Goal: Task Accomplishment & Management: Manage account settings

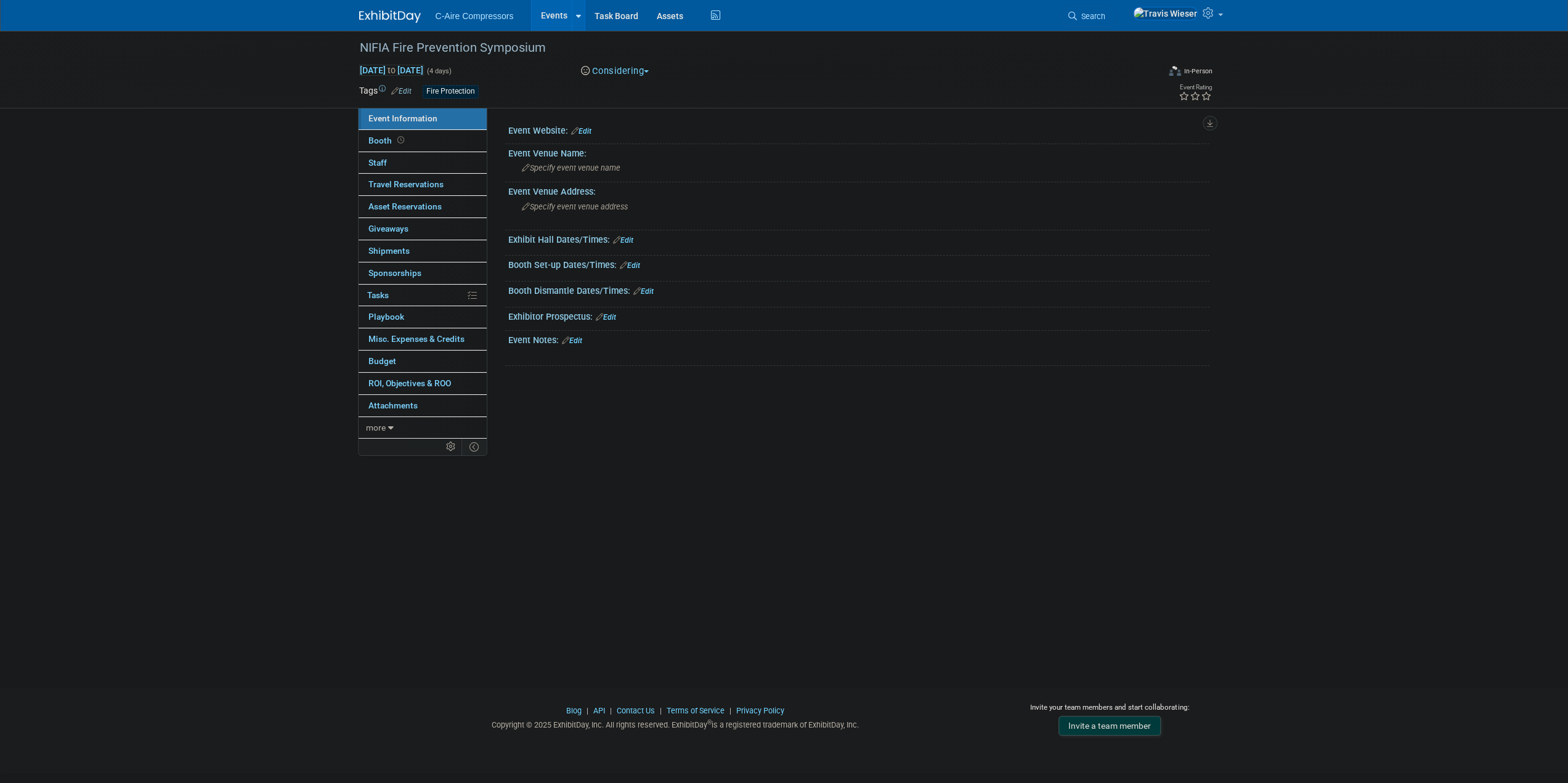
click at [590, 128] on link "Edit" at bounding box center [581, 131] width 21 height 8
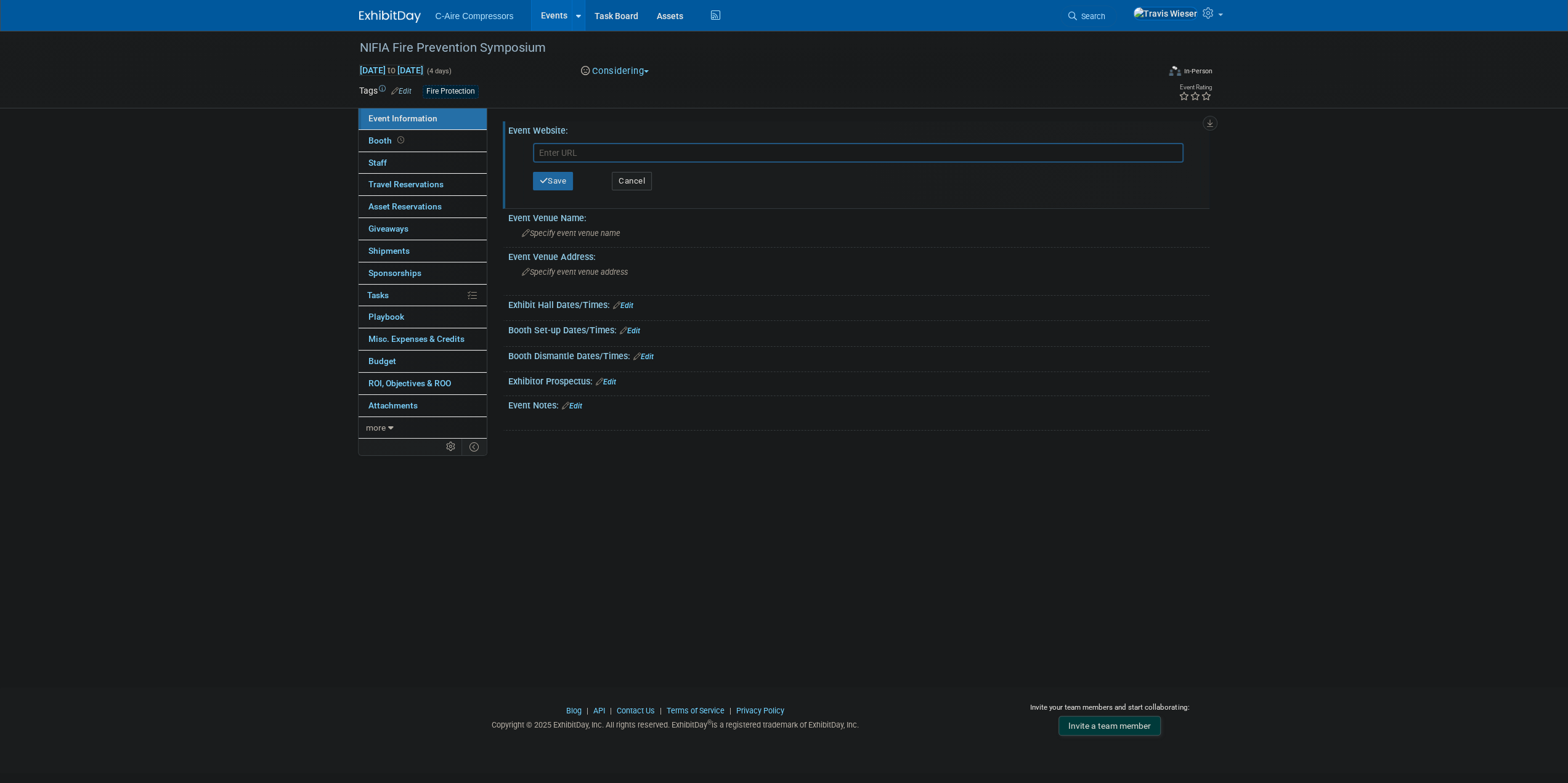
click at [592, 146] on input "text" at bounding box center [858, 153] width 651 height 20
type input "https://northernillinoisfireinspectorsassociation.org/5th-annual-symposium"
click at [556, 172] on button "Save" at bounding box center [553, 181] width 40 height 19
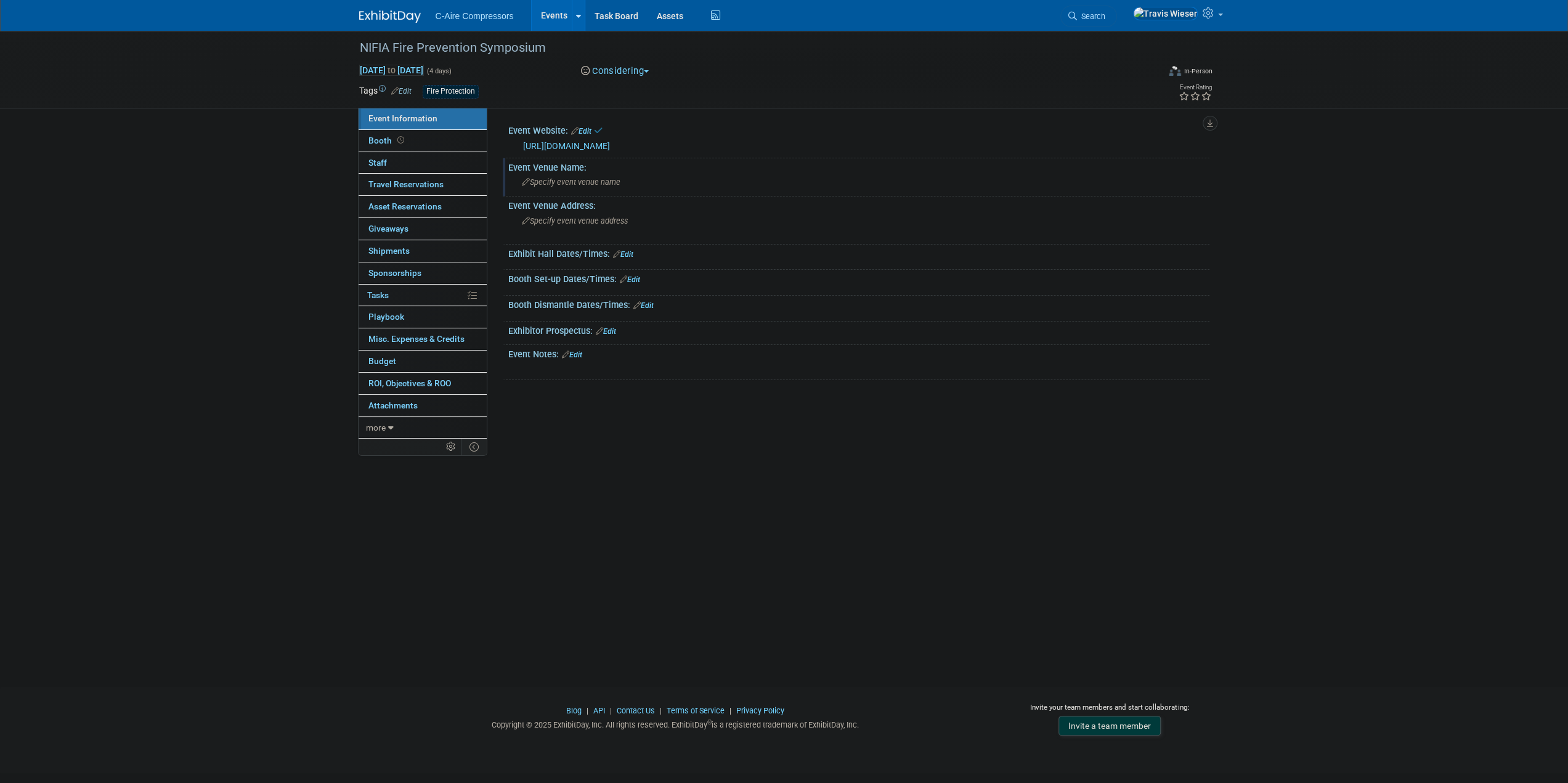
click at [563, 181] on span "Specify event venue name" at bounding box center [572, 182] width 99 height 9
click at [584, 129] on link "Edit" at bounding box center [581, 131] width 21 height 8
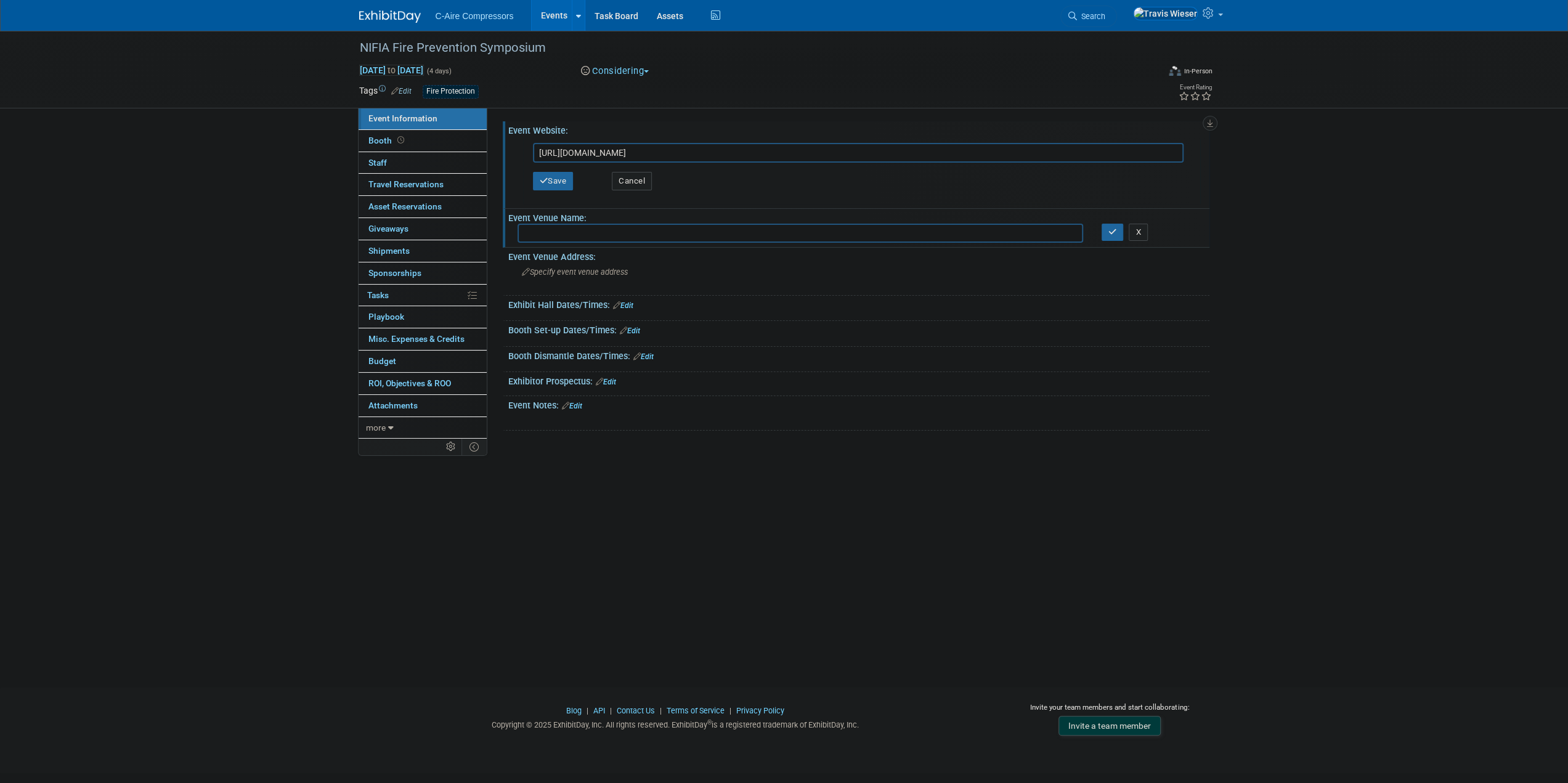
click at [624, 153] on input "https://northernillinoisfireinspectorsassociation.org/5th-annual-symposium" at bounding box center [858, 153] width 651 height 20
click at [627, 155] on input "https://northernillinoisfireinspectorsassociation.org/5th-annual-symposium" at bounding box center [858, 153] width 651 height 20
click at [622, 151] on input "https://northernillinoisfhttps://northernillinoisfireinspectorsassociation.org/…" at bounding box center [858, 153] width 651 height 20
click at [620, 150] on input "https://northernillinoisfhttps://northernillinoisfireinspectorsassociation.org/…" at bounding box center [858, 153] width 651 height 20
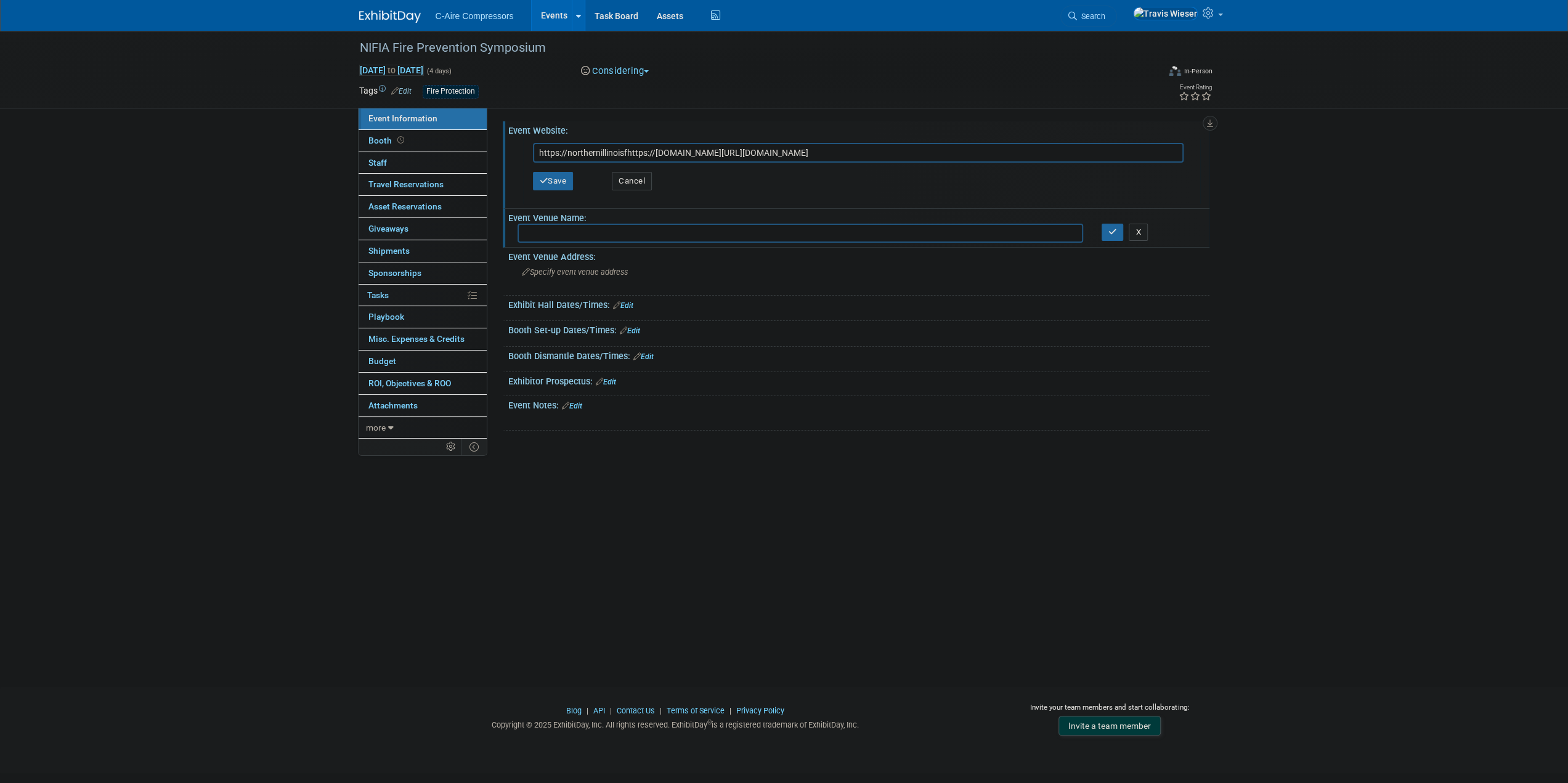
click at [620, 150] on input "https://northernillinoisfhttps://northernillinoisfireinspectorsassociation.org/…" at bounding box center [858, 153] width 651 height 20
type input "https://northernillinoisfireinspectorsassociation.org/symposium"
click at [554, 179] on button "Save" at bounding box center [553, 181] width 40 height 19
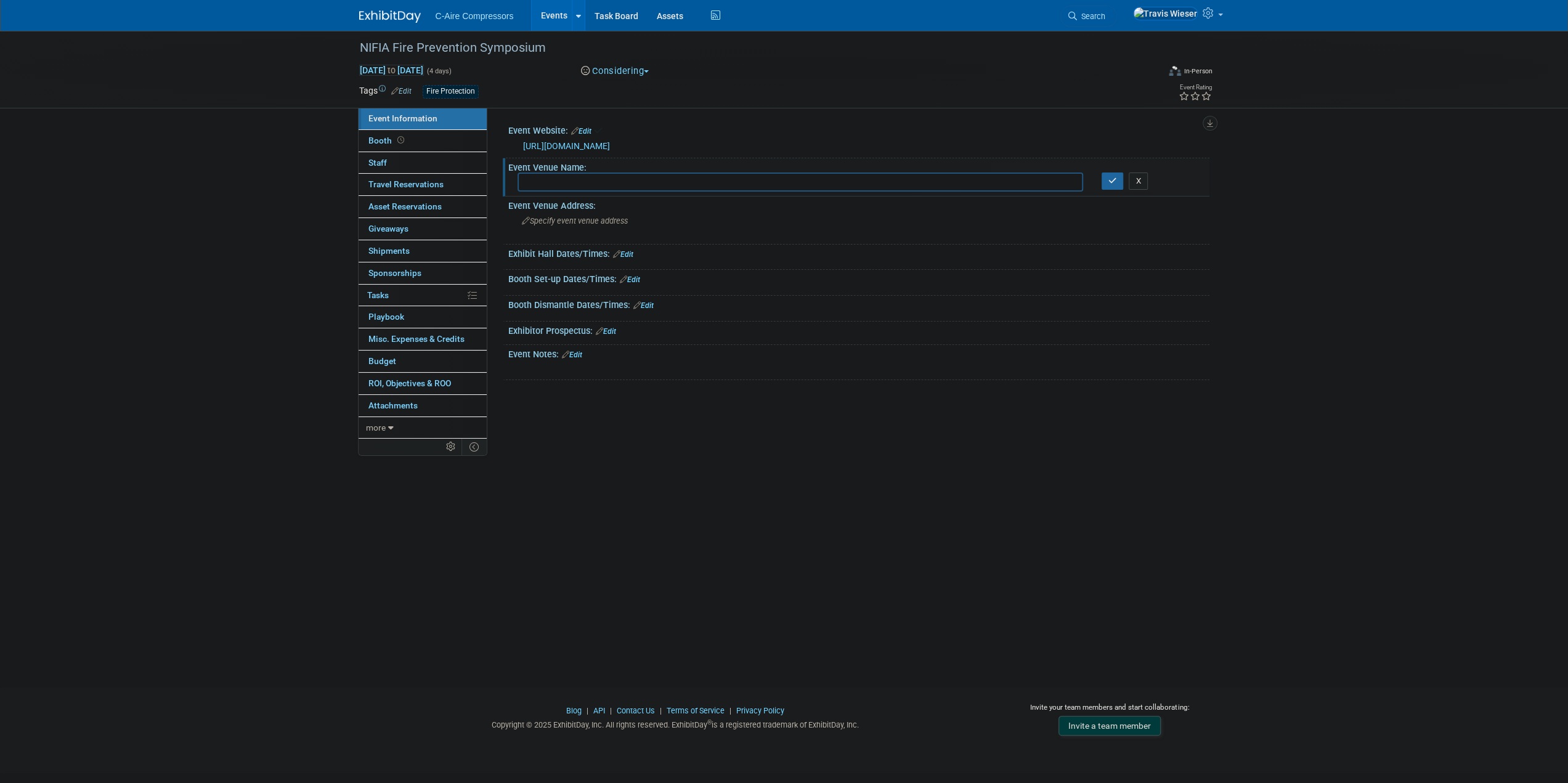
click at [608, 331] on link "Edit" at bounding box center [606, 331] width 21 height 8
click at [562, 383] on label "Upload as attachment (.pdf or image)" at bounding box center [604, 389] width 146 height 12
click at [529, 384] on input "Upload as attachment (.pdf or image)" at bounding box center [525, 388] width 8 height 8
radio input "true"
click at [575, 384] on input "file" at bounding box center [511, 382] width 147 height 15
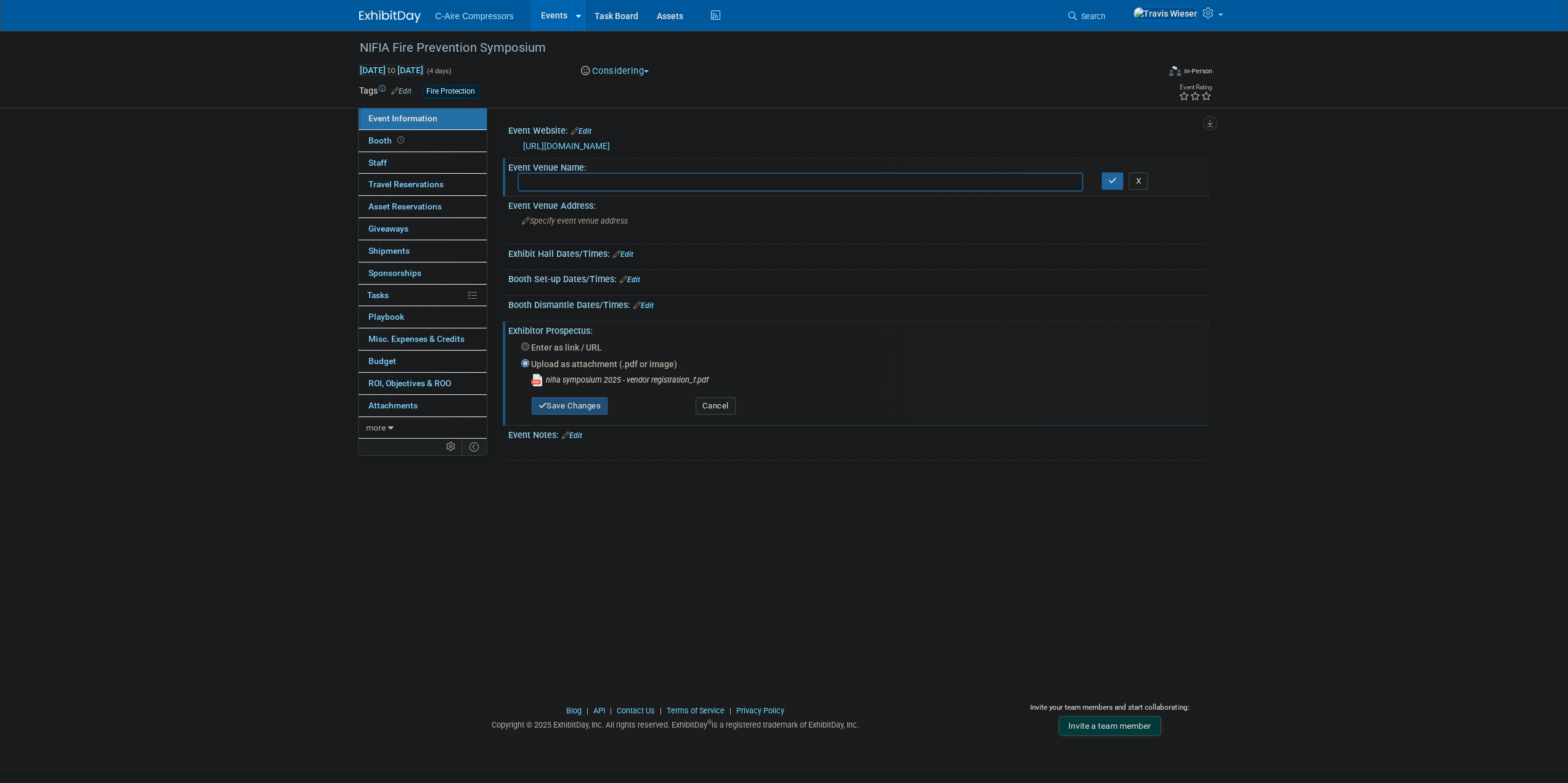
click at [590, 399] on button "Save Changes" at bounding box center [570, 406] width 76 height 17
click at [586, 465] on div "NIFIA Fire Prevention Symposium Nov 2, 2025 to Nov 5, 2025 (4 days) Nov 2, 2025…" at bounding box center [784, 348] width 1568 height 634
click at [601, 177] on input "text" at bounding box center [801, 182] width 566 height 19
click at [649, 178] on input "text" at bounding box center [801, 182] width 566 height 19
click at [594, 188] on input "text" at bounding box center [801, 182] width 566 height 19
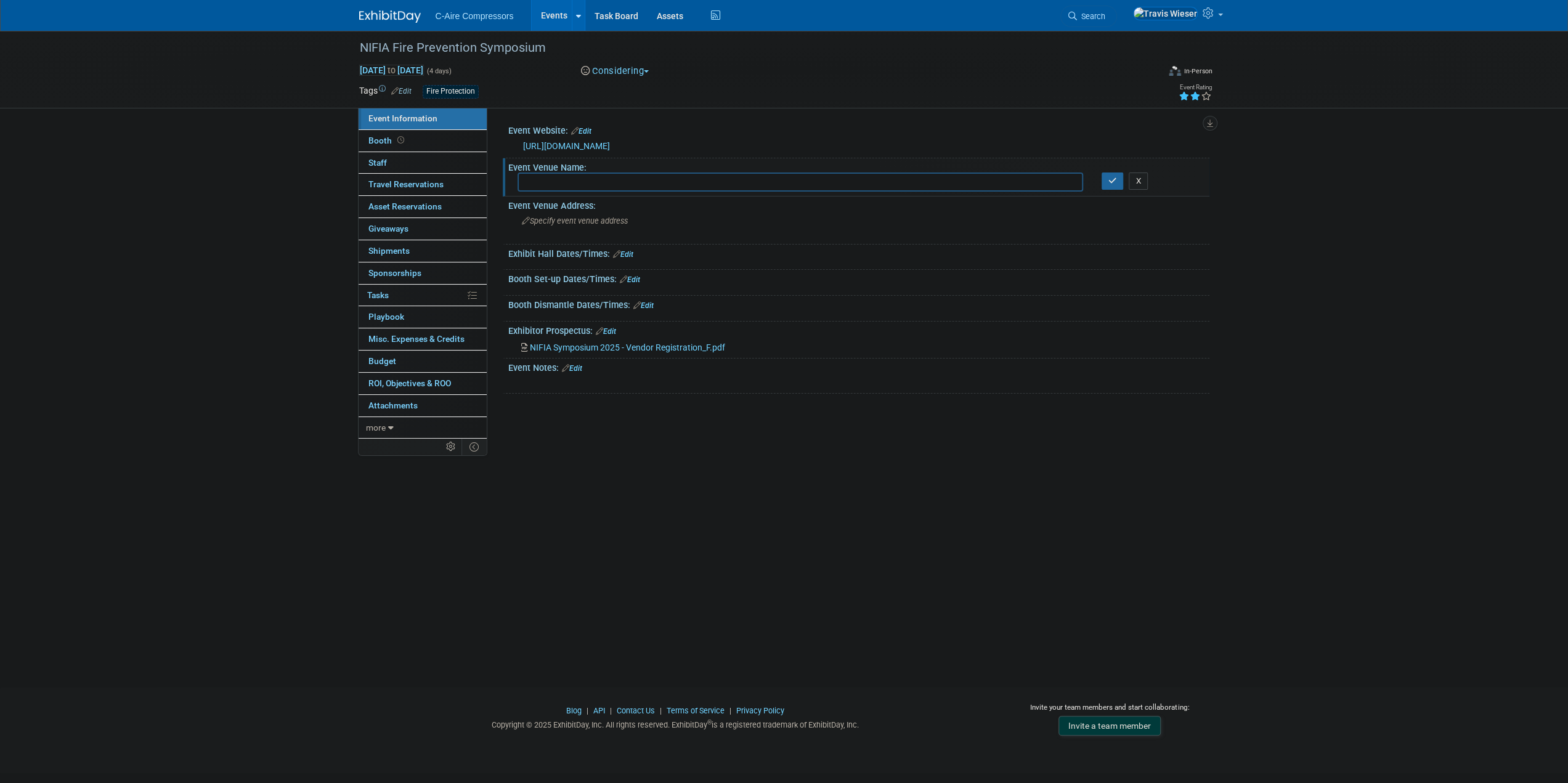
click at [1198, 97] on icon at bounding box center [1195, 96] width 11 height 8
click at [844, 177] on input "text" at bounding box center [801, 182] width 566 height 19
type input "Great Wolf Lodge"
click at [614, 220] on span "Specify event venue address" at bounding box center [575, 221] width 106 height 9
type textarea "1700 Nations Drive Gurnee, IL 60031"
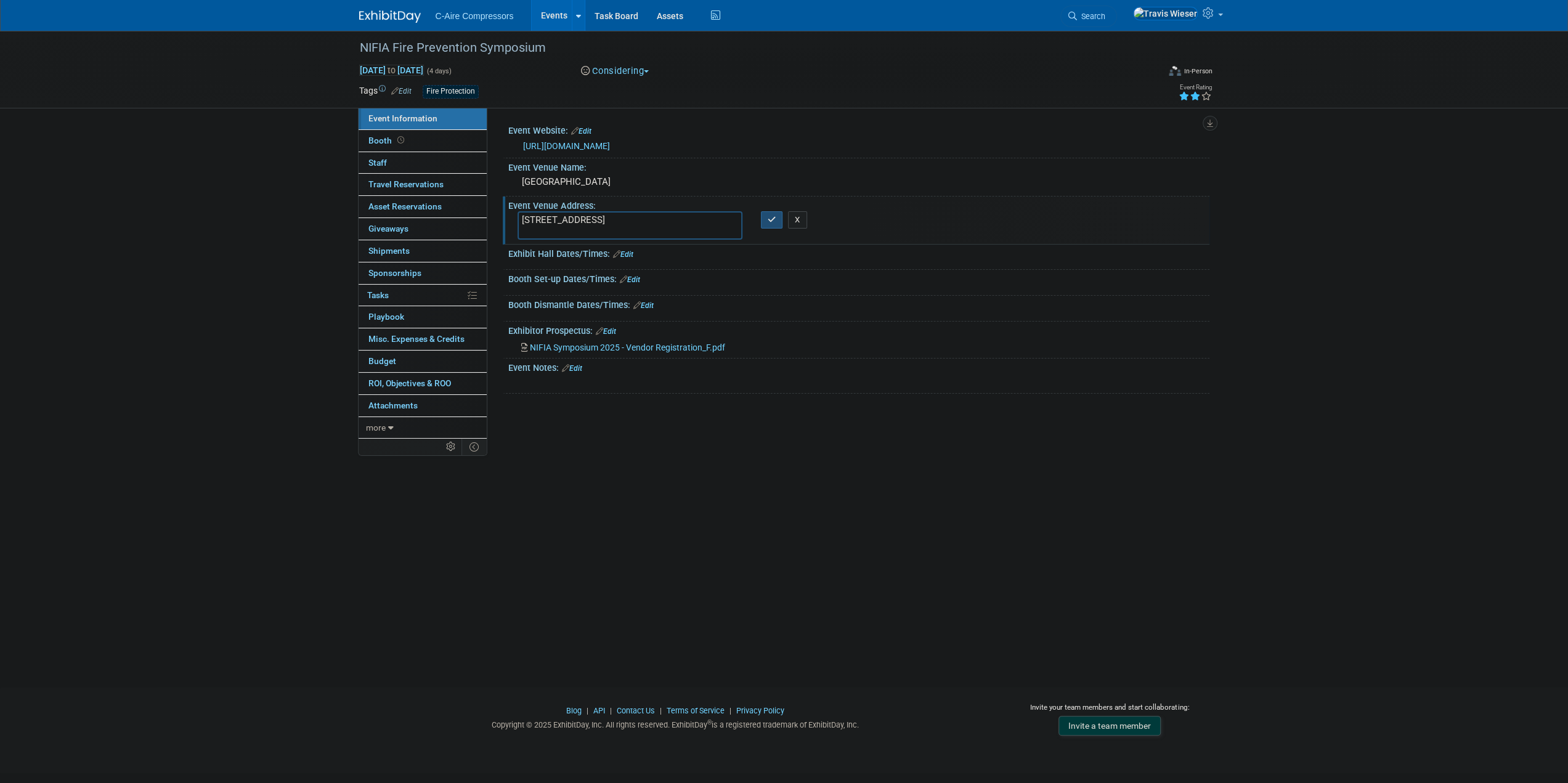
click at [772, 220] on icon "button" at bounding box center [772, 219] width 8 height 8
click at [630, 251] on link "Edit" at bounding box center [624, 254] width 21 height 8
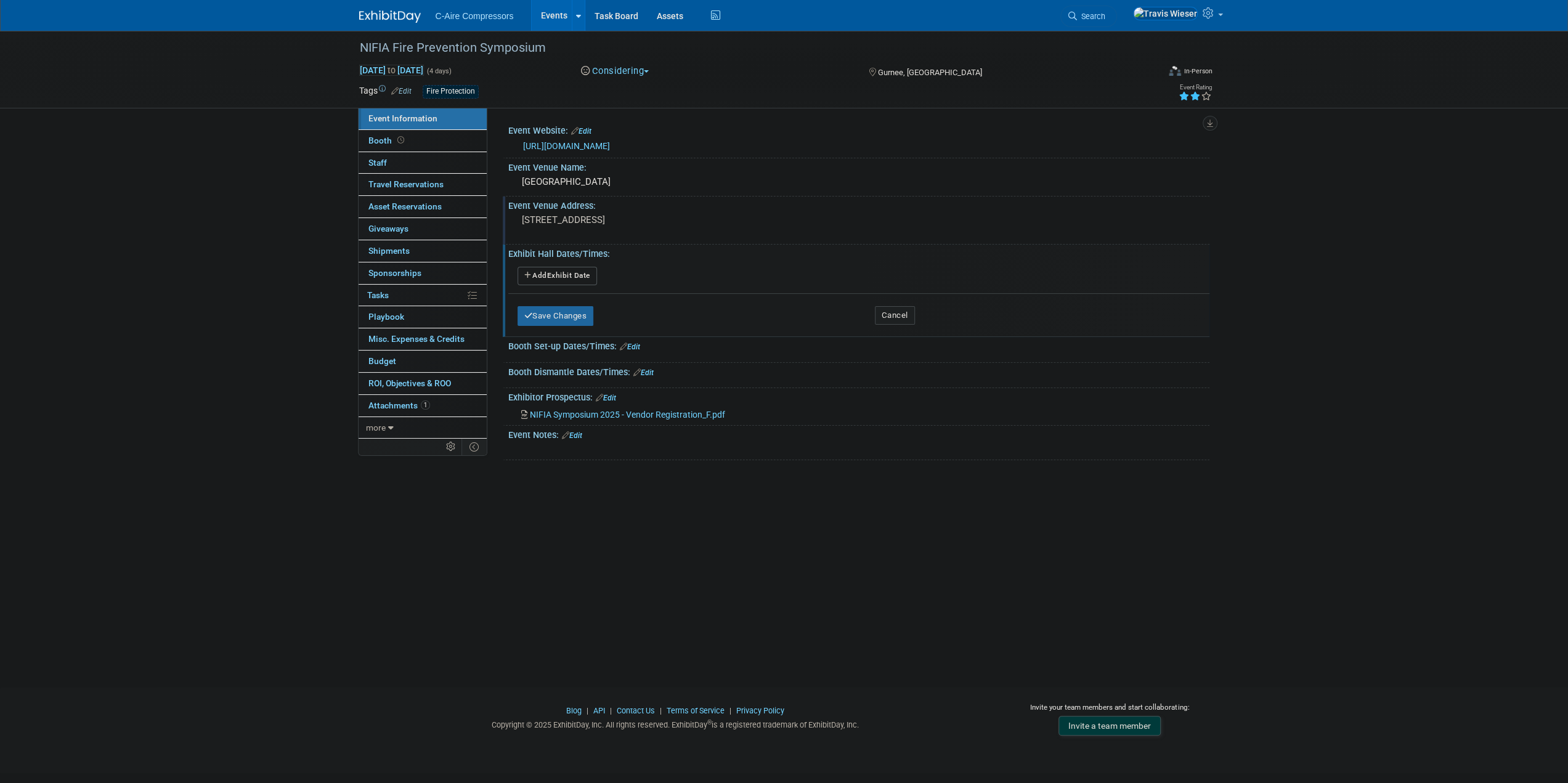
click at [581, 432] on link "Edit" at bounding box center [572, 435] width 21 height 8
click at [584, 453] on p "Rich Text Area. Press ALT-0 for help." at bounding box center [796, 455] width 538 height 12
click at [551, 447] on html "NIFIA Brochure with Agenda" at bounding box center [796, 453] width 553 height 17
click at [552, 449] on p "NIFIA Brochure with Agenda" at bounding box center [796, 455] width 538 height 12
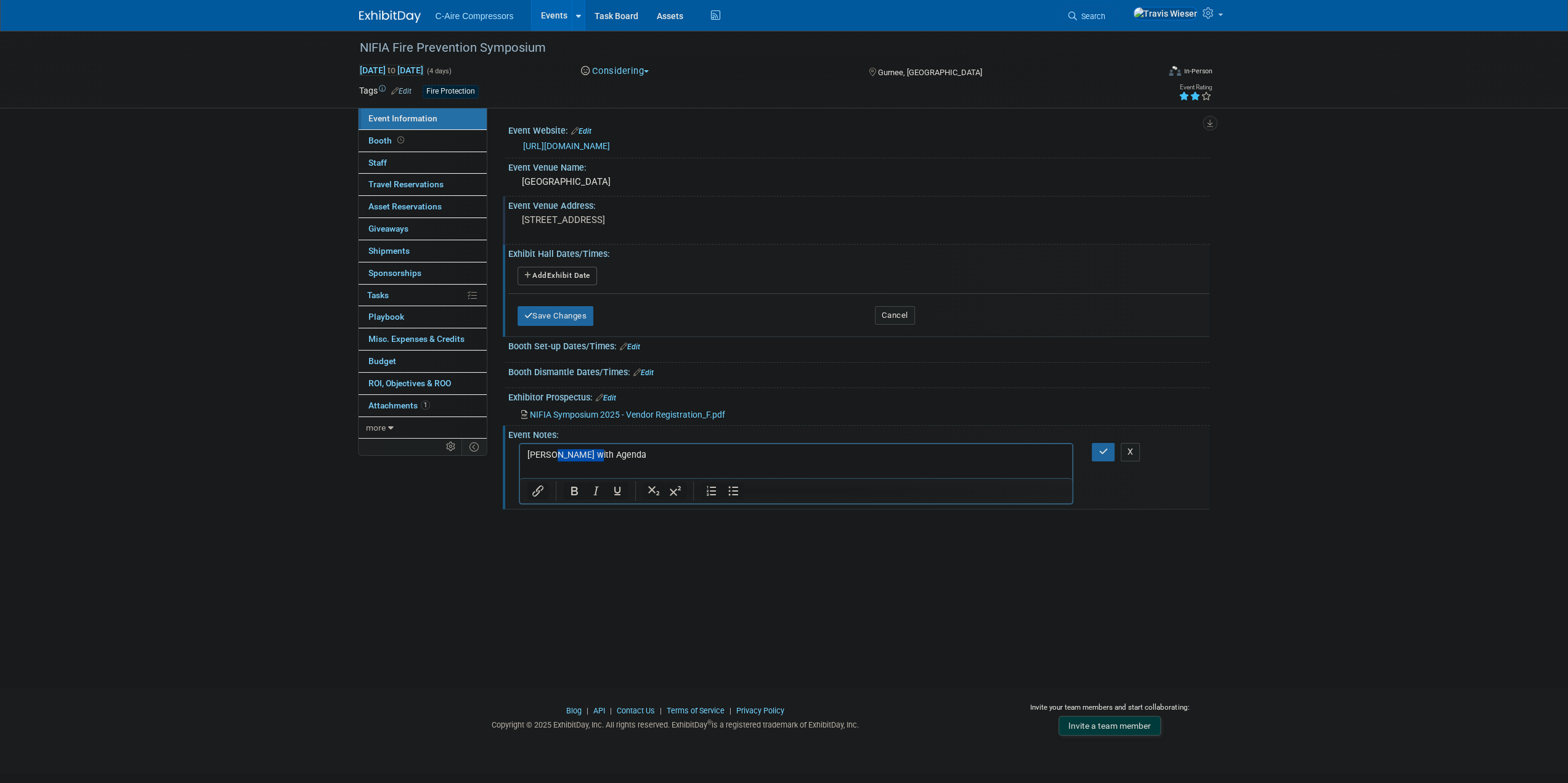
click at [552, 449] on p "NIFIA Brochure with Agenda" at bounding box center [796, 455] width 538 height 12
click at [733, 492] on icon "Bullet list" at bounding box center [733, 491] width 10 height 9
click at [540, 487] on icon "Insert/edit link" at bounding box center [538, 491] width 11 height 11
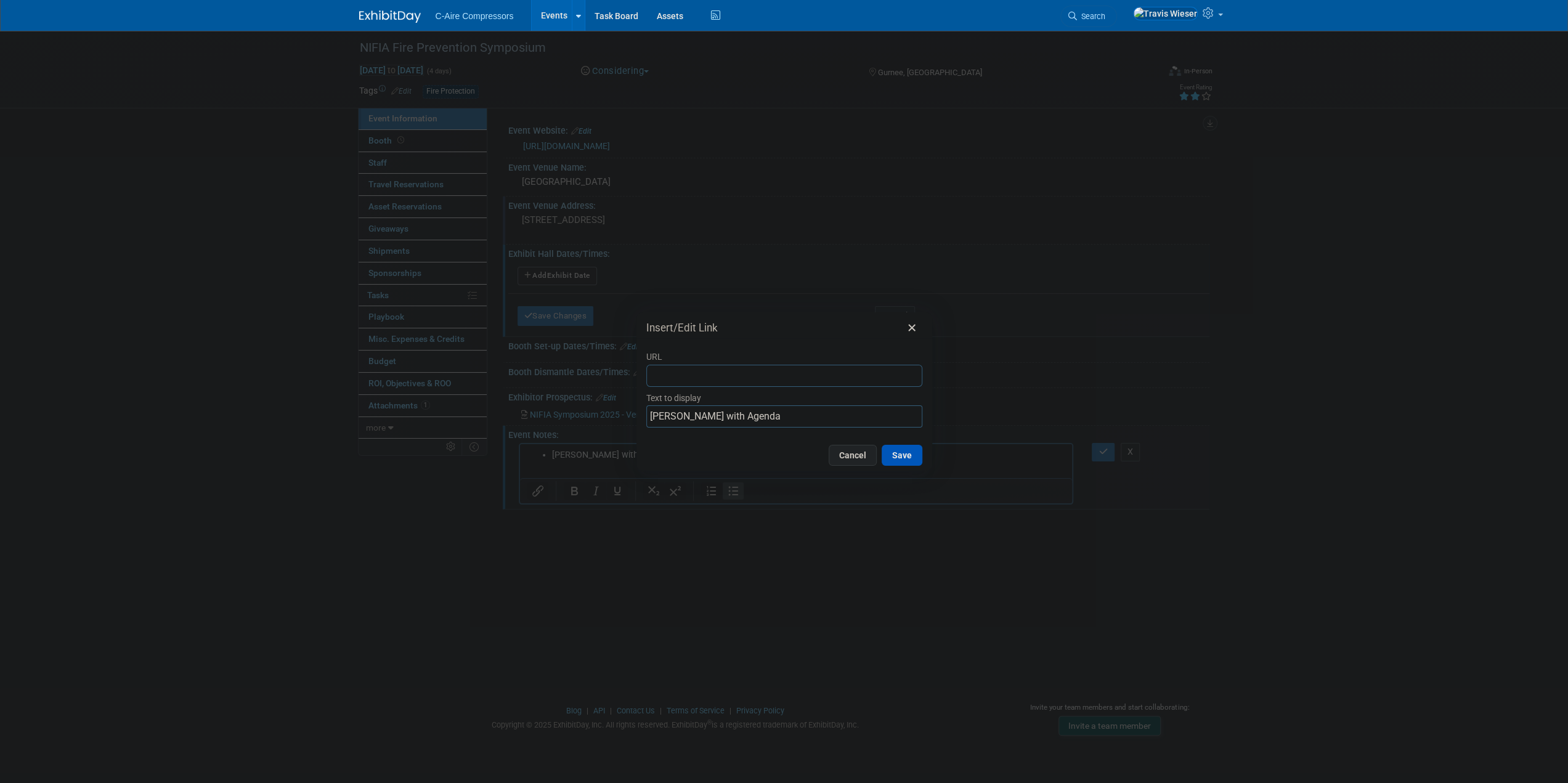
type input "https://img1.wsimg.com/blobby/go/978dc1ed-9178-416a-b47d-2c42bcefec9c/NIFIA%20S…"
click at [902, 460] on button "Save" at bounding box center [901, 455] width 40 height 21
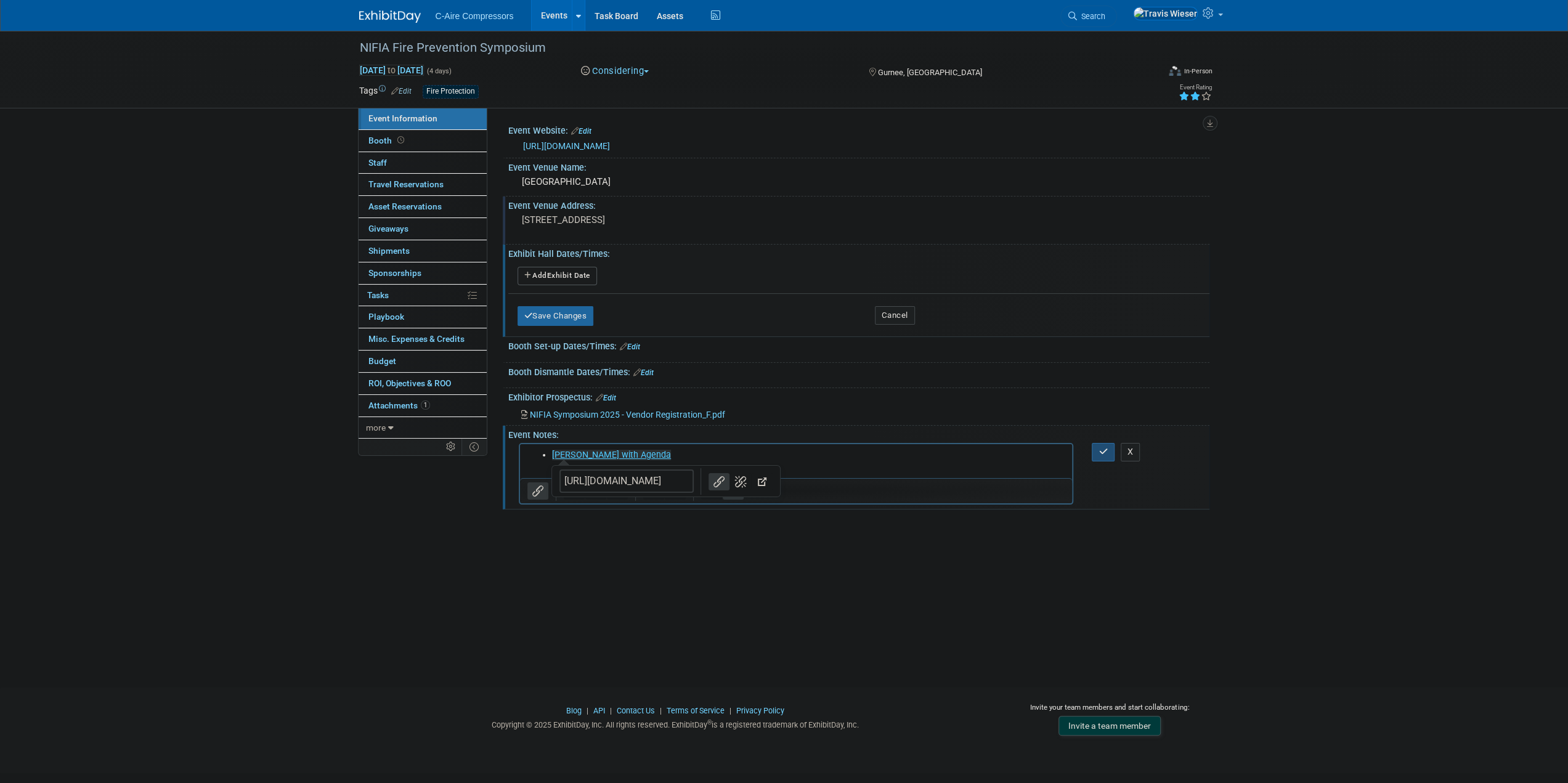
click at [1102, 453] on button "button" at bounding box center [1104, 452] width 23 height 18
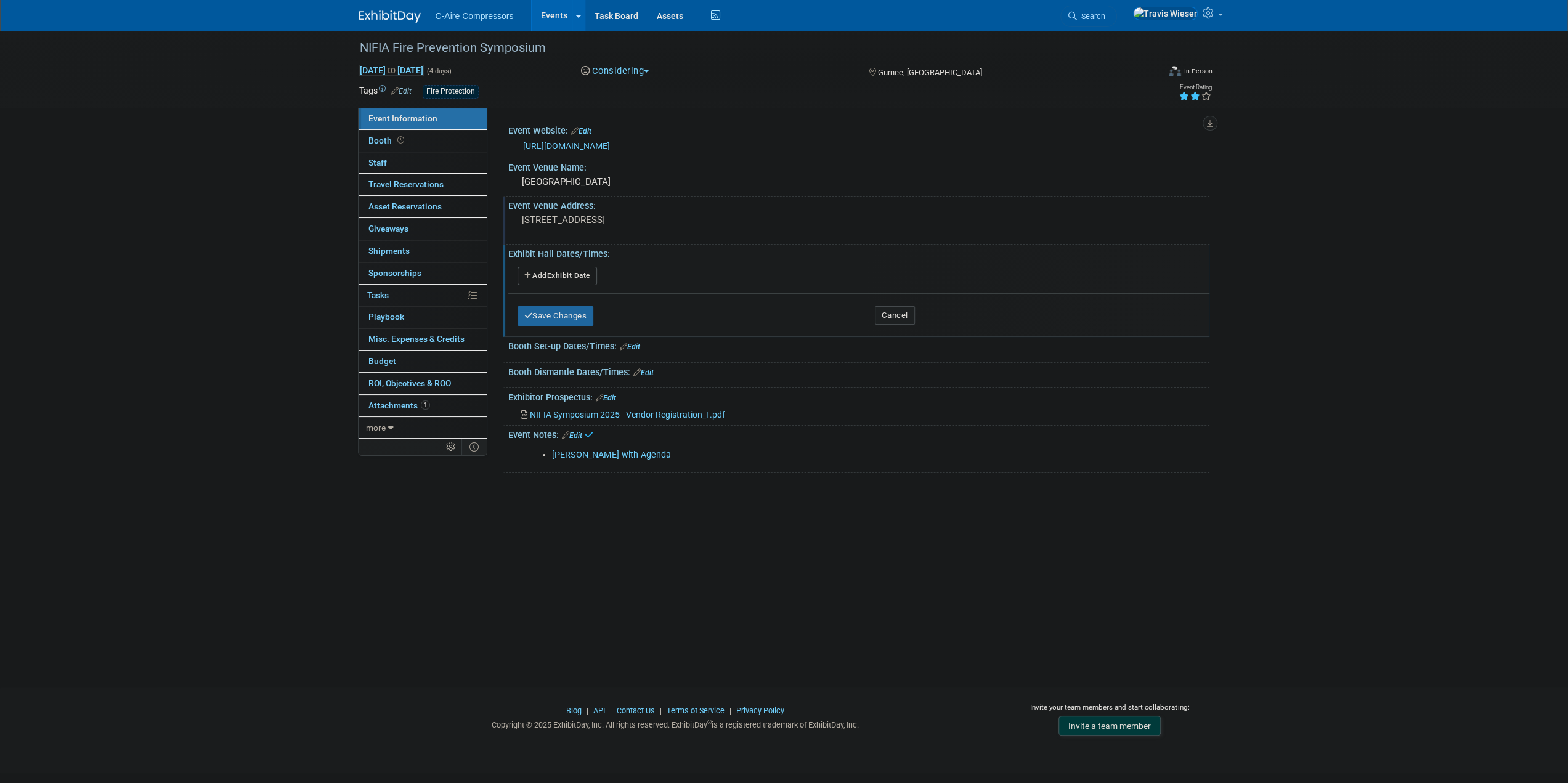
click at [581, 432] on link "Edit" at bounding box center [572, 435] width 21 height 8
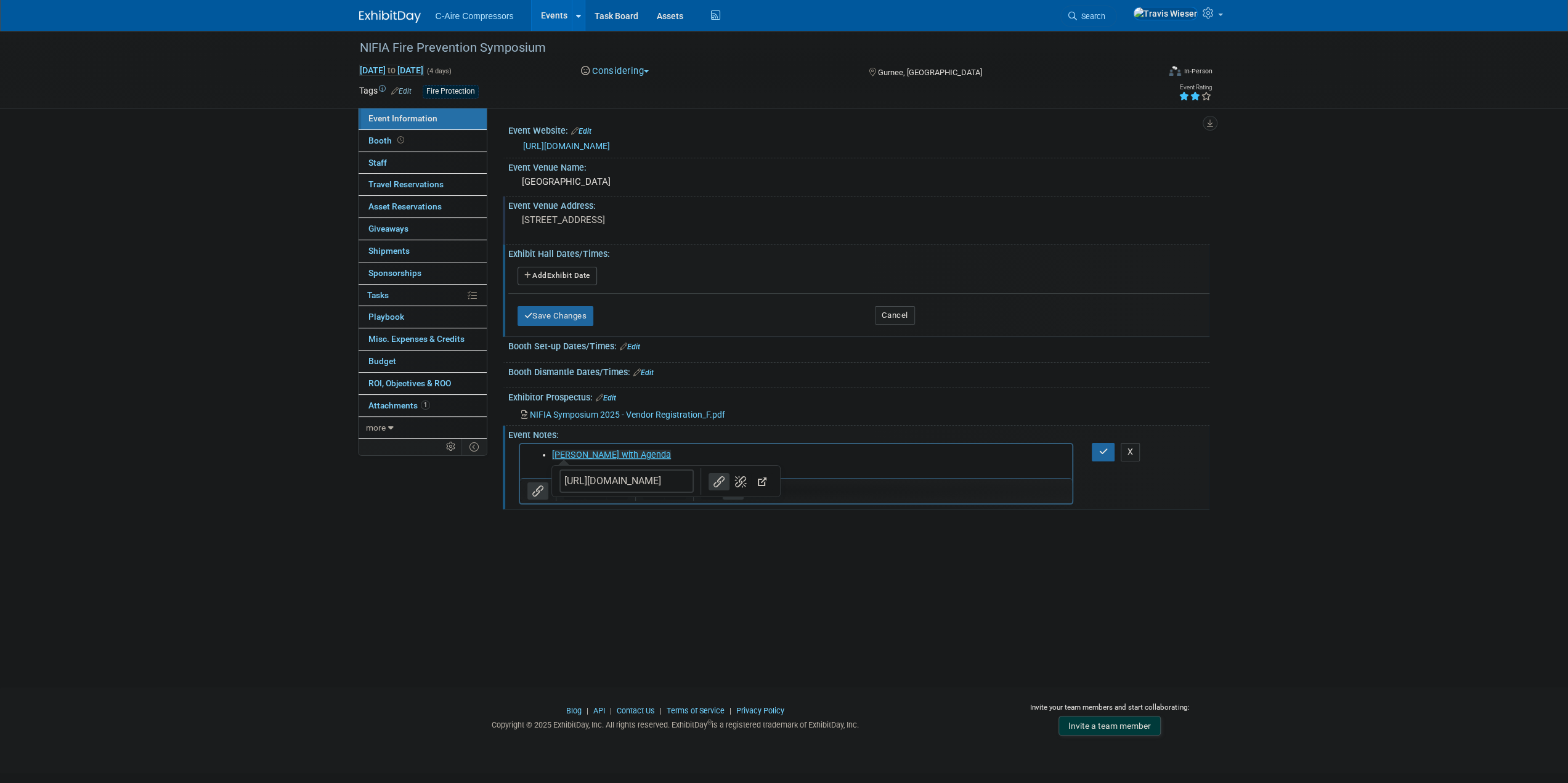
click at [720, 460] on li "﻿NIFIA Brochure with Agenda" at bounding box center [808, 455] width 514 height 12
click at [574, 455] on link "NIFIA Brochure with Agenda﻿" at bounding box center [611, 455] width 119 height 10
click at [717, 458] on li "NIFIA Symposium Brochure with Agenda" at bounding box center [808, 455] width 514 height 12
click at [873, 470] on li "Rich Text Area. Press ALT-0 for help." at bounding box center [808, 467] width 514 height 12
click at [653, 470] on li "Rich Text Area. Press ALT-0 for help." at bounding box center [808, 467] width 514 height 12
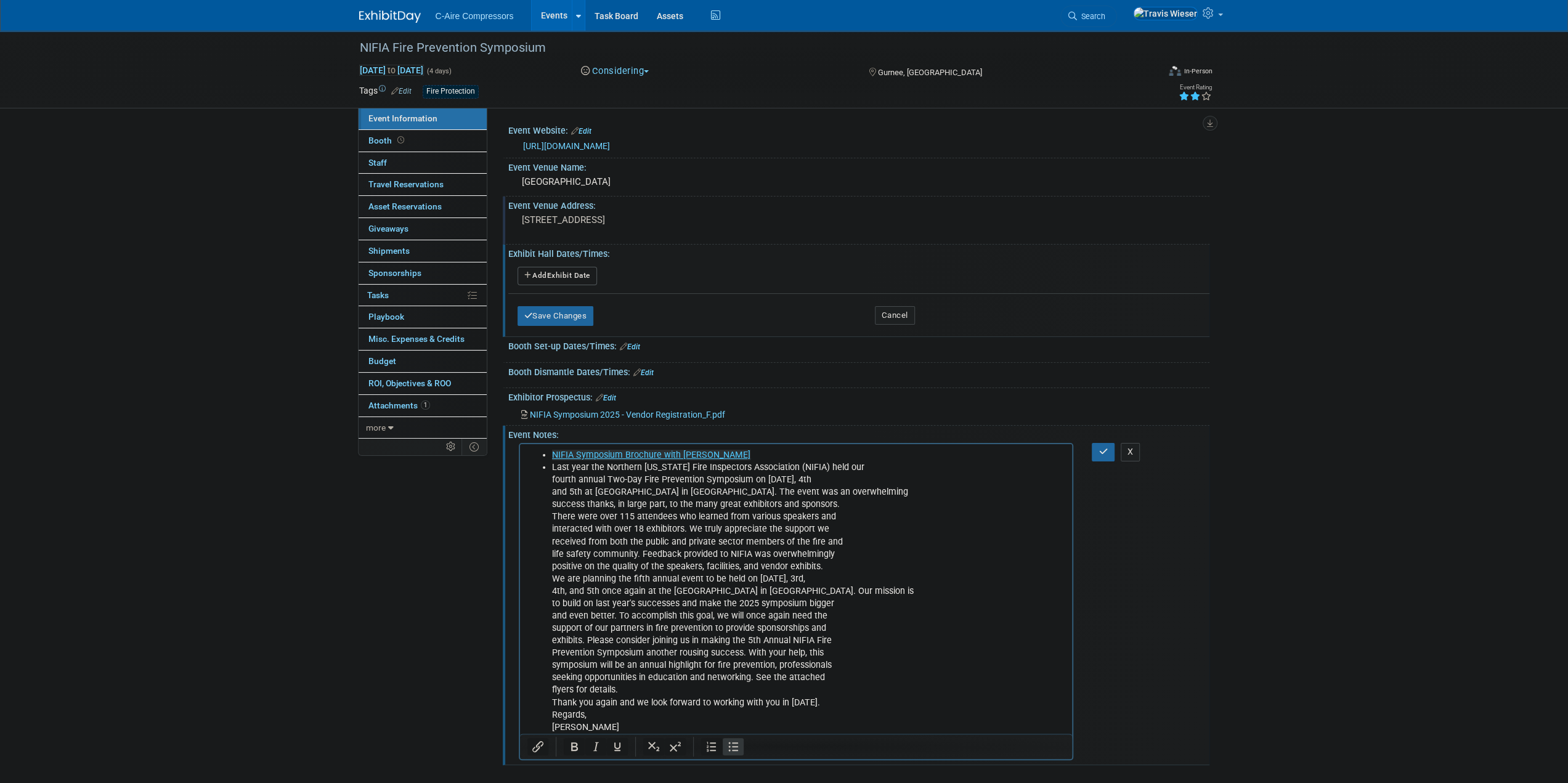
click at [645, 566] on li "Last year the Northern Illinois Fire Inspectors Association (NIFIA) held our fo…" at bounding box center [808, 597] width 514 height 273
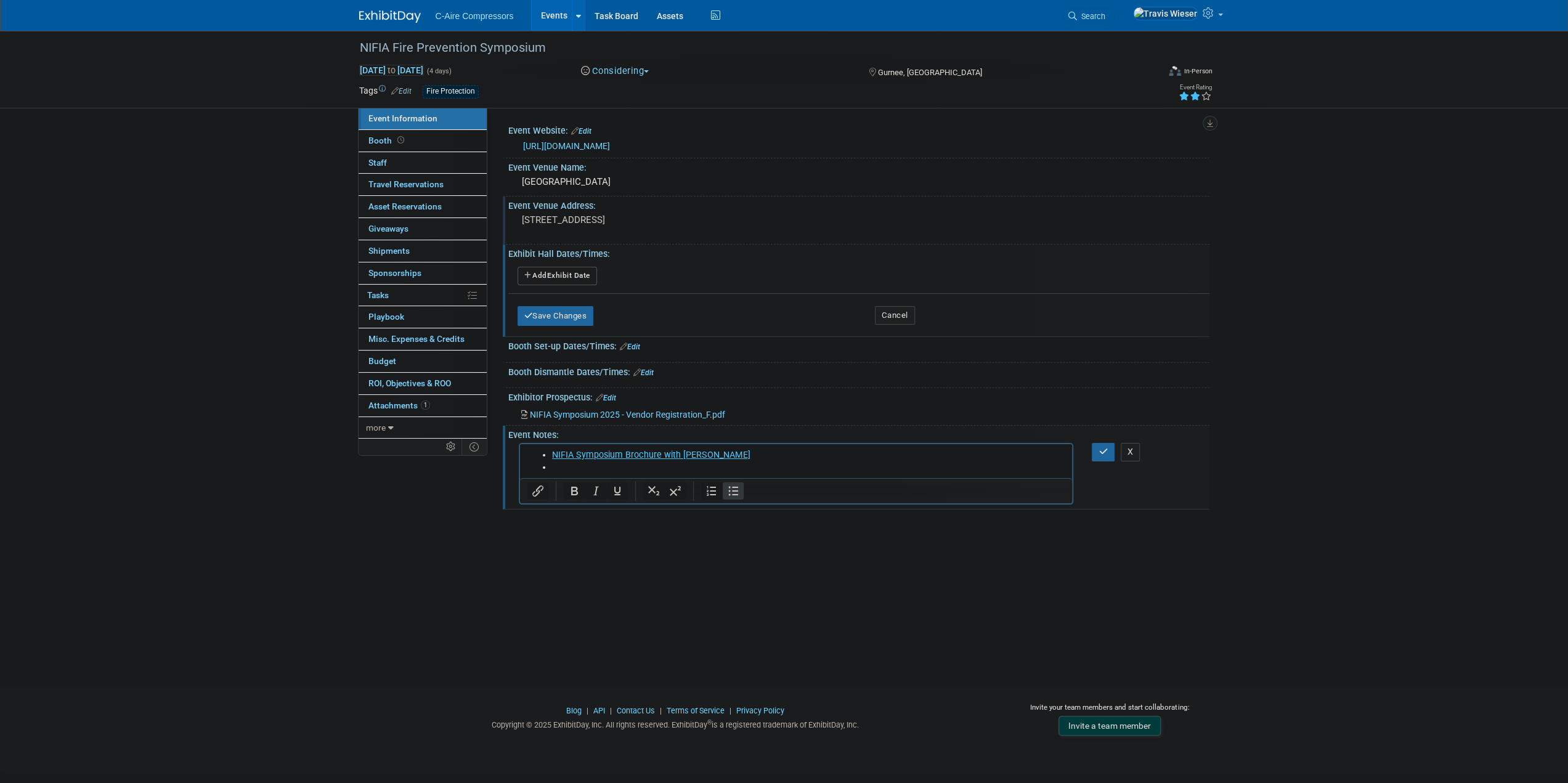
click at [678, 469] on li "Rich Text Area. Press ALT-0 for help." at bounding box center [808, 467] width 514 height 12
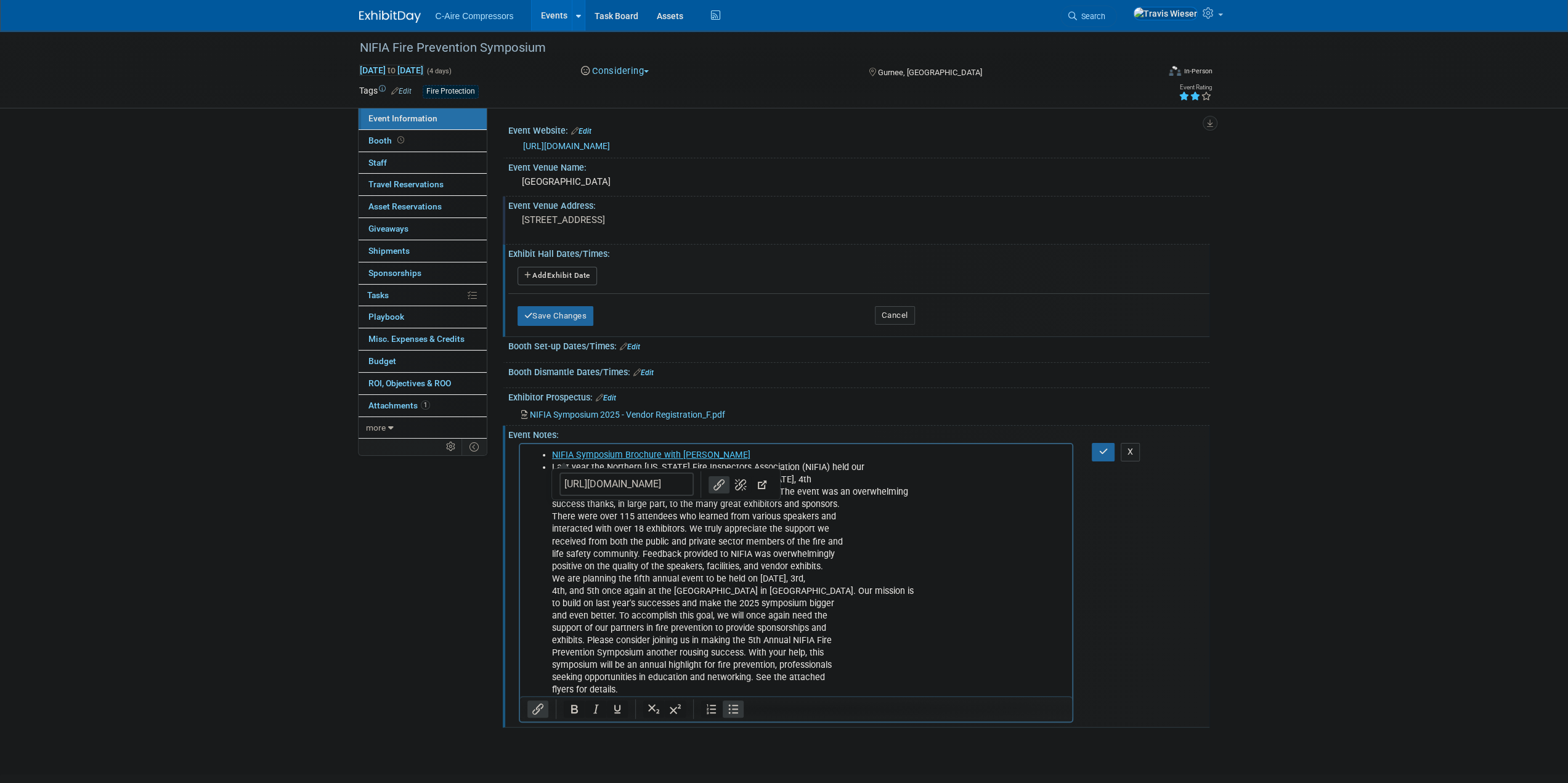
click at [710, 573] on li "Last year the Northern Illinois Fire Inspectors Association (NIFIA) held our fo…" at bounding box center [808, 578] width 514 height 235
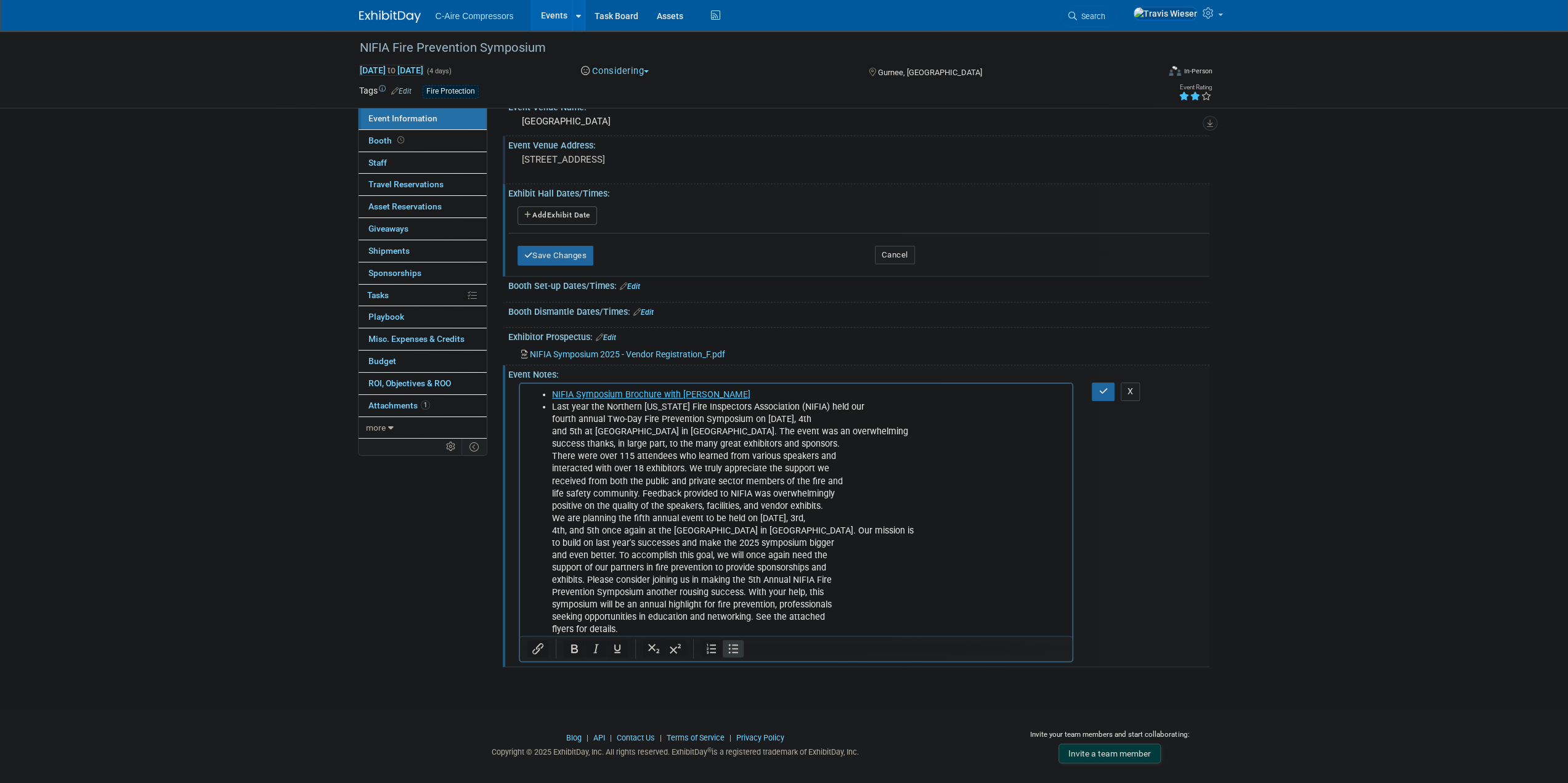
scroll to position [74, 0]
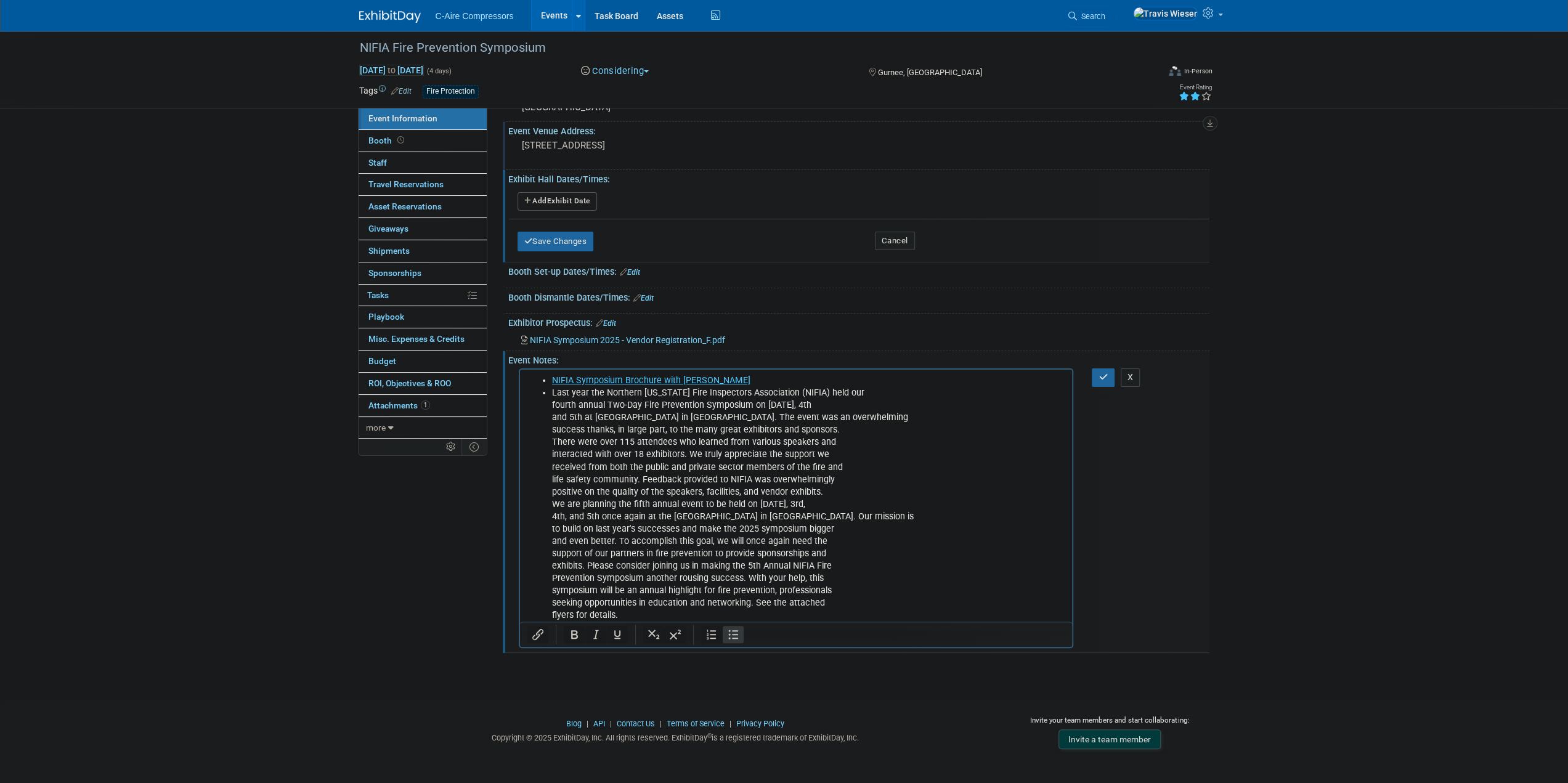
click at [849, 394] on li "Last year the Northern Illinois Fire Inspectors Association (NIFIA) held our fo…" at bounding box center [808, 504] width 514 height 235
click at [884, 404] on li "Last year the Northern Illinois Fire Inspectors Association (NIFIA) held our fo…" at bounding box center [808, 504] width 514 height 235
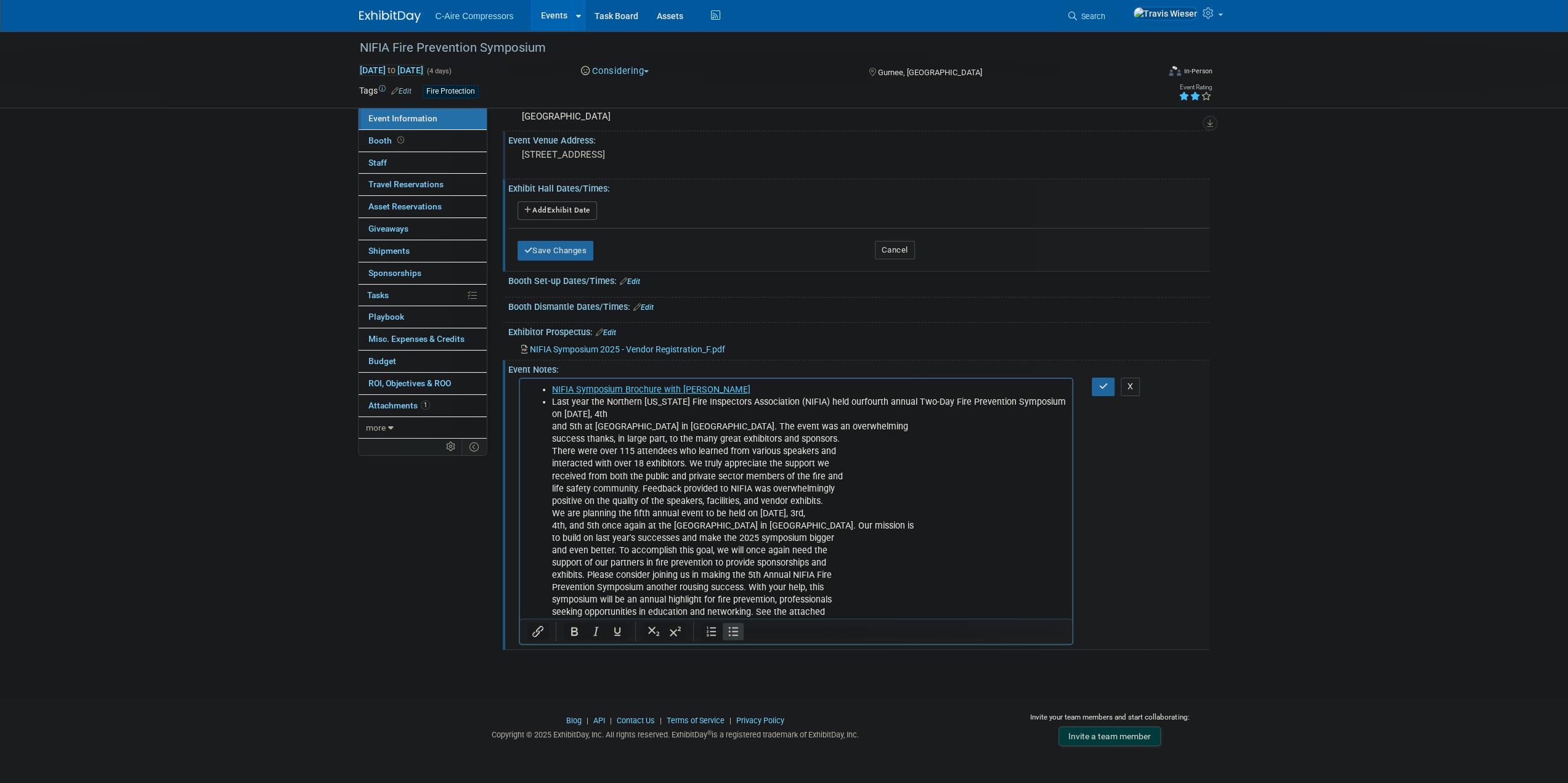
scroll to position [62, 0]
click at [924, 412] on li "Last year the Northern Illinois Fire Inspectors Association (NIFIA) held our fo…" at bounding box center [808, 510] width 514 height 223
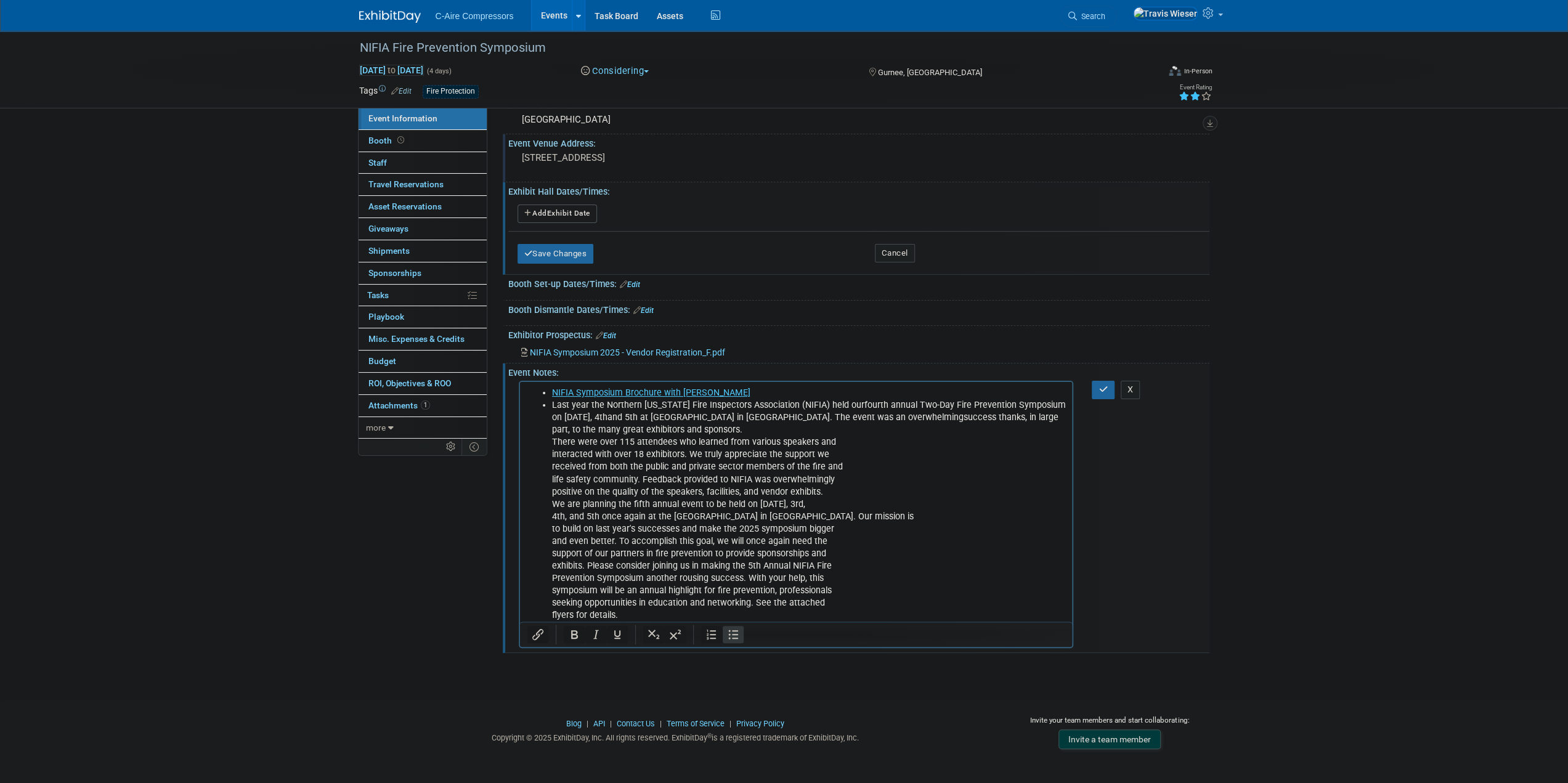
click at [869, 428] on li "Last year the Northern Illinois Fire Inspectors Association (NIFIA) held our fo…" at bounding box center [808, 510] width 514 height 223
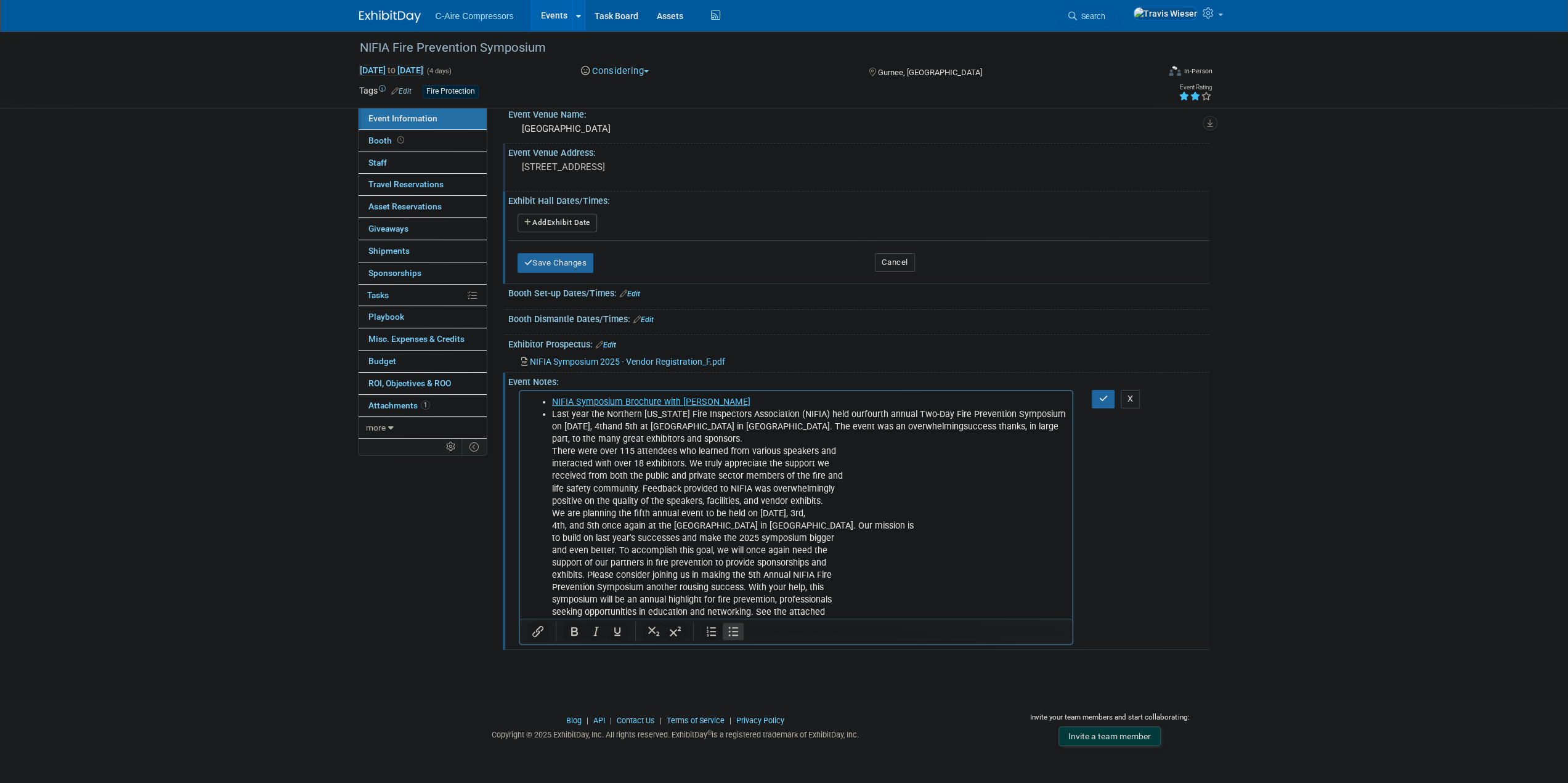
scroll to position [50, 0]
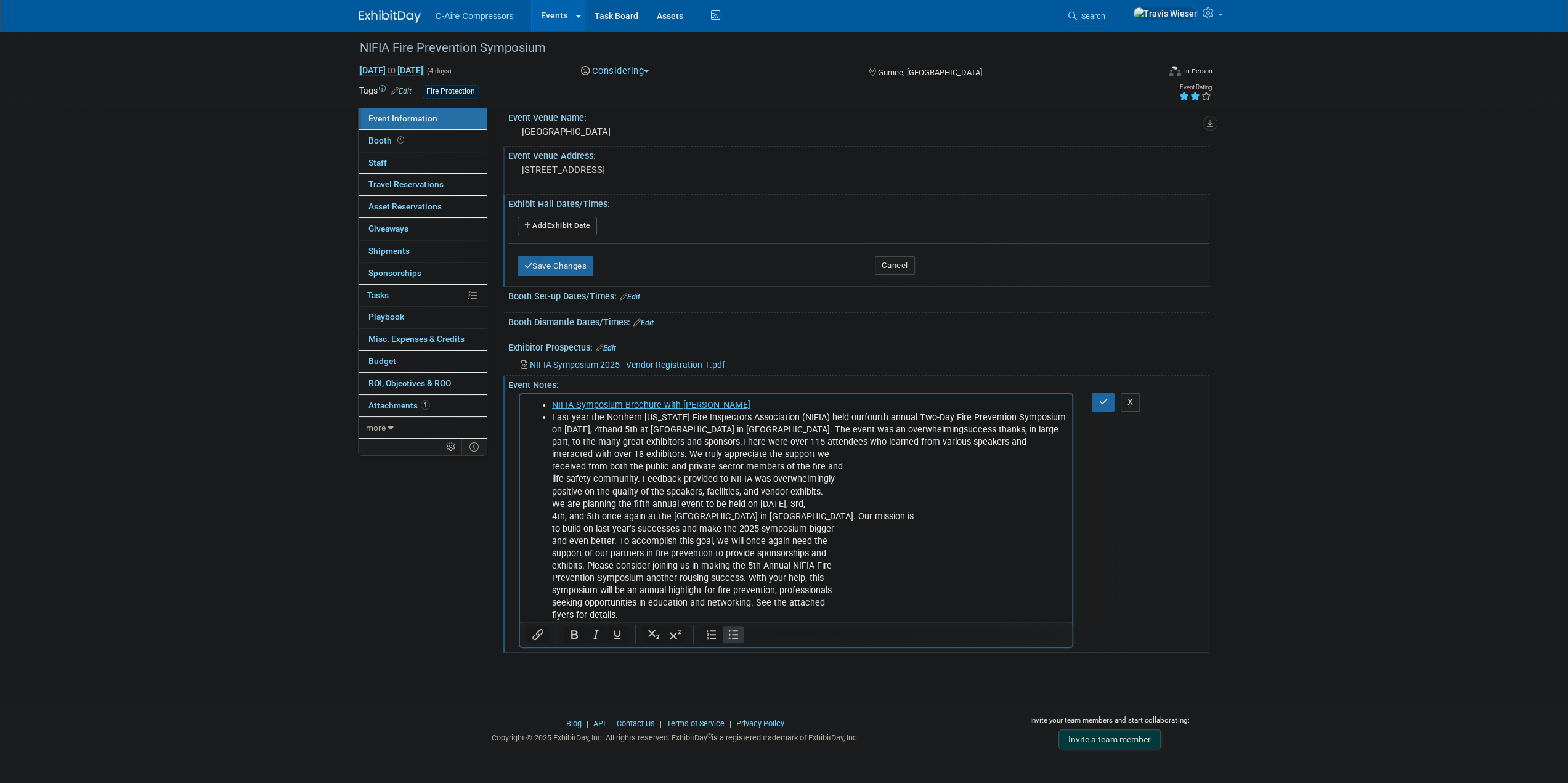
click at [990, 441] on li "Last year the Northern Illinois Fire Inspectors Association (NIFIA) held our fo…" at bounding box center [808, 517] width 514 height 210
click at [933, 455] on li "Last year the Northern Illinois Fire Inspectors Association (NIFIA) held our fo…" at bounding box center [808, 517] width 514 height 210
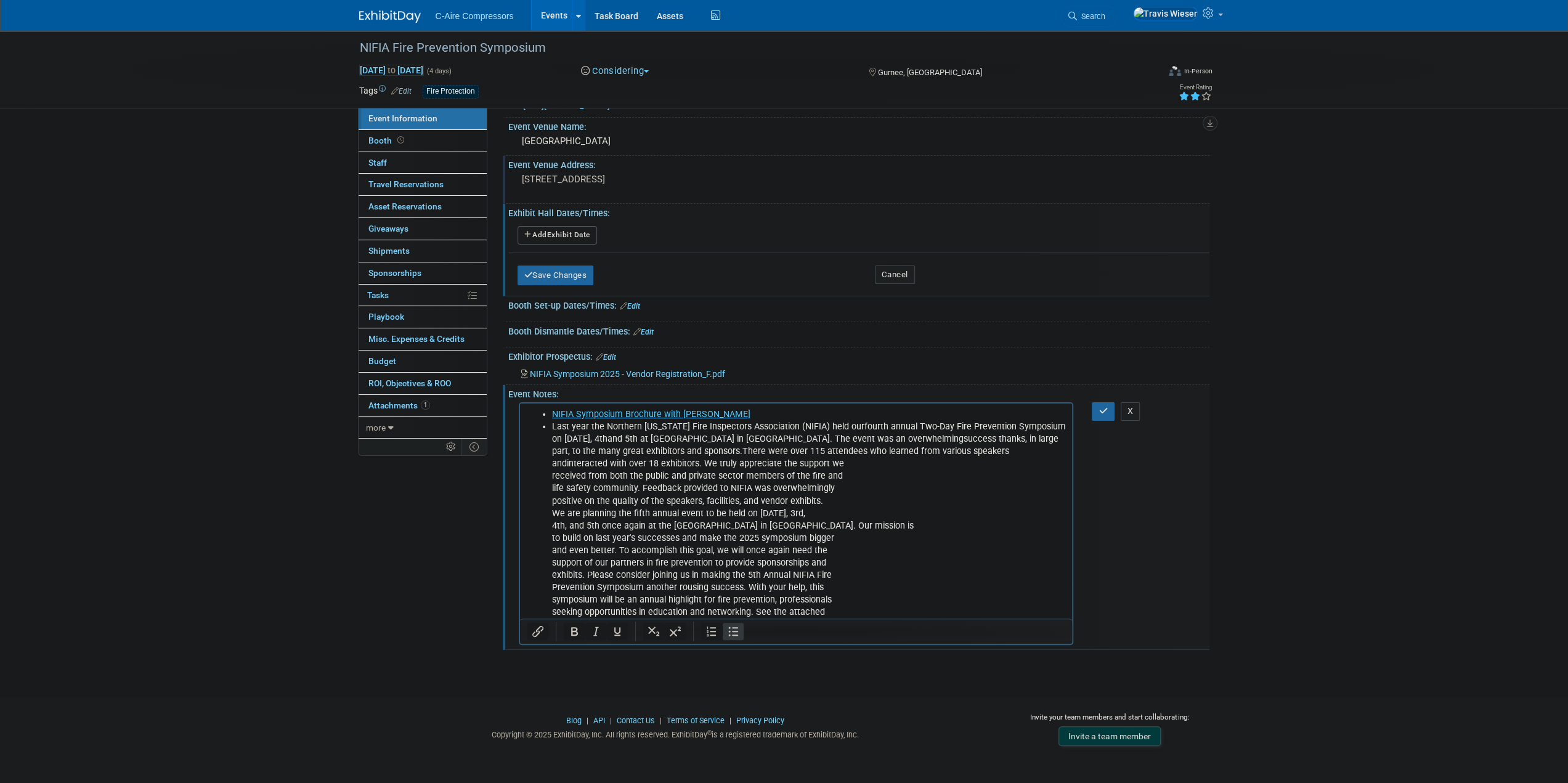
scroll to position [38, 0]
click at [936, 485] on li "Last year the Northern Illinois Fire Inspectors Association (NIFIA) held our fo…" at bounding box center [808, 529] width 514 height 210
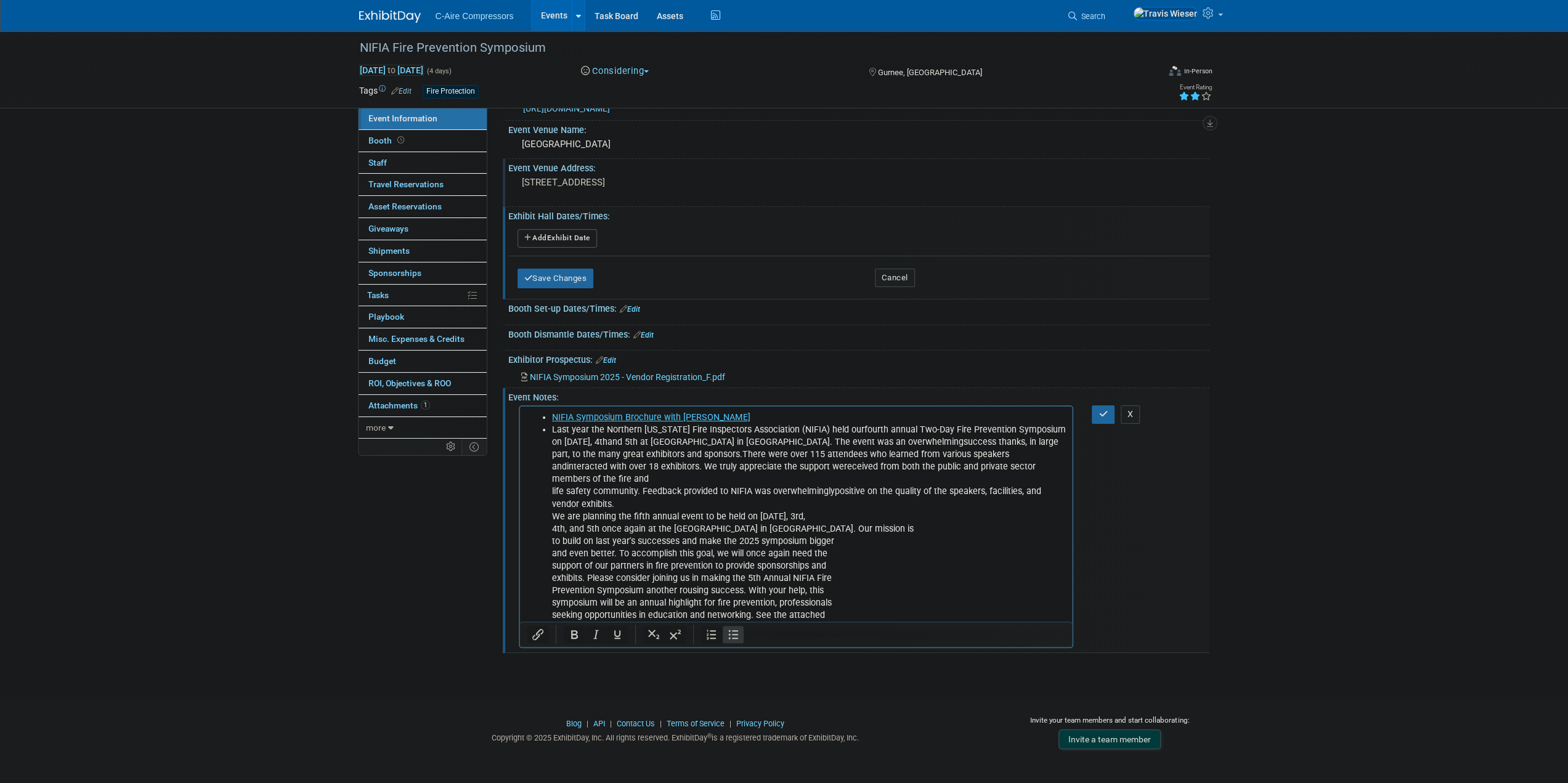
click at [927, 510] on li "Last year the Northern Illinois Fire Inspectors Association (NIFIA) held our fo…" at bounding box center [808, 529] width 514 height 210
click at [924, 490] on li "Last year the Northern Illinois Fire Inspectors Association (NIFIA) held our fo…" at bounding box center [808, 529] width 514 height 210
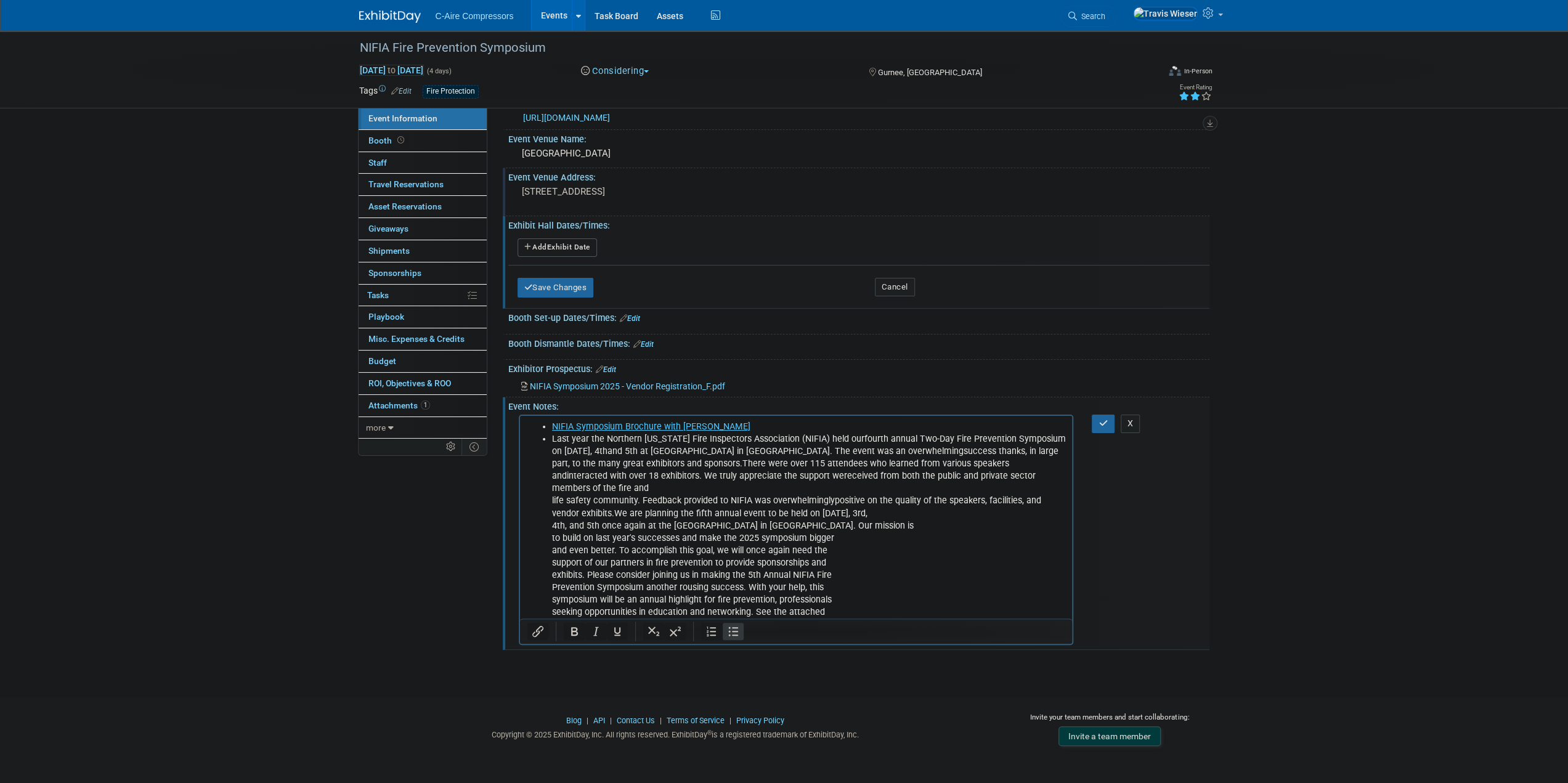
scroll to position [25, 0]
click at [905, 505] on li "Last year the Northern Illinois Fire Inspectors Association (NIFIA) held our fo…" at bounding box center [808, 535] width 514 height 198
click at [903, 518] on li "Last year the Northern Illinois Fire Inspectors Association (NIFIA) held our fo…" at bounding box center [808, 535] width 514 height 198
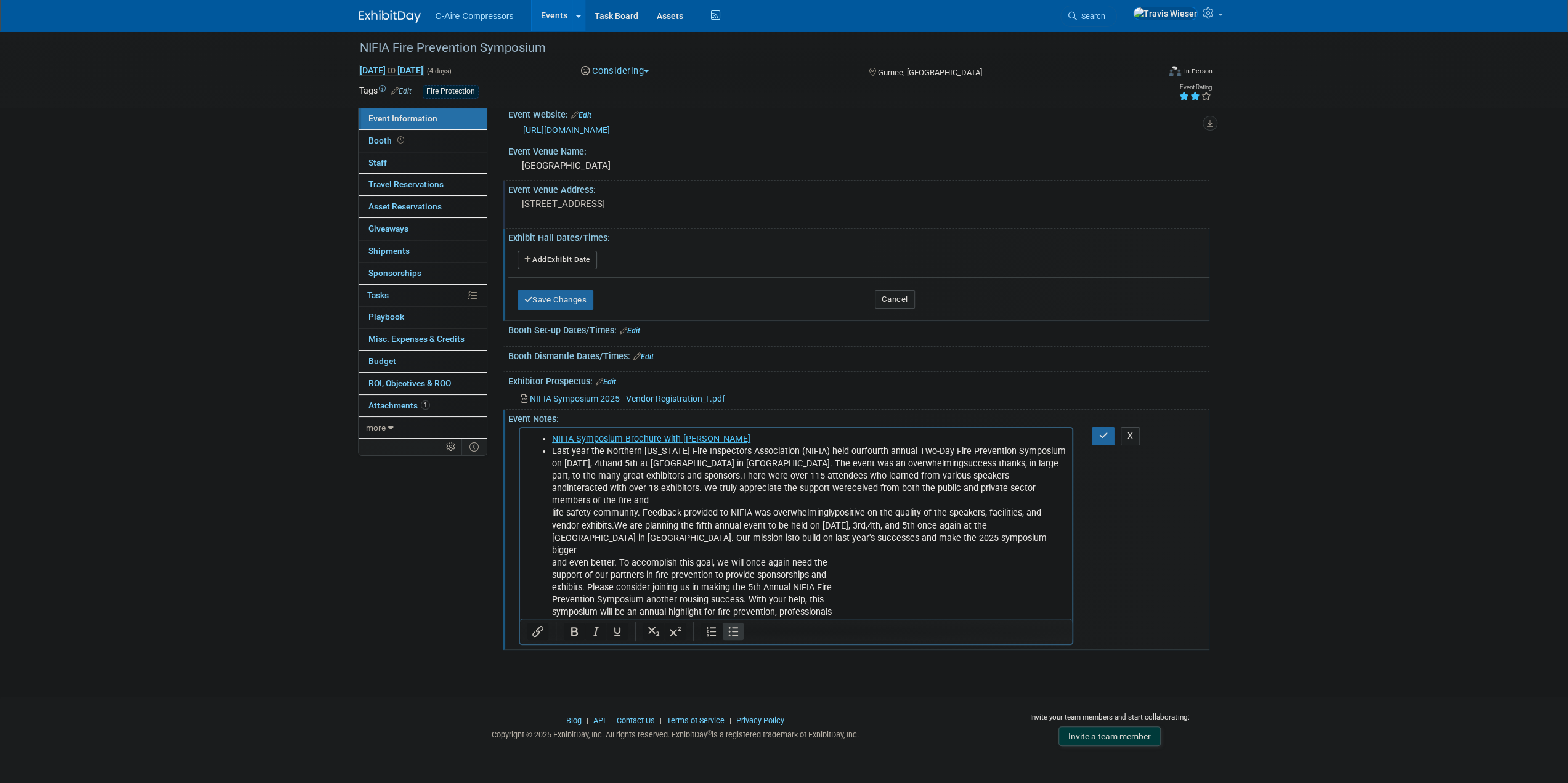
scroll to position [13, 0]
click at [971, 525] on li "Last year the Northern Illinois Fire Inspectors Association (NIFIA) held our fo…" at bounding box center [808, 547] width 514 height 198
click at [1043, 523] on li "Last year the Northern Illinois Fire Inspectors Association (NIFIA) held our fo…" at bounding box center [808, 541] width 514 height 185
click at [801, 540] on li "Last year the Northern Illinois Fire Inspectors Association (NIFIA) held our fo…" at bounding box center [808, 541] width 514 height 185
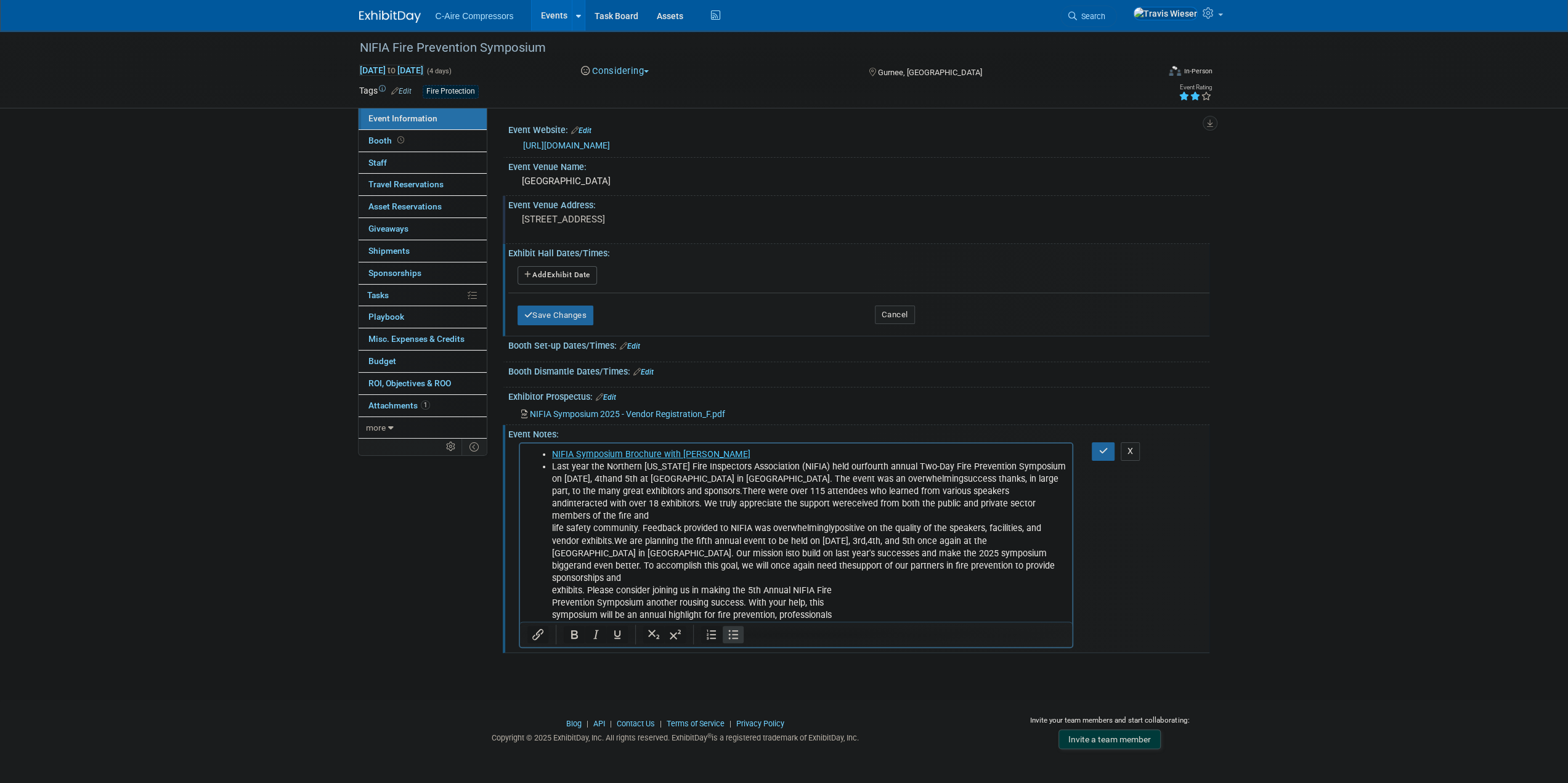
click at [1041, 554] on li "Last year the Northern Illinois Fire Inspectors Association (NIFIA) held our fo…" at bounding box center [808, 553] width 514 height 185
click at [1038, 569] on li "Last year the Northern Illinois Fire Inspectors Association (NIFIA) held our fo…" at bounding box center [808, 547] width 514 height 173
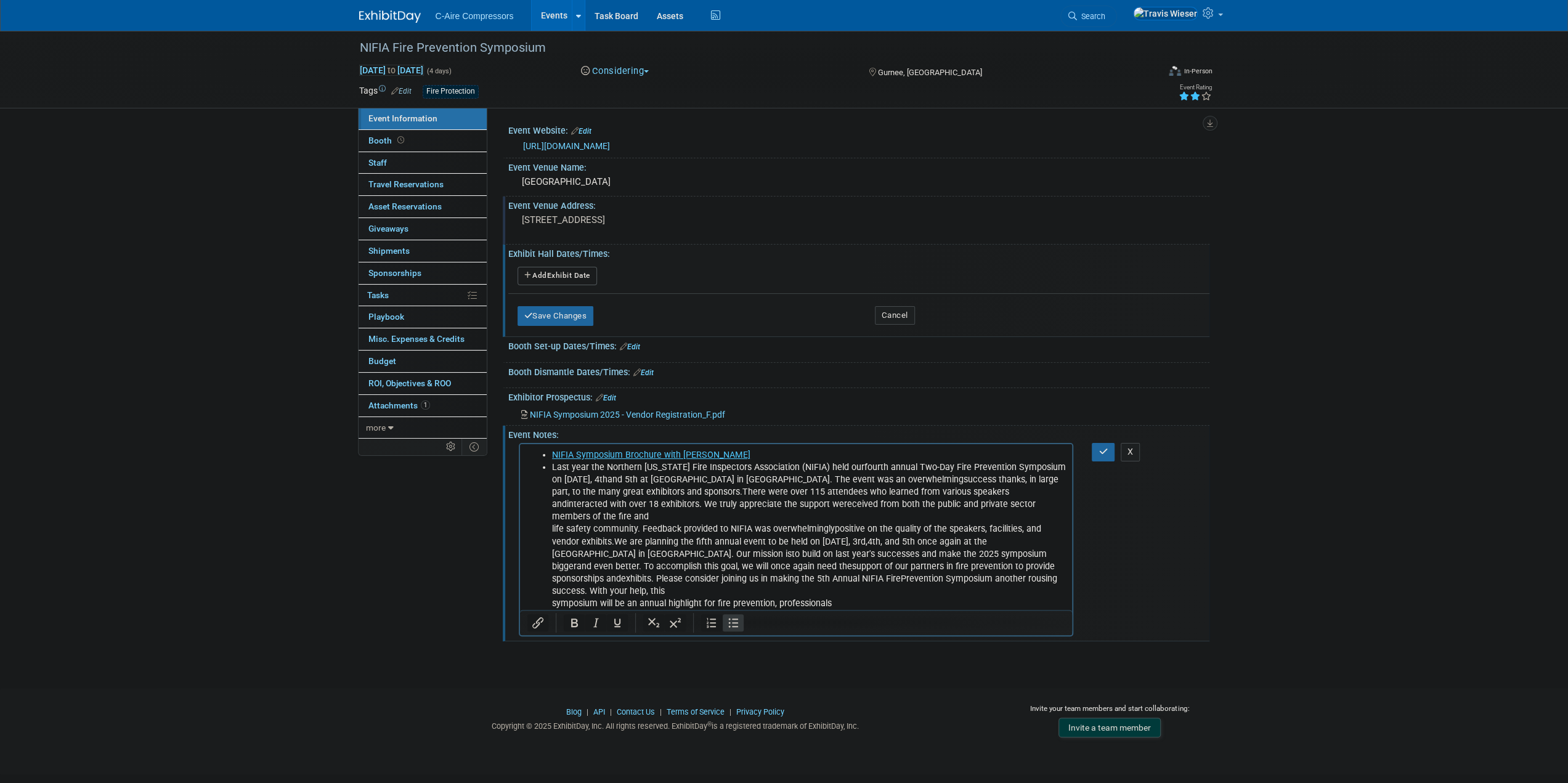
click at [1067, 569] on html "NIFIA Symposium Brochure with Agenda Last year the Northern Illinois Fire Inspe…" at bounding box center [796, 539] width 553 height 190
click at [1066, 566] on html "NIFIA Symposium Brochure with Agenda Last year the Northern Illinois Fire Inspe…" at bounding box center [796, 539] width 553 height 190
click at [865, 581] on li "Last year the Northern Illinois Fire Inspectors Association (NIFIA) held our fo…" at bounding box center [808, 541] width 514 height 161
click at [1059, 577] on li "Last year the Northern Illinois Fire Inspectors Association (NIFIA) held our fo…" at bounding box center [808, 541] width 514 height 161
click at [781, 598] on li "Last year the Northern Illinois Fire Inspectors Association (NIFIA) held our fo…" at bounding box center [808, 541] width 514 height 161
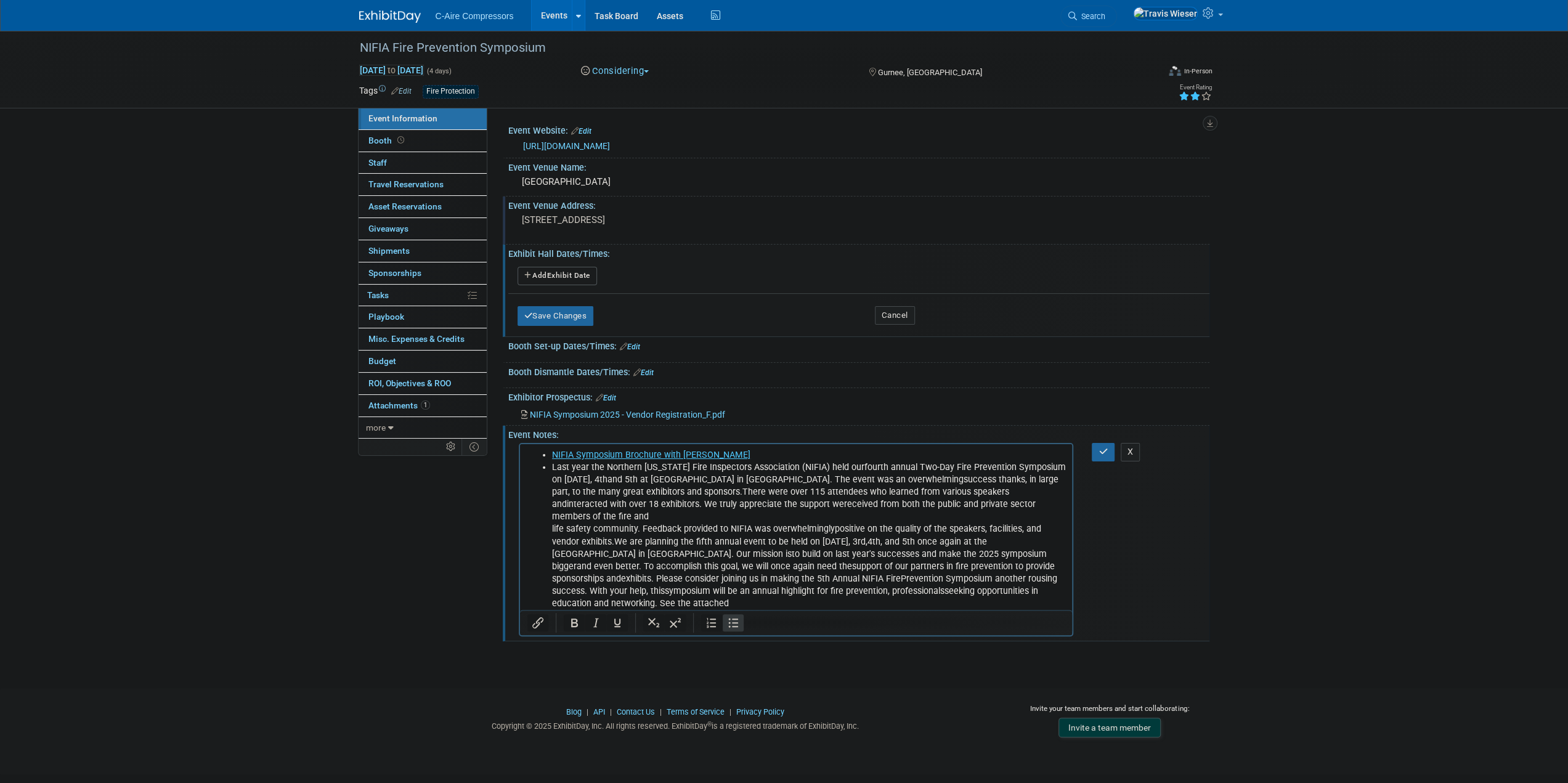
click at [780, 591] on li "Last year the Northern Illinois Fire Inspectors Association (NIFIA) held our fo…" at bounding box center [808, 541] width 514 height 161
drag, startPoint x: 780, startPoint y: 591, endPoint x: 548, endPoint y: 594, distance: 232.0
click at [548, 594] on ul "NIFIA Symposium Brochure with Agenda Last year the Northern Illinois Fire Inspe…" at bounding box center [796, 529] width 538 height 161
click at [555, 470] on li "Last year the Northern Illinois Fire Inspectors Association (NIFIA) held our fo…" at bounding box center [808, 541] width 514 height 161
click at [733, 612] on icon "Bullet list" at bounding box center [733, 610] width 10 height 9
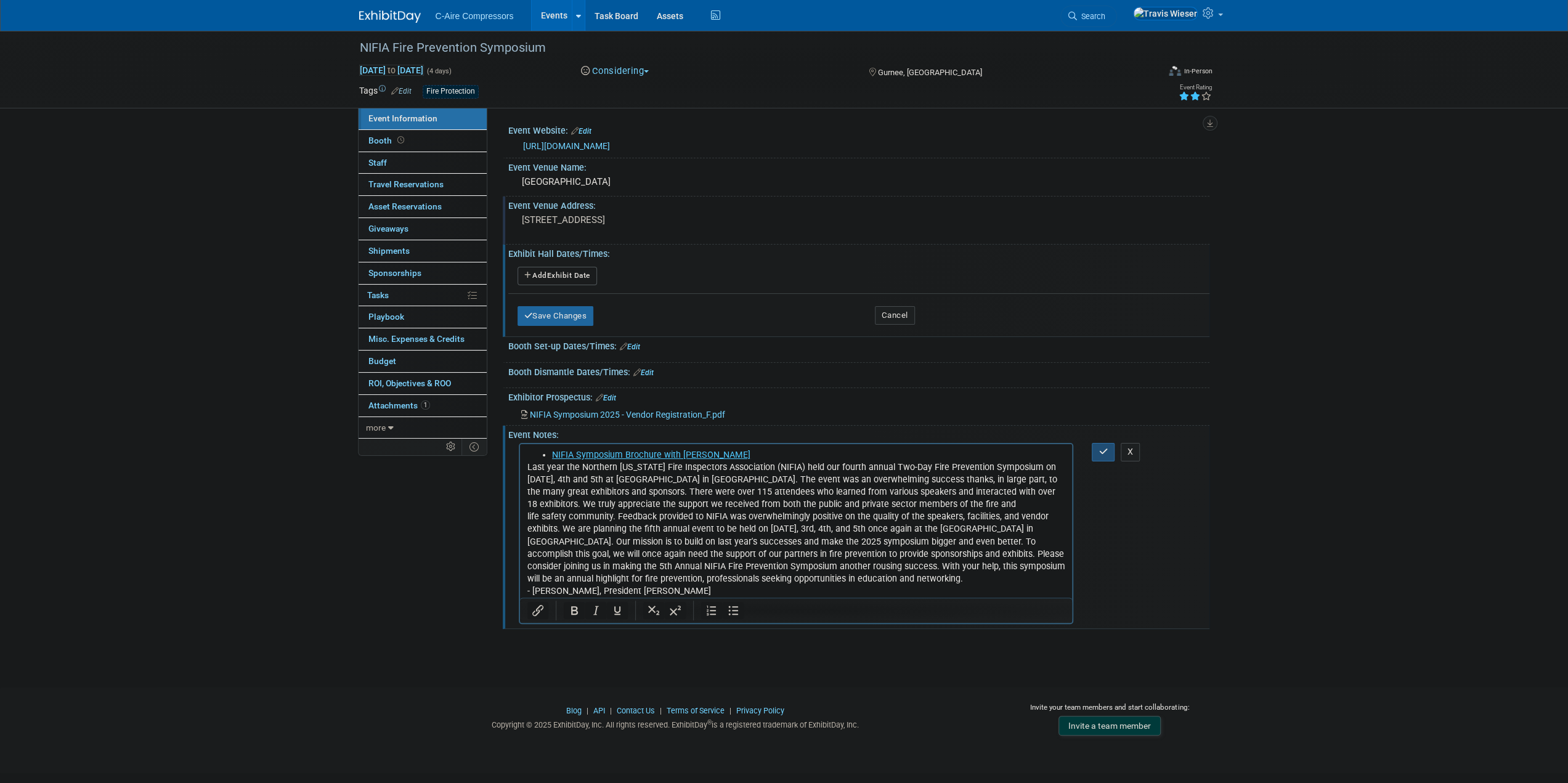
click at [1096, 451] on button "button" at bounding box center [1104, 452] width 23 height 18
click at [561, 271] on button "Add Another Exhibit Date" at bounding box center [558, 276] width 80 height 19
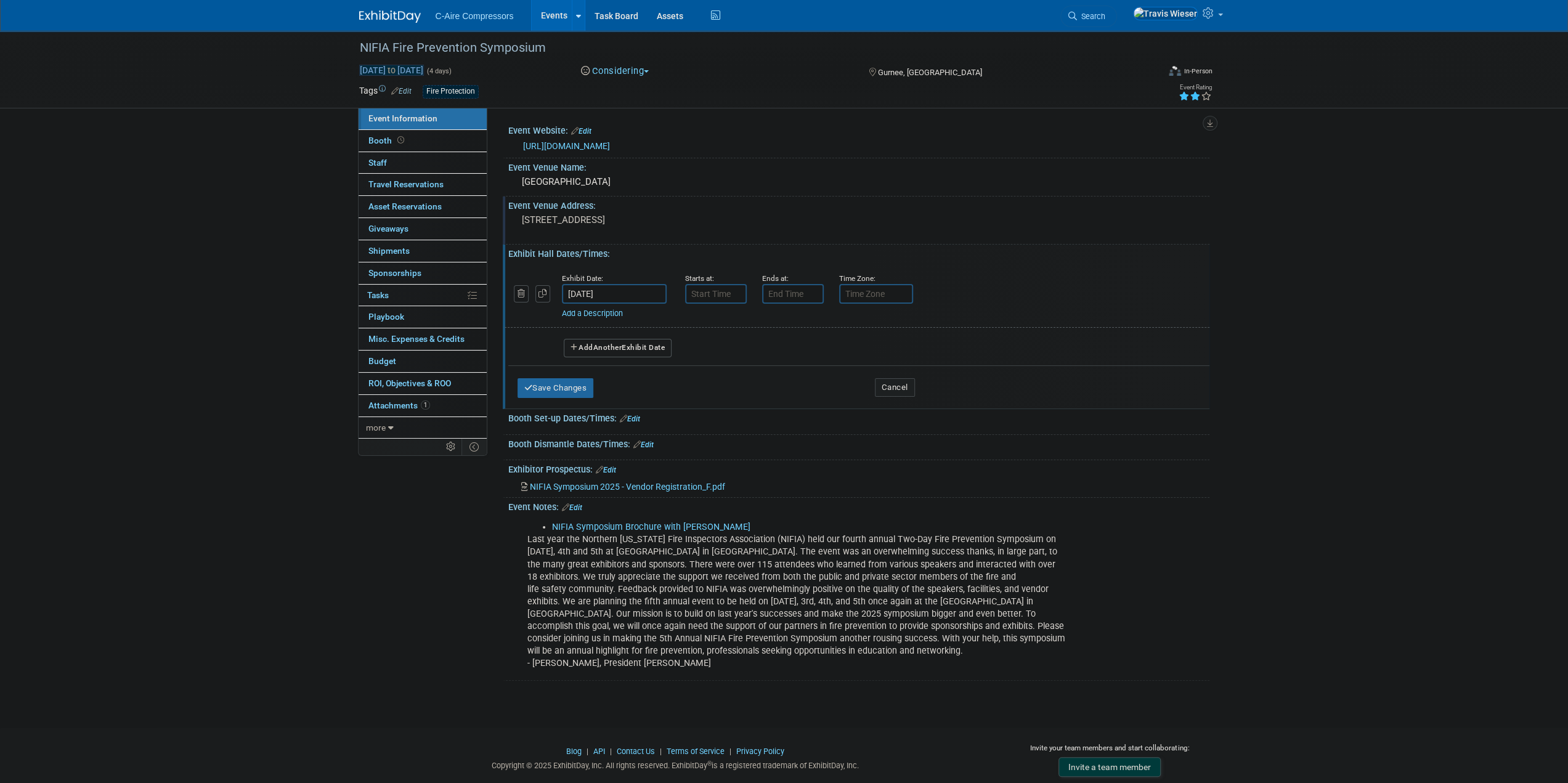
click at [386, 73] on span "Nov 2, 2025 to Nov 5, 2025" at bounding box center [391, 70] width 65 height 11
select select "10"
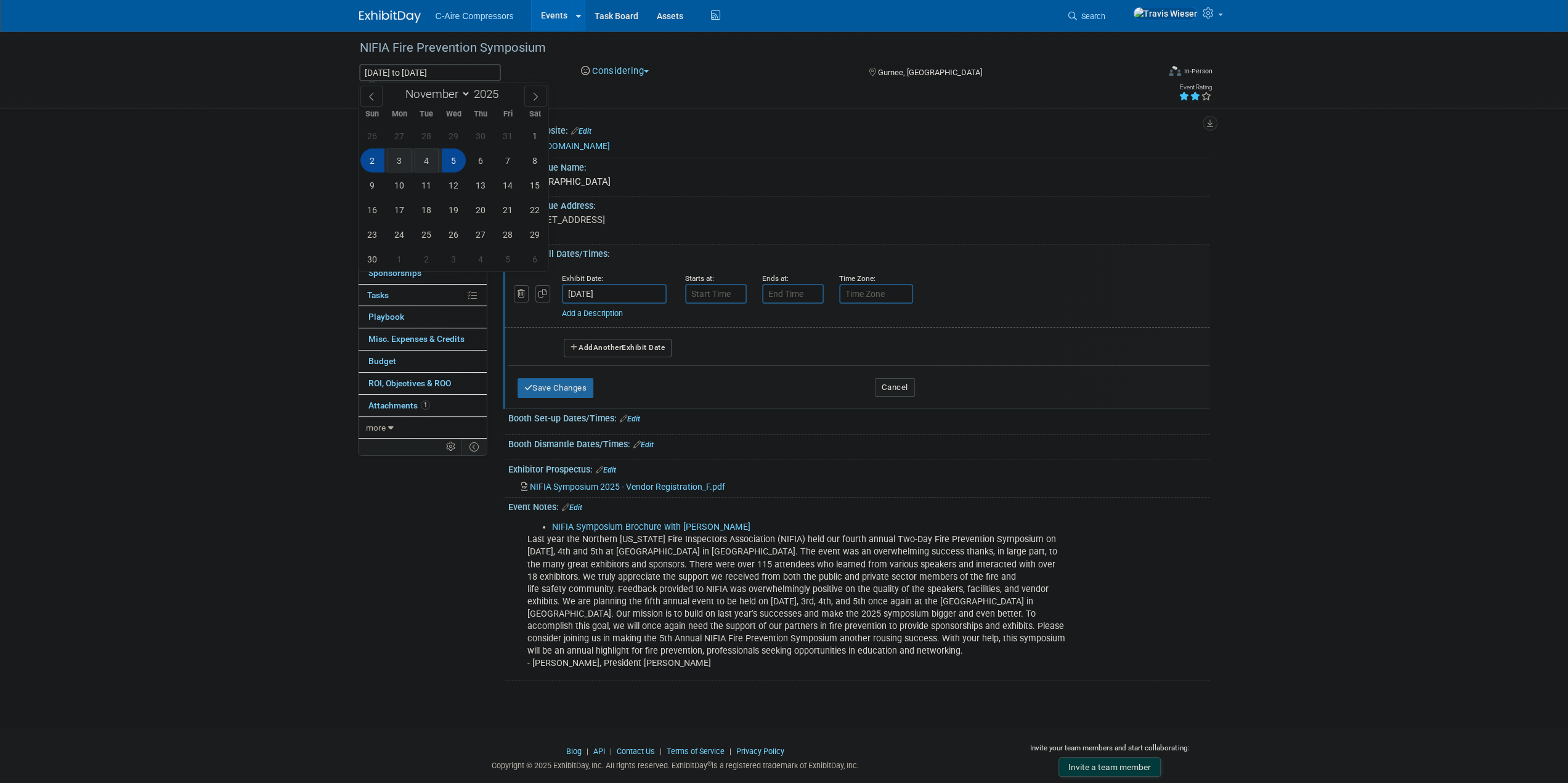
click at [395, 160] on span "3" at bounding box center [399, 160] width 24 height 24
type input "Nov 3, 2025"
click at [441, 164] on div "26 27 28 29 30 31 1 2 3 4 5 6 7 8 9 10 11 12 13 14 15 16 17 18 19 20 21 22 23 2…" at bounding box center [454, 197] width 190 height 148
click at [452, 160] on span "5" at bounding box center [454, 160] width 24 height 24
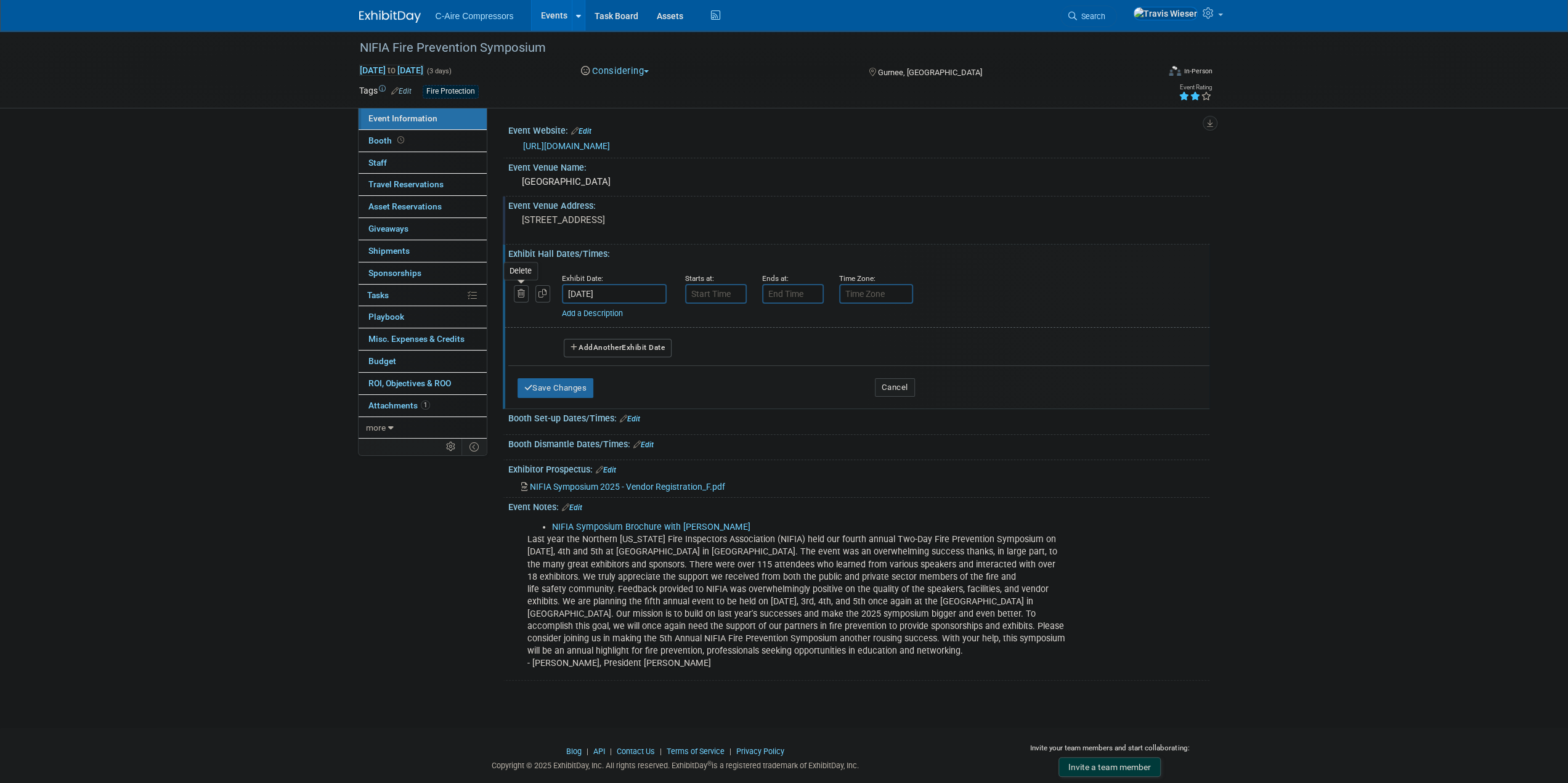
click at [510, 295] on div at bounding box center [529, 287] width 48 height 30
click at [515, 296] on button "button" at bounding box center [522, 294] width 15 height 17
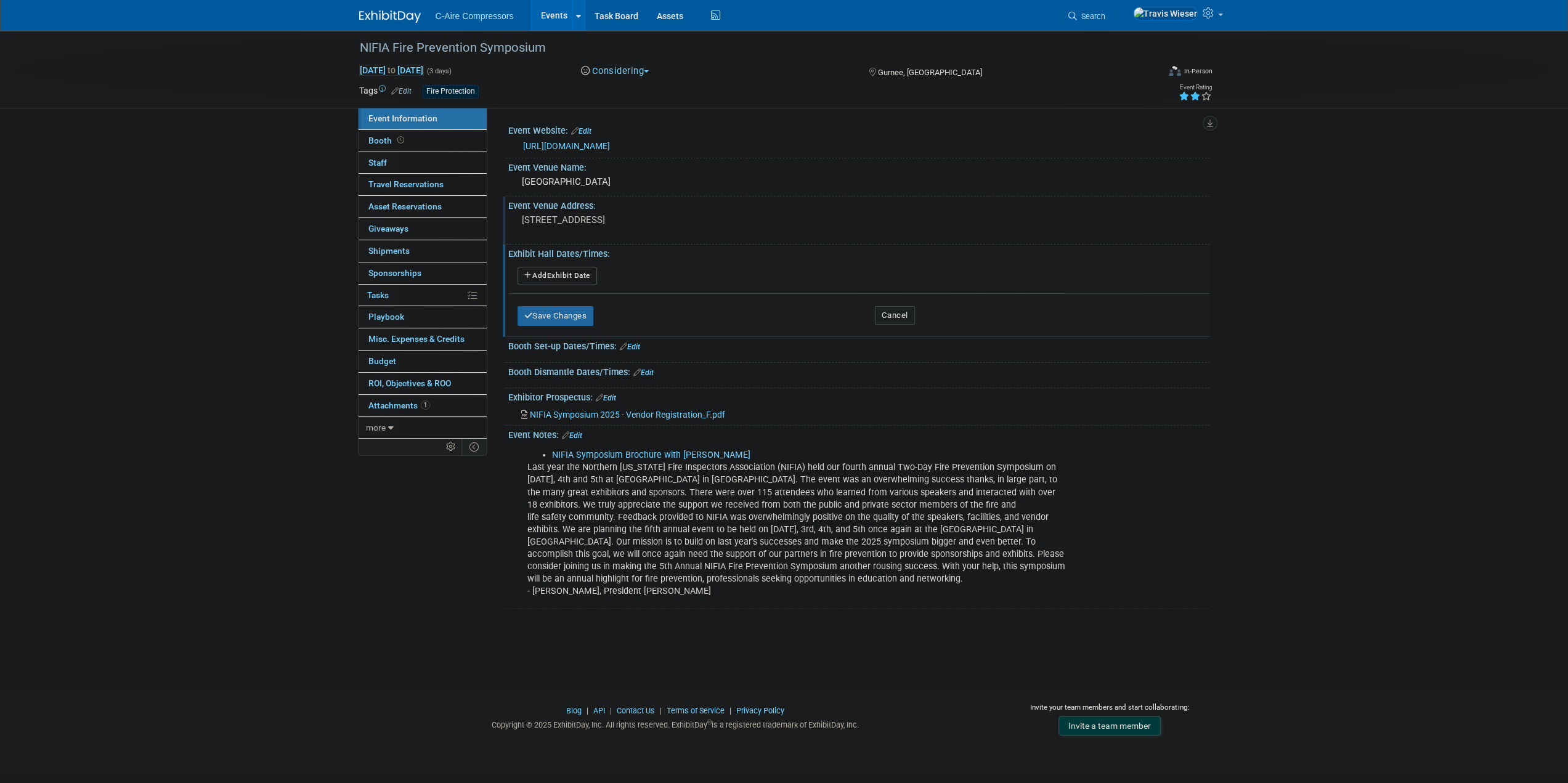
click at [574, 269] on button "Add Another Exhibit Date" at bounding box center [558, 276] width 80 height 19
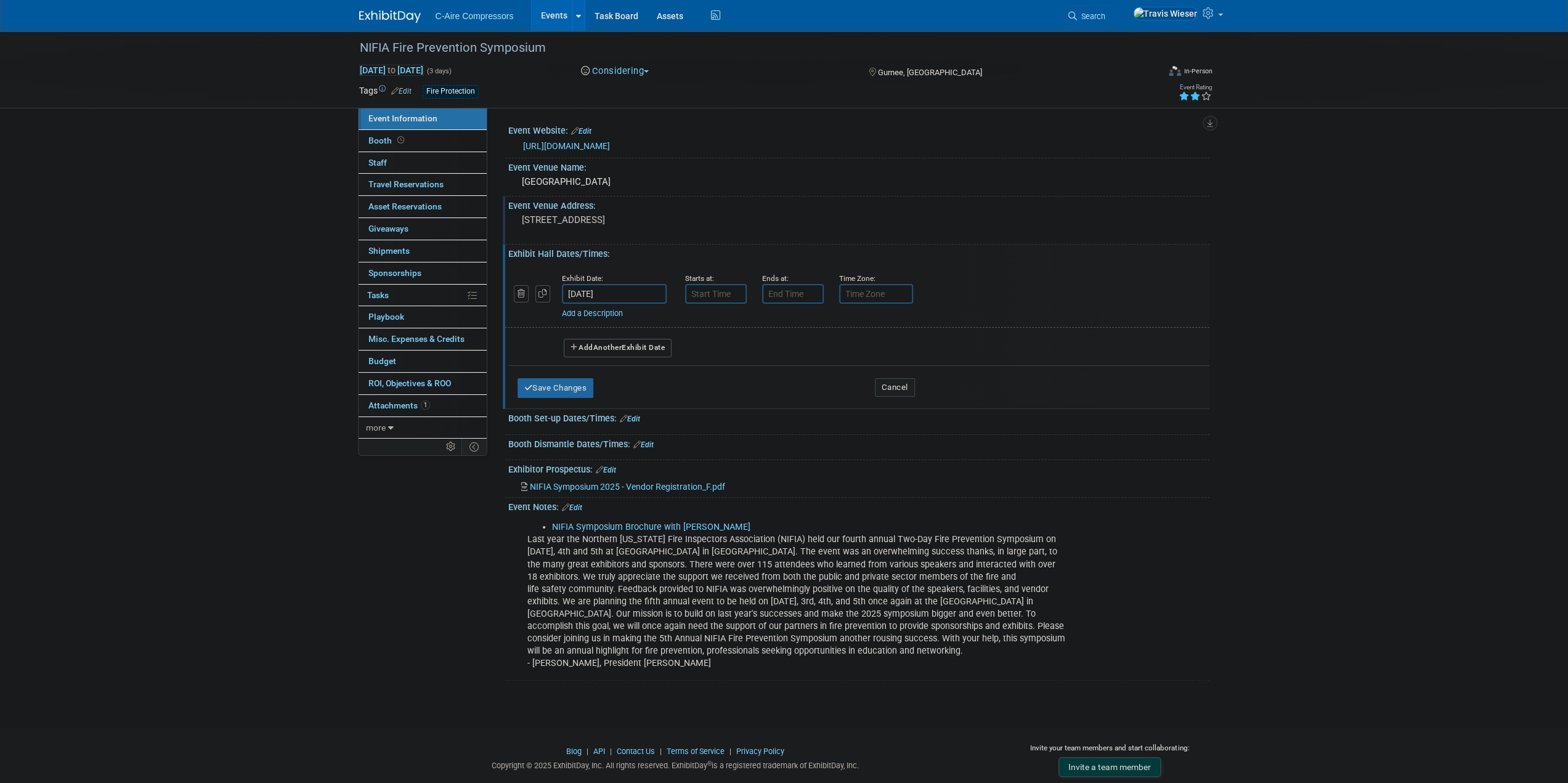
click at [608, 312] on link "Add a Description" at bounding box center [592, 313] width 61 height 9
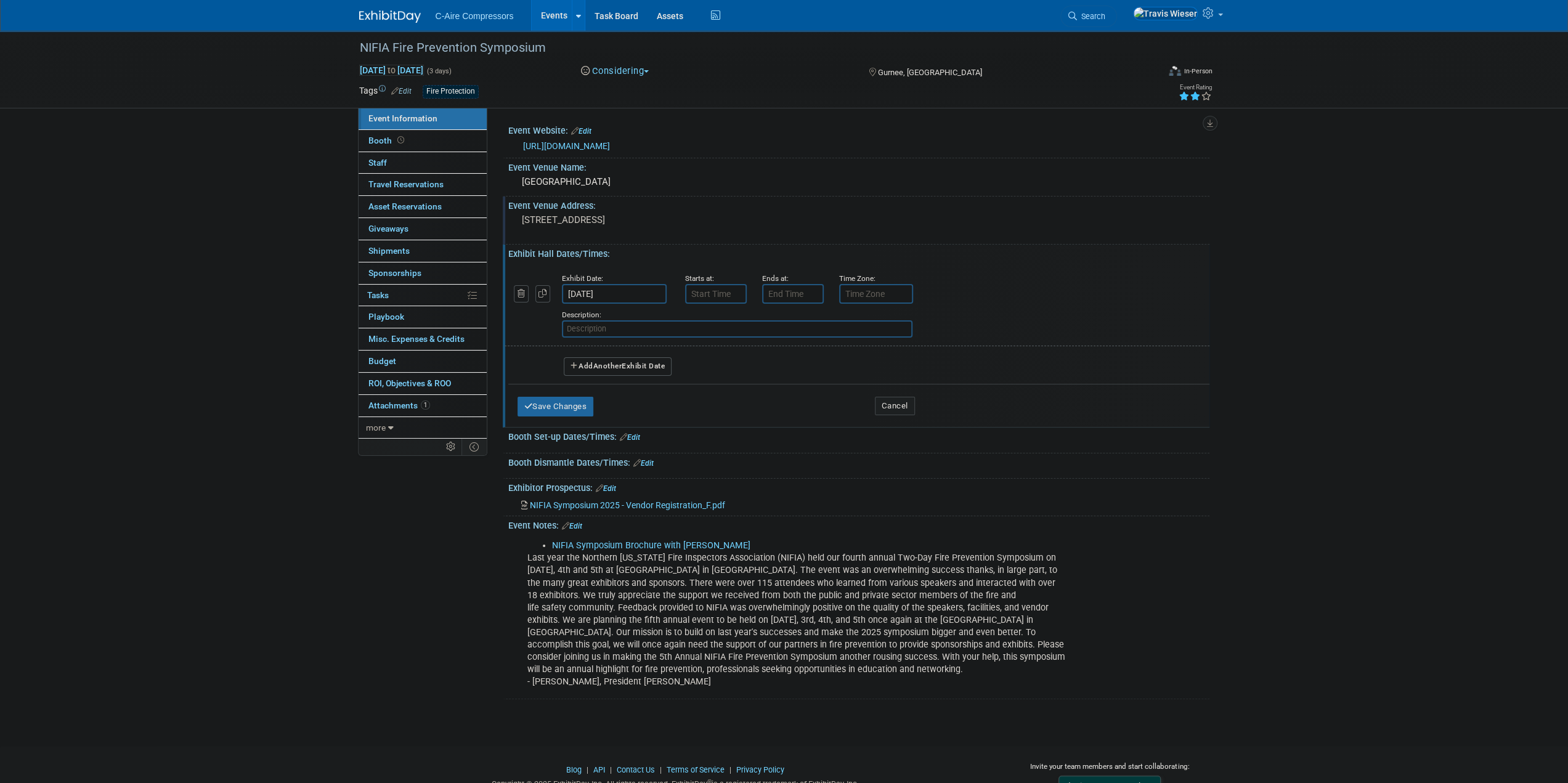
click at [609, 321] on input "text" at bounding box center [737, 328] width 351 height 17
click at [608, 337] on input "Exhibitors" at bounding box center [737, 328] width 351 height 17
click at [608, 336] on input "Exhibitors" at bounding box center [737, 328] width 351 height 17
paste input "Break &"
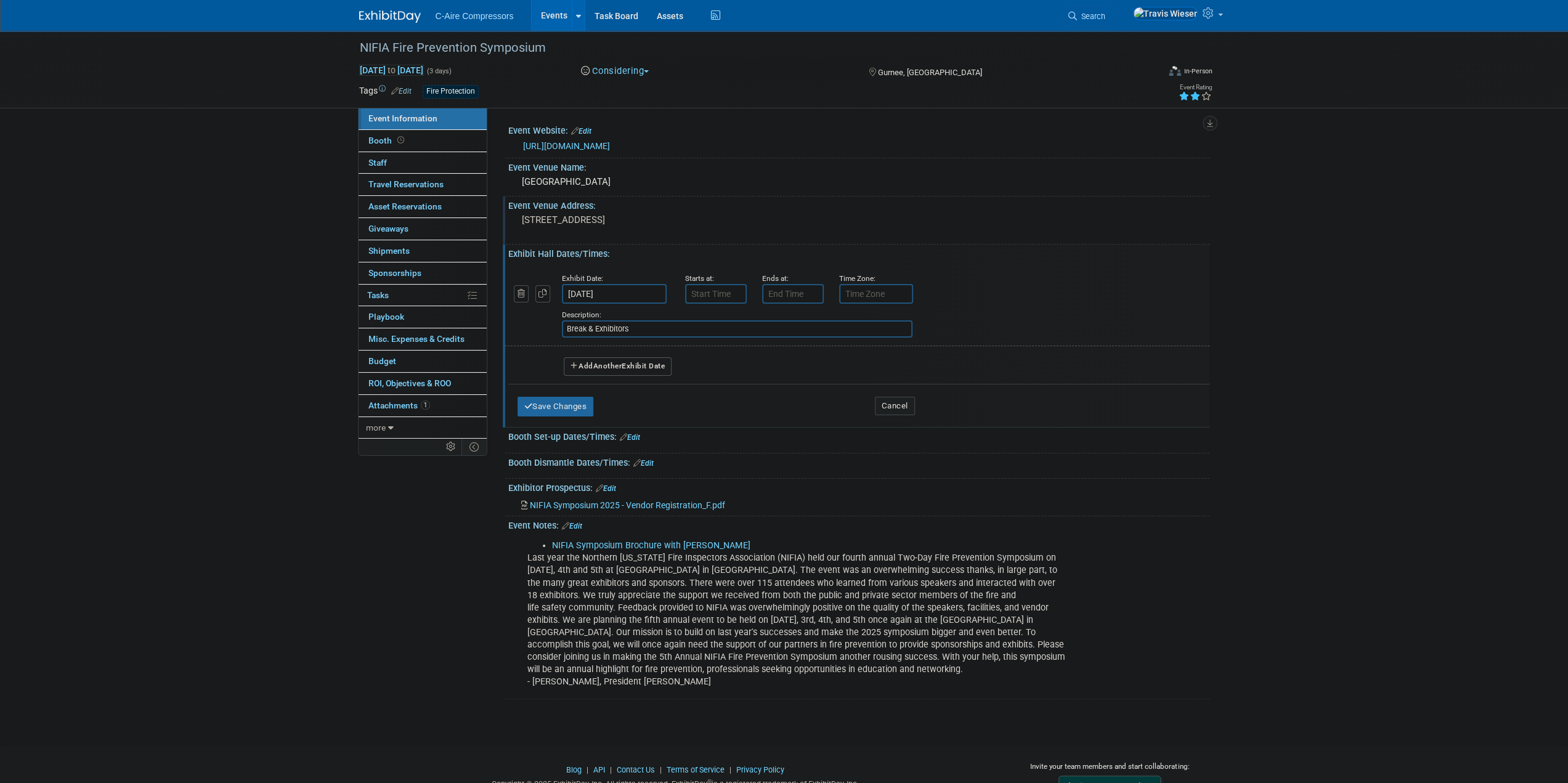
type input "Break & Exhibitors"
click at [695, 310] on div "Description: Break & Exhibitors" at bounding box center [825, 323] width 527 height 29
click at [706, 293] on input "7:00 AM" at bounding box center [716, 294] width 62 height 20
click at [721, 335] on link at bounding box center [713, 323] width 23 height 31
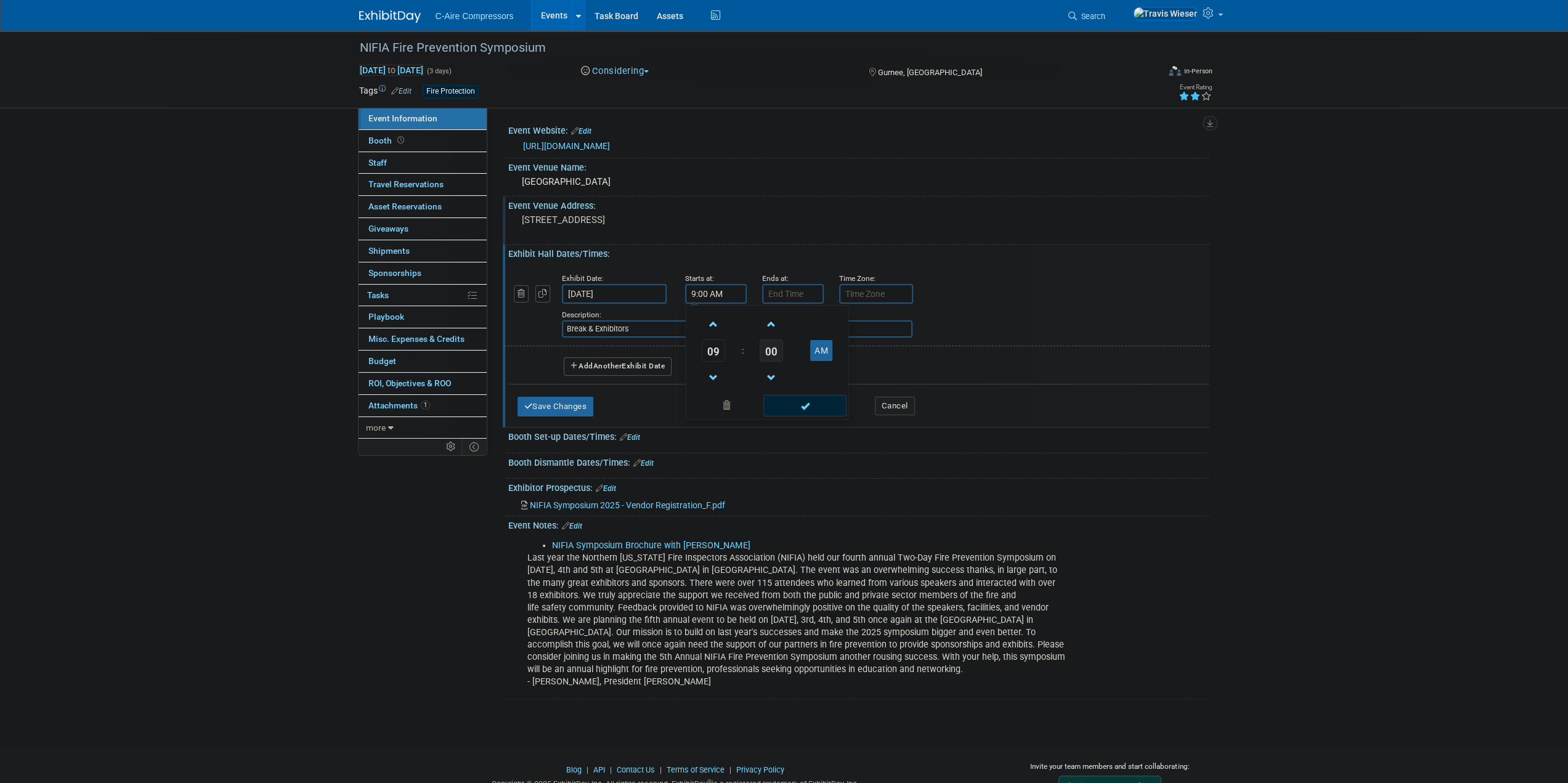
click at [776, 352] on span "00" at bounding box center [771, 350] width 23 height 22
click at [787, 357] on td "30" at bounding box center [787, 358] width 39 height 33
type input "9:30 AM"
click at [789, 294] on input "7:00 PM" at bounding box center [793, 294] width 62 height 20
click at [792, 315] on span at bounding box center [791, 324] width 22 height 22
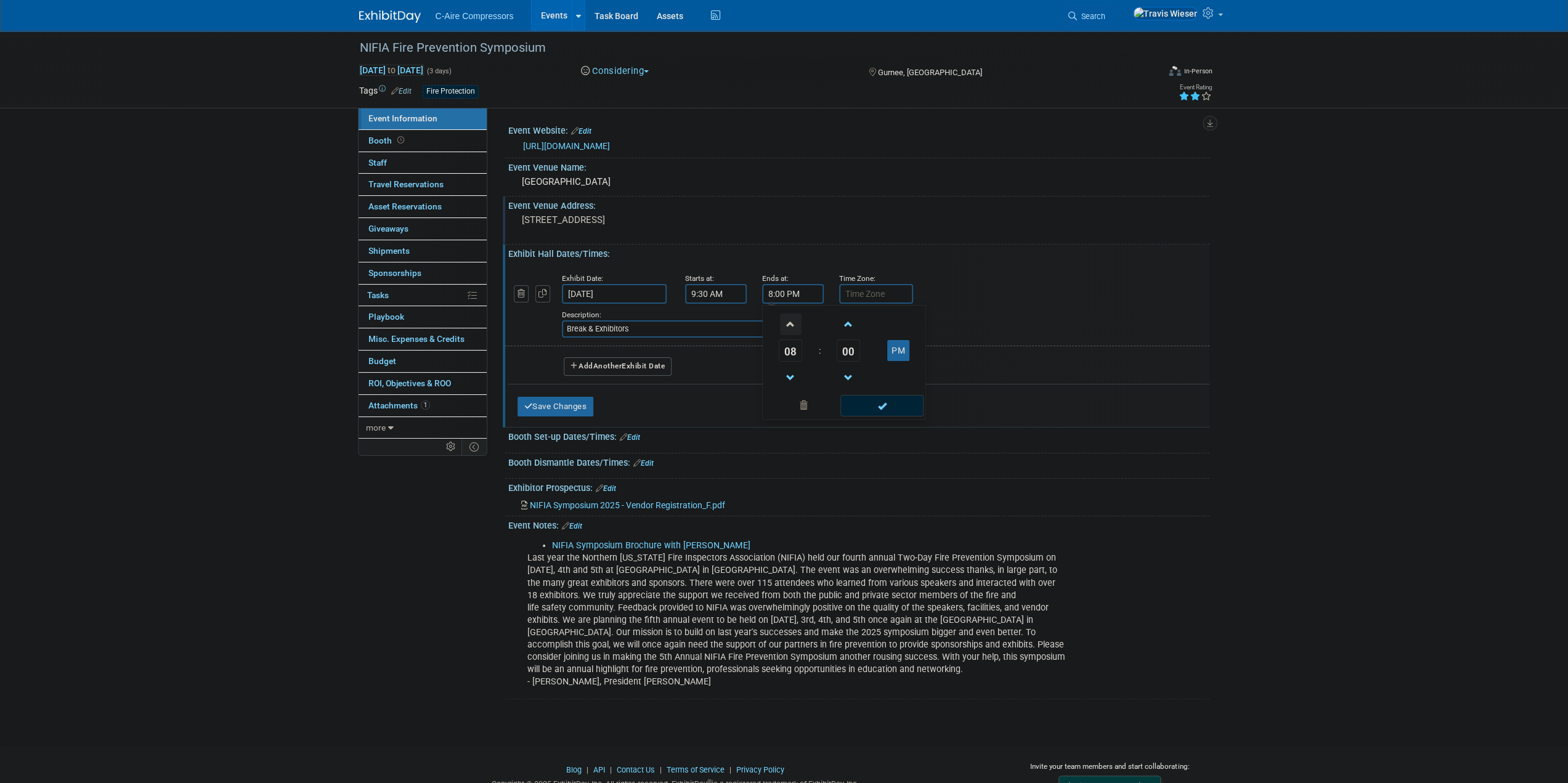
click at [792, 314] on span at bounding box center [791, 324] width 22 height 22
click at [889, 353] on button "PM" at bounding box center [898, 350] width 22 height 21
type input "10:00 AM"
click at [879, 407] on span at bounding box center [882, 406] width 83 height 22
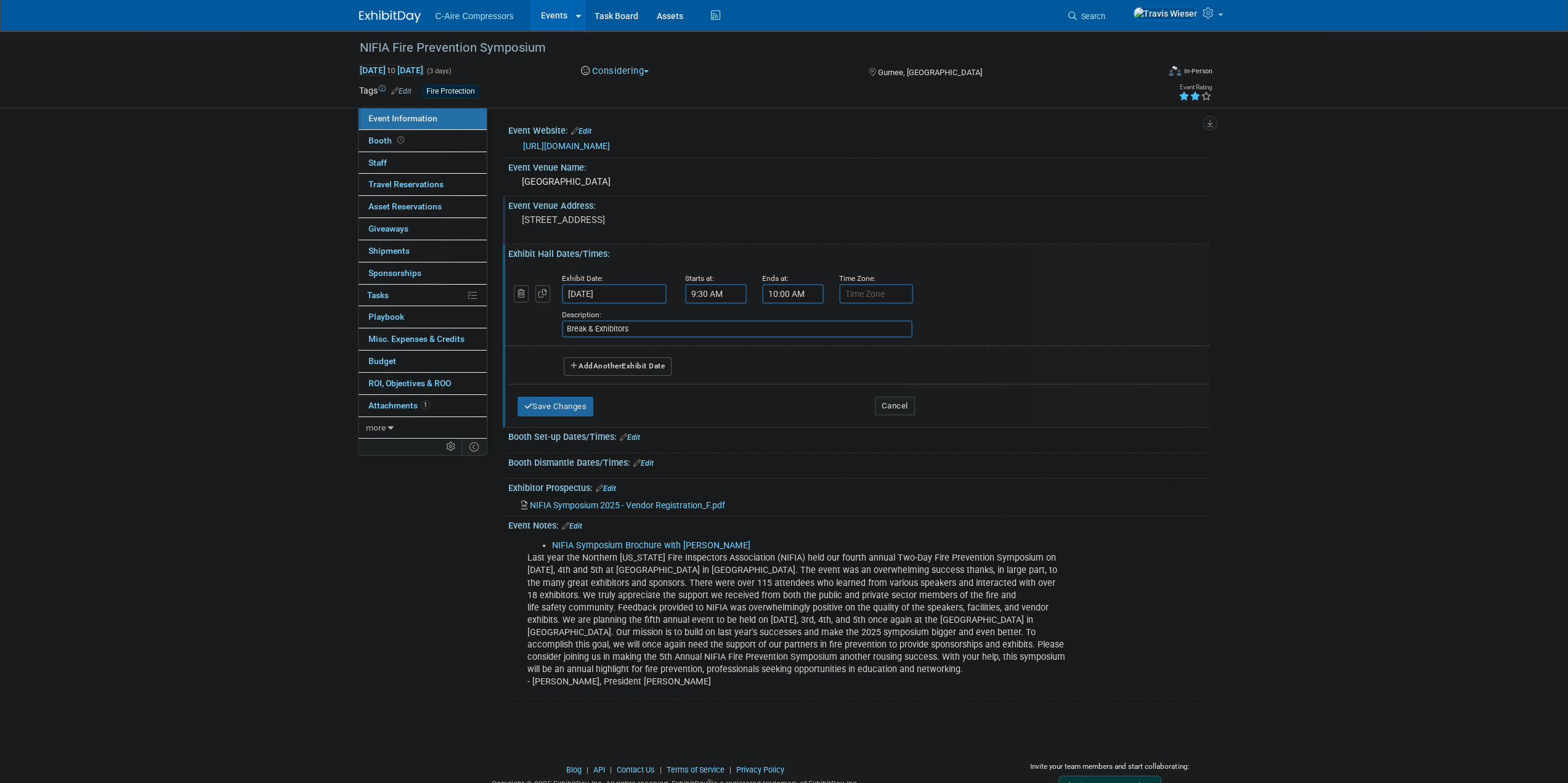
click at [544, 290] on icon "button" at bounding box center [542, 293] width 8 height 8
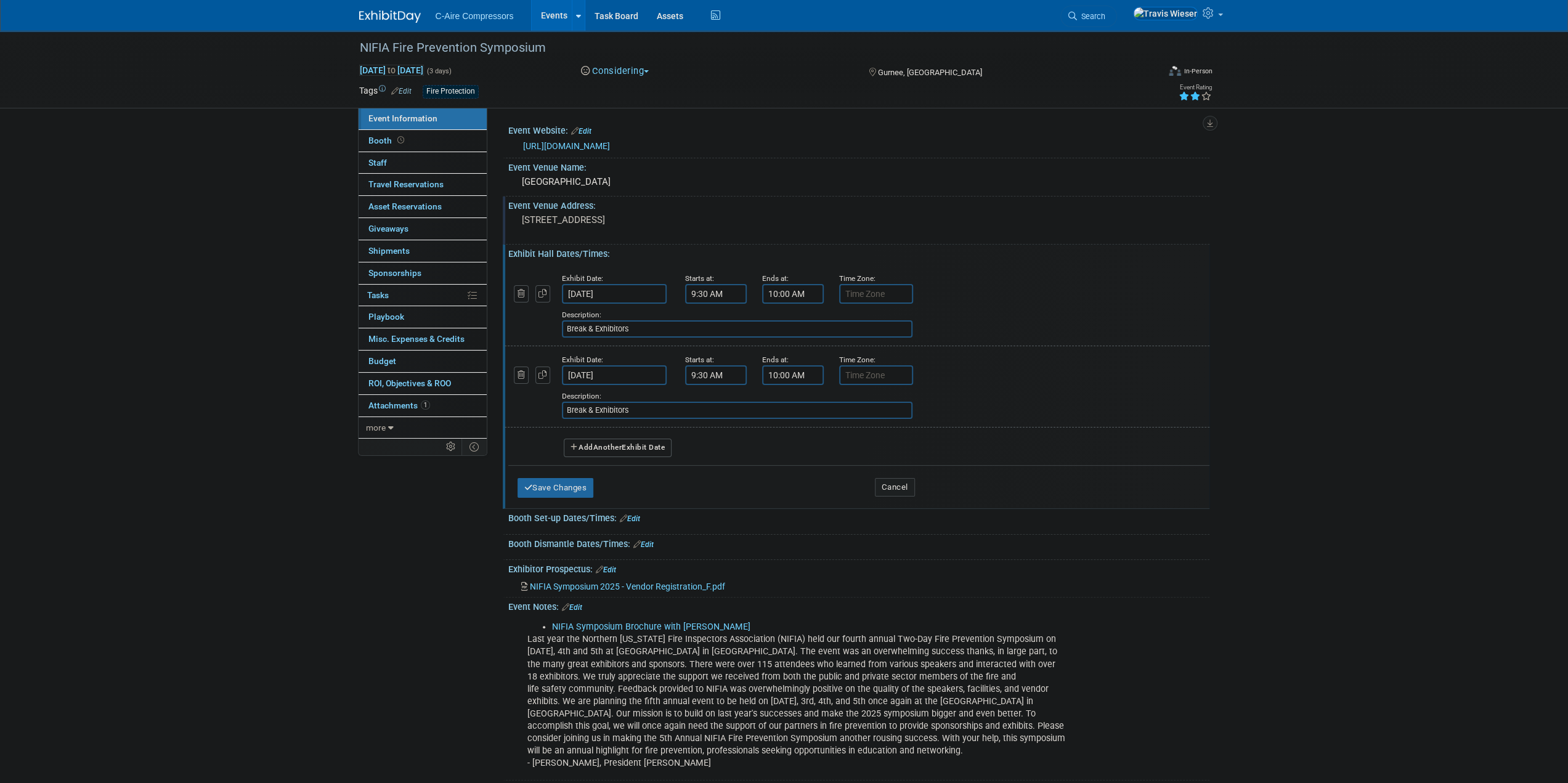
click at [691, 369] on input "9:30 AM" at bounding box center [716, 375] width 62 height 20
click at [717, 396] on span at bounding box center [714, 406] width 22 height 22
click at [717, 397] on span at bounding box center [714, 406] width 22 height 22
click at [717, 396] on span at bounding box center [714, 406] width 22 height 22
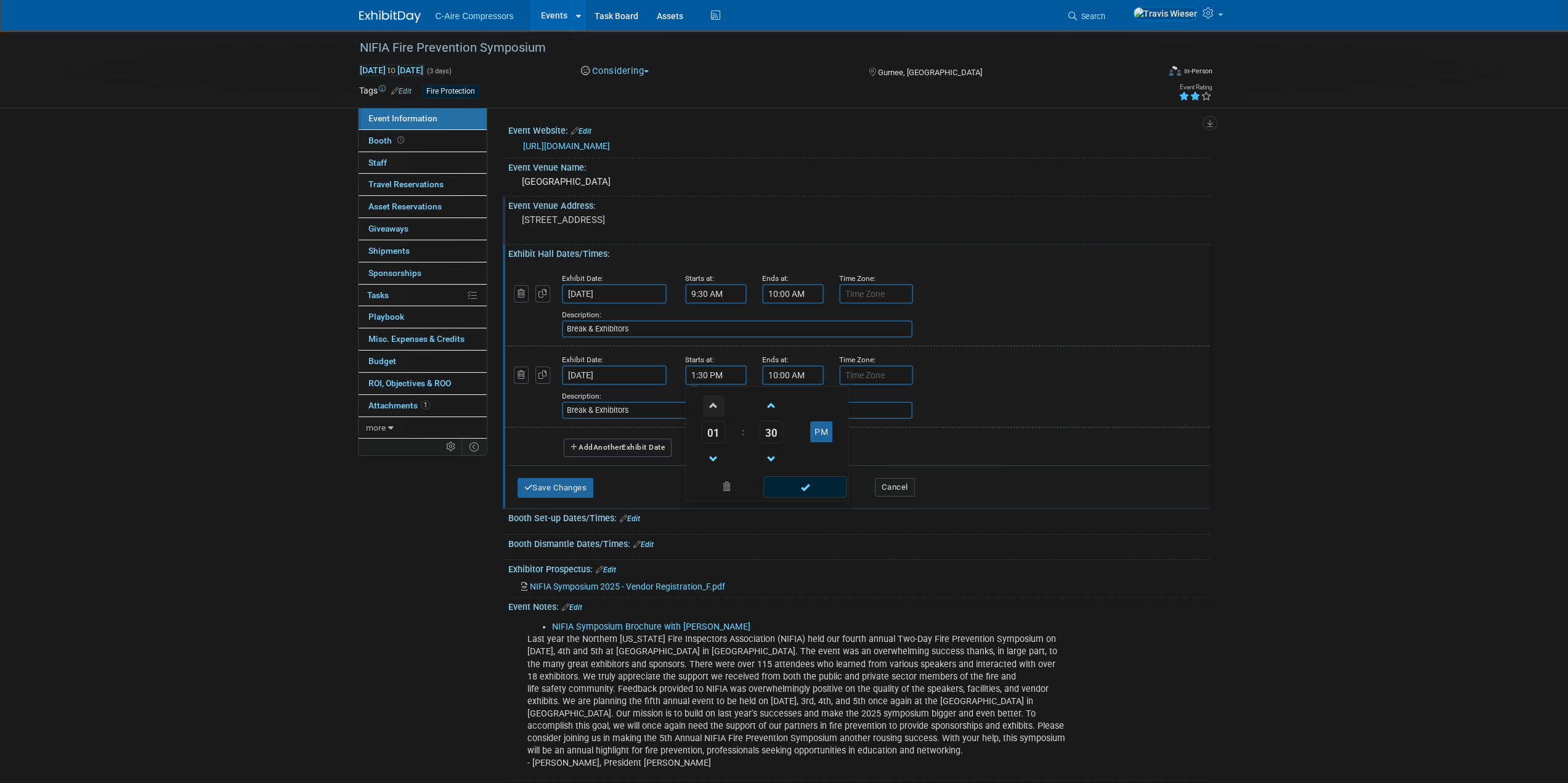
click at [715, 401] on span at bounding box center [714, 406] width 22 height 22
click at [715, 460] on span at bounding box center [714, 459] width 22 height 22
click at [715, 460] on span at bounding box center [714, 459] width 22 height 22
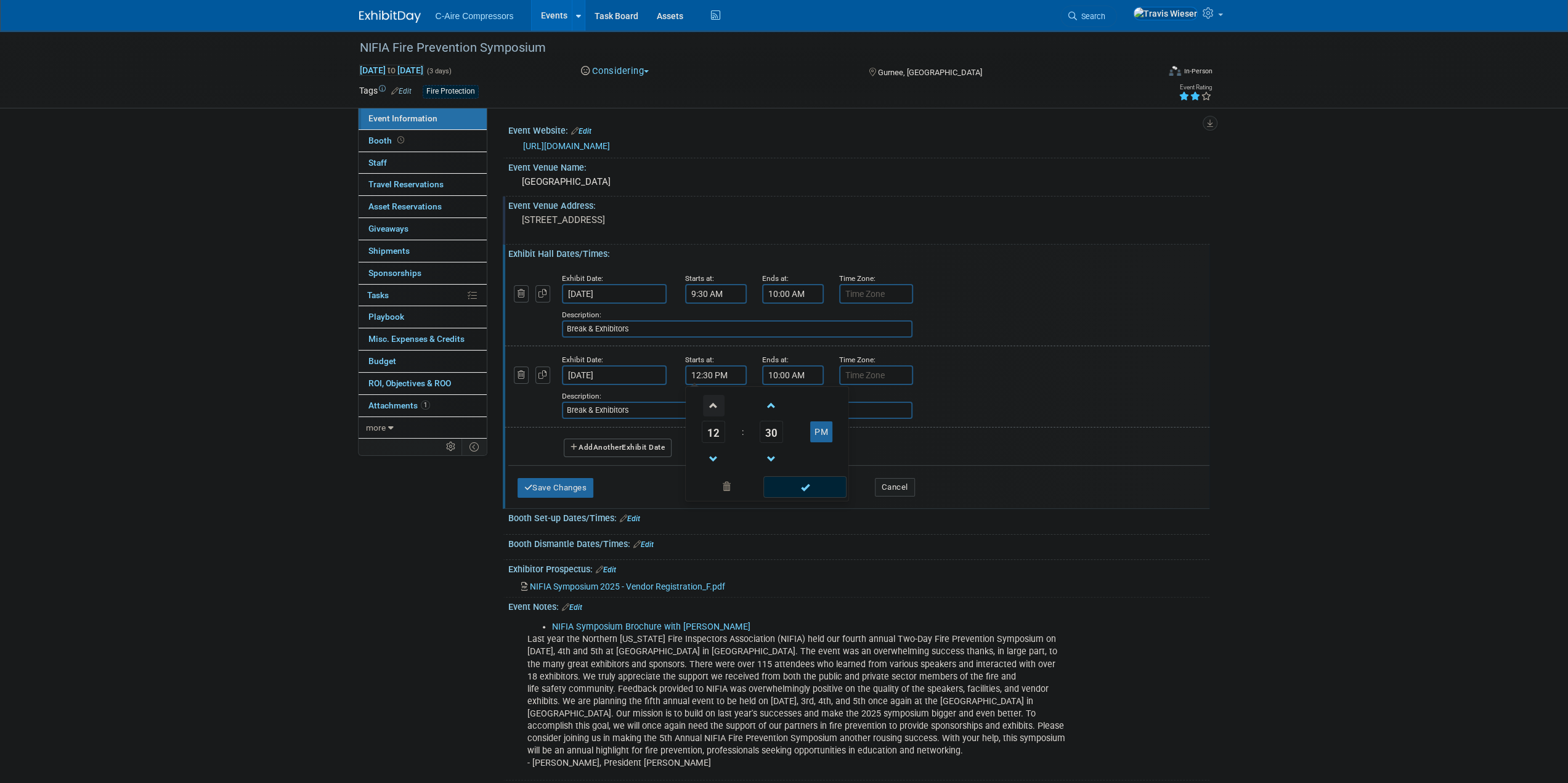
click at [711, 403] on span at bounding box center [714, 406] width 22 height 22
type input "2:30 PM"
click at [772, 371] on input "10:00 AM" at bounding box center [793, 375] width 62 height 20
click at [787, 408] on span at bounding box center [791, 406] width 22 height 22
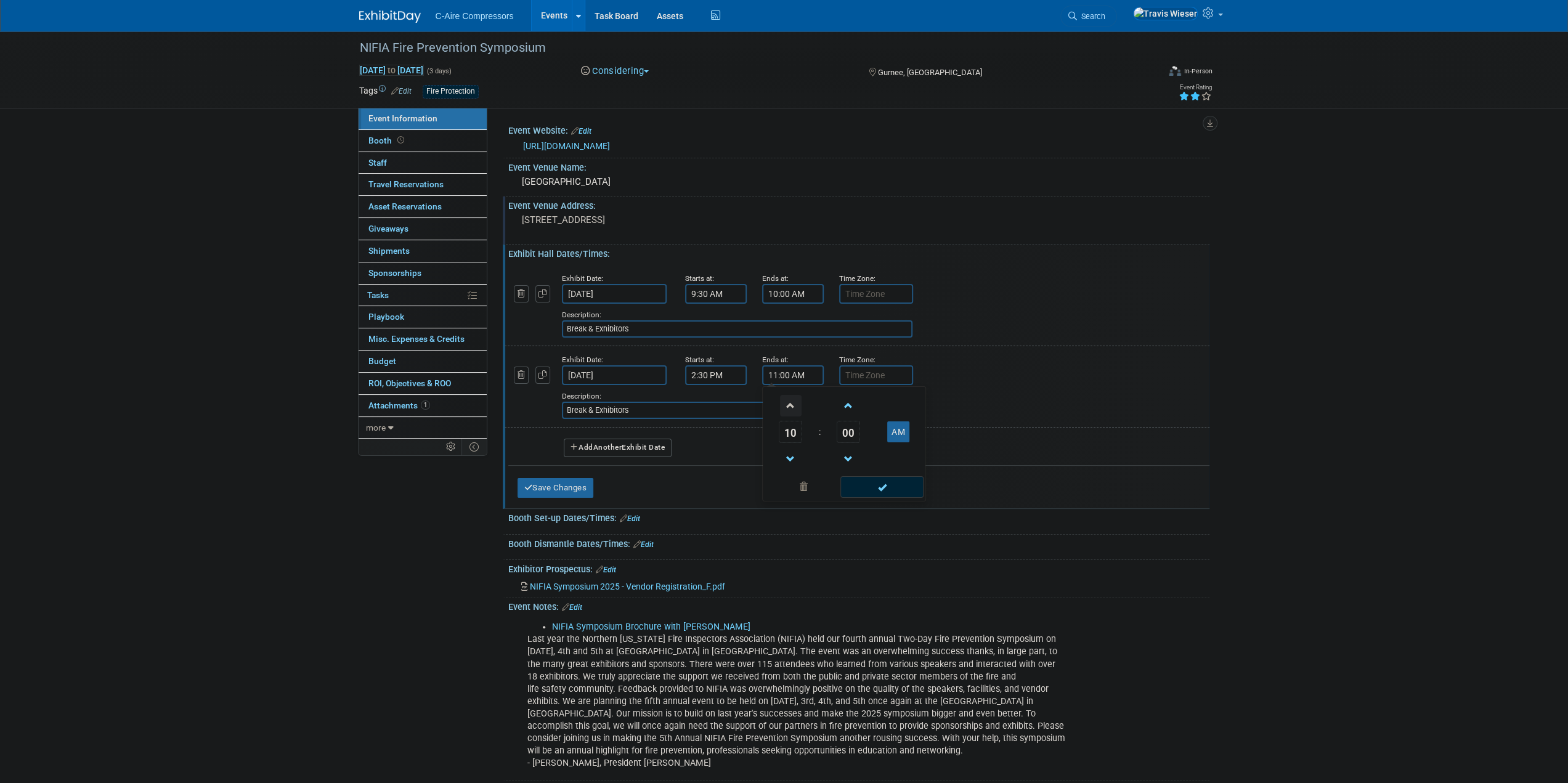
click at [787, 408] on span at bounding box center [791, 406] width 22 height 22
click at [787, 407] on span at bounding box center [791, 406] width 22 height 22
type input "3:00 PM"
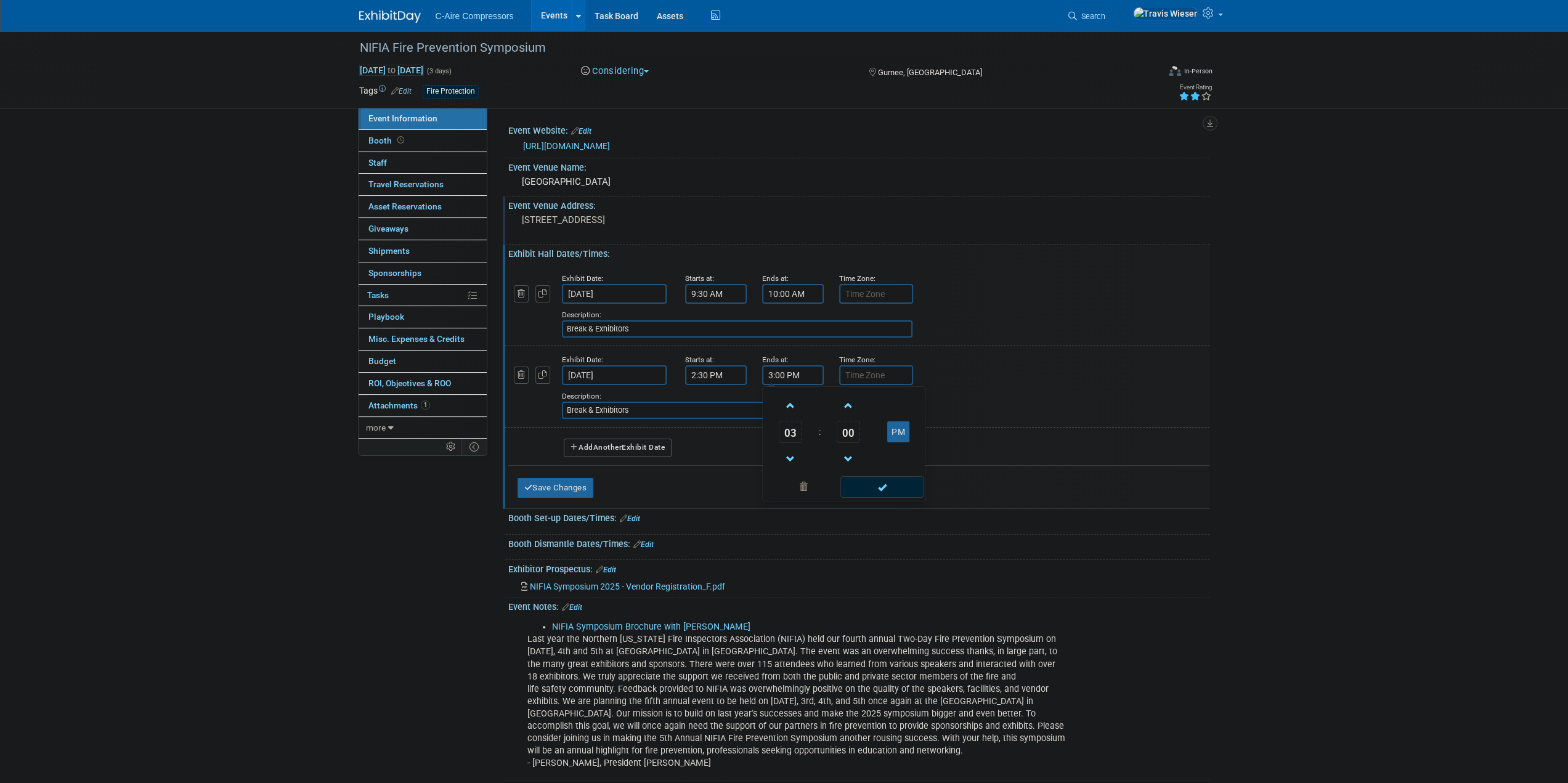
drag, startPoint x: 880, startPoint y: 485, endPoint x: 867, endPoint y: 476, distance: 15.8
click at [880, 485] on span at bounding box center [882, 487] width 83 height 22
click at [546, 373] on icon "button" at bounding box center [542, 375] width 8 height 8
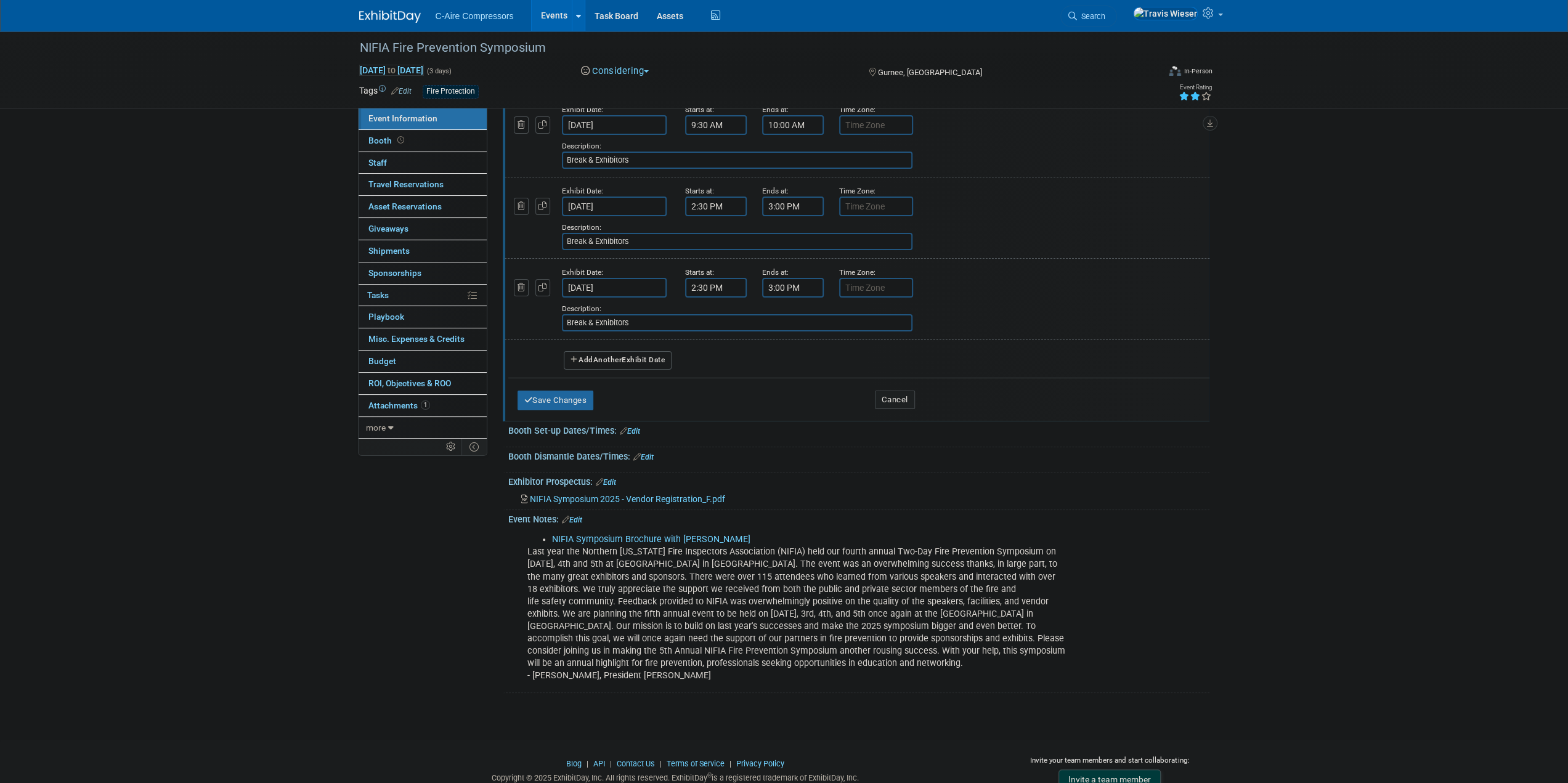
scroll to position [185, 0]
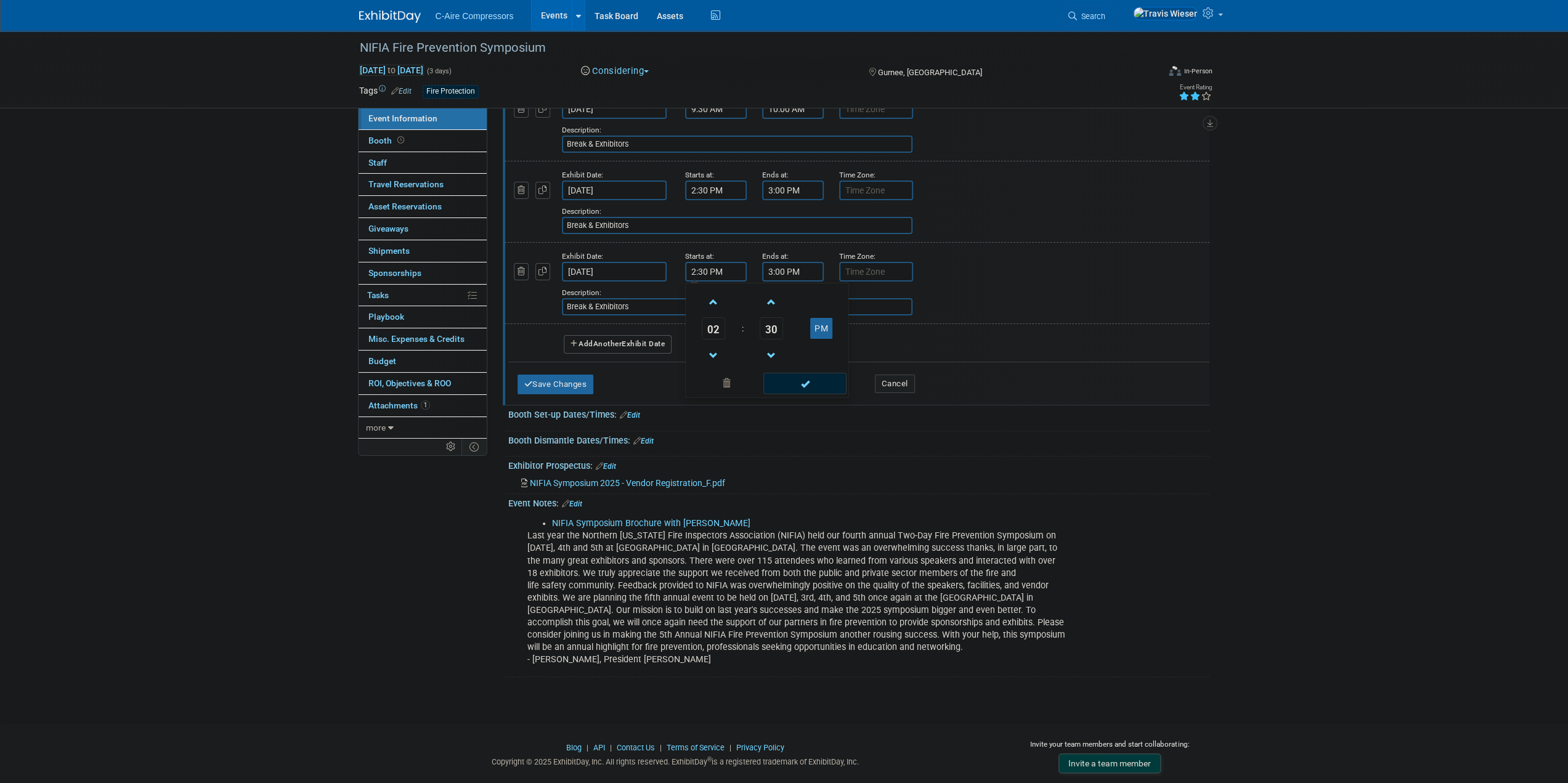
click at [699, 270] on input "2:30 PM" at bounding box center [716, 271] width 62 height 20
click at [712, 352] on span at bounding box center [714, 356] width 22 height 22
click at [712, 352] on span at bounding box center [714, 356] width 22 height 22
click at [711, 351] on span at bounding box center [714, 356] width 22 height 22
click at [710, 351] on span at bounding box center [714, 356] width 22 height 22
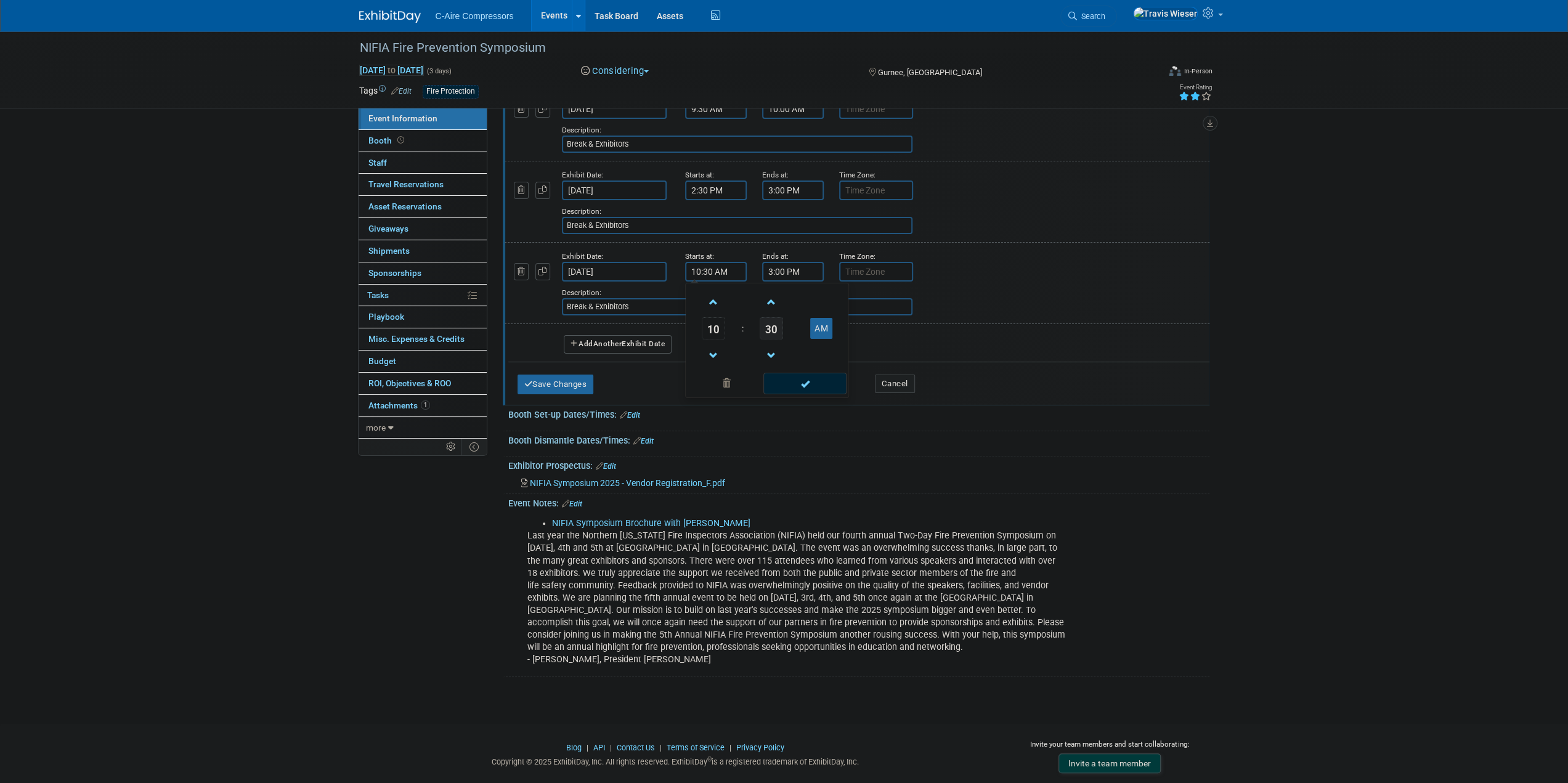
click at [768, 324] on span "30" at bounding box center [771, 328] width 23 height 22
click at [701, 304] on td "00" at bounding box center [708, 303] width 39 height 33
type input "10:00 AM"
click at [778, 269] on input "3:00 PM" at bounding box center [793, 271] width 62 height 20
click at [780, 347] on span at bounding box center [791, 356] width 22 height 22
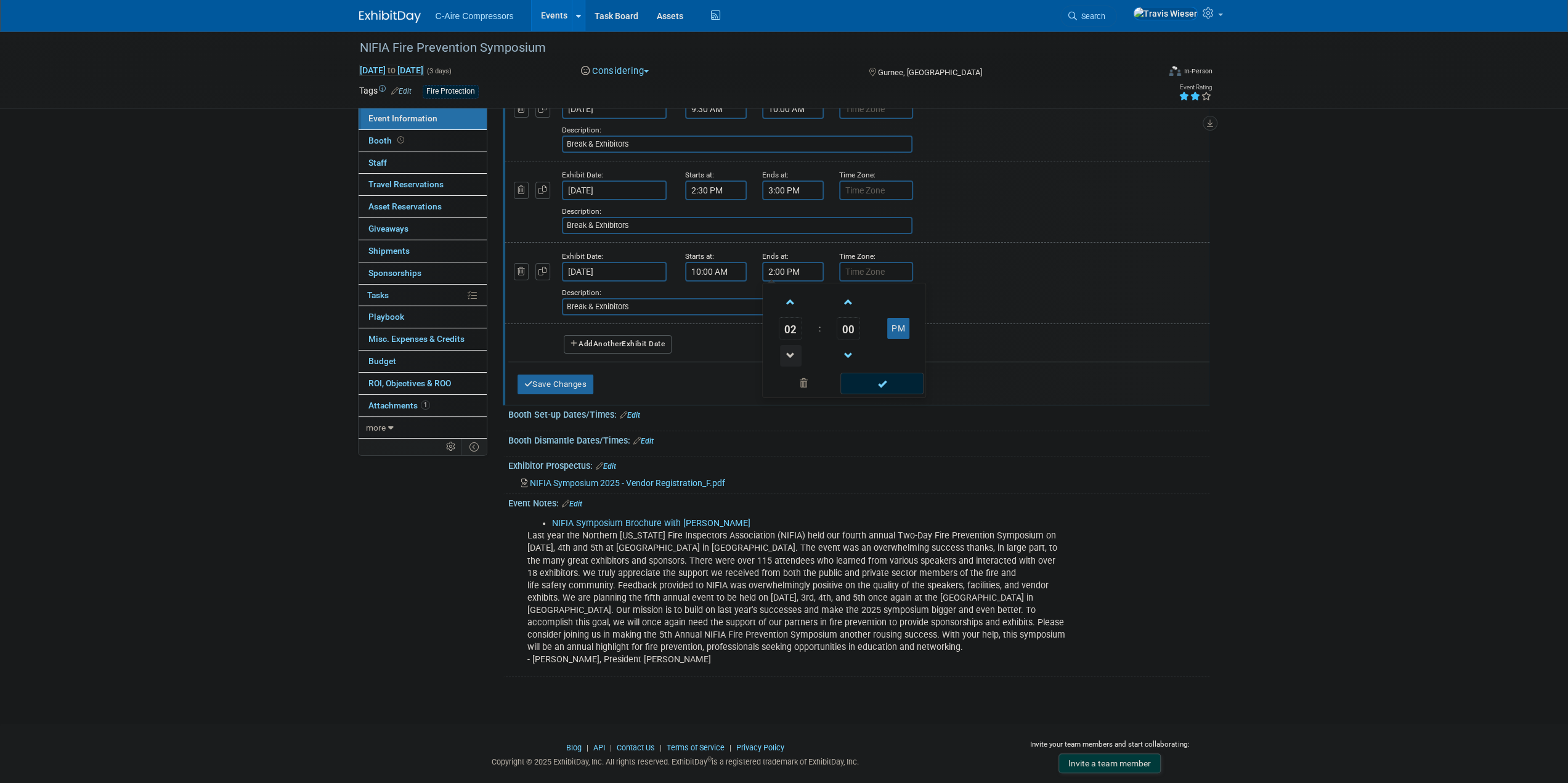
click at [780, 346] on span at bounding box center [791, 356] width 22 height 22
click at [847, 332] on span "00" at bounding box center [848, 328] width 23 height 22
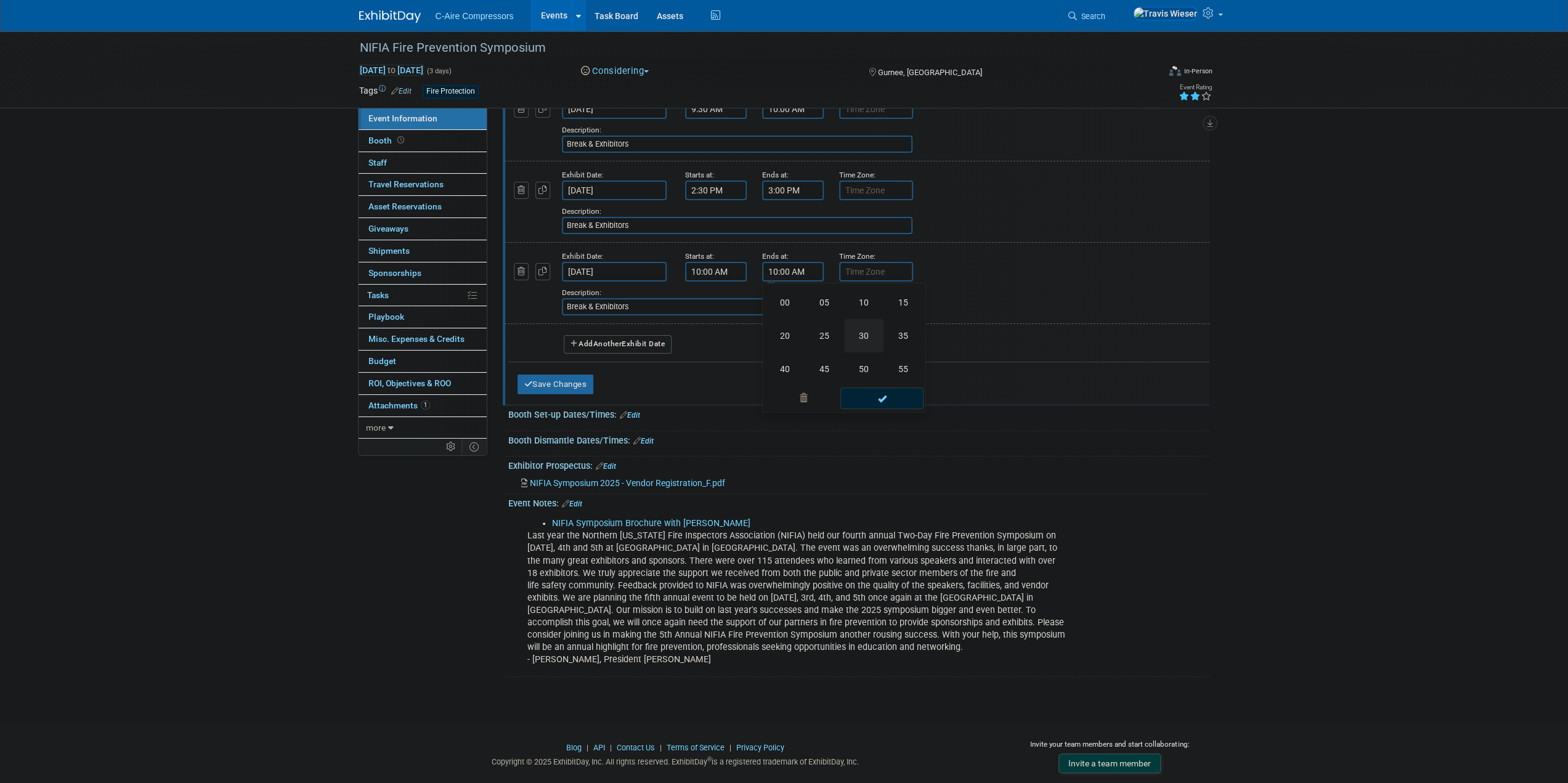
click at [846, 335] on td "30" at bounding box center [864, 336] width 39 height 33
type input "10:30 AM"
click at [752, 284] on div "Add a Description Description: Break & Exhibitors" at bounding box center [825, 298] width 527 height 34
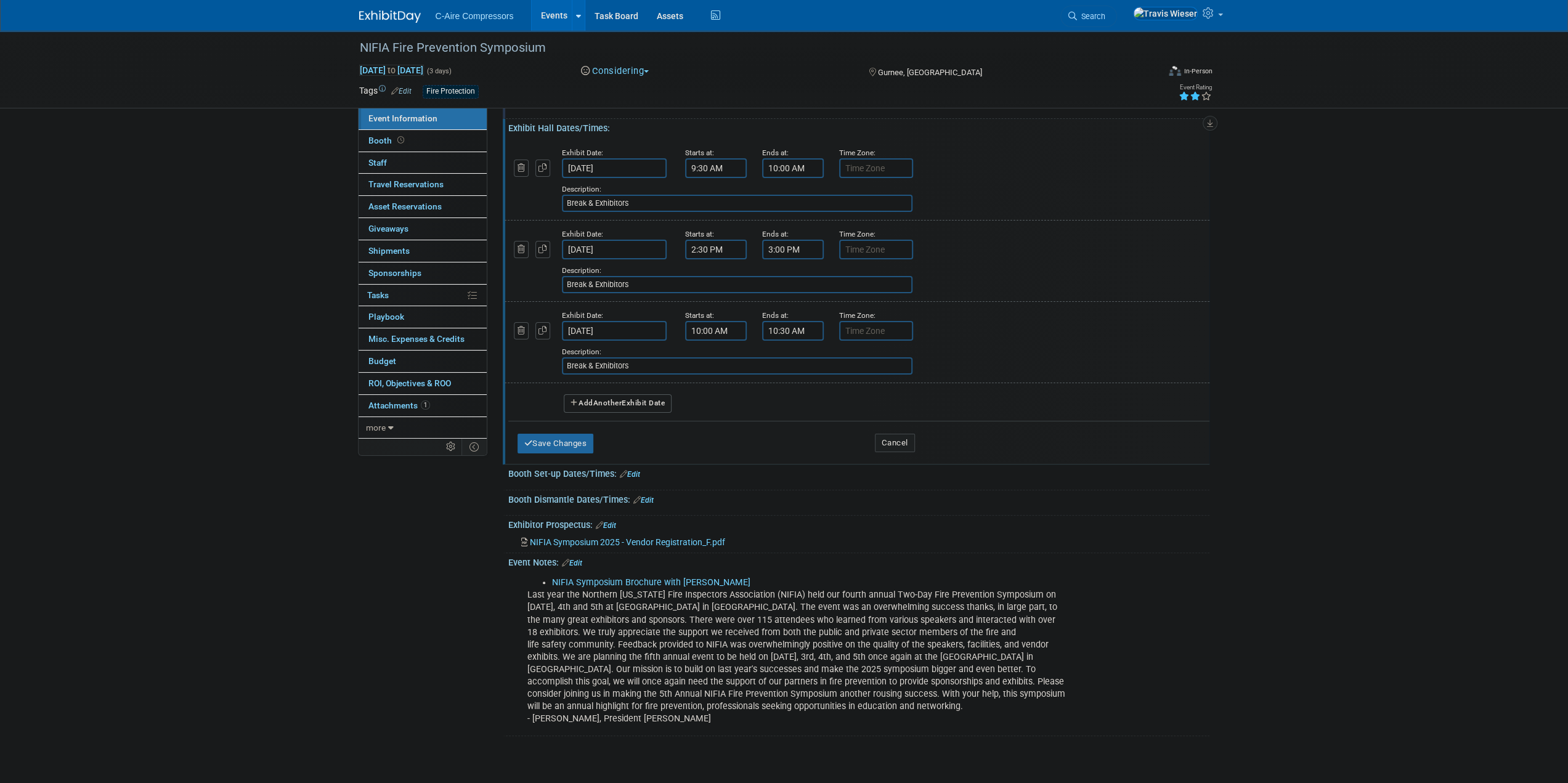
scroll to position [123, 0]
click at [600, 335] on body "C-Aire Compressors Events Add Event Bulk Upload Events Shareable Event Boards R…" at bounding box center [784, 268] width 1568 height 783
click at [632, 414] on span "4" at bounding box center [629, 420] width 24 height 24
type input "Nov 4, 2025"
click at [546, 335] on icon "button" at bounding box center [542, 333] width 8 height 8
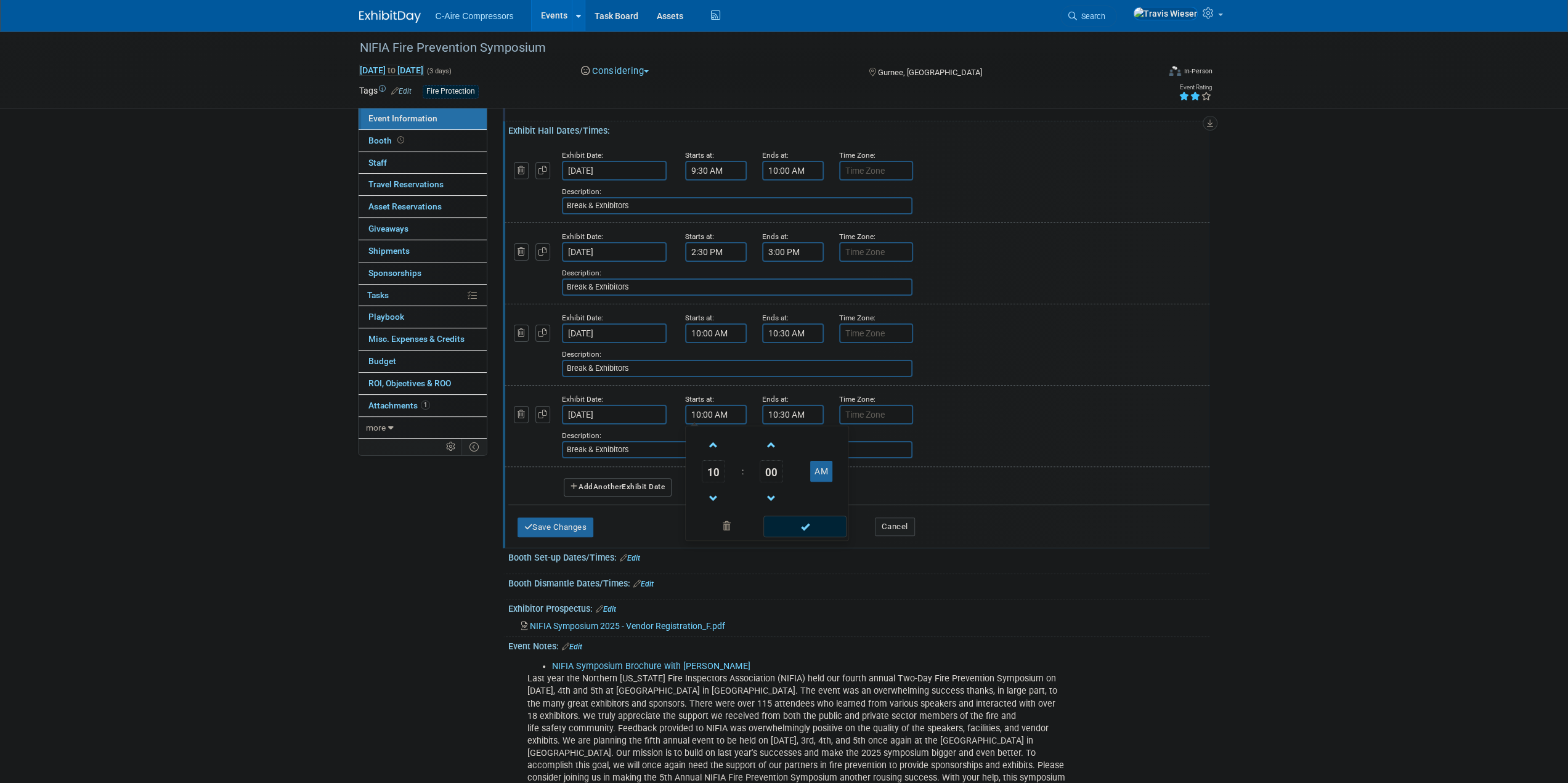
click at [707, 418] on input "10:00 AM" at bounding box center [716, 414] width 62 height 20
click at [708, 442] on span at bounding box center [714, 445] width 22 height 22
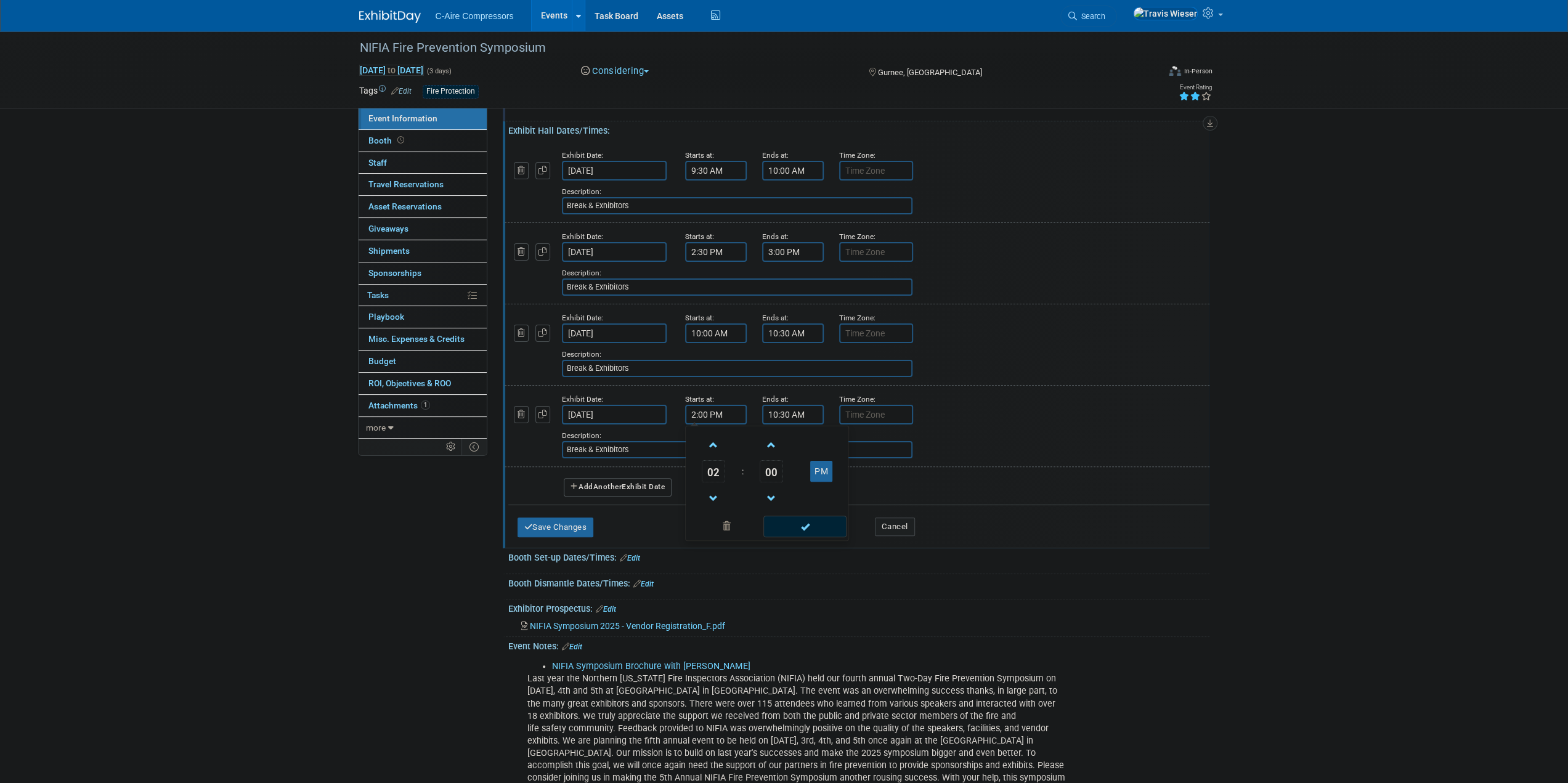
click at [787, 471] on td "00" at bounding box center [772, 471] width 51 height 22
click at [776, 469] on span "00" at bounding box center [771, 471] width 23 height 22
click at [788, 476] on td "30" at bounding box center [787, 478] width 39 height 33
type input "2:30 PM"
click at [774, 417] on input "10:30 AM" at bounding box center [793, 414] width 62 height 20
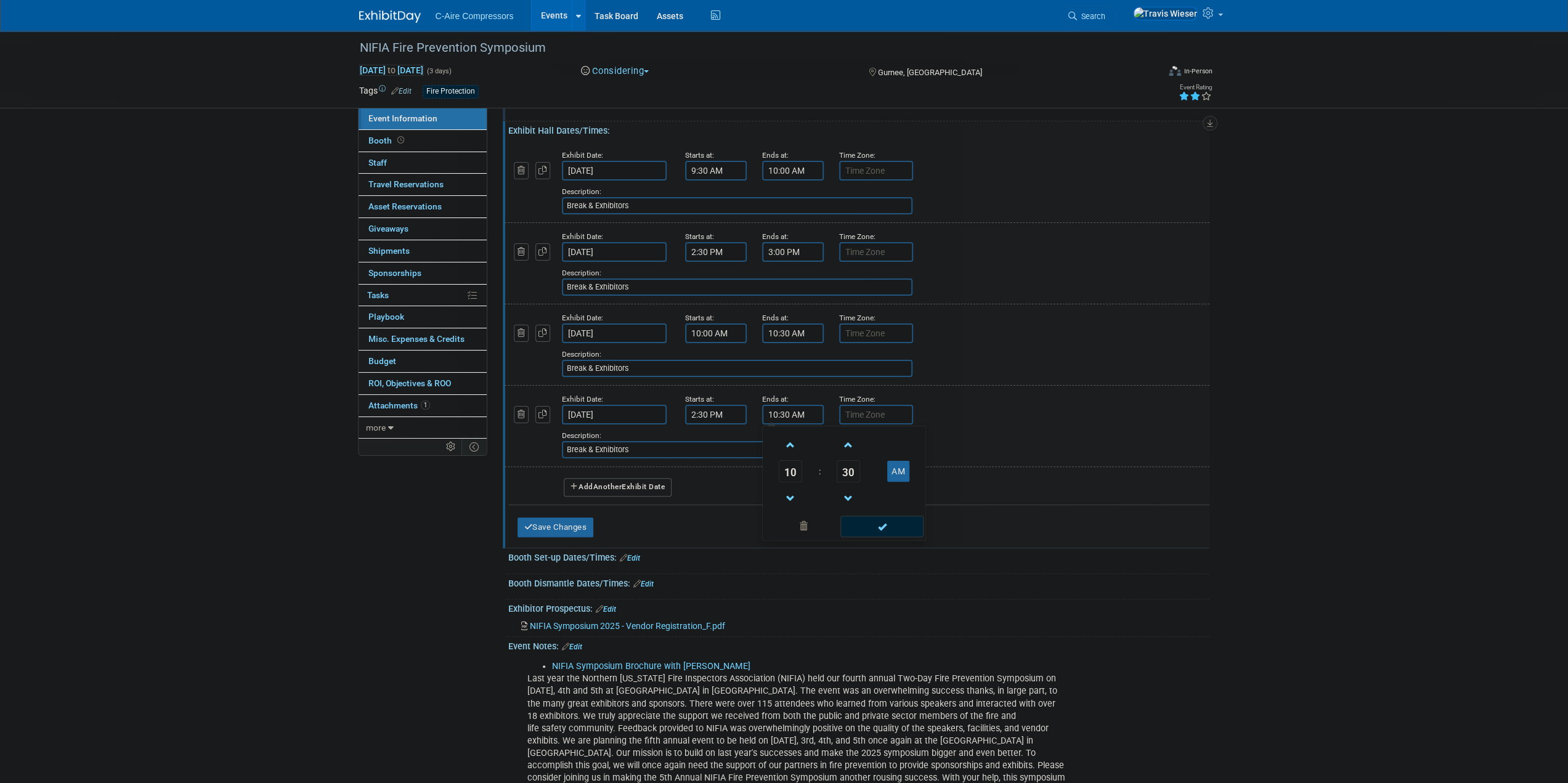
click at [778, 445] on td at bounding box center [791, 444] width 51 height 31
click at [779, 442] on link at bounding box center [790, 444] width 23 height 31
click at [784, 438] on span at bounding box center [791, 445] width 22 height 22
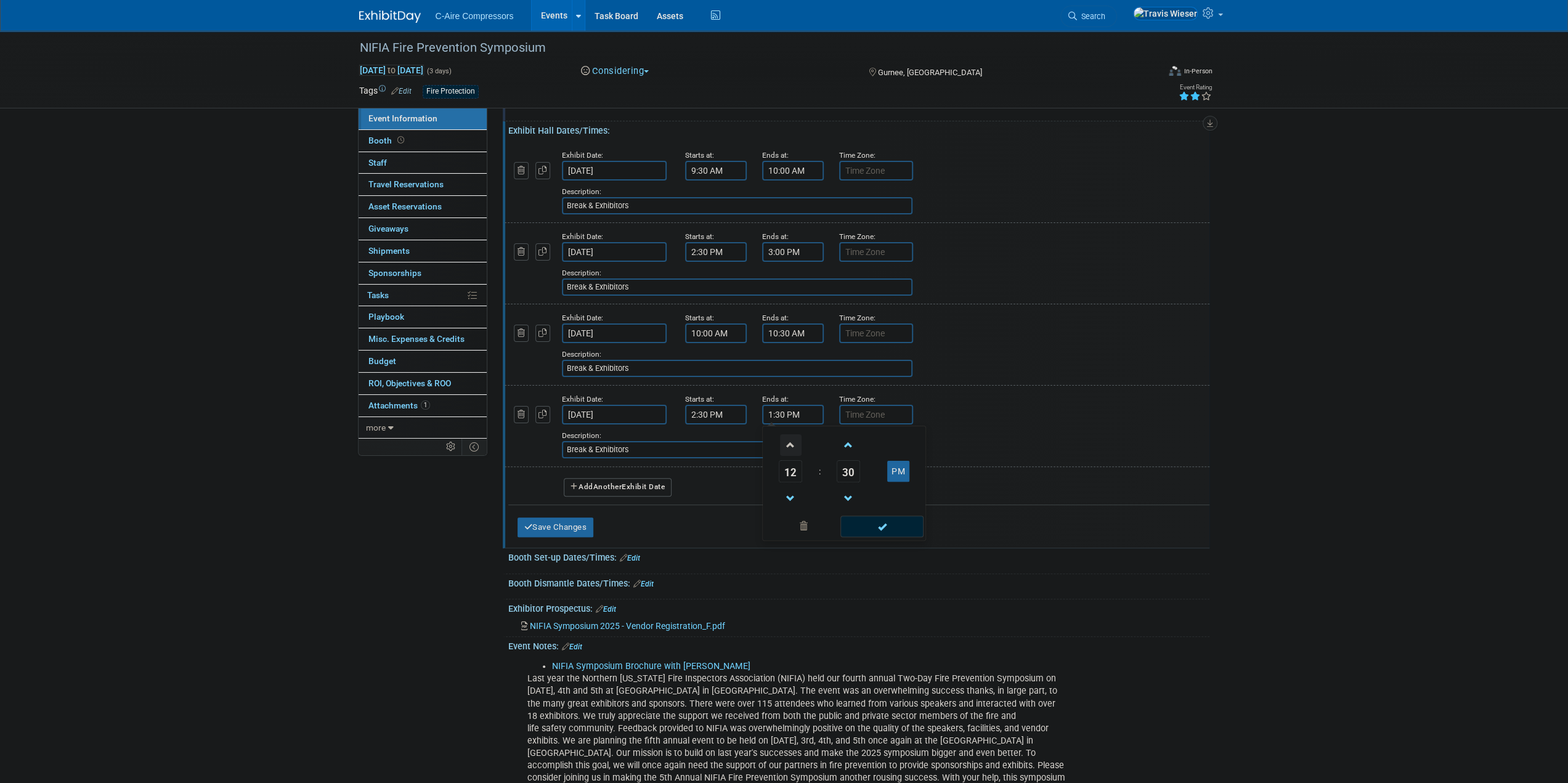
click at [783, 438] on span at bounding box center [791, 445] width 22 height 22
click at [781, 437] on span at bounding box center [791, 445] width 22 height 22
click at [845, 473] on span "30" at bounding box center [848, 471] width 23 height 22
drag, startPoint x: 787, startPoint y: 446, endPoint x: 847, endPoint y: 454, distance: 60.5
click at [785, 446] on td "00" at bounding box center [785, 445] width 39 height 33
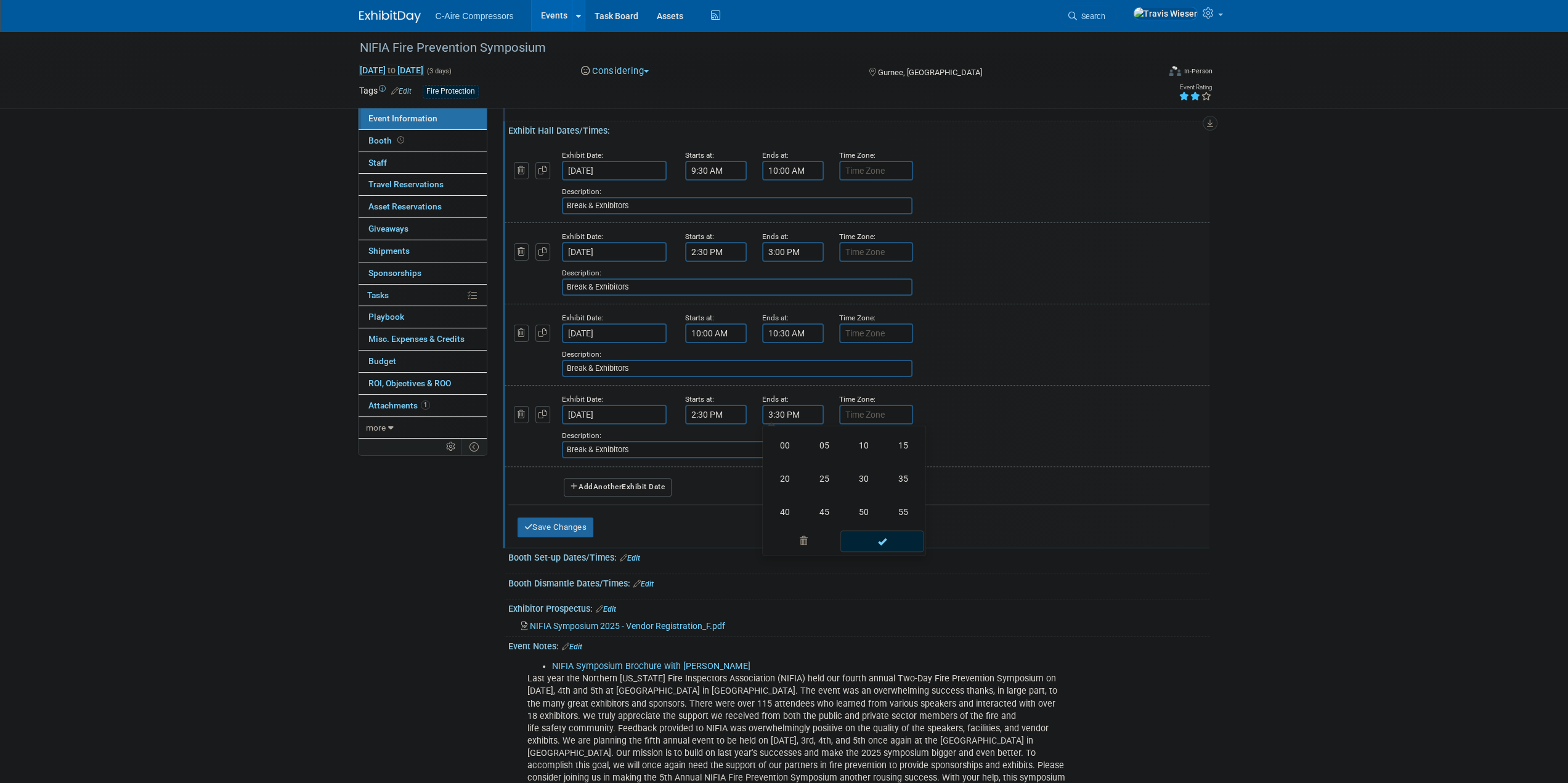
type input "3:00 PM"
click at [543, 420] on button "button" at bounding box center [543, 414] width 15 height 17
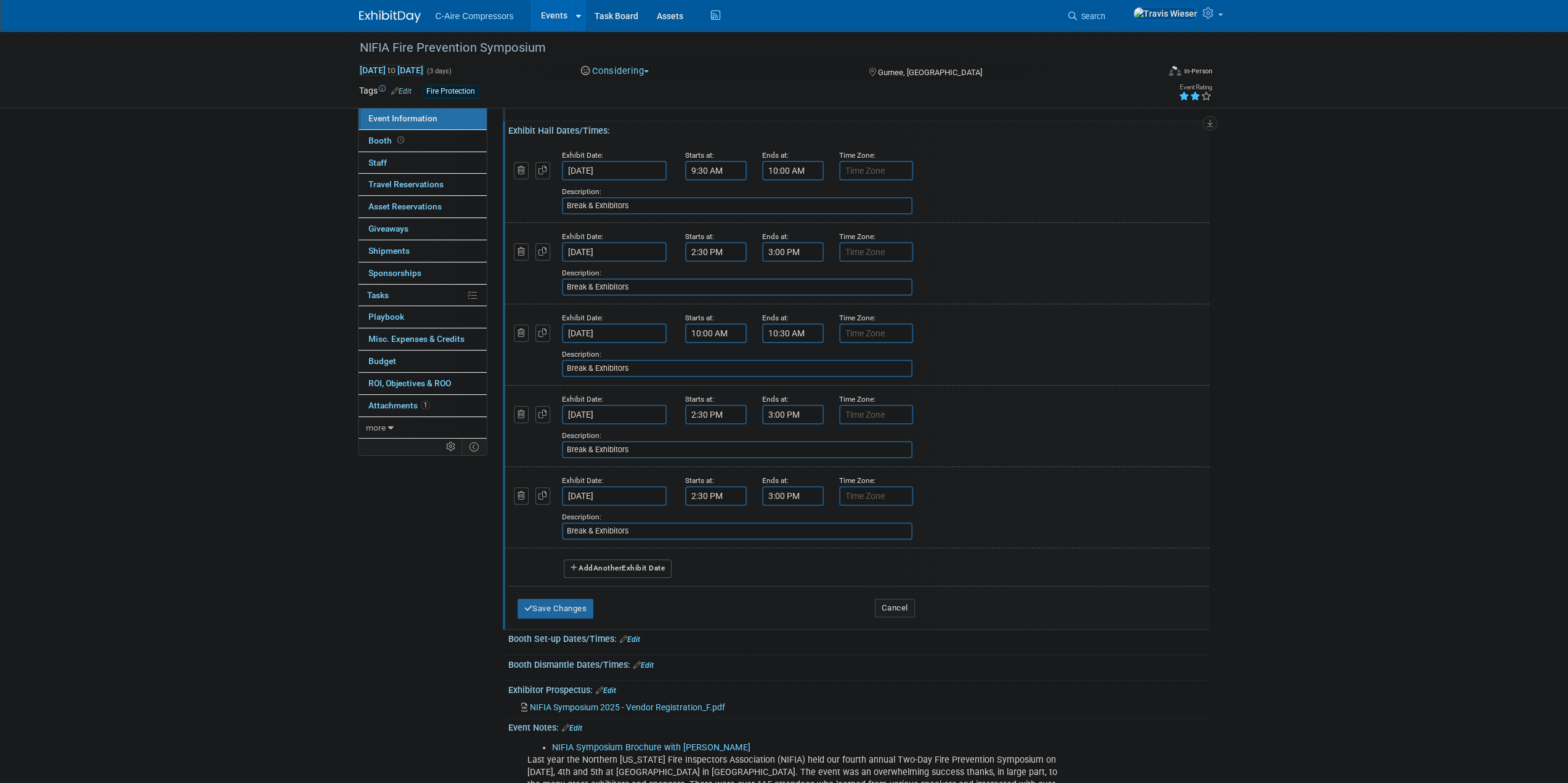
click at [597, 498] on input "Nov 4, 2025" at bounding box center [614, 496] width 105 height 20
drag, startPoint x: 652, startPoint y: 569, endPoint x: 651, endPoint y: 585, distance: 16.0
click at [651, 578] on div "26 27 28 29 30 31 1 2 3 4 5 6 7 8 9 10 11 12 13 14 15 16 17 18 19 20 21 22 23 2…" at bounding box center [656, 618] width 190 height 144
click at [651, 589] on span "5" at bounding box center [656, 582] width 24 height 24
type input "Nov 5, 2025"
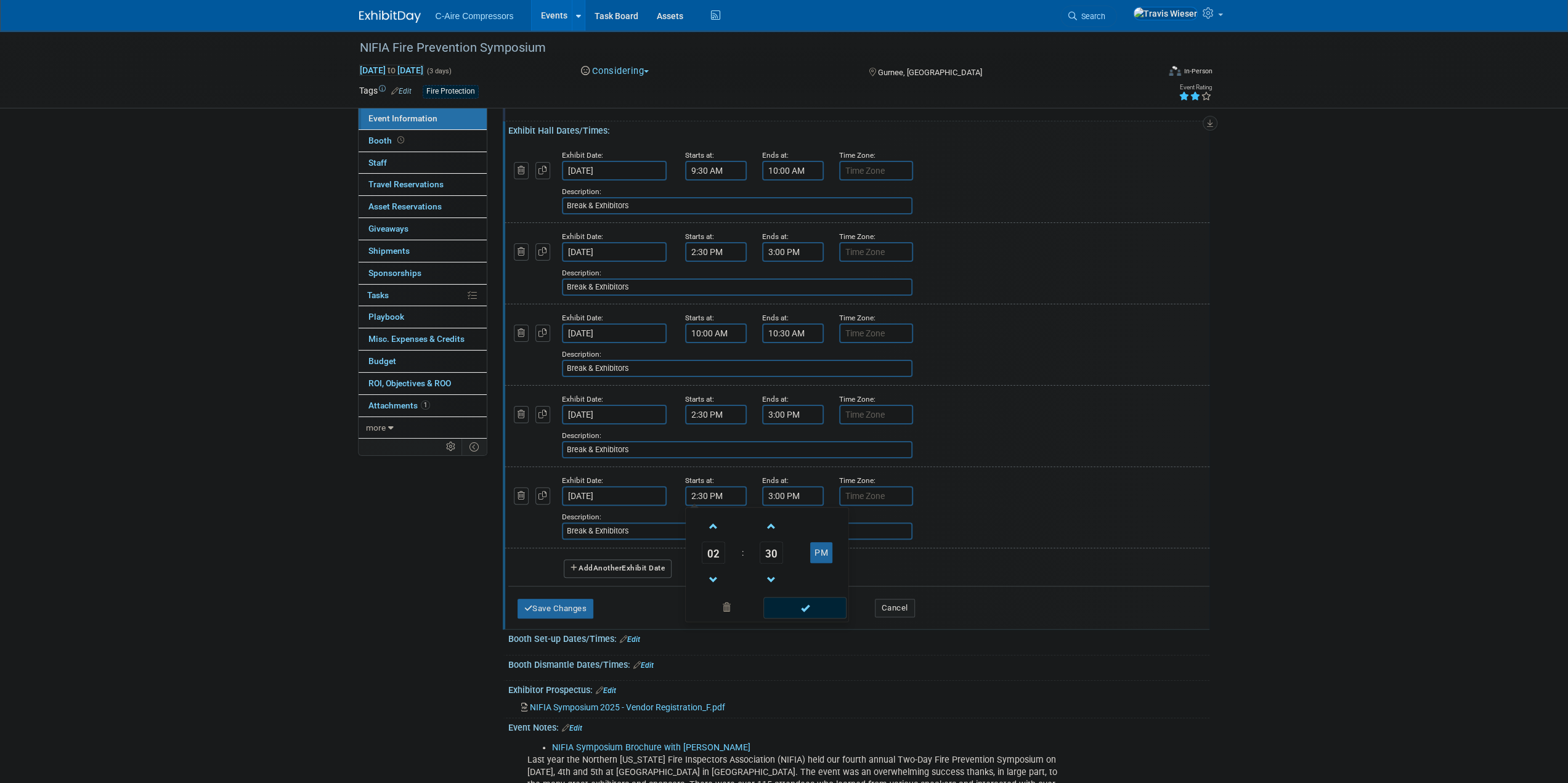
click at [694, 497] on input "2:30 PM" at bounding box center [716, 496] width 62 height 20
click at [714, 586] on span at bounding box center [714, 580] width 22 height 22
click at [713, 586] on span at bounding box center [714, 580] width 22 height 22
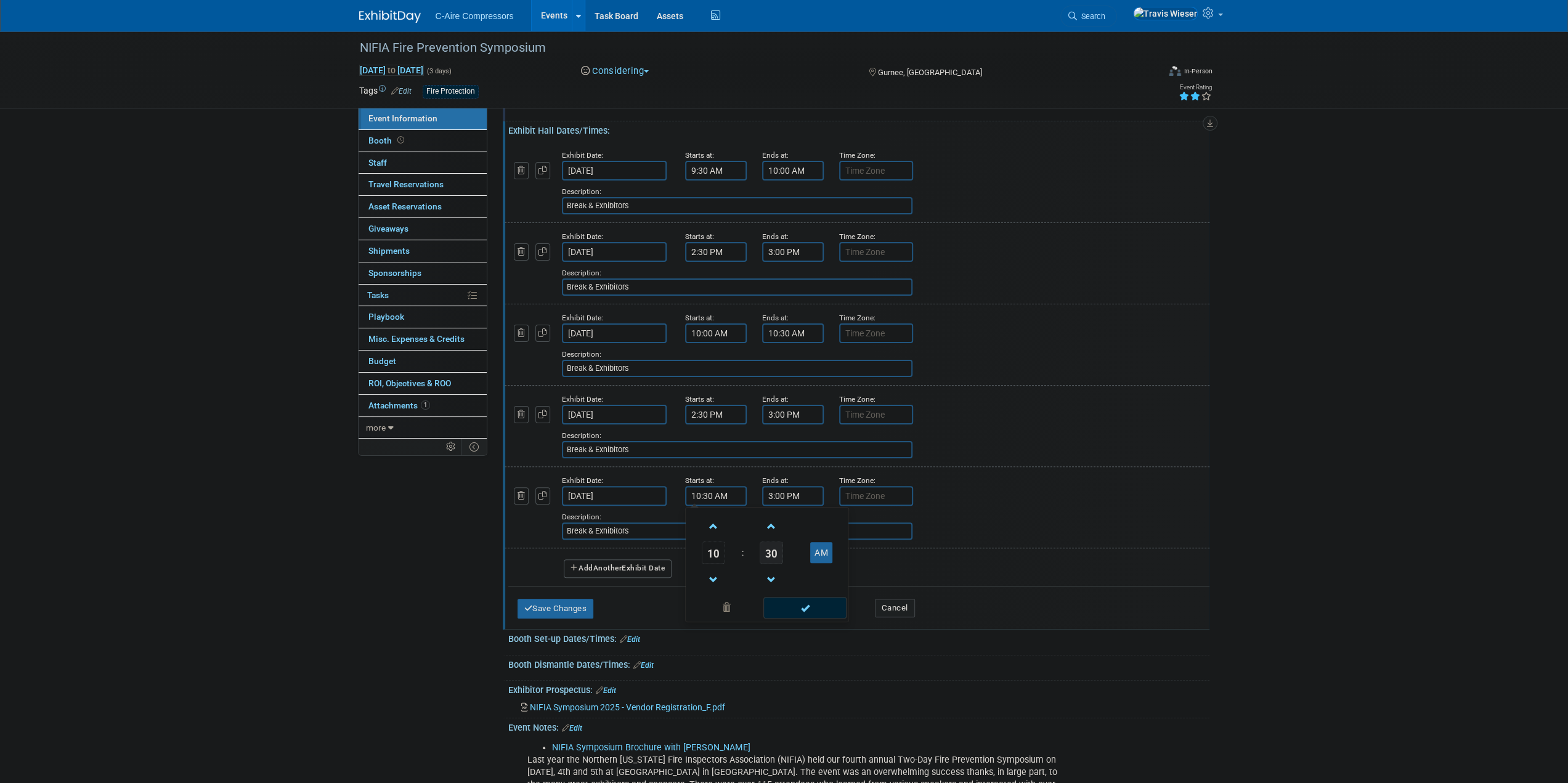
click at [769, 554] on span "30" at bounding box center [771, 552] width 23 height 22
click at [703, 524] on td "00" at bounding box center [708, 526] width 39 height 33
type input "10:00 AM"
click at [783, 496] on input "3:00 PM" at bounding box center [793, 496] width 62 height 20
click at [793, 572] on span at bounding box center [791, 580] width 22 height 22
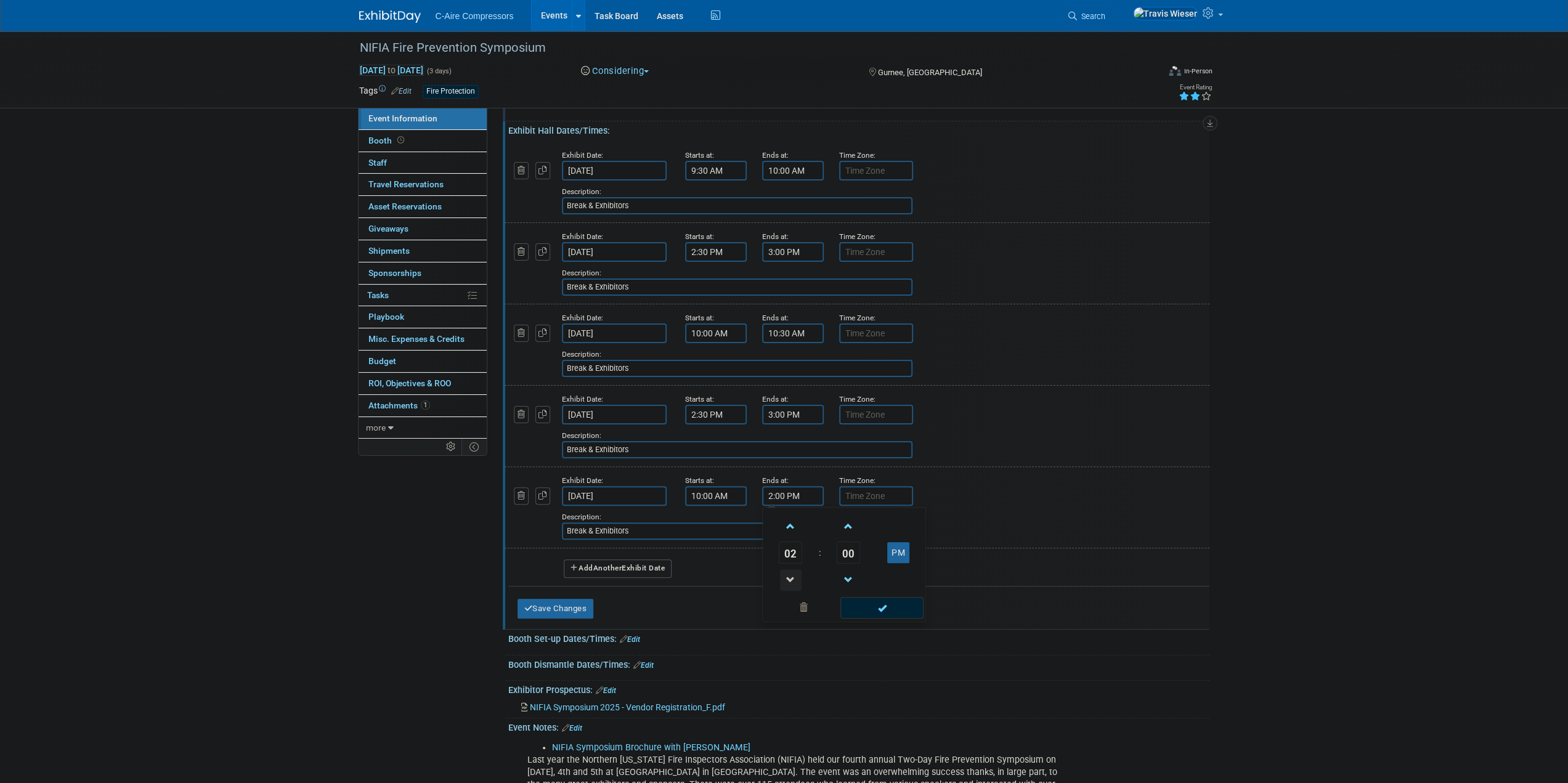
click at [793, 573] on span at bounding box center [791, 580] width 22 height 22
click at [793, 573] on span at bounding box center [791, 580] width 22 height 22
click at [847, 553] on span "00" at bounding box center [848, 552] width 23 height 22
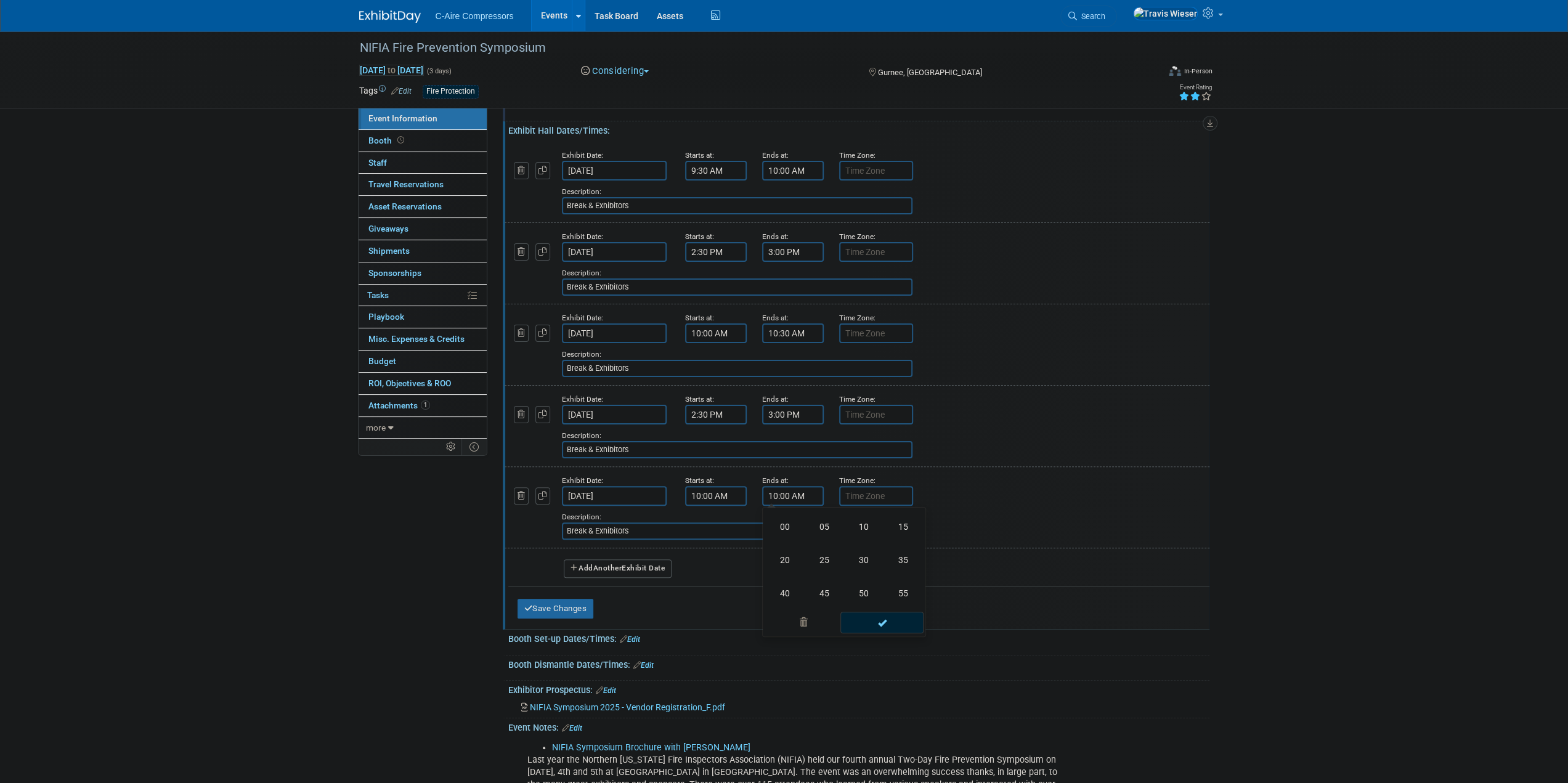
click at [848, 552] on td "30" at bounding box center [864, 560] width 39 height 33
type input "10:30 AM"
click at [870, 605] on span at bounding box center [882, 608] width 83 height 22
click at [541, 496] on icon "button" at bounding box center [542, 495] width 8 height 8
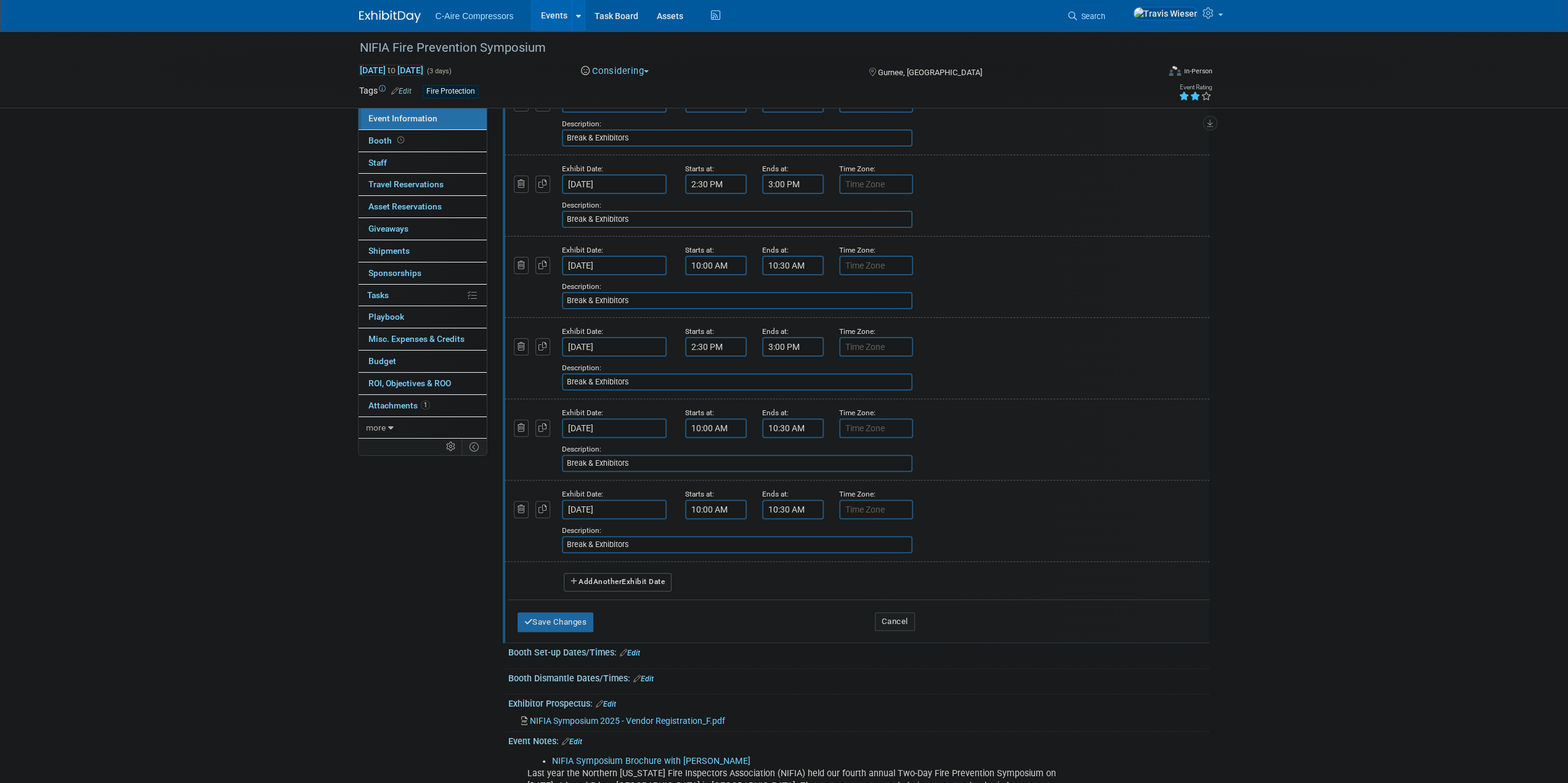
scroll to position [246, 0]
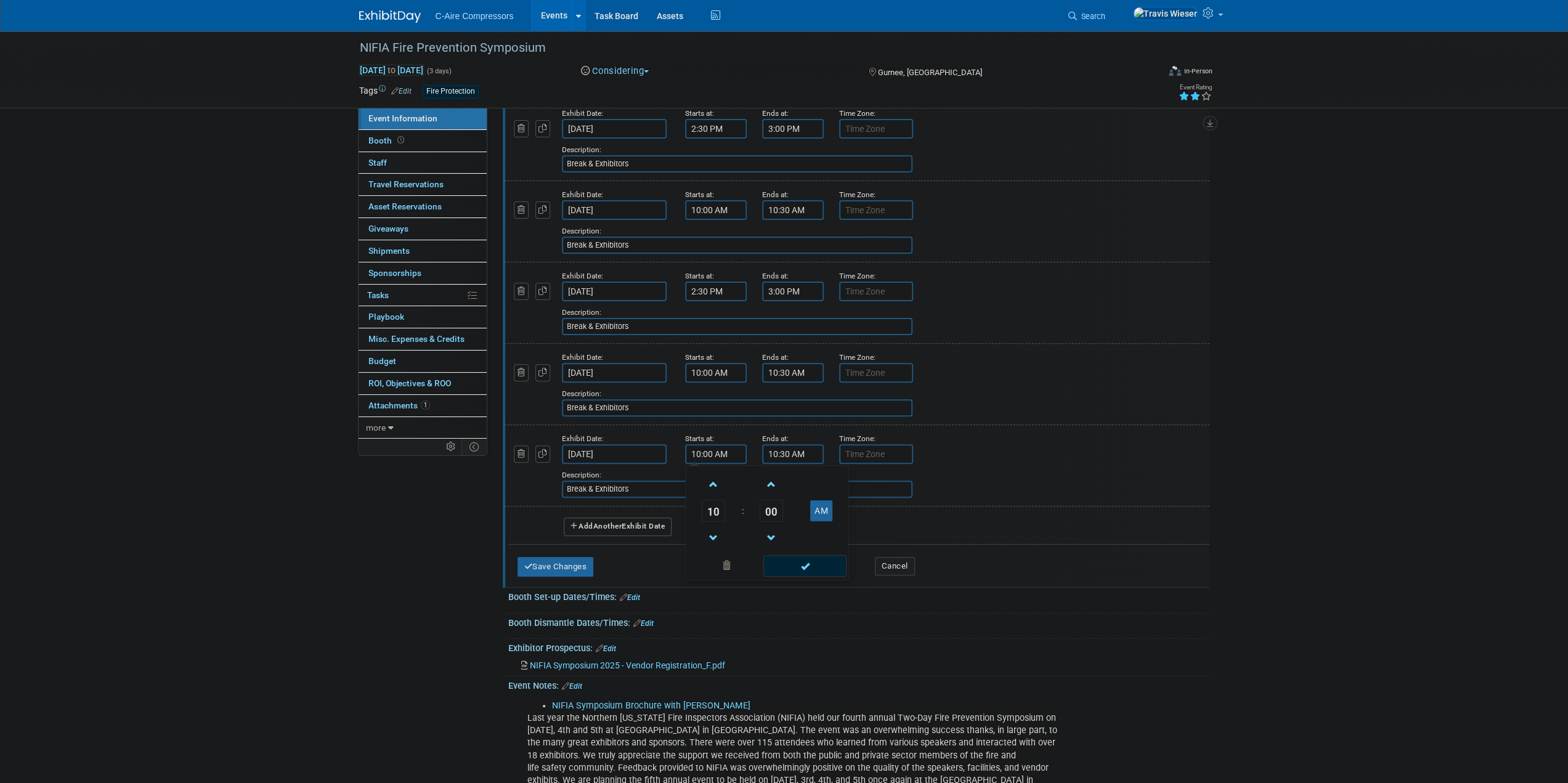
click at [703, 453] on input "10:00 AM" at bounding box center [716, 454] width 62 height 20
click at [714, 484] on span at bounding box center [714, 485] width 22 height 22
click at [723, 487] on span at bounding box center [714, 485] width 22 height 22
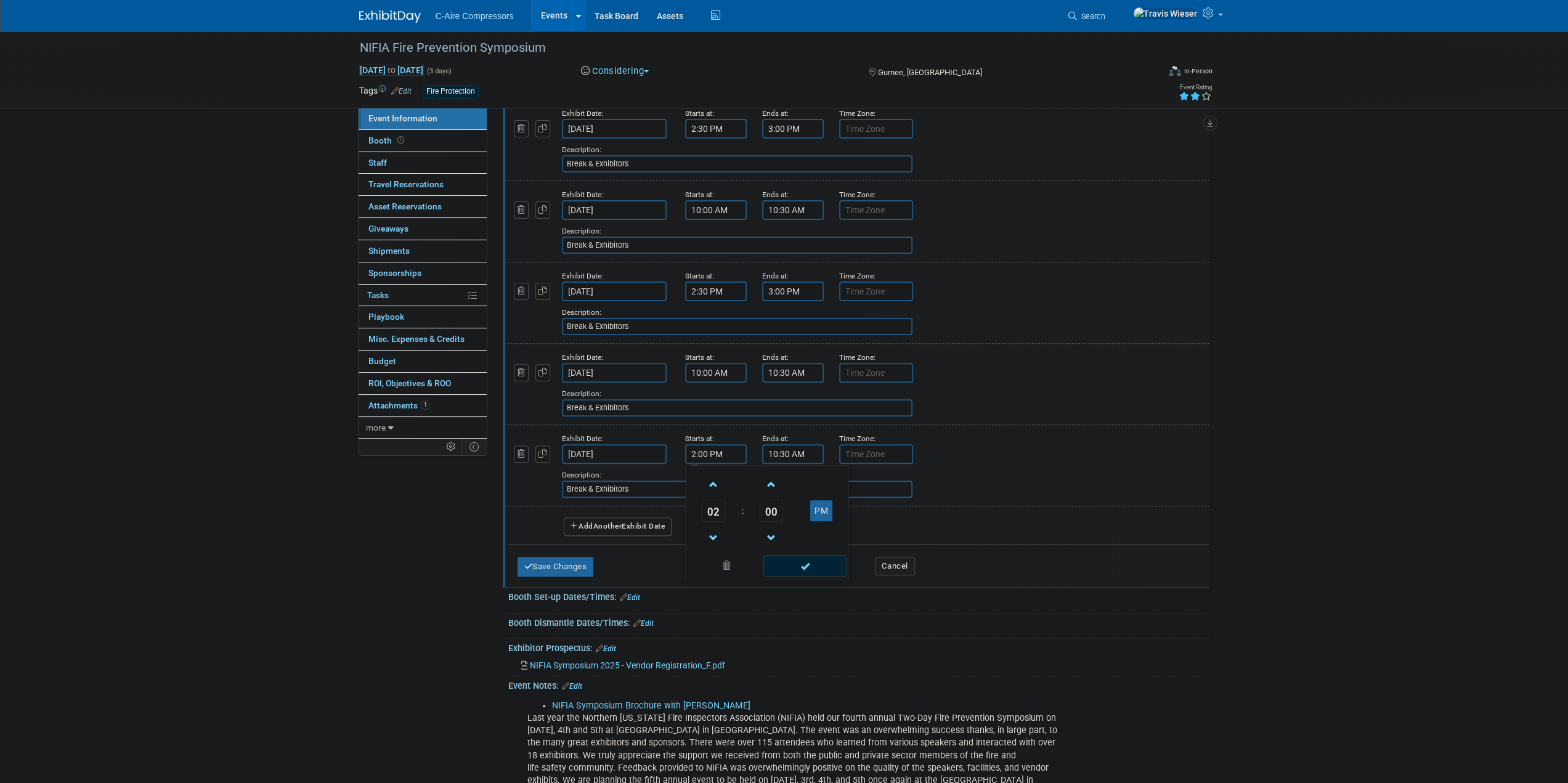
click at [796, 514] on td "00" at bounding box center [772, 510] width 51 height 22
click at [782, 509] on span "00" at bounding box center [771, 510] width 23 height 22
click at [779, 515] on td "30" at bounding box center [787, 518] width 39 height 33
type input "2:30 PM"
click at [775, 451] on input "10:30 AM" at bounding box center [793, 454] width 62 height 20
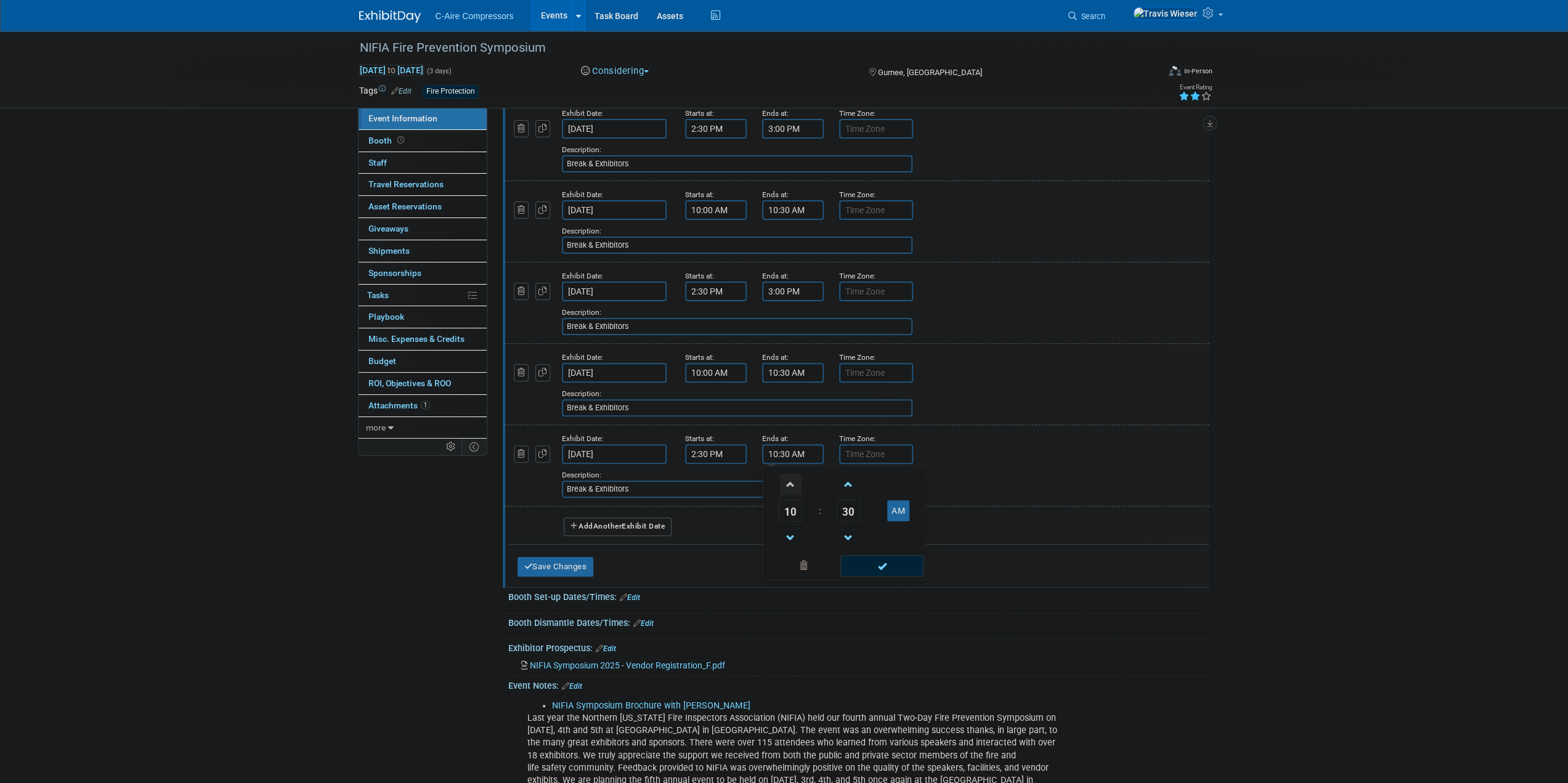
click at [785, 482] on span at bounding box center [791, 485] width 22 height 22
click at [785, 481] on span at bounding box center [791, 485] width 22 height 22
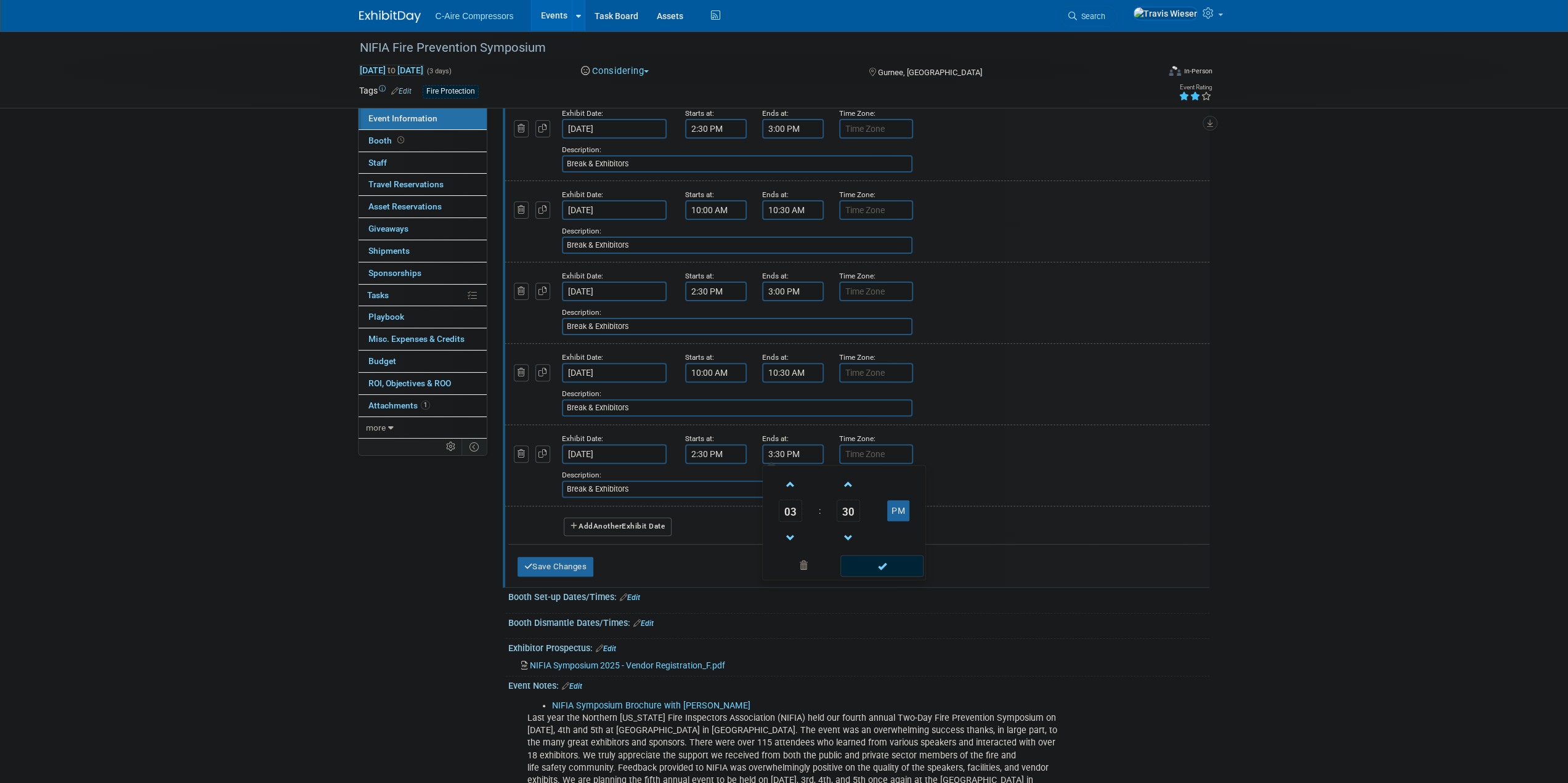
click at [865, 571] on span at bounding box center [882, 566] width 83 height 22
click at [781, 450] on input "3:30 PM" at bounding box center [793, 454] width 62 height 20
click at [848, 543] on span at bounding box center [849, 538] width 22 height 22
click at [846, 541] on span at bounding box center [849, 538] width 22 height 22
click at [846, 512] on span "28" at bounding box center [848, 510] width 23 height 22
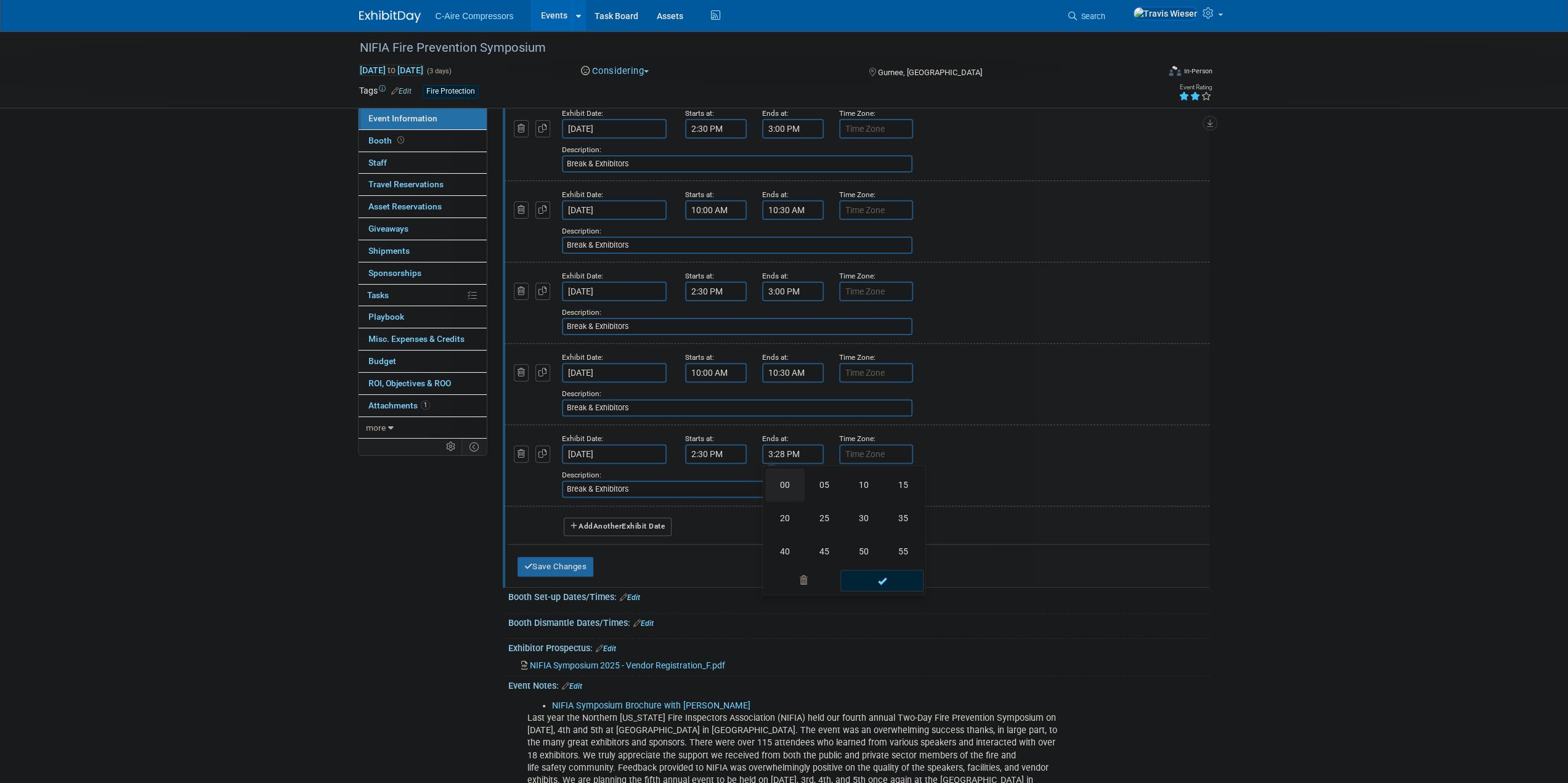
click at [787, 489] on td "00" at bounding box center [785, 485] width 39 height 33
type input "3:00 PM"
click at [858, 556] on span at bounding box center [882, 566] width 83 height 22
click at [577, 562] on button "Save Changes" at bounding box center [556, 566] width 76 height 20
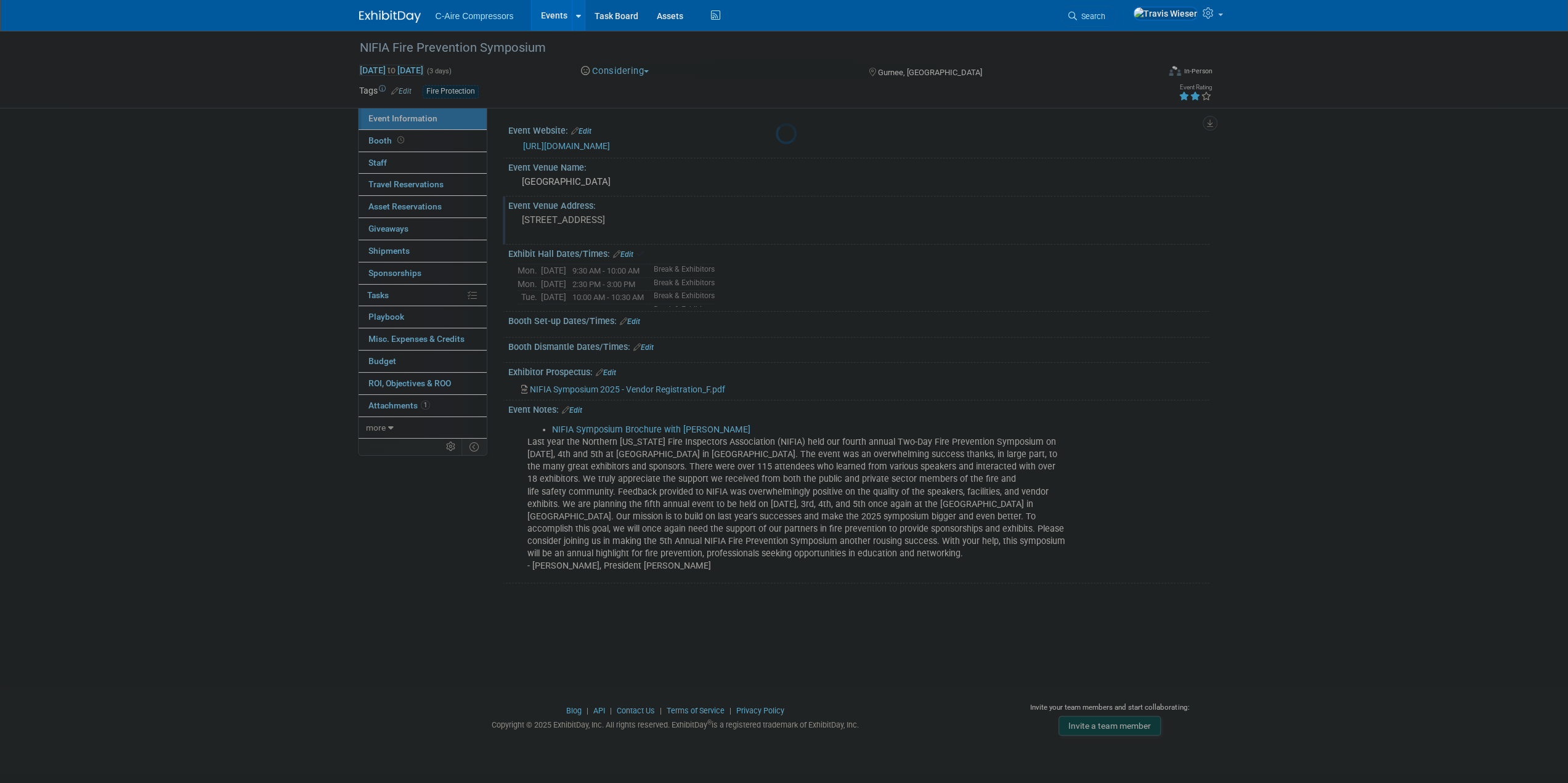
scroll to position [0, 0]
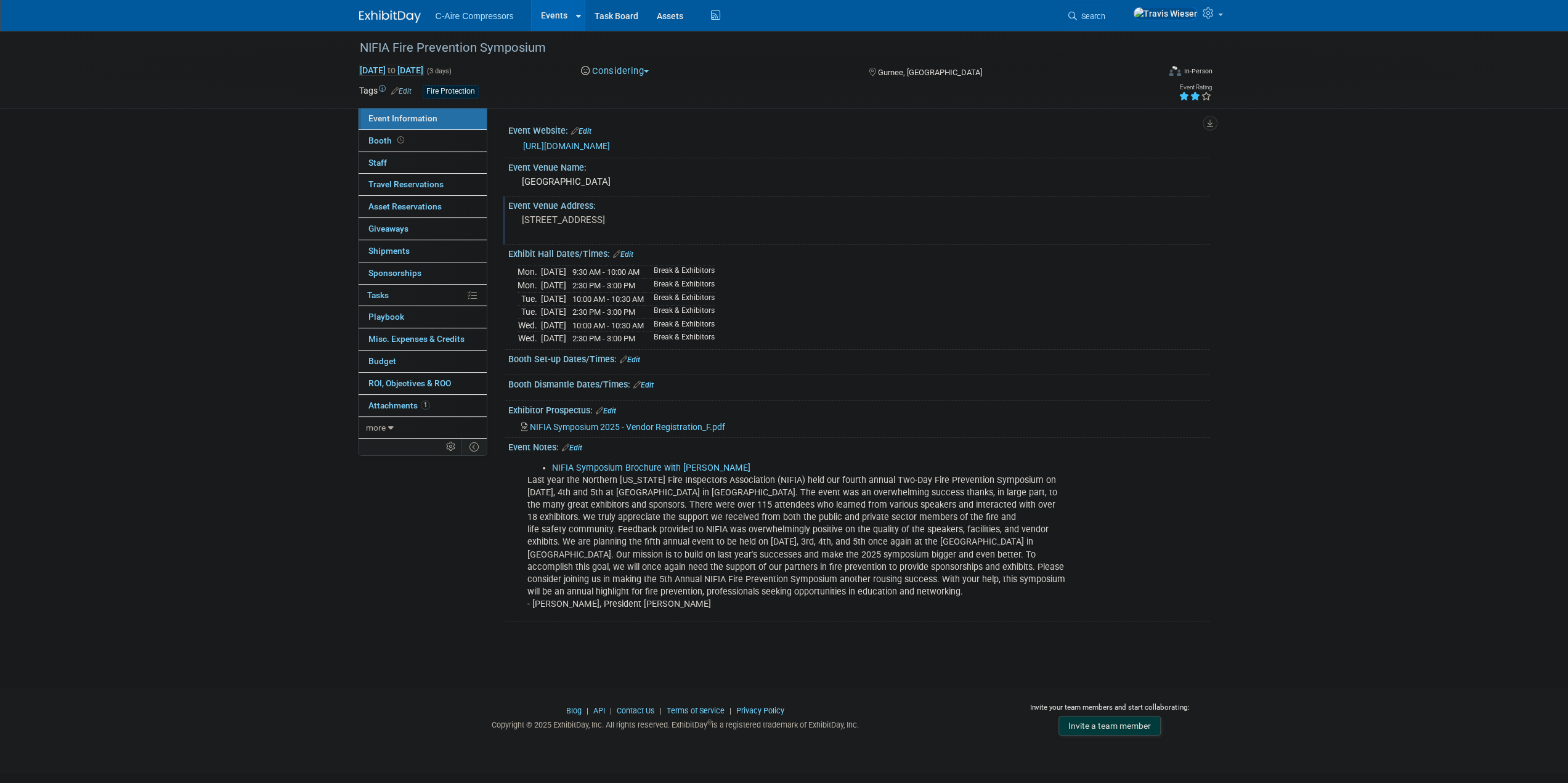
click at [323, 342] on div "NIFIA Fire Prevention Symposium Nov 3, 2025 to Nov 5, 2025 (3 days) Nov 3, 2025…" at bounding box center [784, 348] width 1568 height 634
click at [389, 494] on div "Event Information Event Info Booth Booth 0 Staff 0 Staff 0 Travel Reservations …" at bounding box center [785, 326] width 869 height 591
click at [462, 535] on div "Event Information Event Info Booth Booth 0 Staff 0 Staff 0 Travel Reservations …" at bounding box center [785, 326] width 869 height 591
click at [471, 139] on link "Booth" at bounding box center [423, 141] width 128 height 22
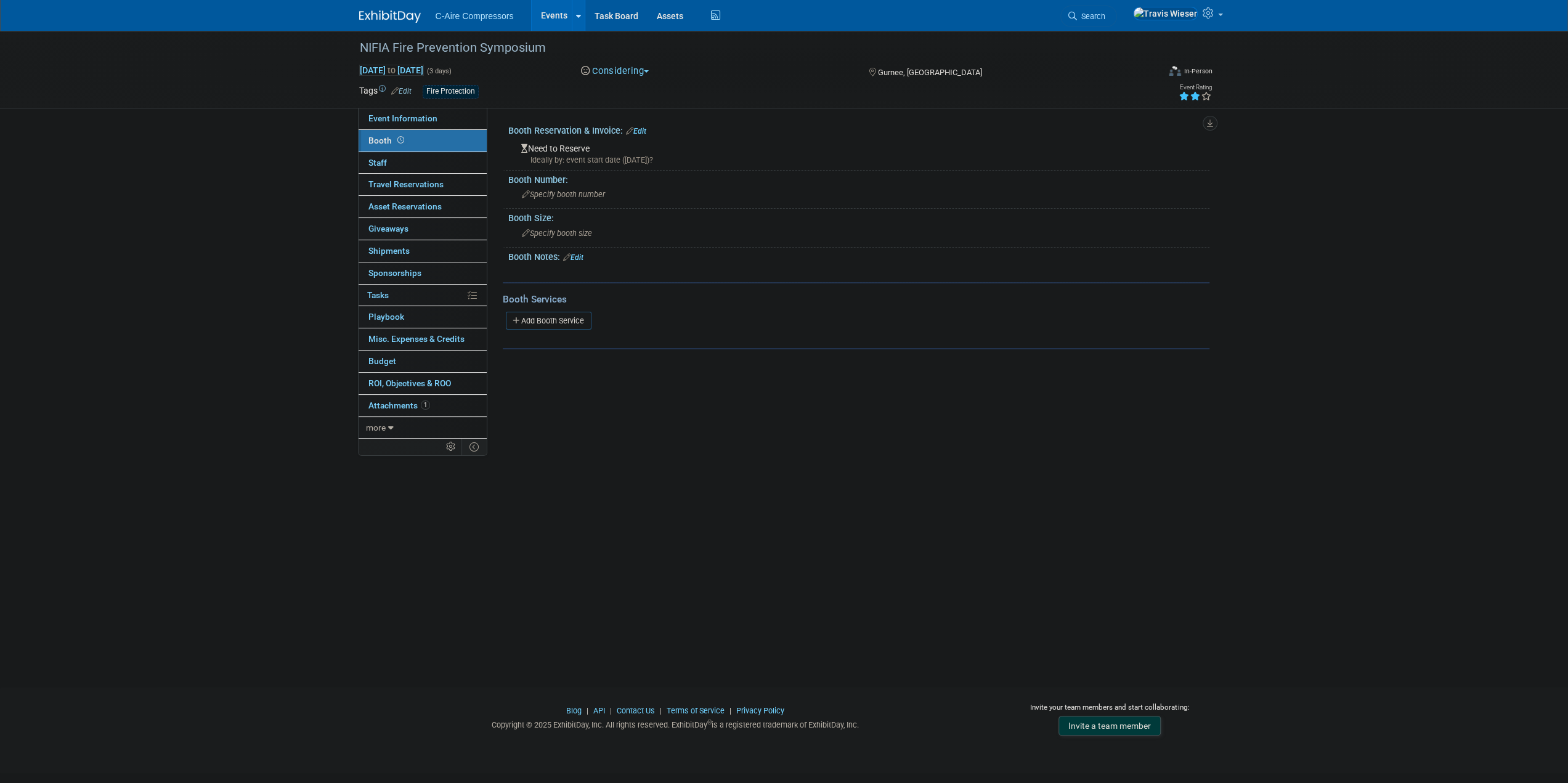
click at [642, 121] on div "Booth Reservation & Invoice: Edit" at bounding box center [858, 129] width 701 height 16
click at [643, 125] on div "Booth Reservation & Invoice: Edit" at bounding box center [858, 129] width 701 height 16
click at [642, 131] on link "Edit" at bounding box center [636, 131] width 21 height 8
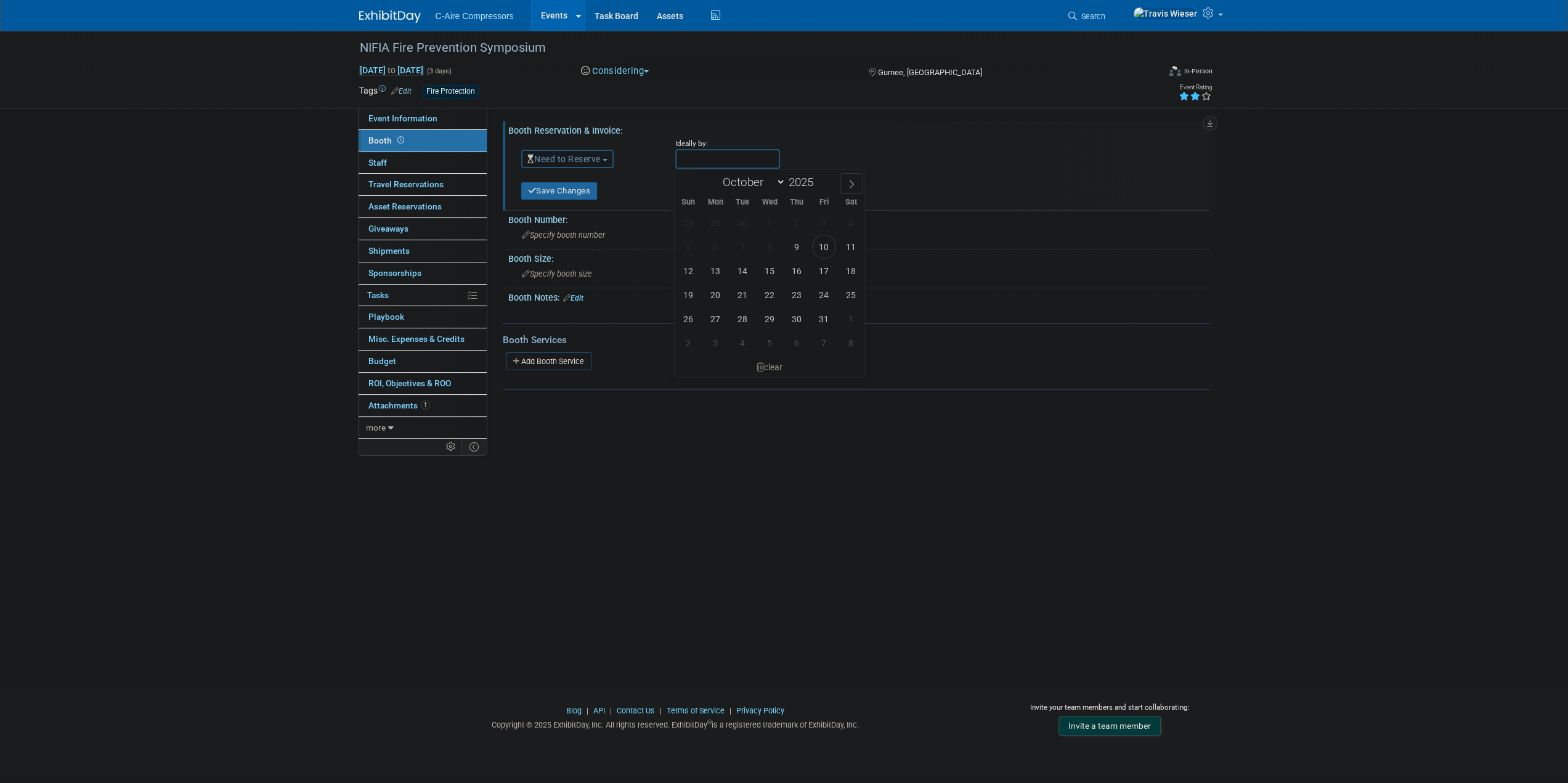
click at [705, 164] on input "text" at bounding box center [728, 158] width 105 height 20
click at [765, 294] on span "22" at bounding box center [769, 294] width 24 height 24
type input "Oct 22, 2025"
click at [533, 190] on icon "submit" at bounding box center [532, 190] width 8 height 8
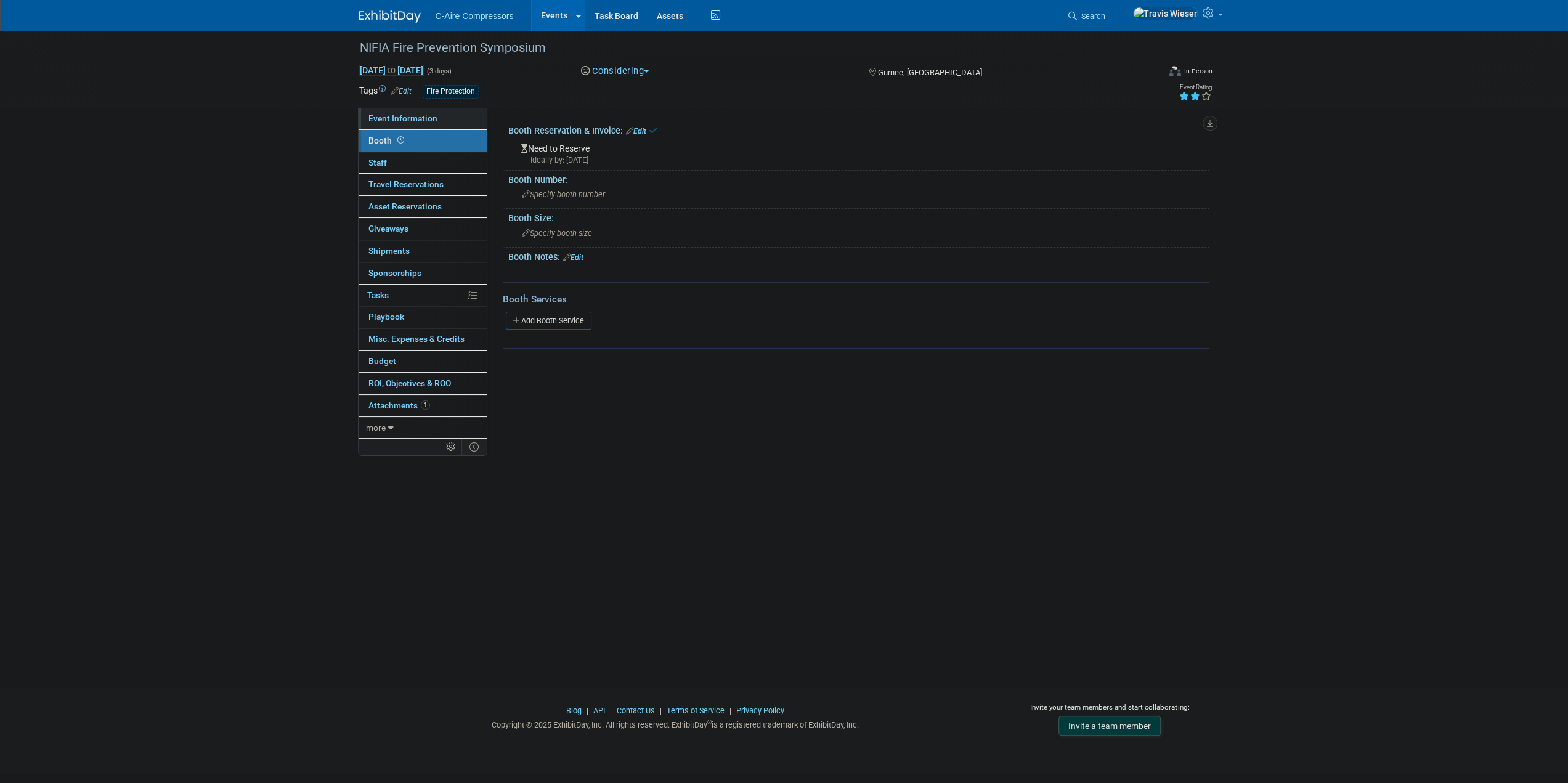
click at [451, 113] on link "Event Information" at bounding box center [423, 119] width 128 height 22
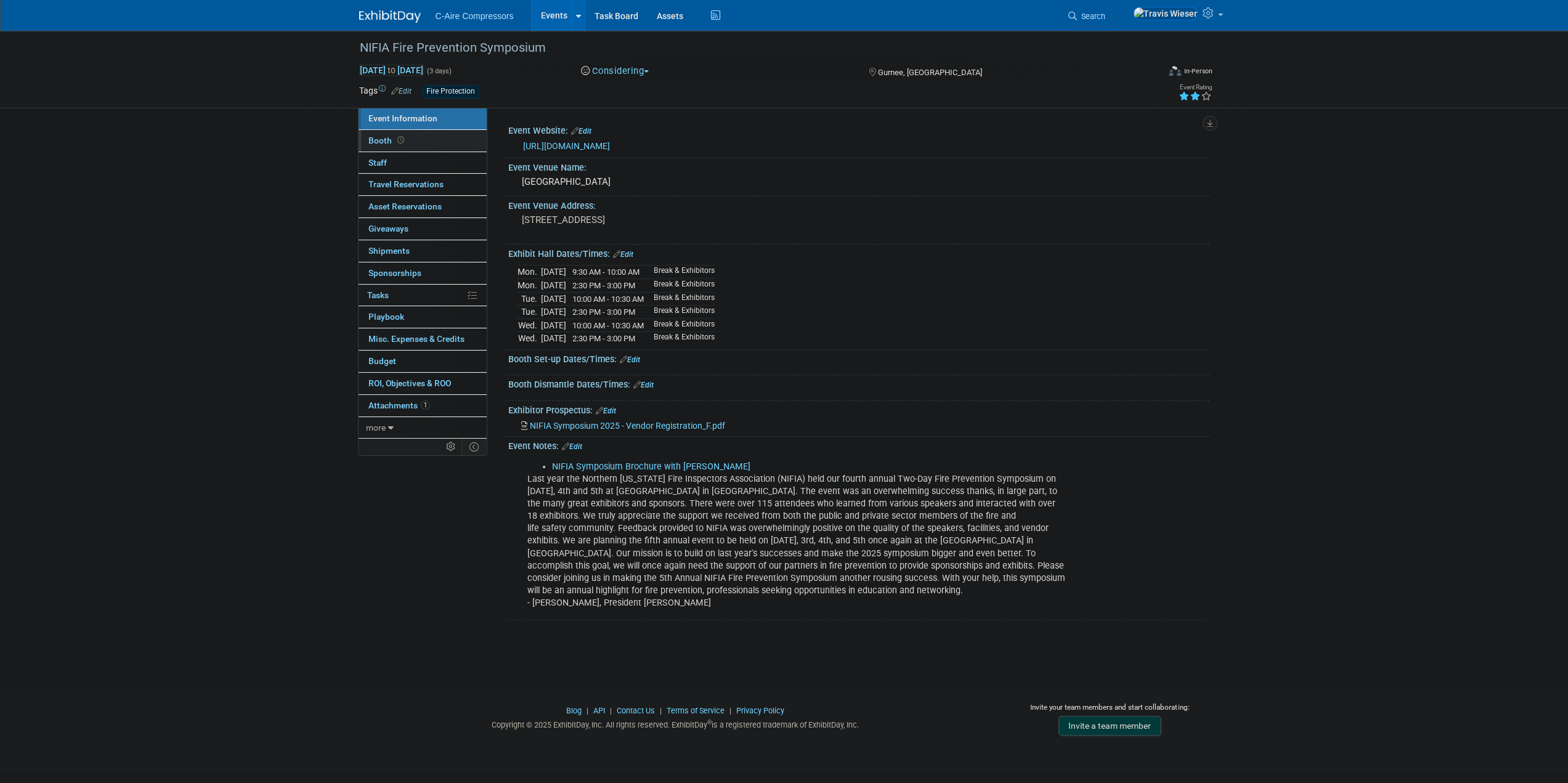
click at [462, 141] on link "Booth" at bounding box center [423, 141] width 128 height 22
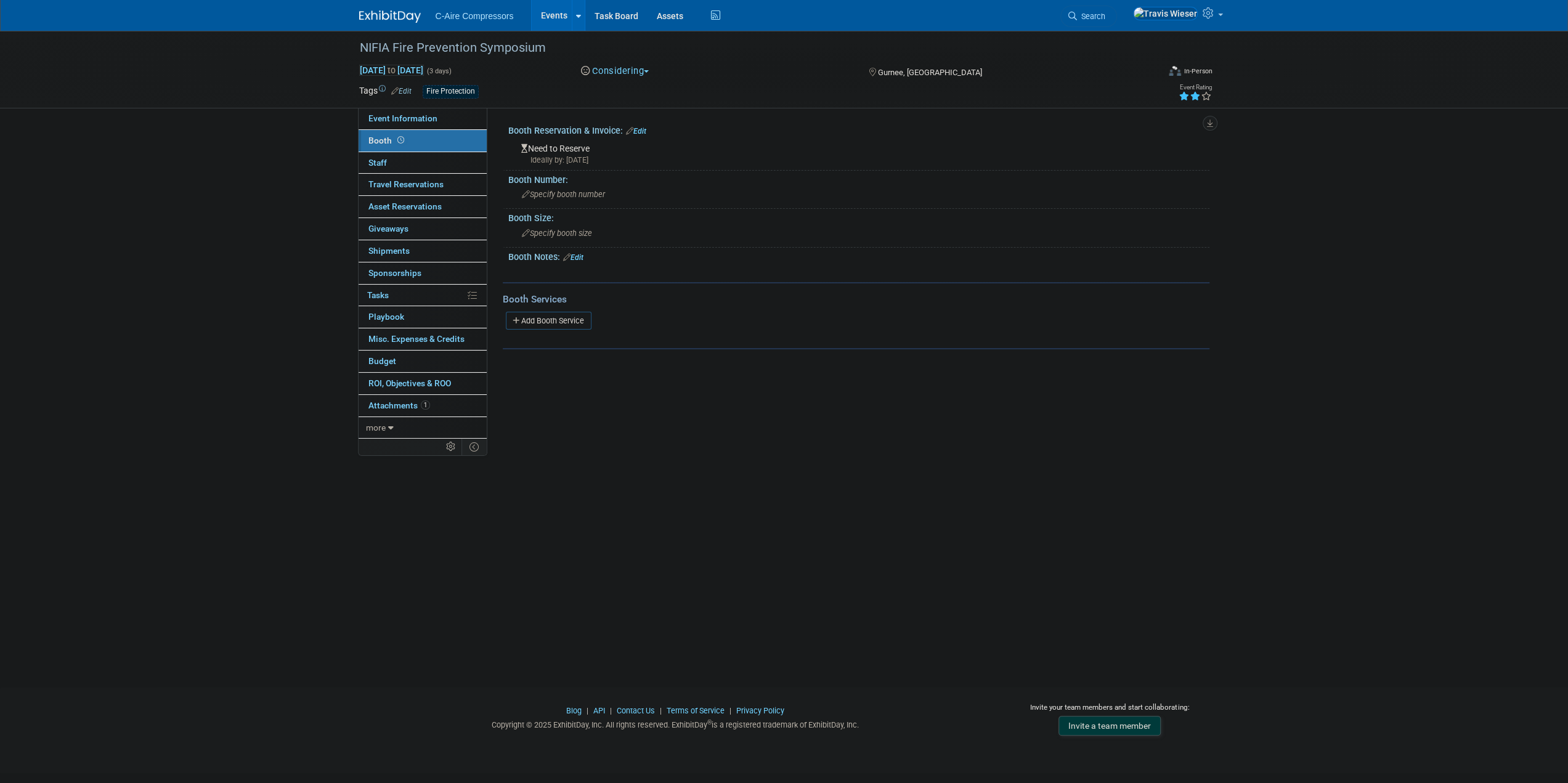
click at [584, 257] on link "Edit" at bounding box center [574, 257] width 21 height 8
click at [611, 269] on html at bounding box center [796, 274] width 553 height 17
click at [1094, 267] on button "button" at bounding box center [1104, 274] width 23 height 18
click at [568, 290] on div "Three Day: $400 One or Two Day: $175/day" at bounding box center [796, 284] width 555 height 37
click at [576, 253] on link "Edit" at bounding box center [574, 257] width 21 height 8
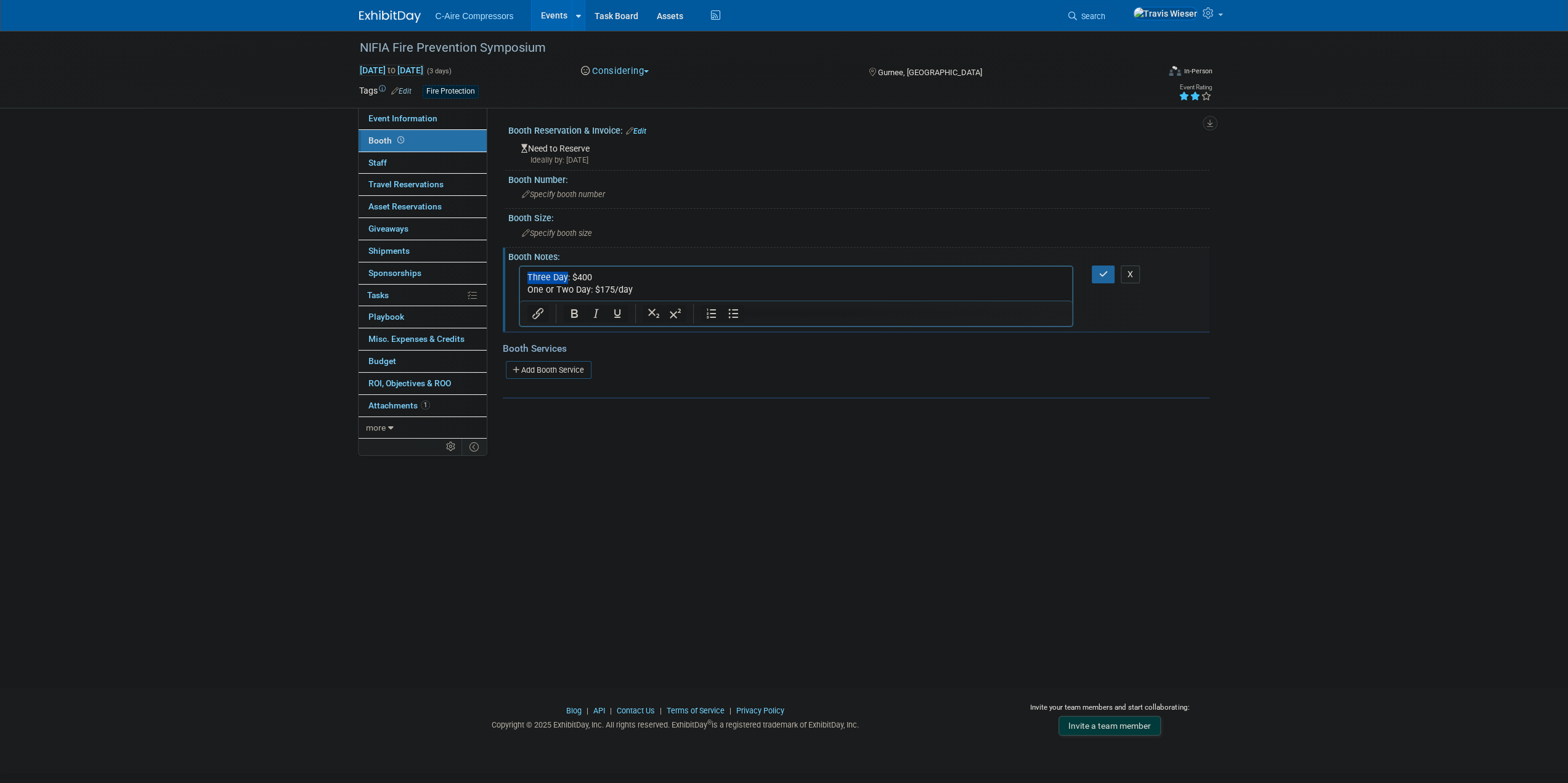
drag, startPoint x: 564, startPoint y: 275, endPoint x: 496, endPoint y: 279, distance: 68.1
click at [520, 279] on html "Three Day: $400 One or Two Day: $175/day" at bounding box center [796, 281] width 553 height 29
click at [613, 277] on p "Monday & Tuesday: $400 One or Two Day: $175/day" at bounding box center [796, 283] width 538 height 24
click at [649, 290] on p "Monday & Tuesday: $500 Wednesday Add-On: $" at bounding box center [796, 283] width 538 height 24
click at [1107, 277] on icon "button" at bounding box center [1104, 274] width 9 height 8
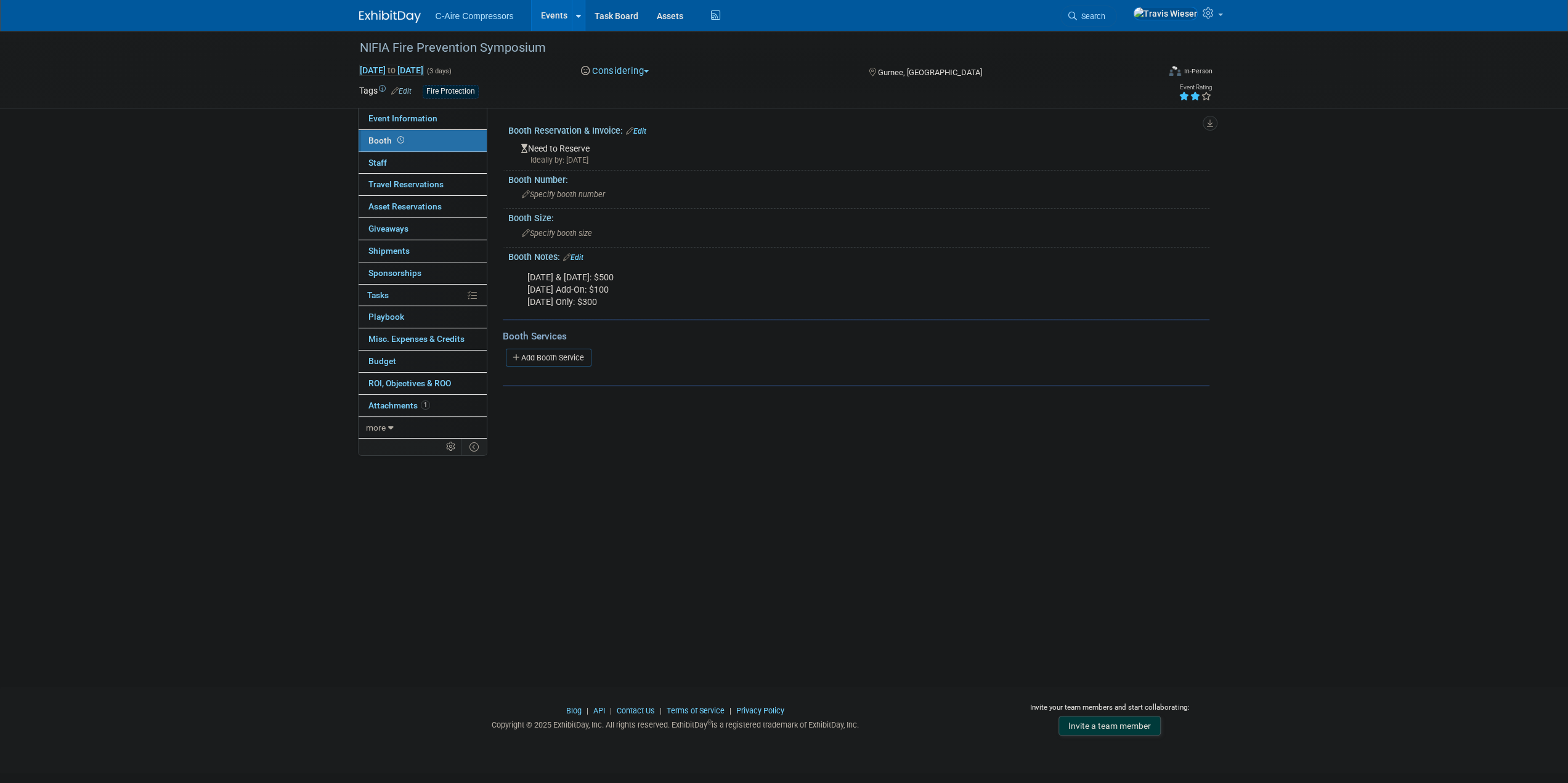
click at [574, 437] on div "NIFIA Fire Prevention Symposium Nov 3, 2025 to Nov 5, 2025 (3 days) Nov 3, 2025…" at bounding box center [784, 348] width 1568 height 634
click at [575, 256] on link "Edit" at bounding box center [574, 257] width 21 height 8
click at [639, 301] on p "Monday & Tuesday: $500 Wednesday Add-On: $100 Wednesday Only: $300" at bounding box center [796, 290] width 538 height 37
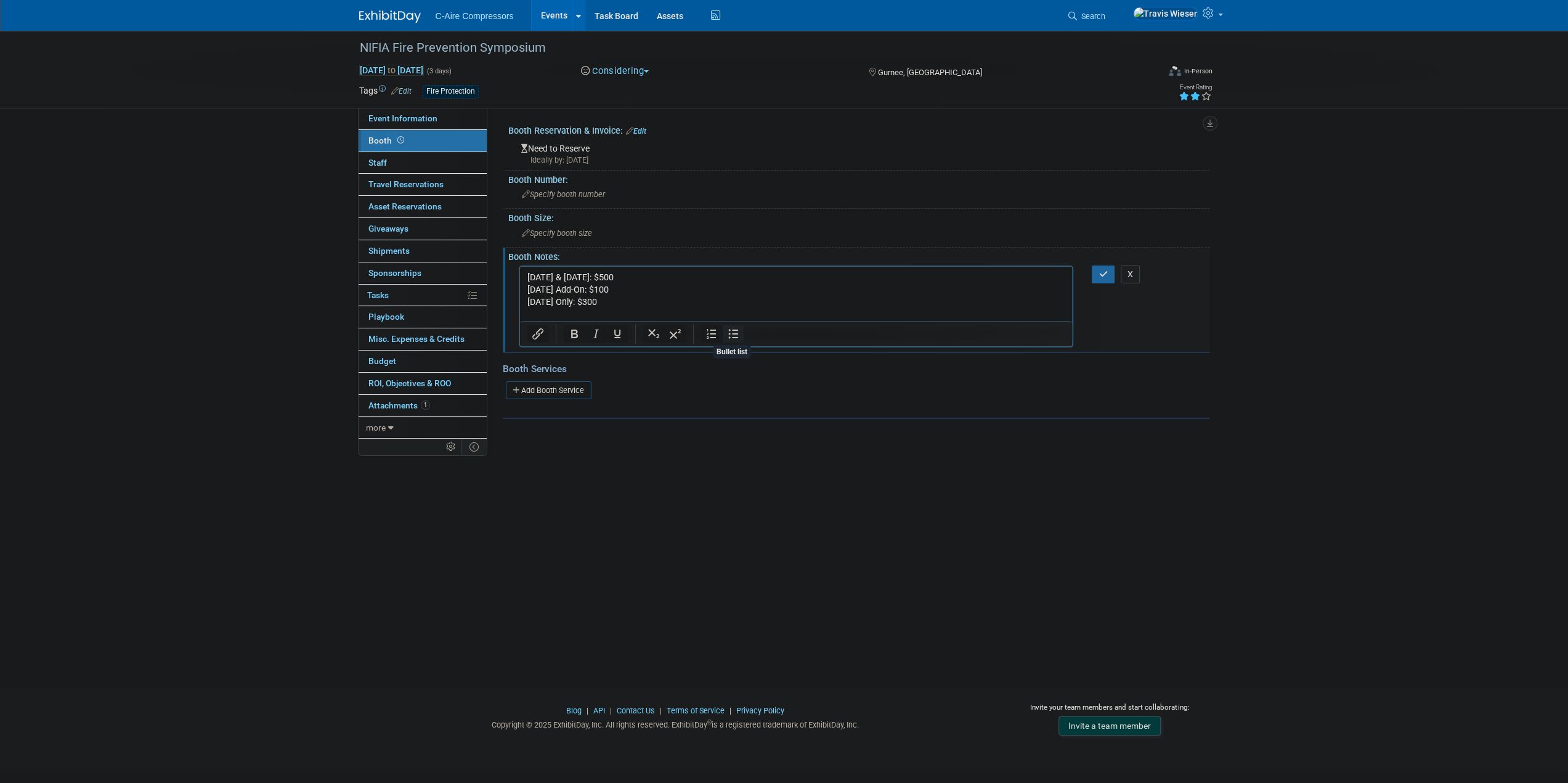
click at [728, 329] on icon "Bullet list" at bounding box center [733, 333] width 15 height 15
click at [852, 322] on li "Includes Exhibitor Table, Breakfast & Lunch for One Person, and Logo on Exhibit…" at bounding box center [808, 320] width 514 height 24
click at [829, 315] on li "Includes Exhibitor Table, Breakfast & Lunch for One Person, and Logo on Exhibit…" at bounding box center [808, 320] width 514 height 24
click at [967, 312] on li "Includes Exhibitor Table, Breakfast & Lunch for One Person, and Logo on Exhibit…" at bounding box center [808, 314] width 514 height 12
click at [1023, 324] on div at bounding box center [797, 333] width 553 height 20
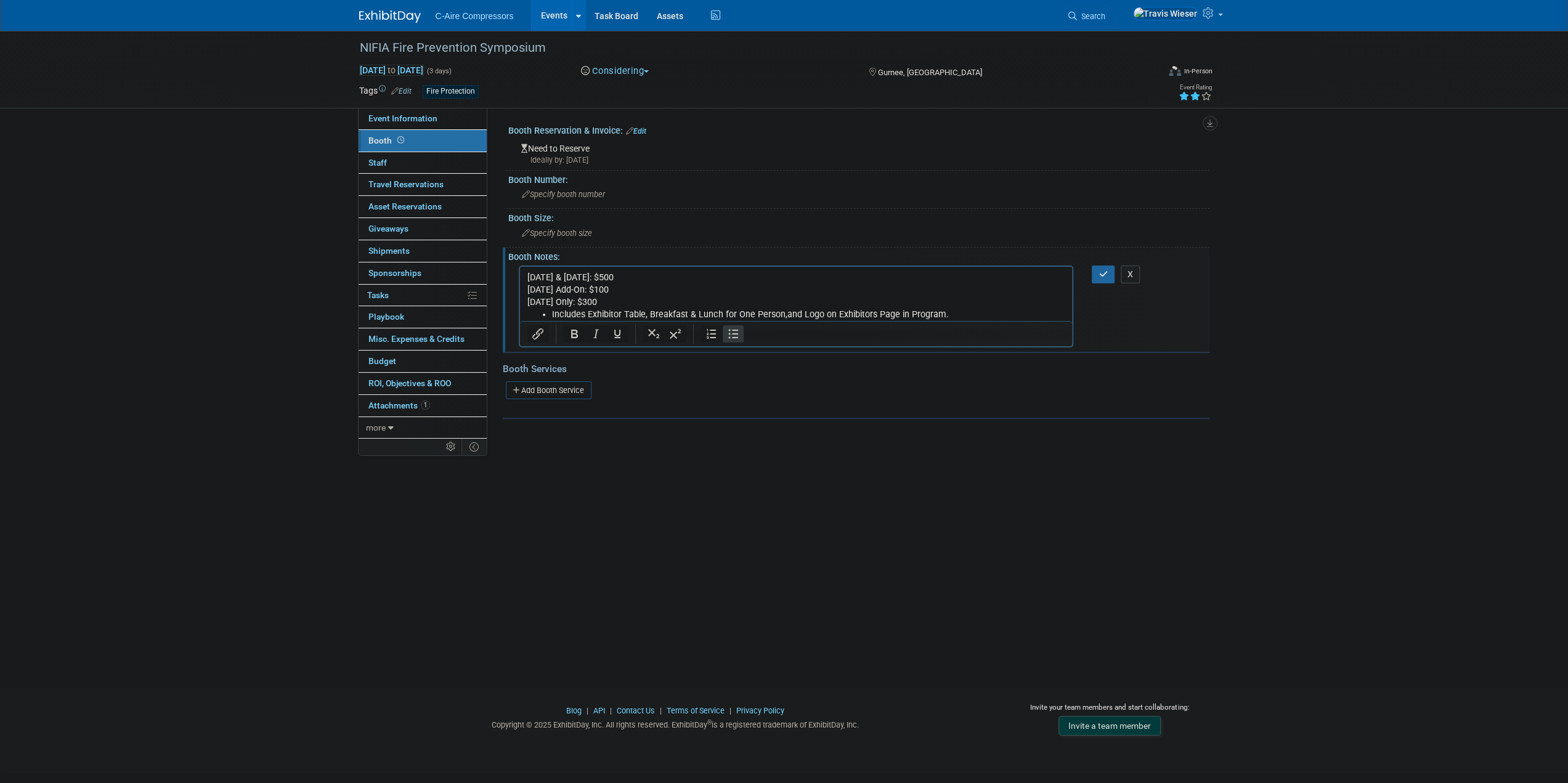
click at [1022, 316] on li "Includes Exhibitor Table, Breakfast & Lunch for One Person, and Logo on Exhibit…" at bounding box center [808, 314] width 514 height 12
click at [892, 324] on li "Monday is Public Education focused, Tuesday & Wednesday are both Fire Inspector…" at bounding box center [808, 332] width 514 height 24
click at [994, 325] on li "Monday is Public Education focused, Tuesday & Wednesday are both Fire Inspector…" at bounding box center [808, 326] width 514 height 12
click at [1097, 266] on button "button" at bounding box center [1104, 274] width 23 height 18
click at [746, 429] on div "Event Website: Edit https://northernillinoisfireinspectorsassociation.org/sympo…" at bounding box center [849, 272] width 722 height 328
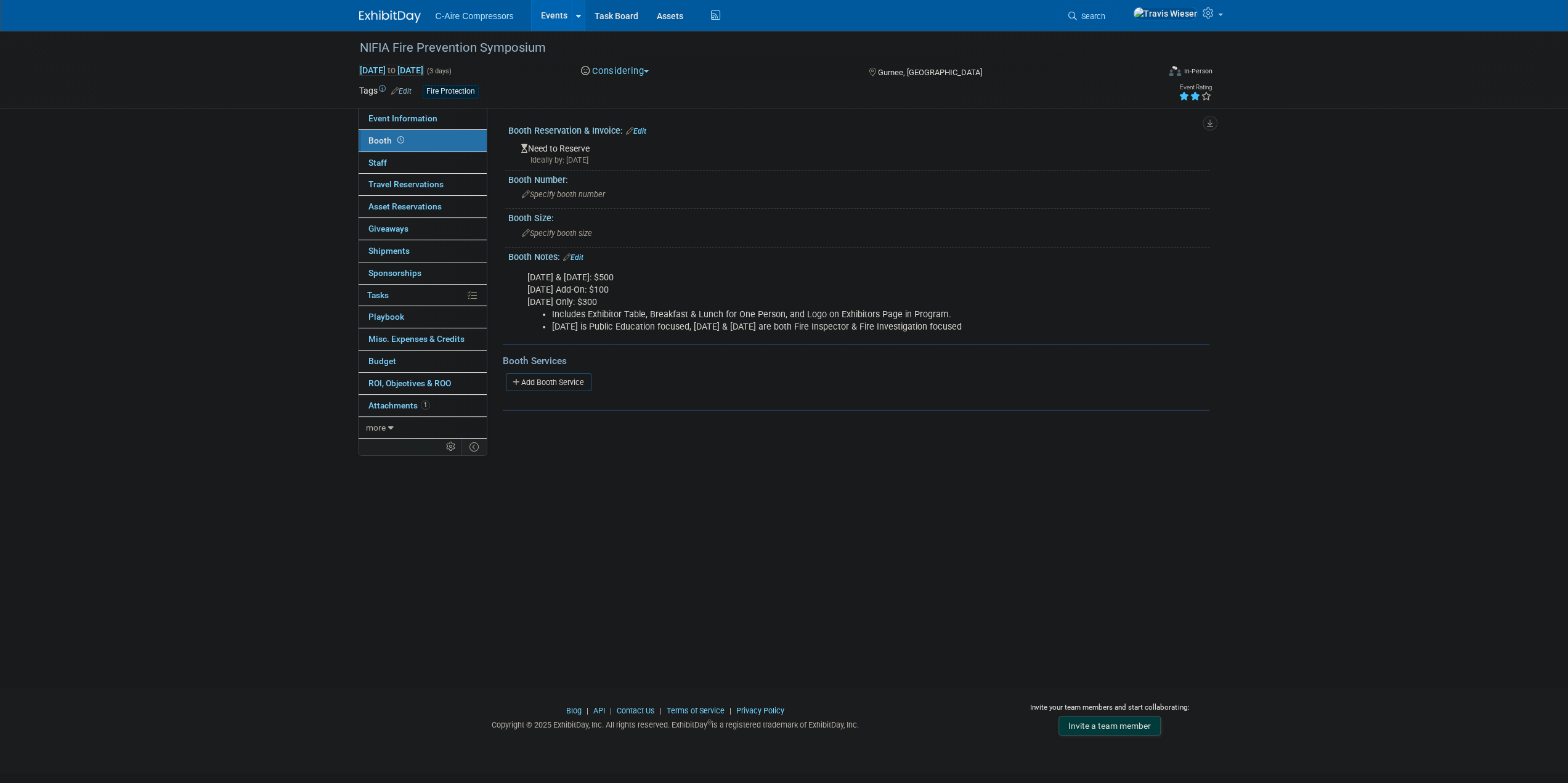
click at [637, 130] on link "Edit" at bounding box center [636, 131] width 21 height 8
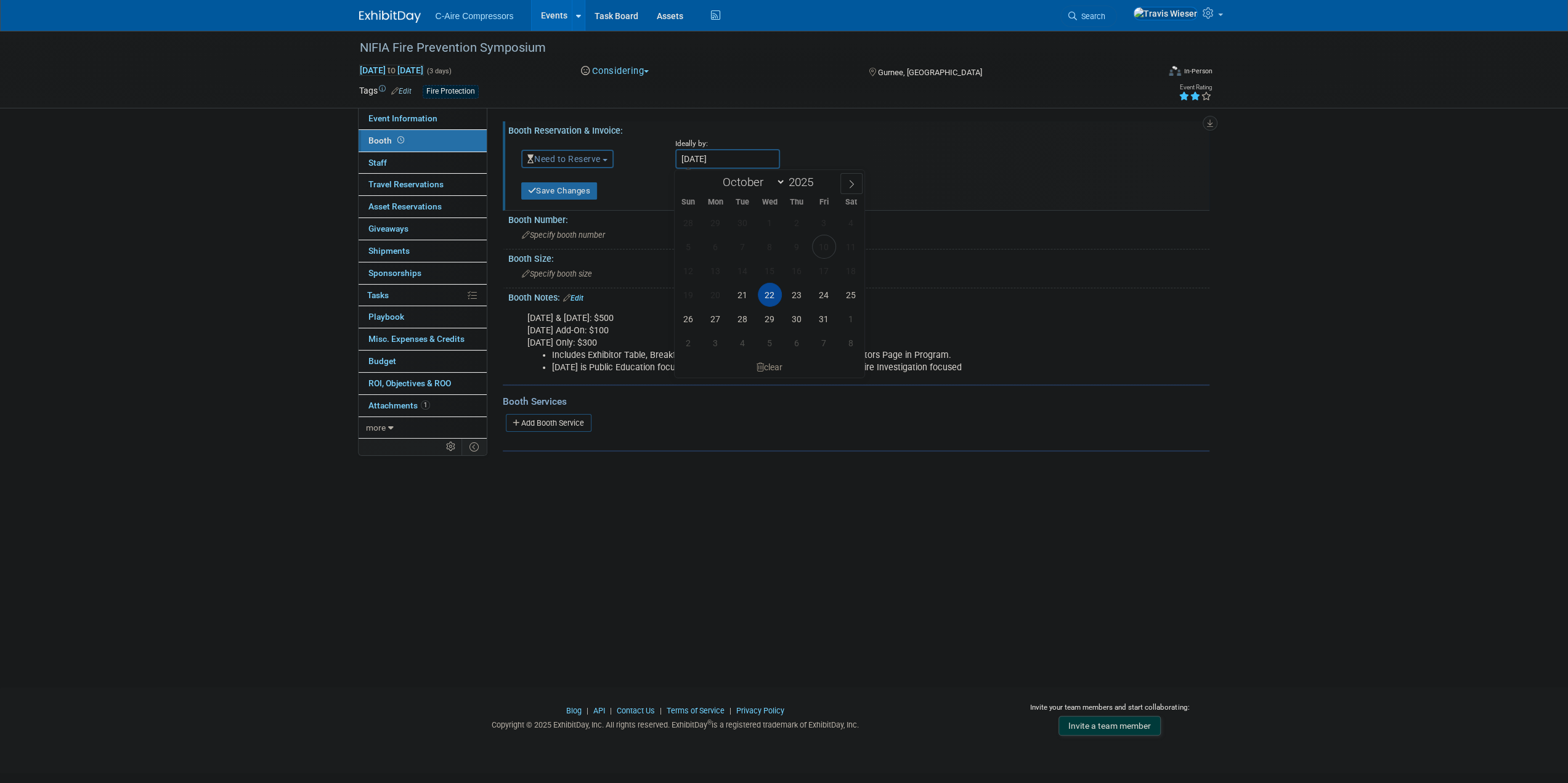
click at [710, 162] on input "Oct 22, 2025" at bounding box center [728, 158] width 105 height 20
drag, startPoint x: 921, startPoint y: 190, endPoint x: 866, endPoint y: 171, distance: 58.2
click at [920, 189] on div "Save Changes Cancel" at bounding box center [860, 187] width 697 height 25
click at [713, 160] on input "Oct 22, 2025" at bounding box center [728, 158] width 105 height 20
click at [761, 273] on span "15" at bounding box center [769, 270] width 24 height 24
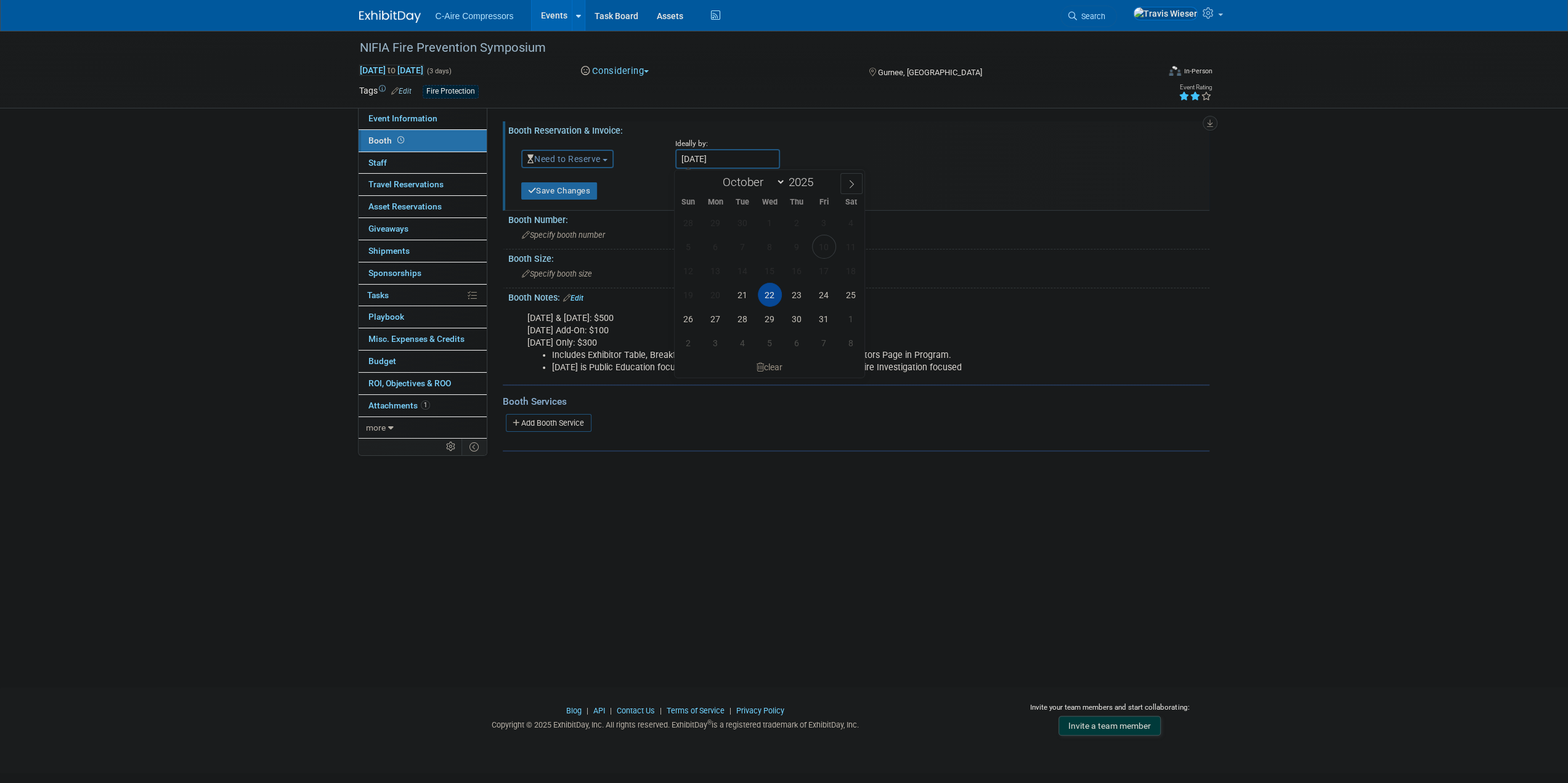
click at [602, 199] on div "Save Changes" at bounding box center [628, 187] width 232 height 25
click at [586, 194] on button "Save Changes" at bounding box center [559, 190] width 76 height 17
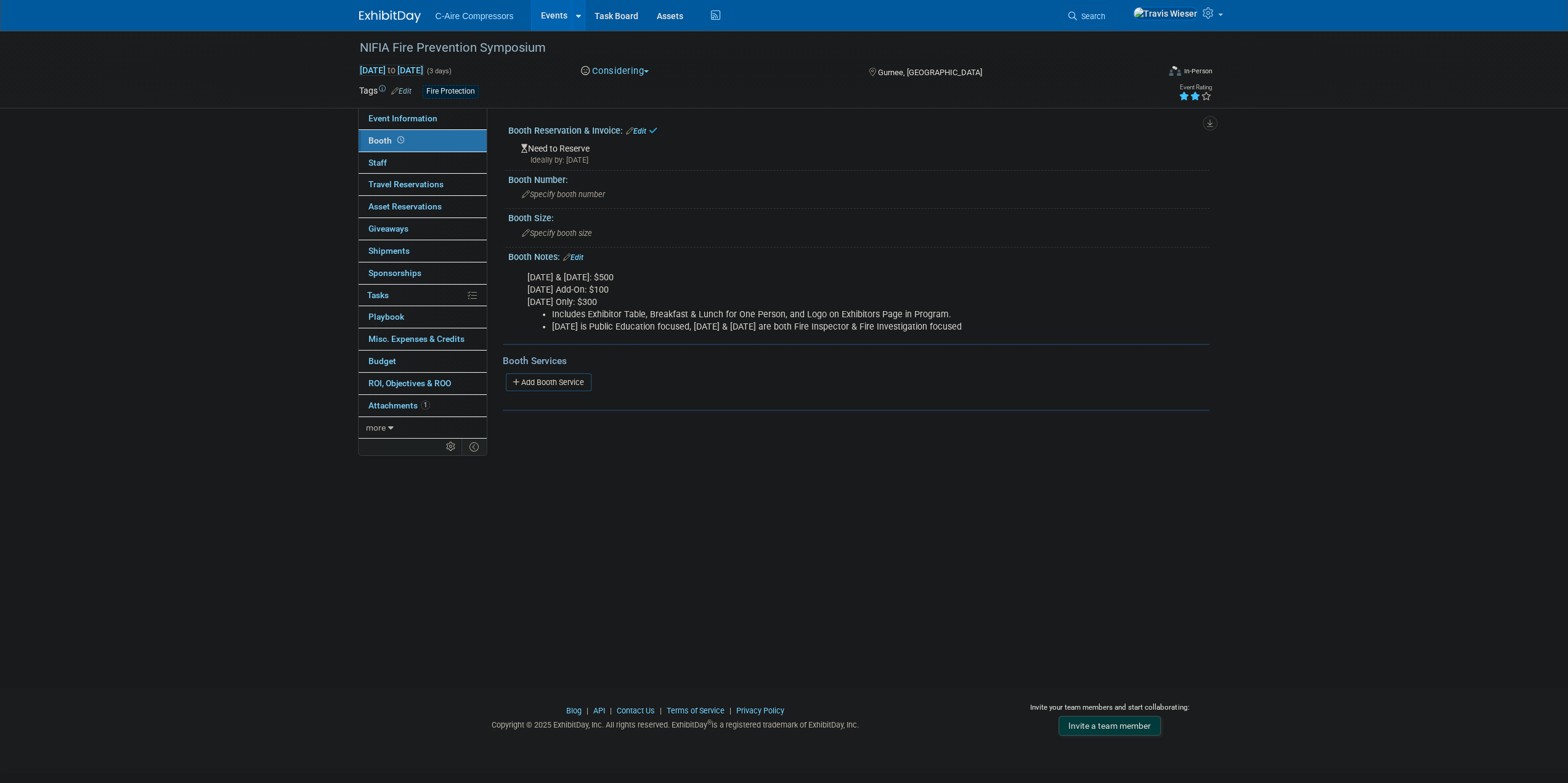
click at [640, 124] on div "Booth Reservation & Invoice: Edit" at bounding box center [858, 129] width 701 height 16
click at [638, 128] on link "Edit" at bounding box center [636, 131] width 21 height 8
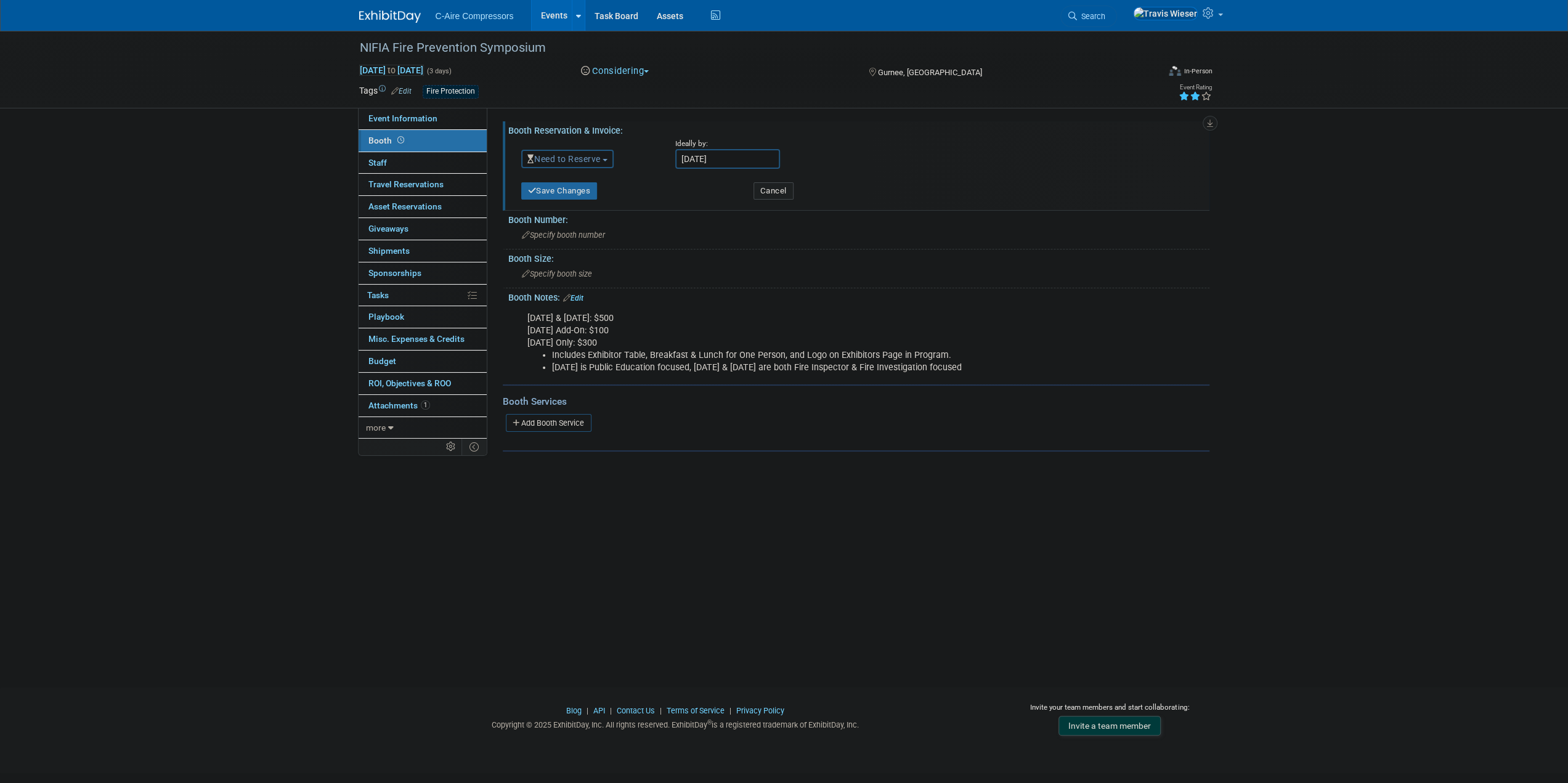
click at [678, 158] on input "Oct 22, 2025" at bounding box center [728, 158] width 105 height 20
click at [767, 278] on span "15" at bounding box center [769, 270] width 24 height 24
click at [744, 287] on span "21" at bounding box center [742, 294] width 24 height 24
type input "Oct 21, 2025"
click at [719, 158] on input "Oct 21, 2025" at bounding box center [728, 158] width 105 height 20
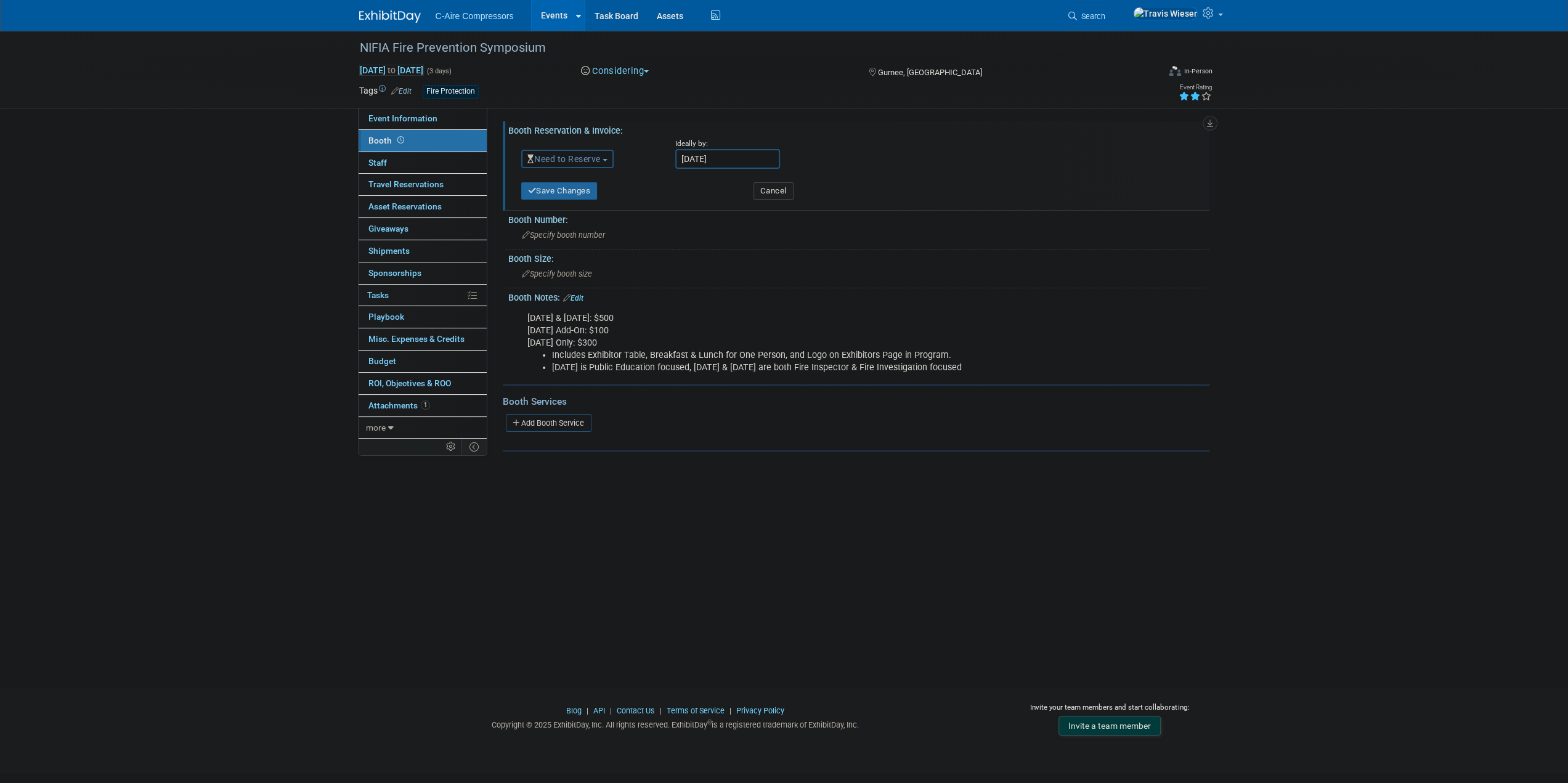
click at [648, 181] on div "Save Changes" at bounding box center [628, 187] width 232 height 25
click at [590, 185] on button "Save Changes" at bounding box center [559, 190] width 76 height 17
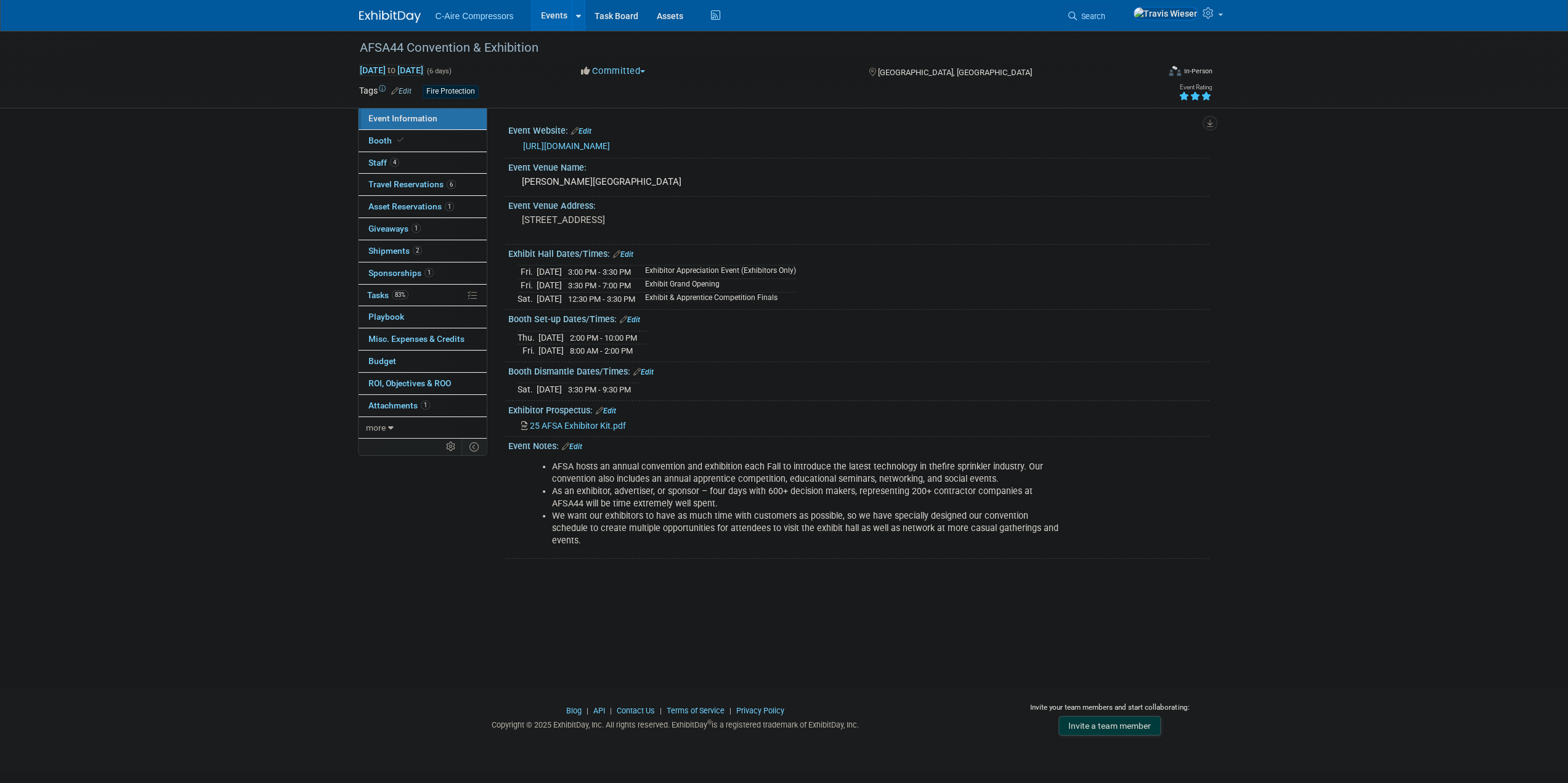
click at [341, 475] on div "AFSA44 Convention & Exhibition [DATE] to [DATE] (6 days) [DATE] to [DATE] Commi…" at bounding box center [784, 348] width 1568 height 634
click at [481, 541] on div "AFSA44 Convention & Exhibition [DATE] to [DATE] (6 days) [DATE] to [DATE] Commi…" at bounding box center [784, 348] width 1568 height 634
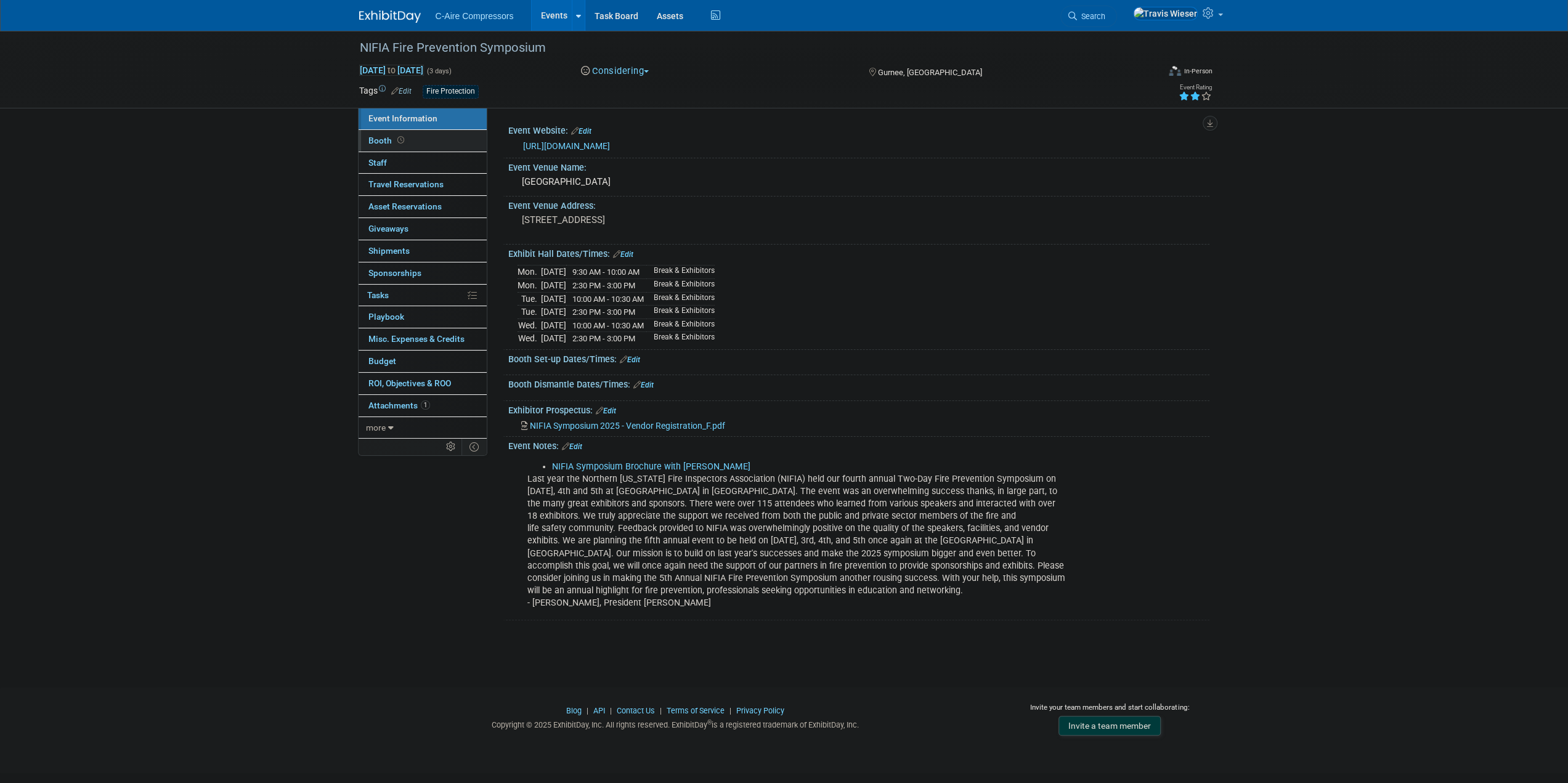
click at [439, 144] on link "Booth" at bounding box center [423, 141] width 128 height 22
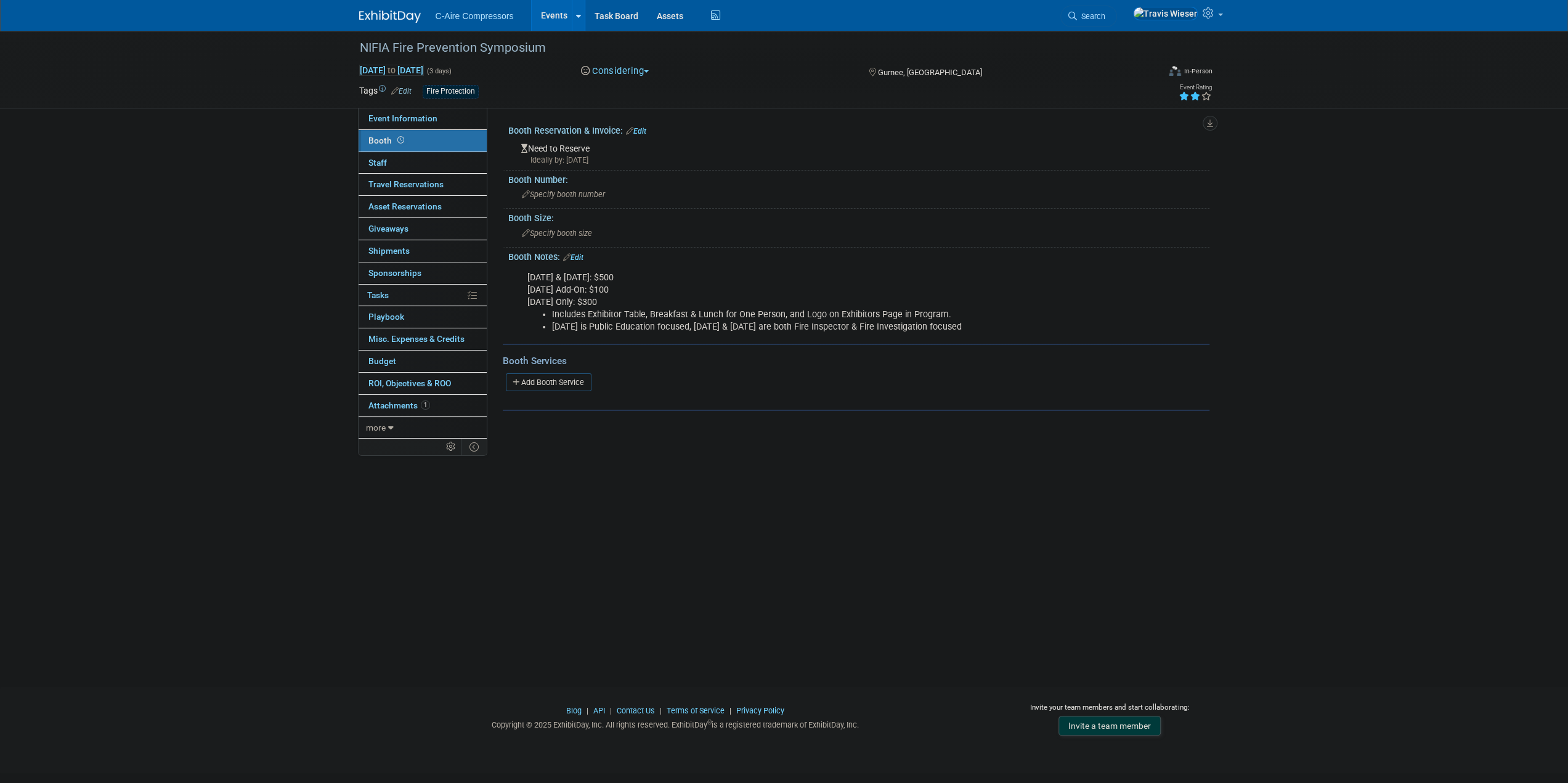
click at [640, 131] on link "Edit" at bounding box center [636, 131] width 21 height 8
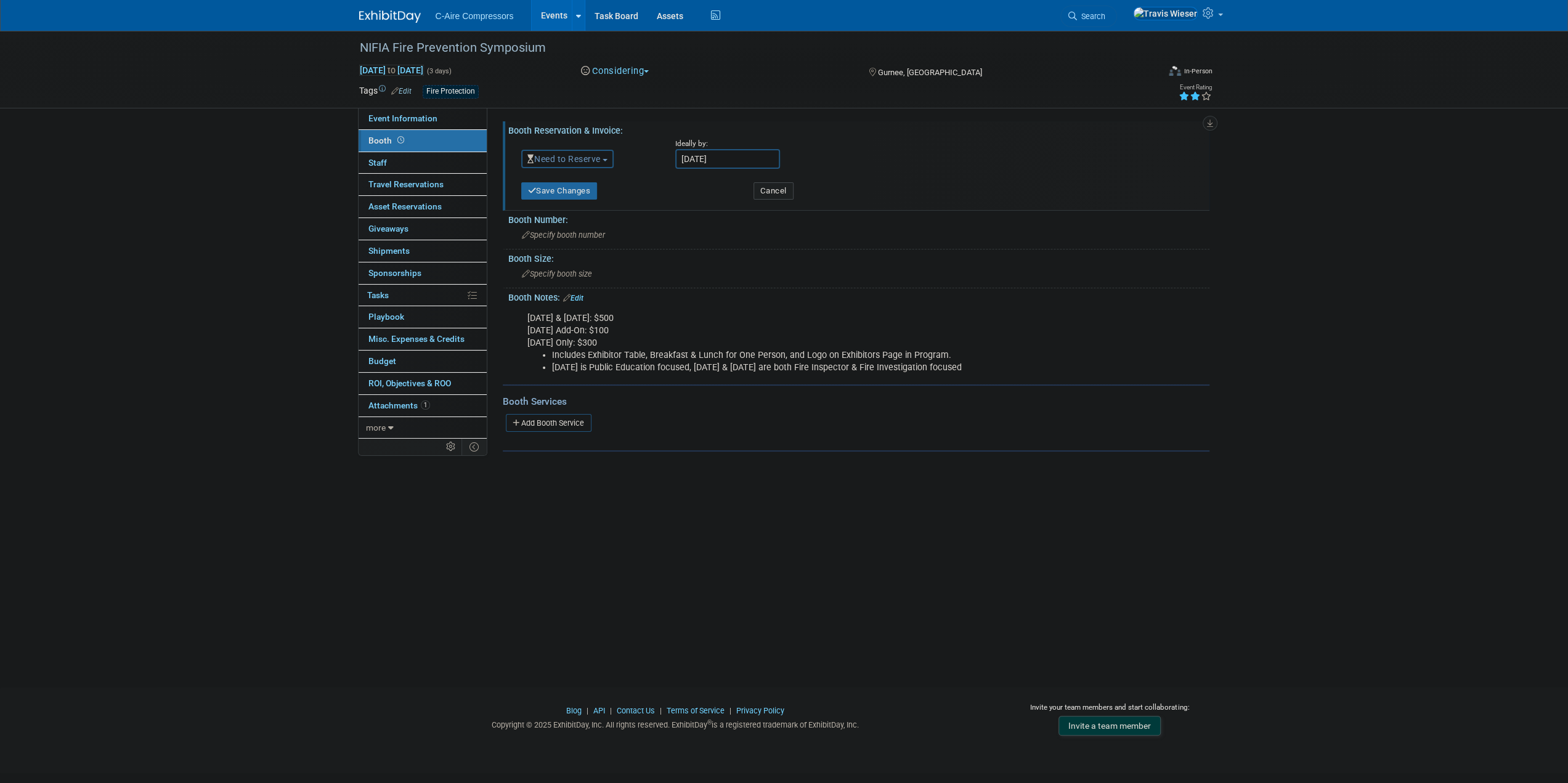
click at [683, 160] on input "Oct 21, 2025" at bounding box center [728, 158] width 105 height 20
click at [772, 282] on span "15" at bounding box center [769, 270] width 24 height 24
click at [768, 276] on span "15" at bounding box center [769, 270] width 24 height 24
click at [773, 270] on span "15" at bounding box center [769, 270] width 24 height 24
click at [709, 299] on span "20" at bounding box center [715, 294] width 24 height 24
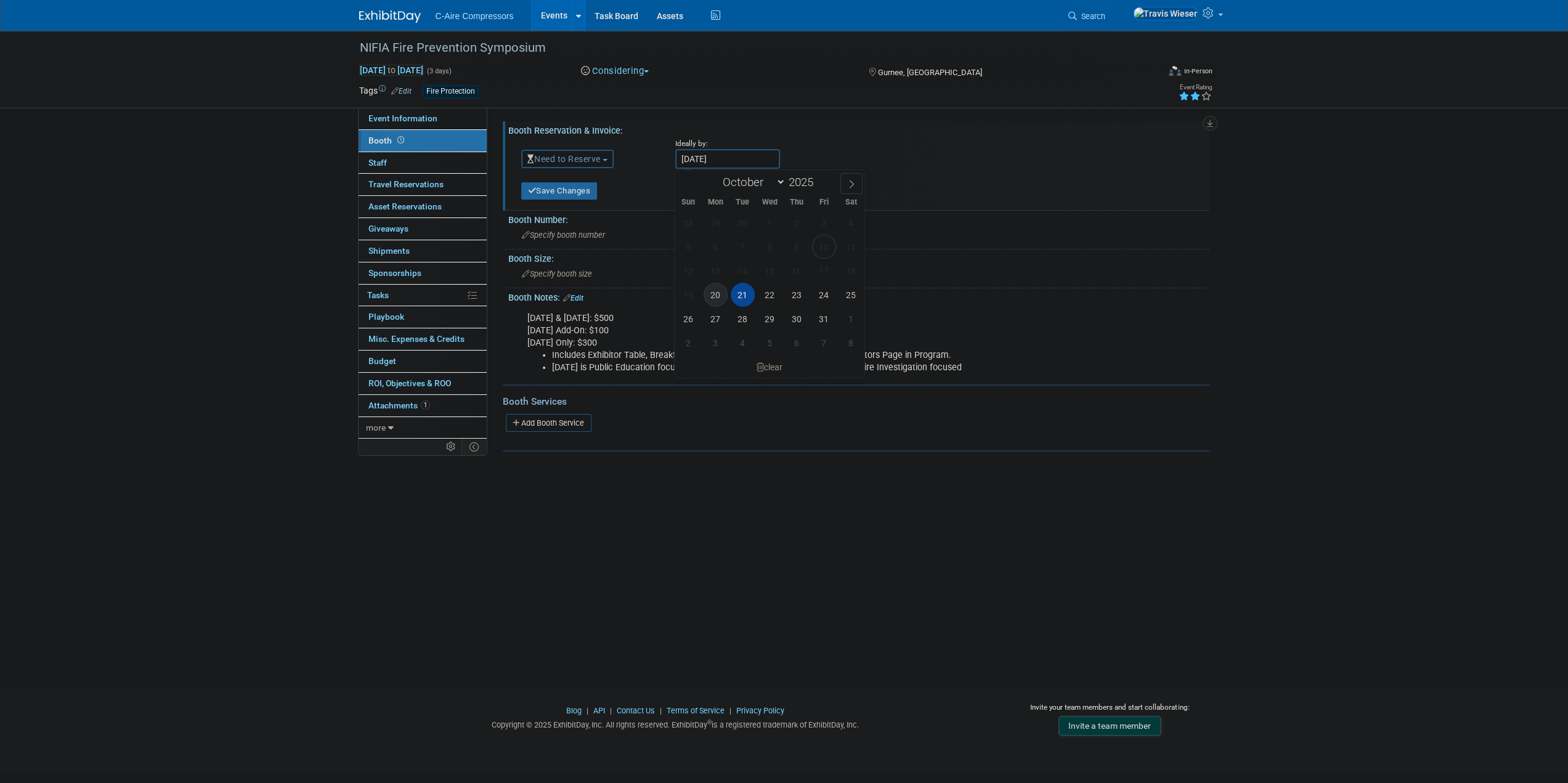
type input "Oct 20, 2025"
click at [572, 194] on button "Save Changes" at bounding box center [559, 190] width 76 height 17
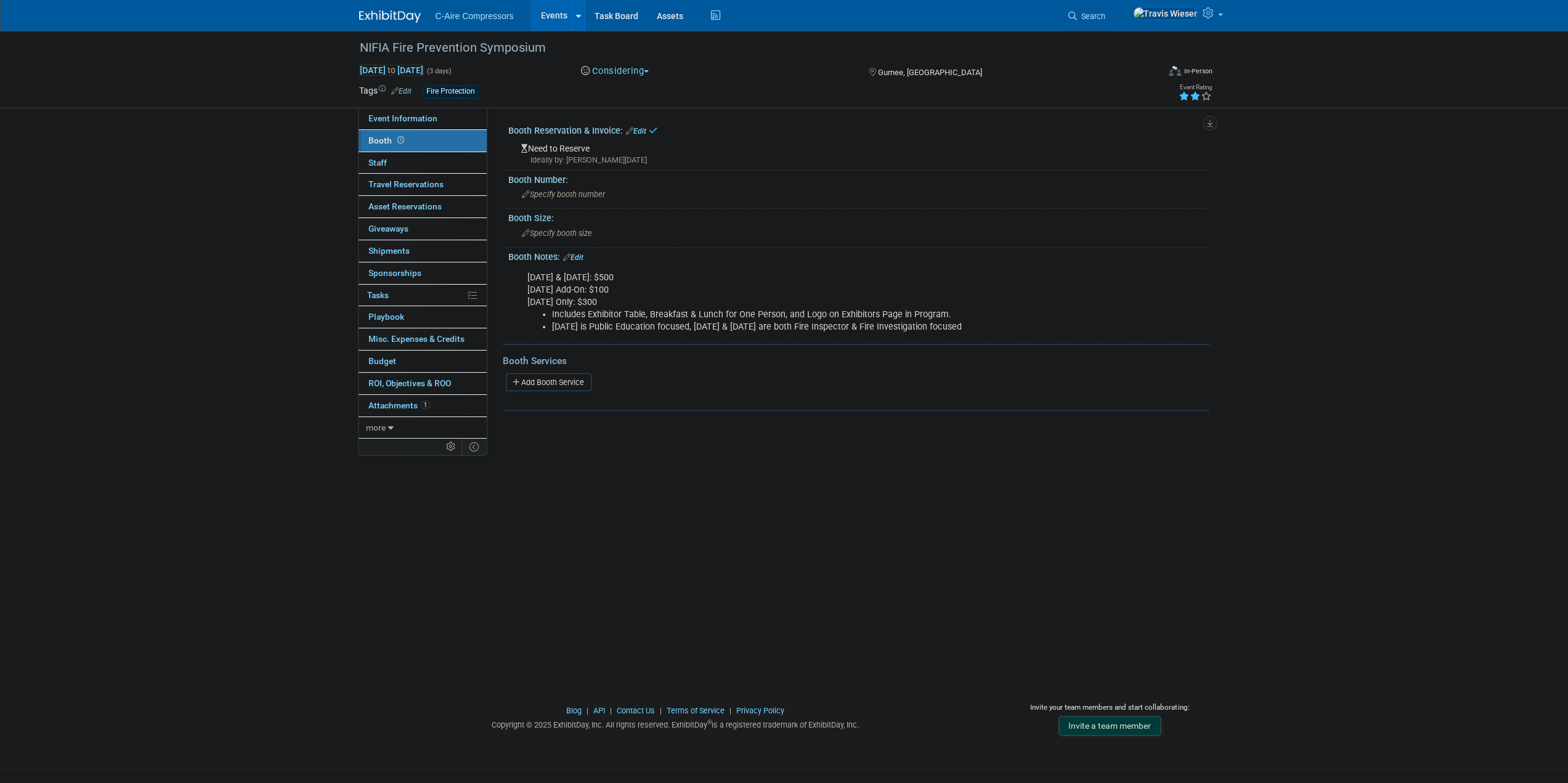
click at [648, 131] on div "Booth Reservation & Invoice: Edit" at bounding box center [858, 129] width 701 height 16
click at [640, 122] on div "Booth Reservation & Invoice: Edit" at bounding box center [858, 129] width 701 height 16
click at [644, 129] on link "Edit" at bounding box center [636, 131] width 21 height 8
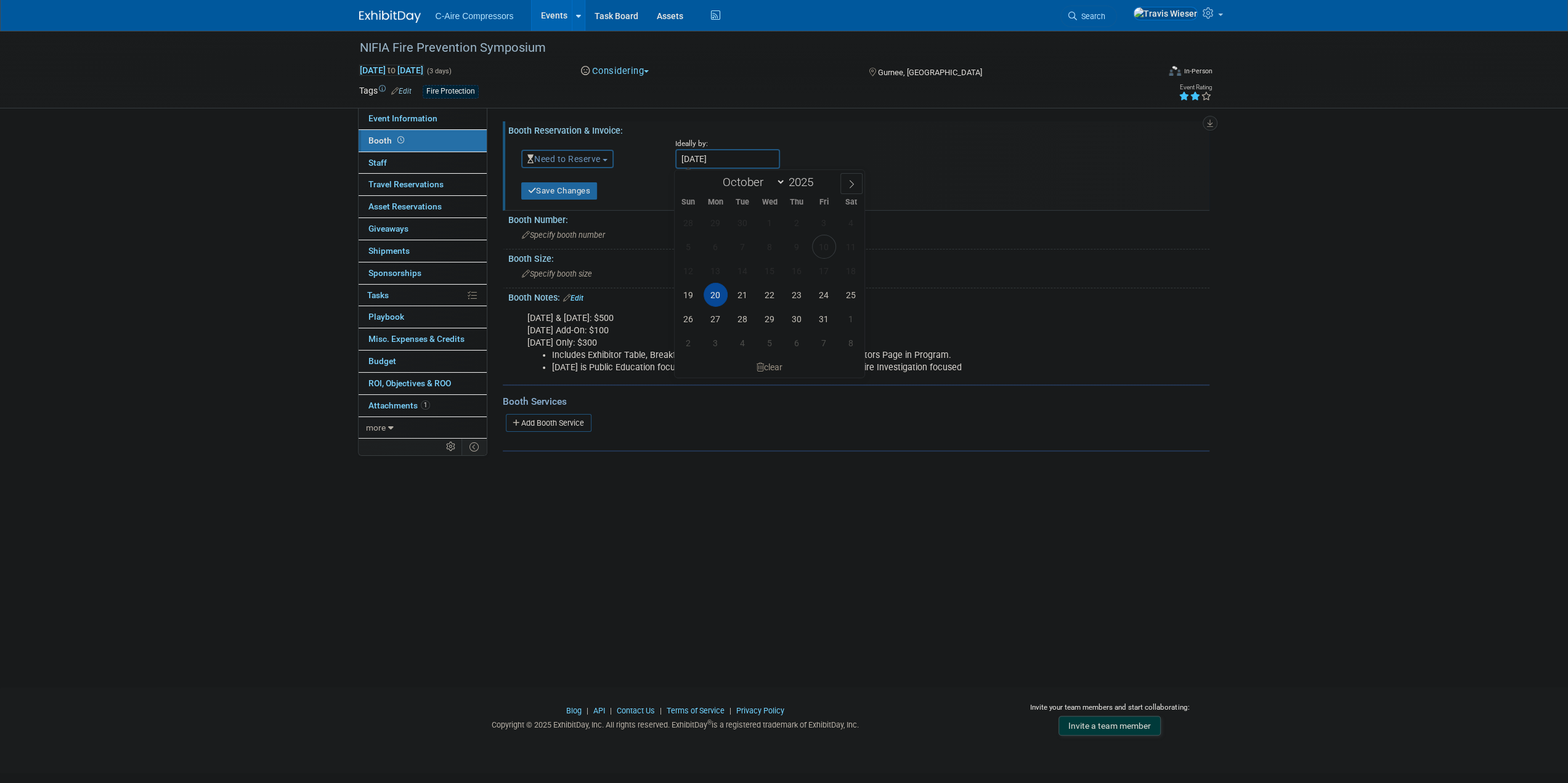
click at [718, 149] on input "Oct 20, 2025" at bounding box center [728, 158] width 105 height 20
click at [686, 296] on span "19" at bounding box center [688, 294] width 24 height 24
type input "Oct 19, 2025"
click at [584, 192] on button "Save Changes" at bounding box center [559, 190] width 76 height 17
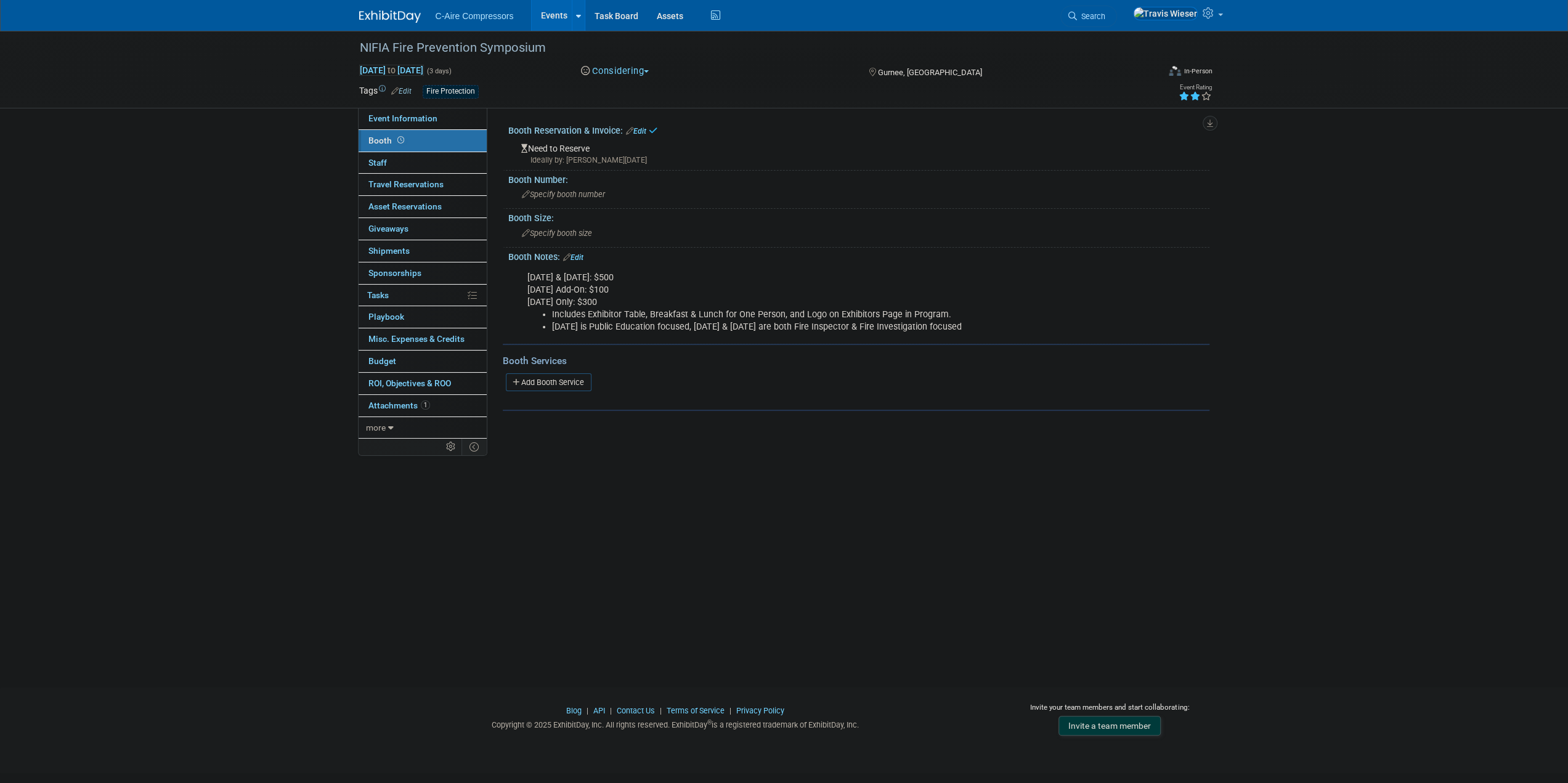
click at [644, 131] on link "Edit" at bounding box center [636, 131] width 21 height 8
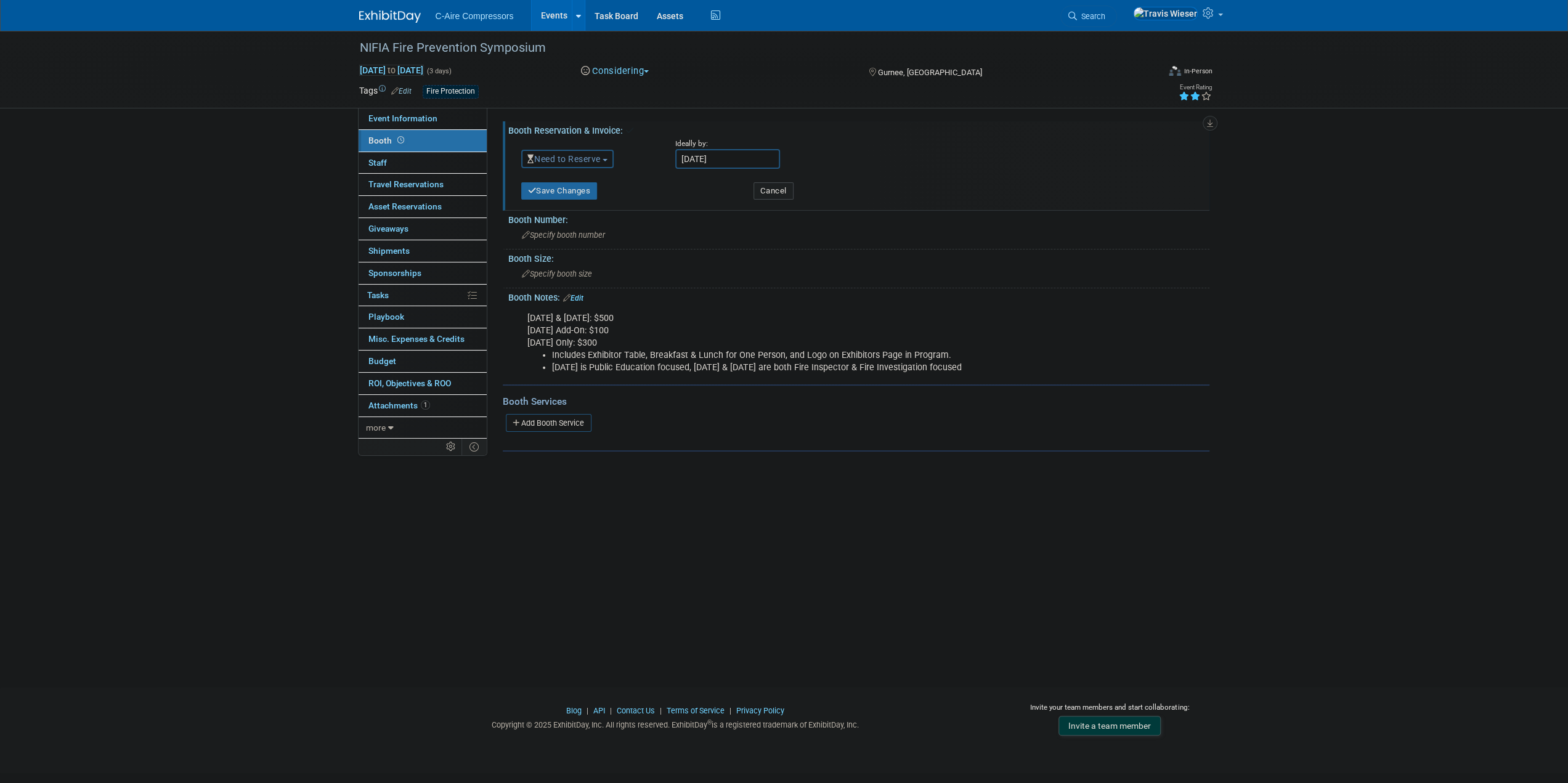
click at [732, 155] on input "Oct 19, 2025" at bounding box center [728, 158] width 105 height 20
click at [848, 273] on span "18" at bounding box center [851, 270] width 24 height 24
type input "Oct 18, 2025"
click at [569, 198] on button "Save Changes" at bounding box center [559, 190] width 76 height 17
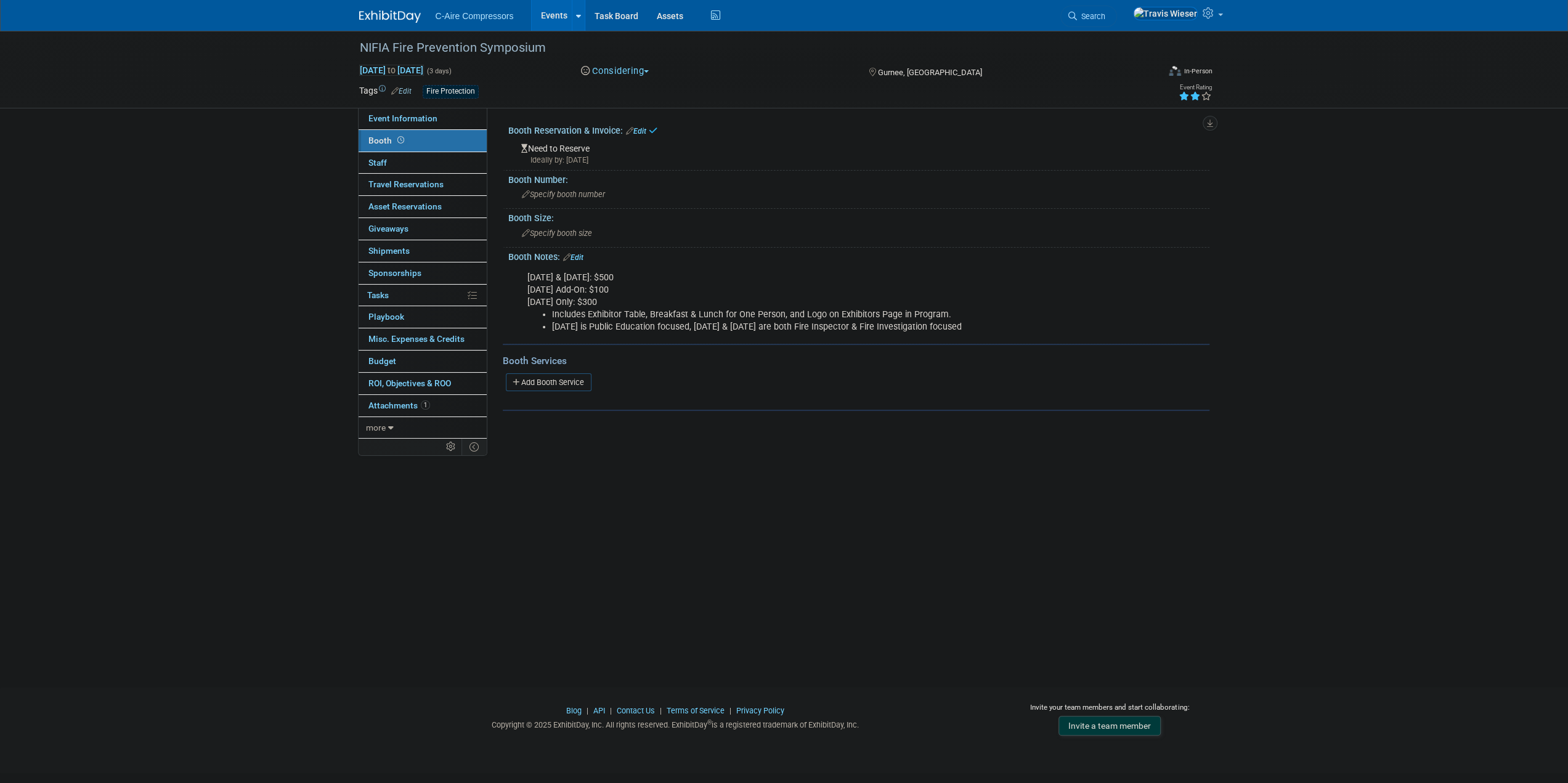
click at [640, 132] on link "Edit" at bounding box center [636, 131] width 21 height 8
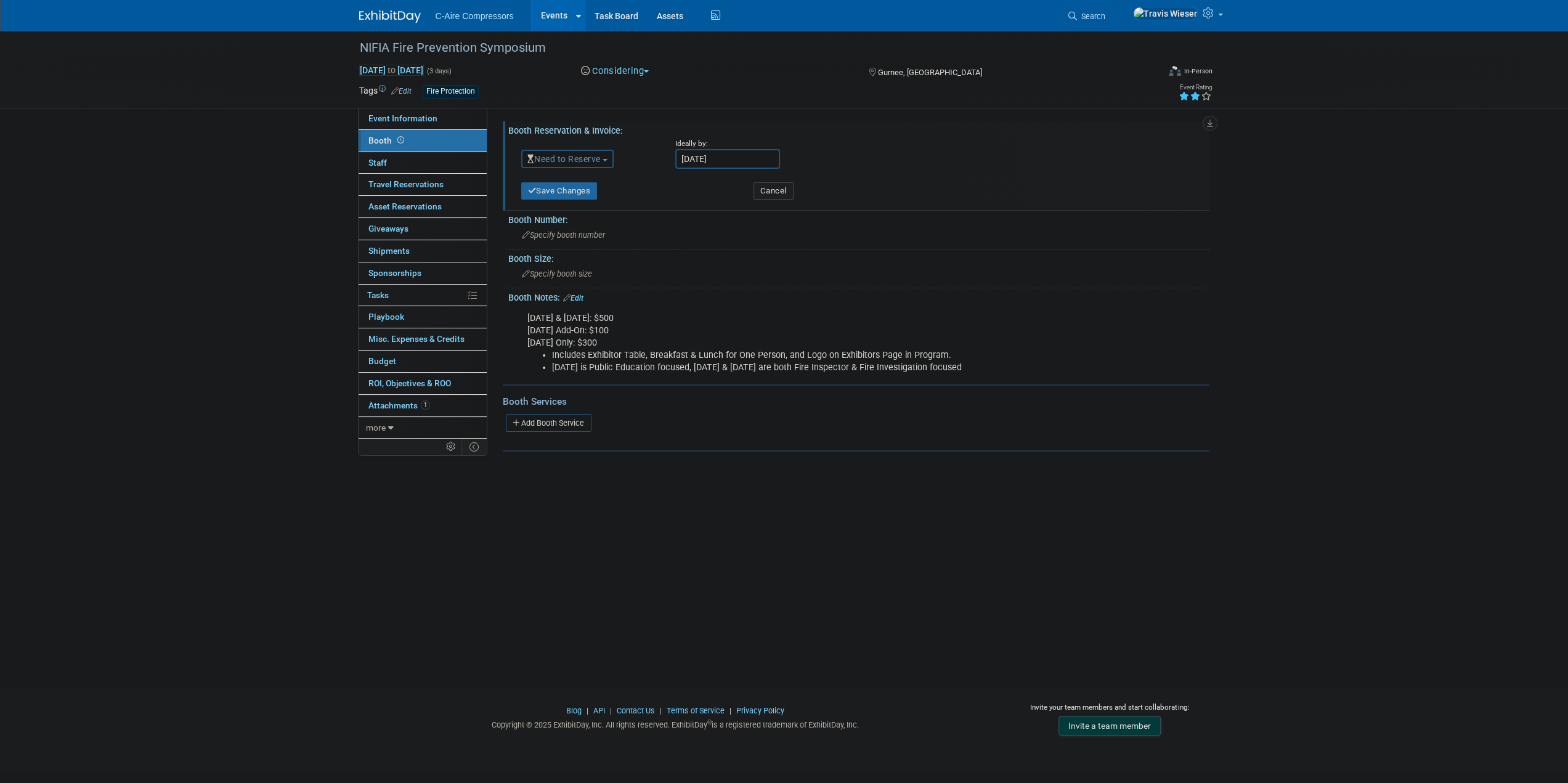
click at [715, 154] on input "Oct 18, 2025" at bounding box center [728, 158] width 105 height 20
click at [819, 273] on span "17" at bounding box center [824, 270] width 24 height 24
type input "Oct 17, 2025"
click at [548, 199] on button "Save Changes" at bounding box center [559, 190] width 76 height 17
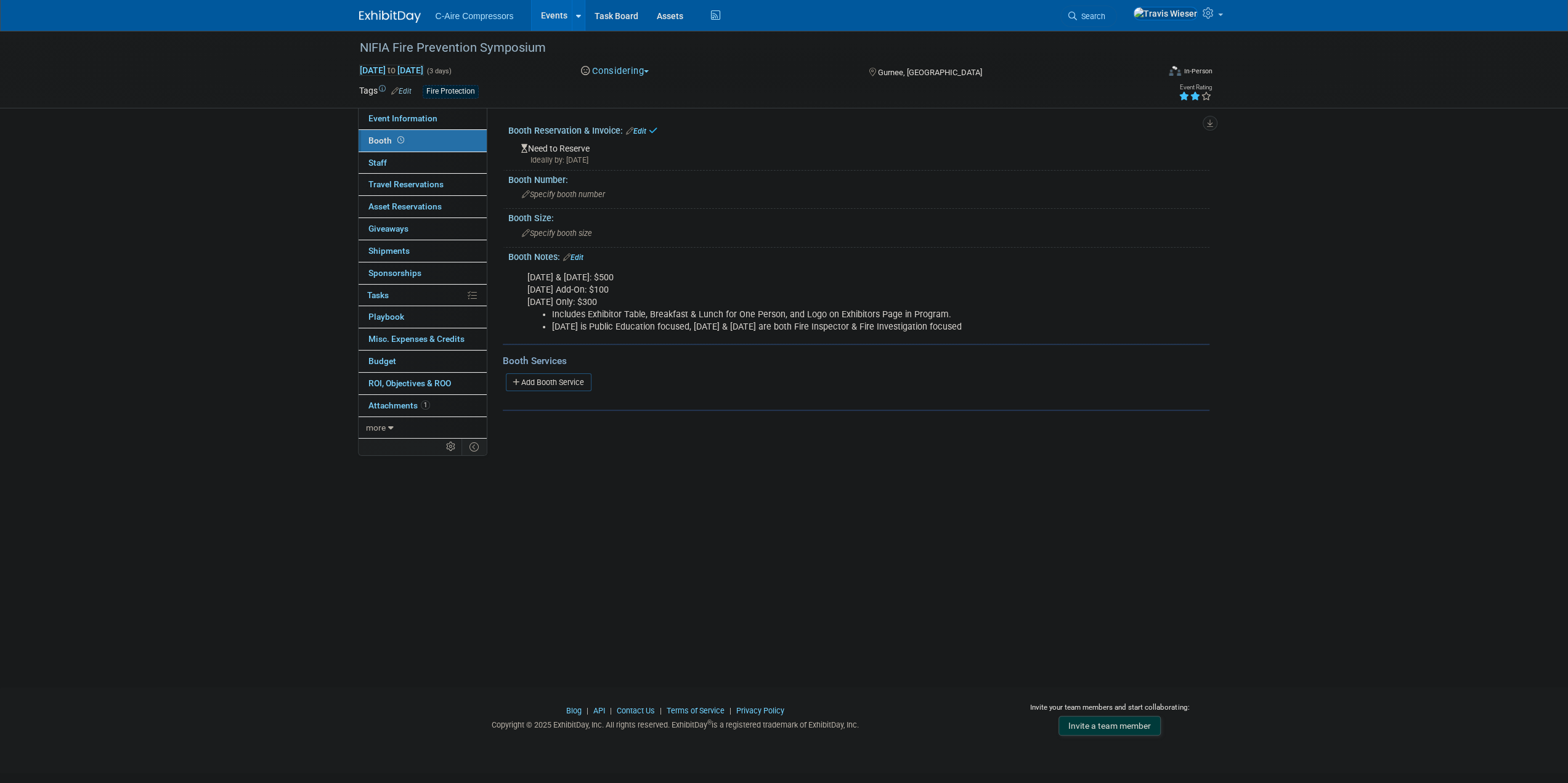
click at [636, 130] on link "Edit" at bounding box center [636, 131] width 21 height 8
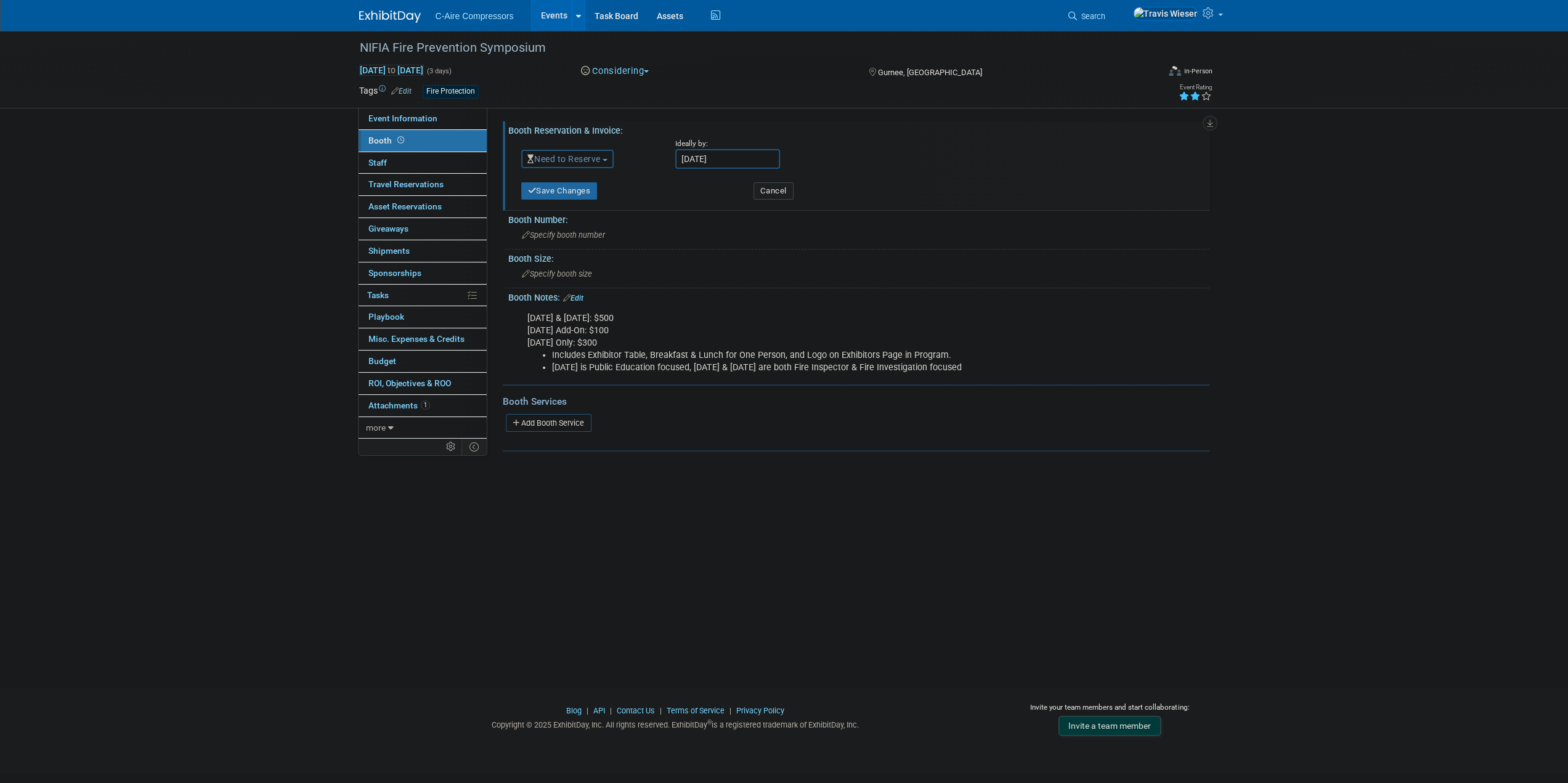
click at [705, 161] on input "Oct 17, 2025" at bounding box center [728, 158] width 105 height 20
click at [794, 274] on span "16" at bounding box center [797, 270] width 24 height 24
type input "Oct 16, 2025"
click at [581, 186] on button "Save Changes" at bounding box center [559, 190] width 76 height 17
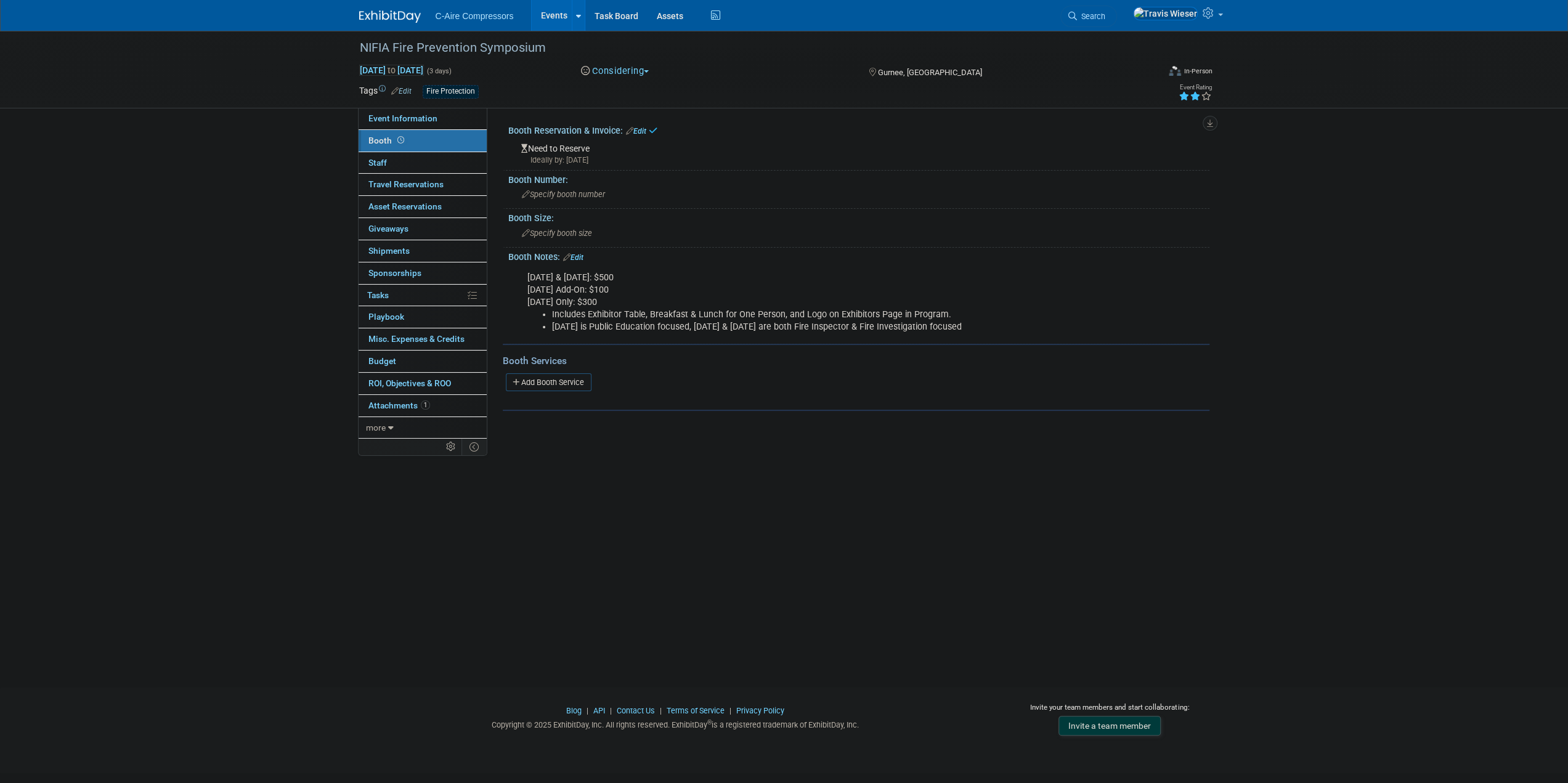
click at [635, 130] on link "Edit" at bounding box center [636, 131] width 21 height 8
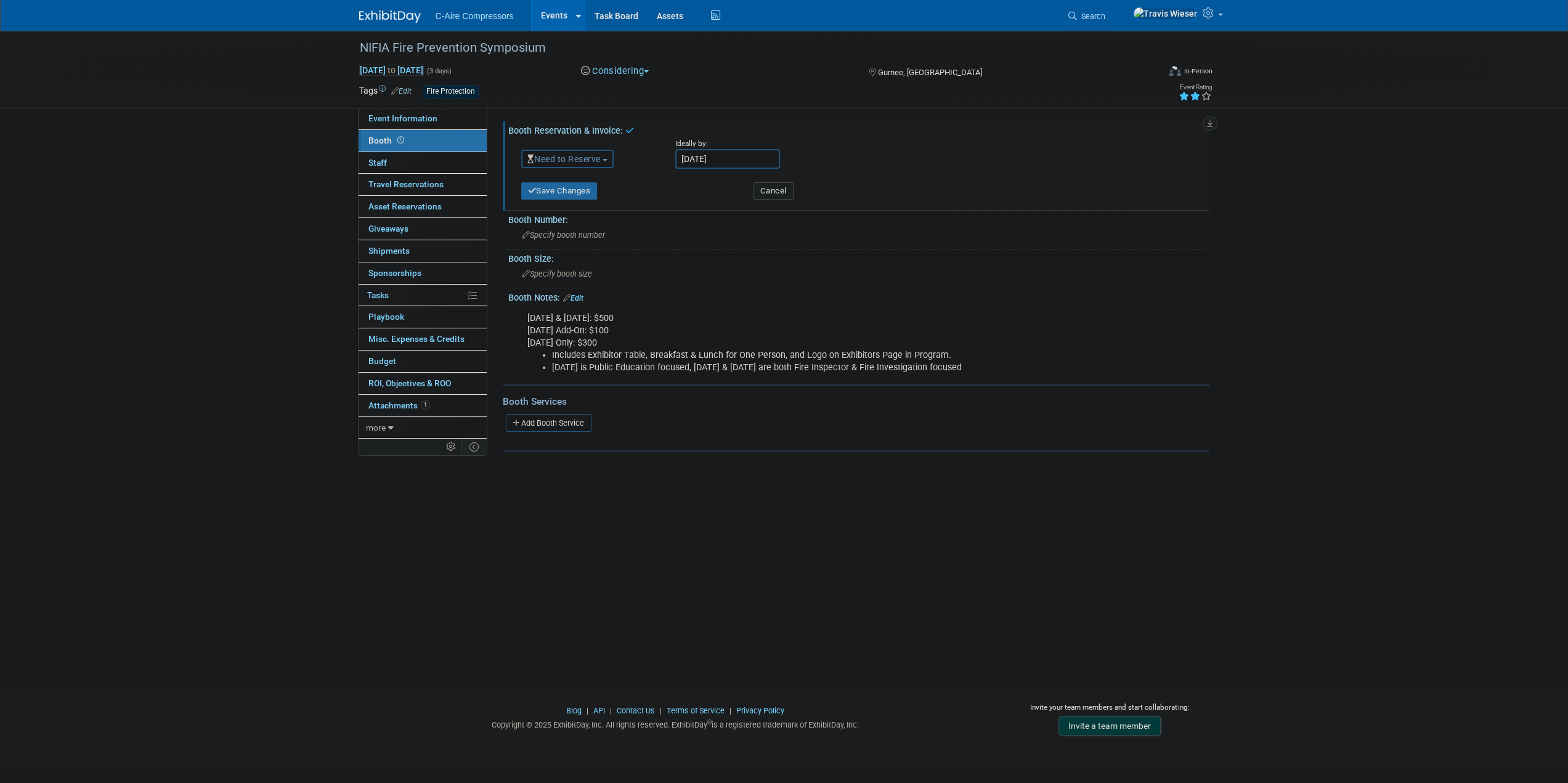
click at [694, 149] on div "Ideally by:" at bounding box center [928, 144] width 505 height 10
click at [697, 160] on input "Oct 16, 2025" at bounding box center [728, 158] width 105 height 20
click at [767, 269] on span "15" at bounding box center [769, 270] width 24 height 24
type input "Oct 15, 2025"
click at [578, 185] on button "Save Changes" at bounding box center [559, 190] width 76 height 17
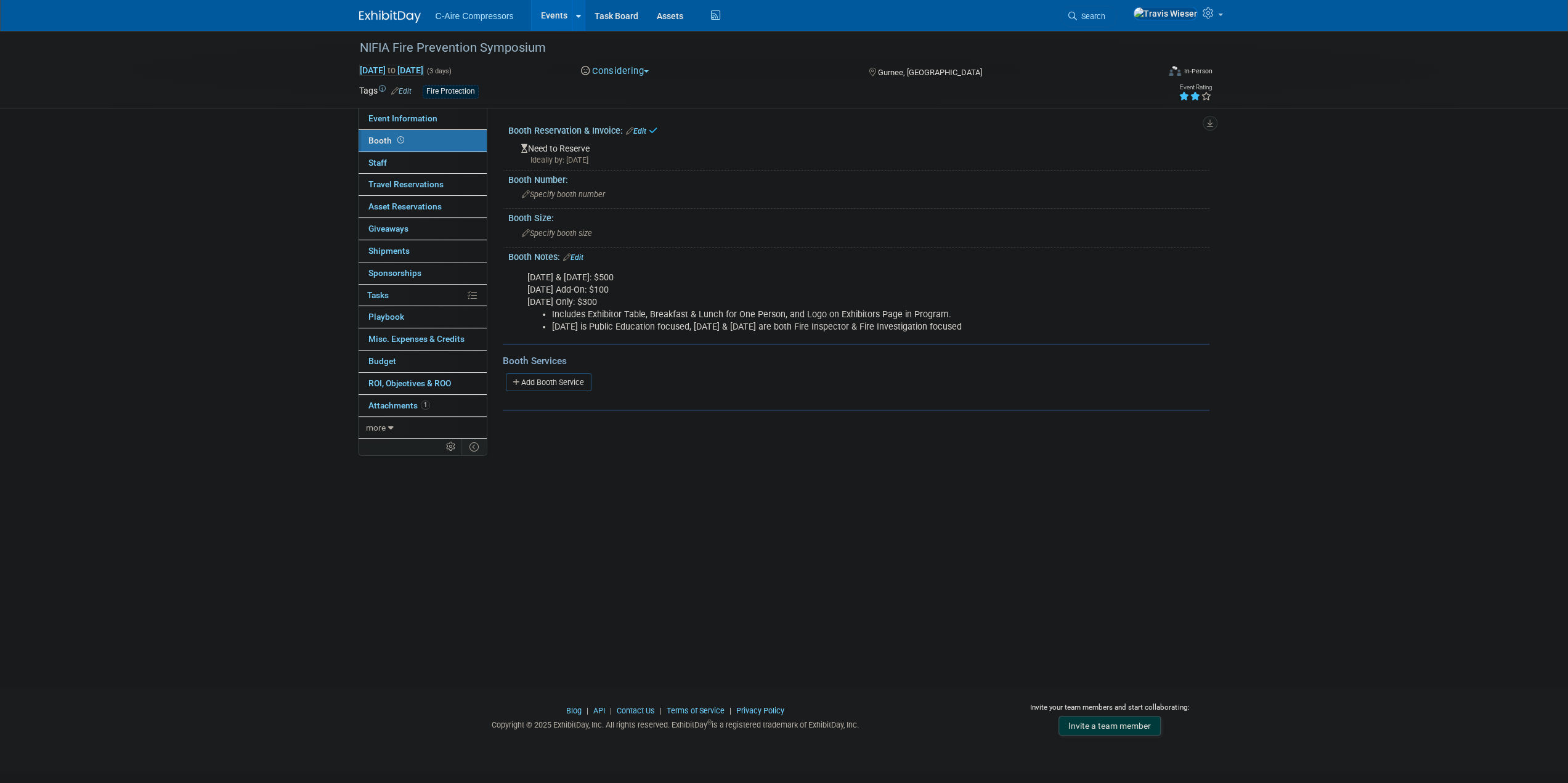
click at [640, 131] on link "Edit" at bounding box center [636, 131] width 21 height 8
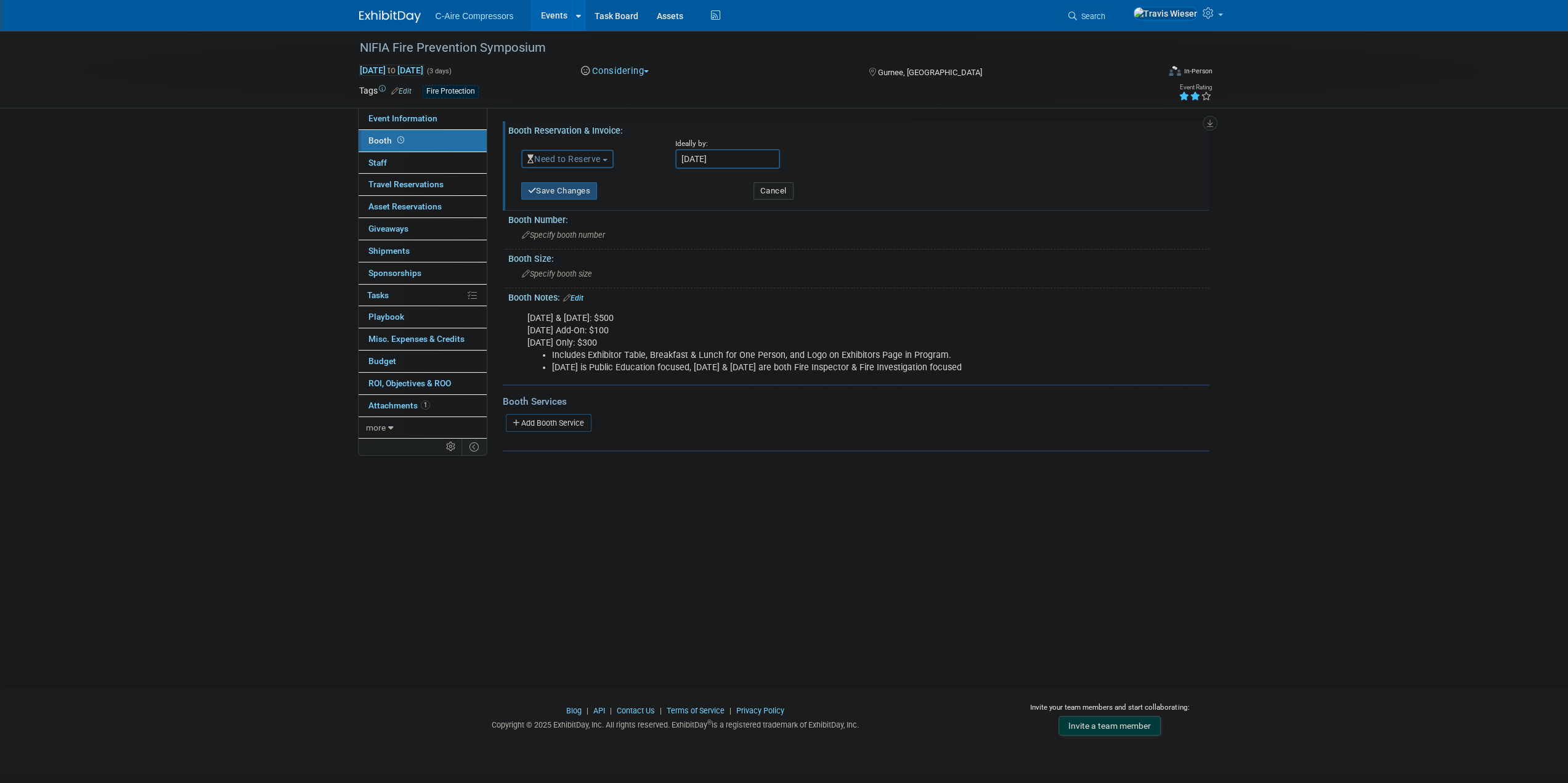
click at [581, 187] on button "Save Changes" at bounding box center [559, 190] width 76 height 17
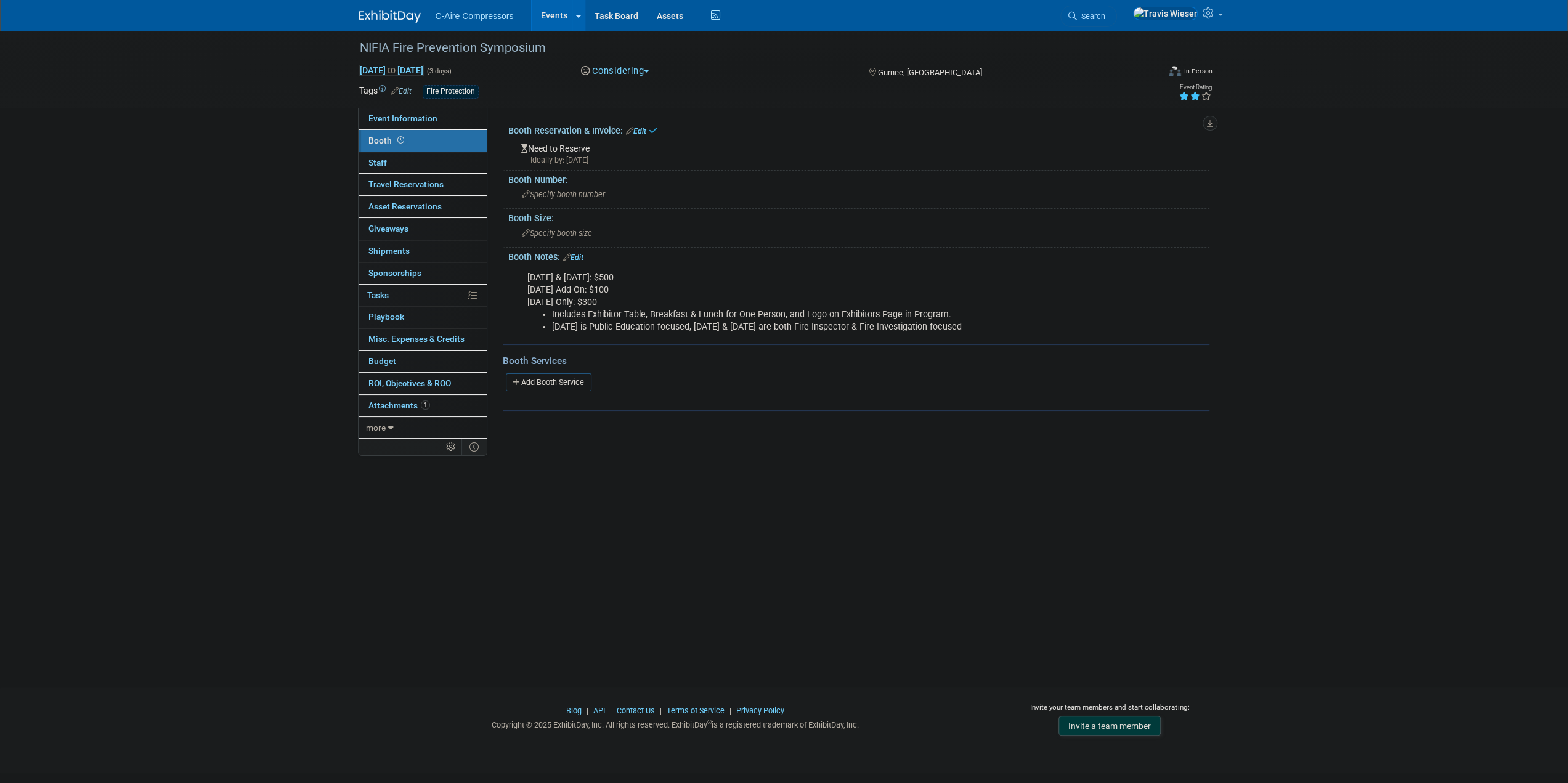
click at [674, 453] on div "NIFIA Fire Prevention Symposium Nov 3, 2025 to Nov 5, 2025 (3 days) Nov 3, 2025…" at bounding box center [784, 348] width 1568 height 634
click at [448, 119] on link "Event Information" at bounding box center [423, 119] width 128 height 22
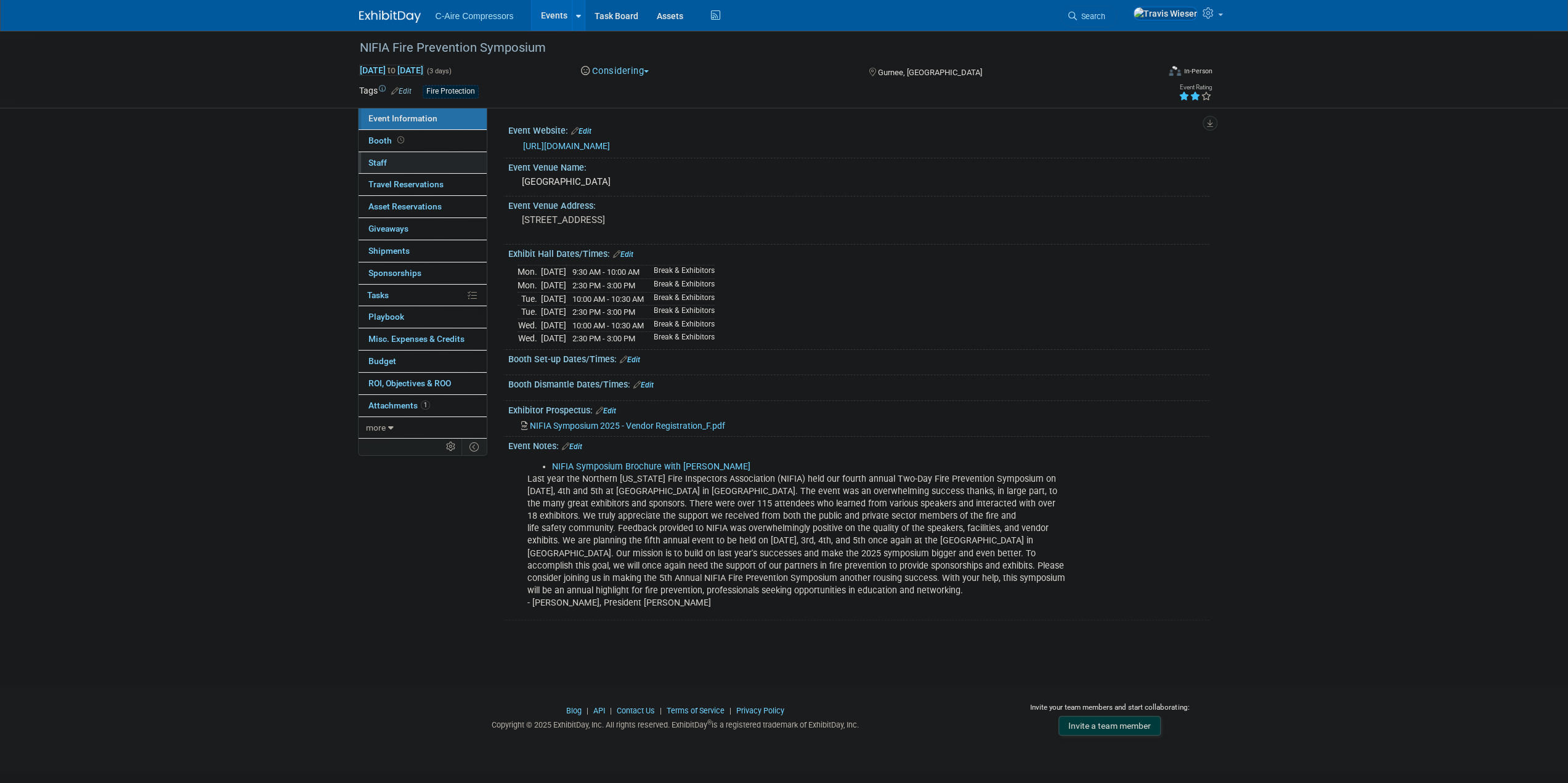
click at [422, 167] on link "0 Staff 0" at bounding box center [423, 163] width 128 height 22
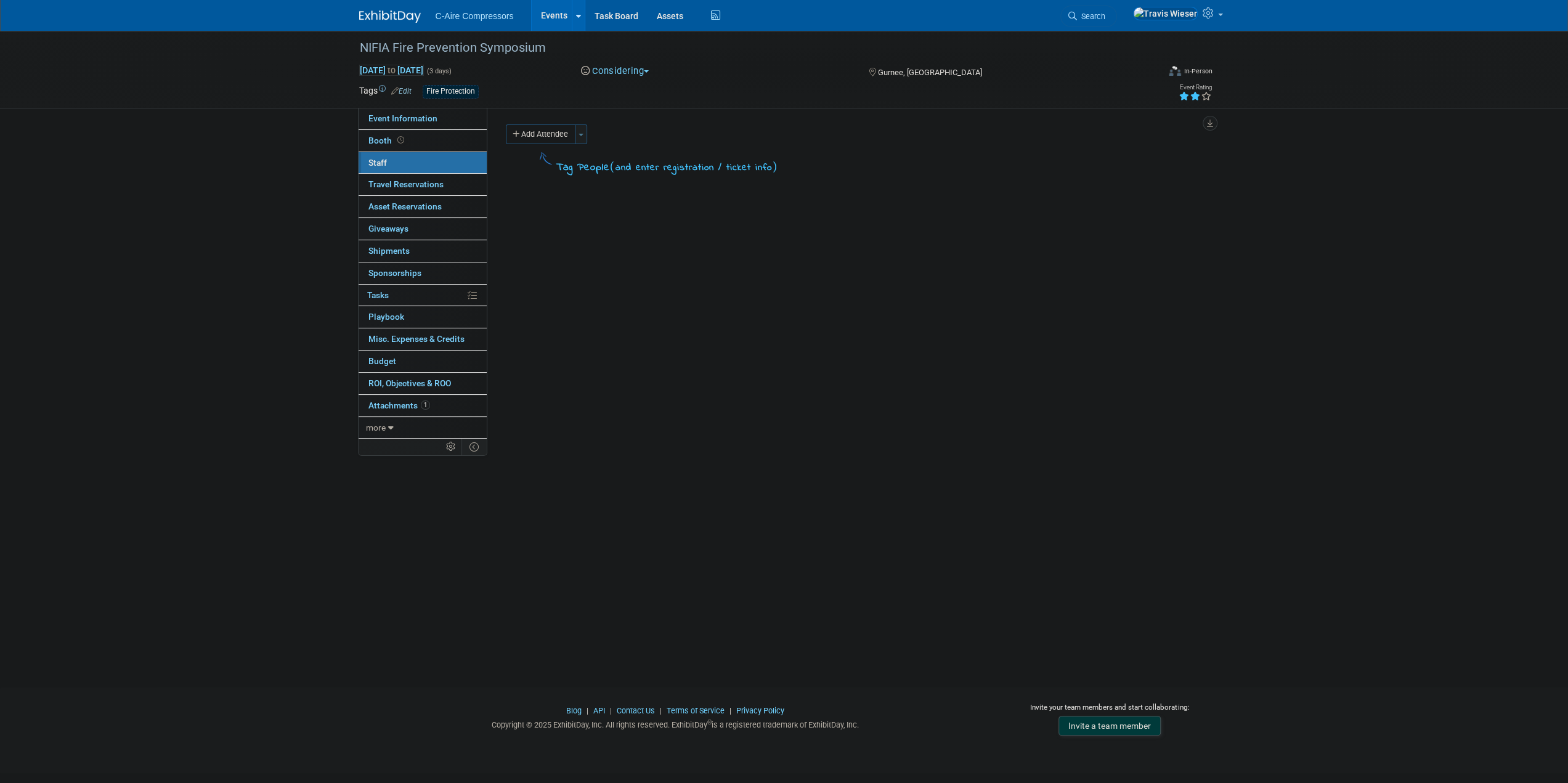
click at [584, 131] on button "Toggle Dropdown" at bounding box center [581, 134] width 12 height 20
click at [601, 280] on label "Travis Wieser (me)" at bounding box center [709, 279] width 217 height 22
click at [599, 280] on input "Travis Wieser (me)" at bounding box center [596, 278] width 8 height 8
checkbox input "true"
click at [791, 158] on button "Apply" at bounding box center [792, 163] width 38 height 18
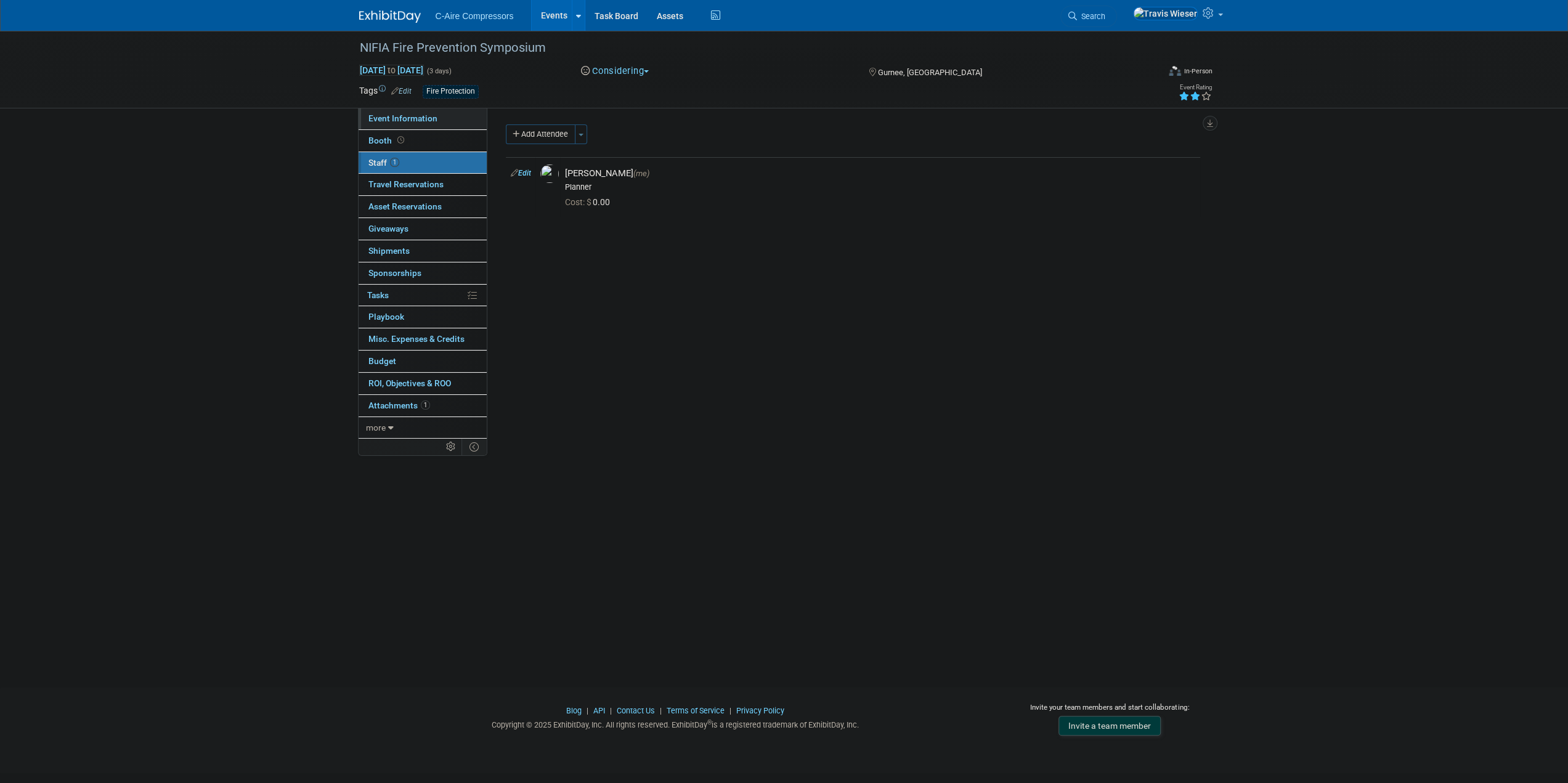
click at [402, 114] on span "Event Information" at bounding box center [403, 118] width 69 height 10
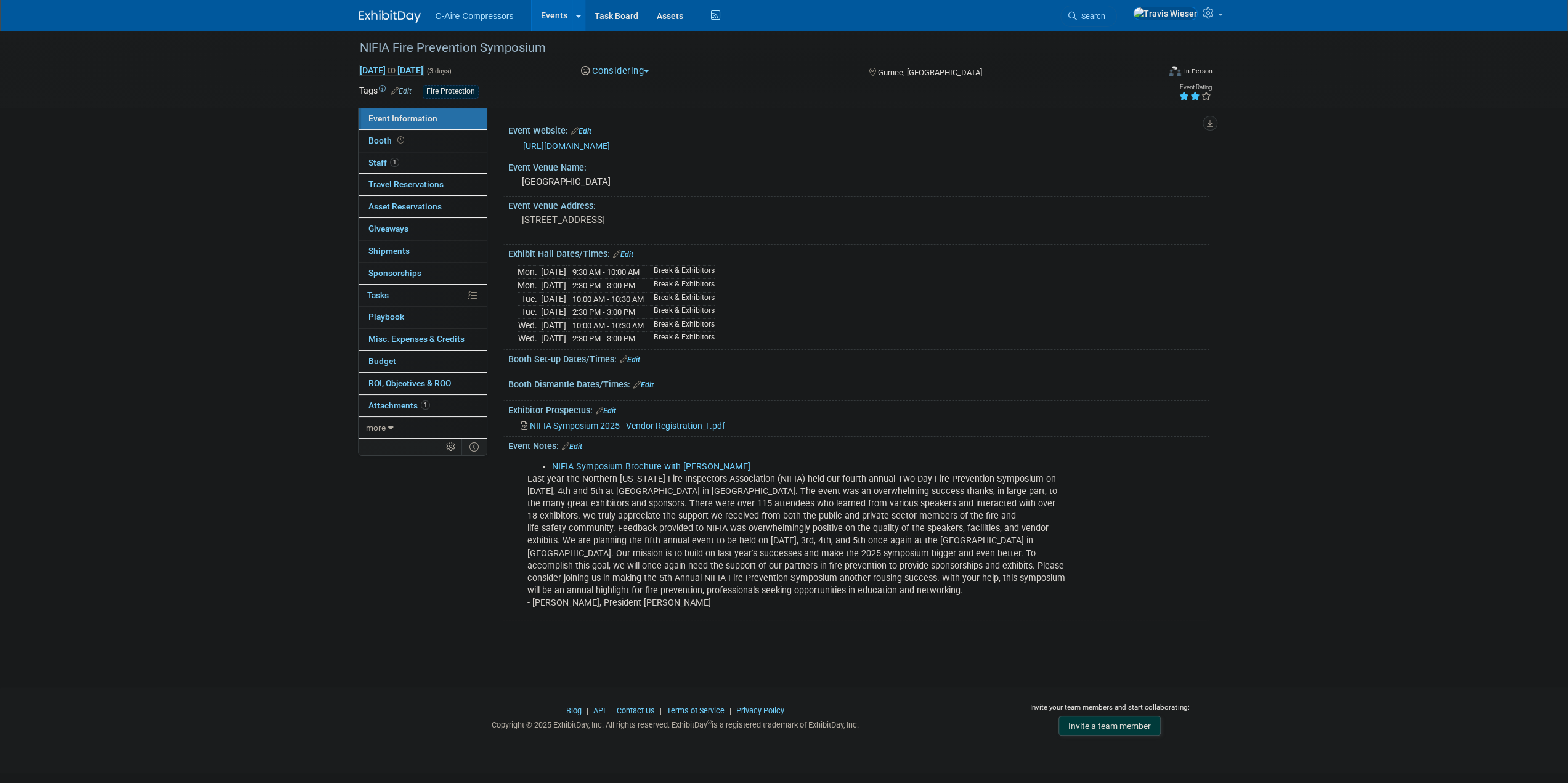
click at [282, 196] on div "NIFIA Fire Prevention Symposium Nov 3, 2025 to Nov 5, 2025 (3 days) Nov 3, 2025…" at bounding box center [784, 348] width 1568 height 634
click at [631, 355] on link "Edit" at bounding box center [630, 359] width 21 height 8
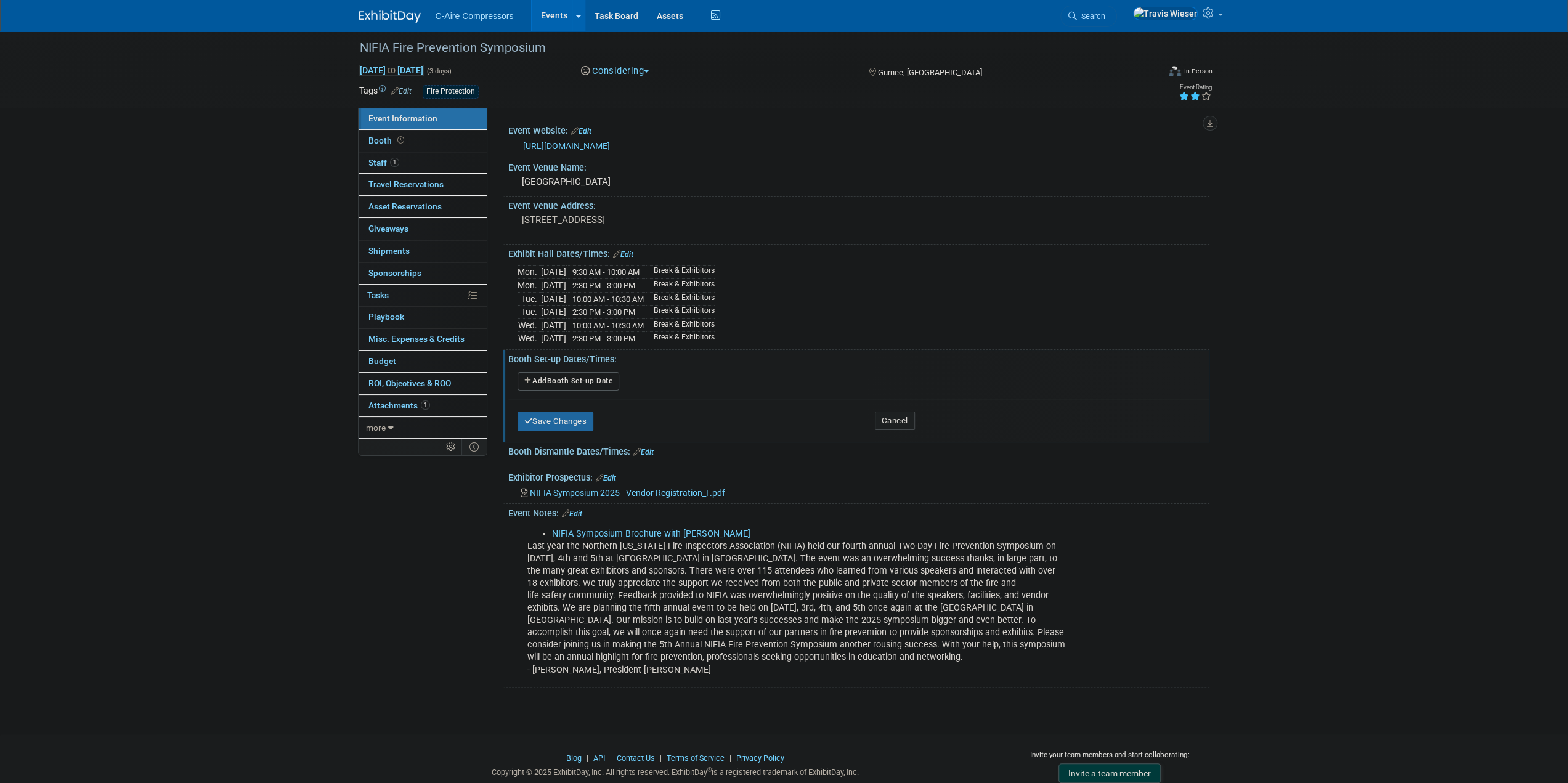
click at [581, 383] on button "Add Another Booth Set-up Date" at bounding box center [568, 381] width 102 height 19
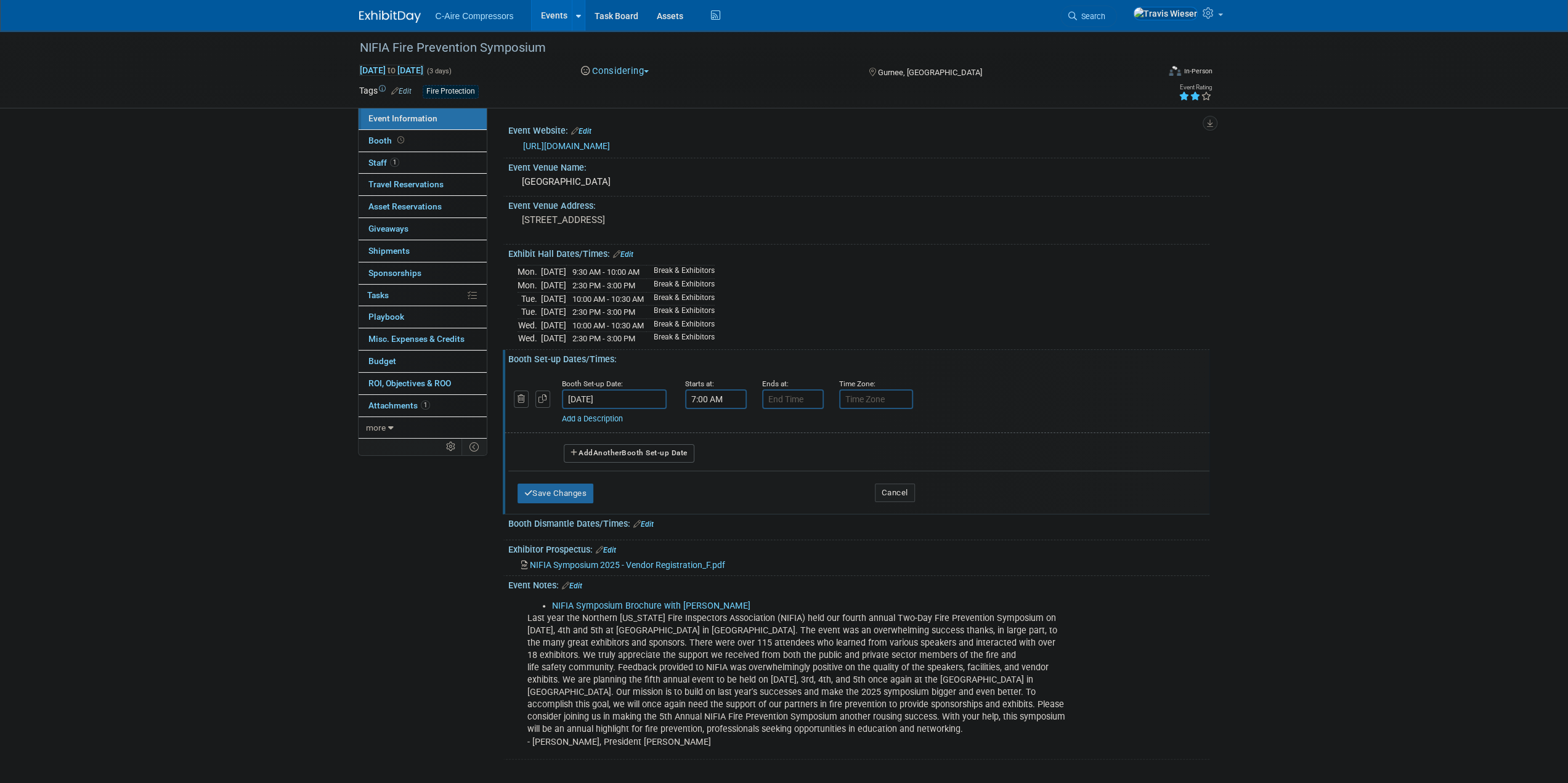
click at [706, 398] on input "7:00 AM" at bounding box center [716, 399] width 62 height 20
click at [713, 426] on span at bounding box center [714, 430] width 22 height 22
type input "8:00 AM"
click at [801, 508] on span at bounding box center [805, 511] width 83 height 22
drag, startPoint x: 790, startPoint y: 401, endPoint x: 791, endPoint y: 419, distance: 18.0
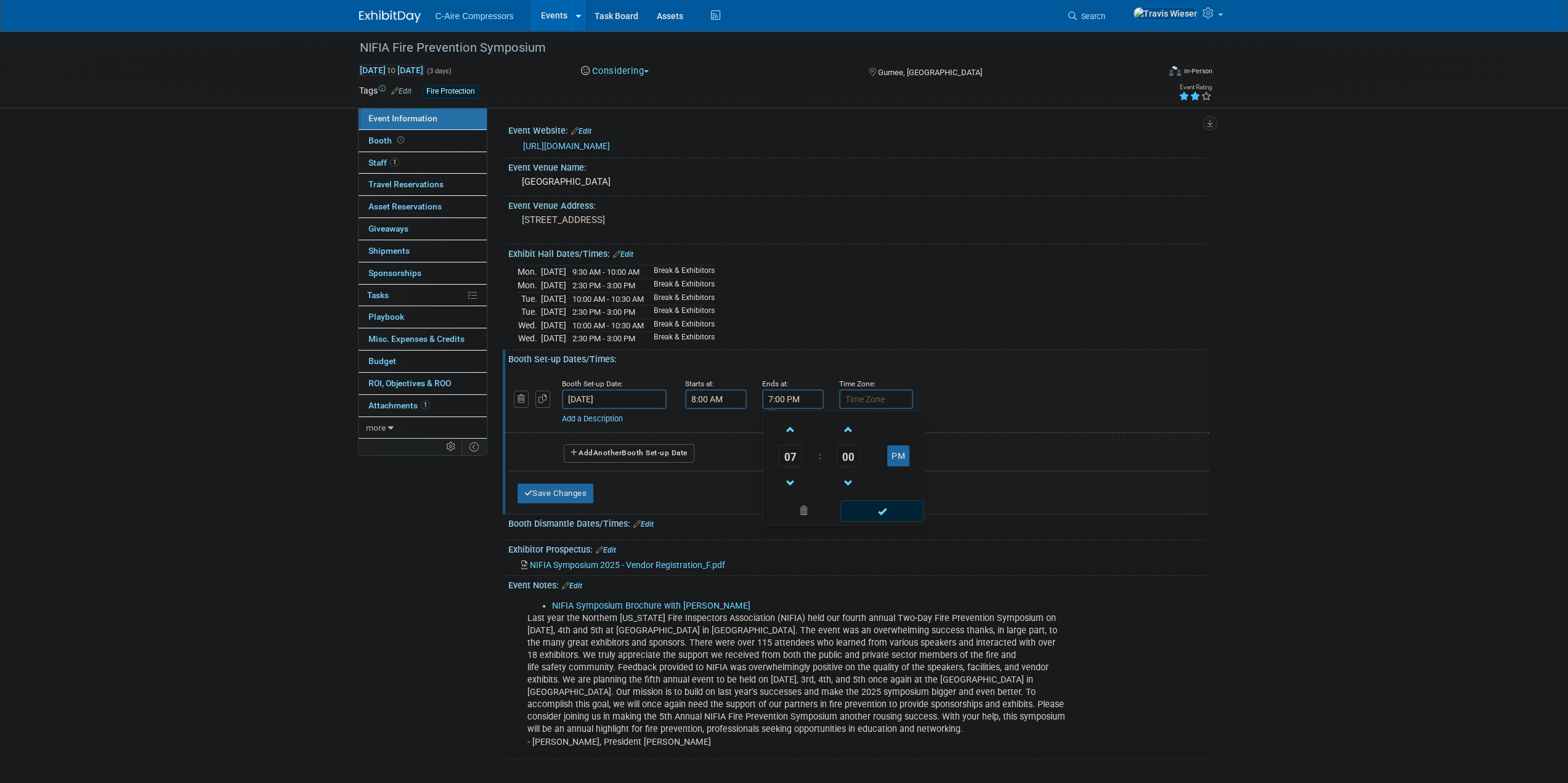
click at [791, 409] on div "7:00 PM 07 : 00 PM 12 01 02 03 04 05 06 07 08 09 10 11 00 05 10 15 20 25 30 35 …" at bounding box center [793, 399] width 62 height 20
click at [790, 426] on span at bounding box center [791, 430] width 22 height 22
click at [789, 426] on span at bounding box center [791, 430] width 22 height 22
click at [908, 449] on button "PM" at bounding box center [898, 455] width 22 height 21
type input "9:00 AM"
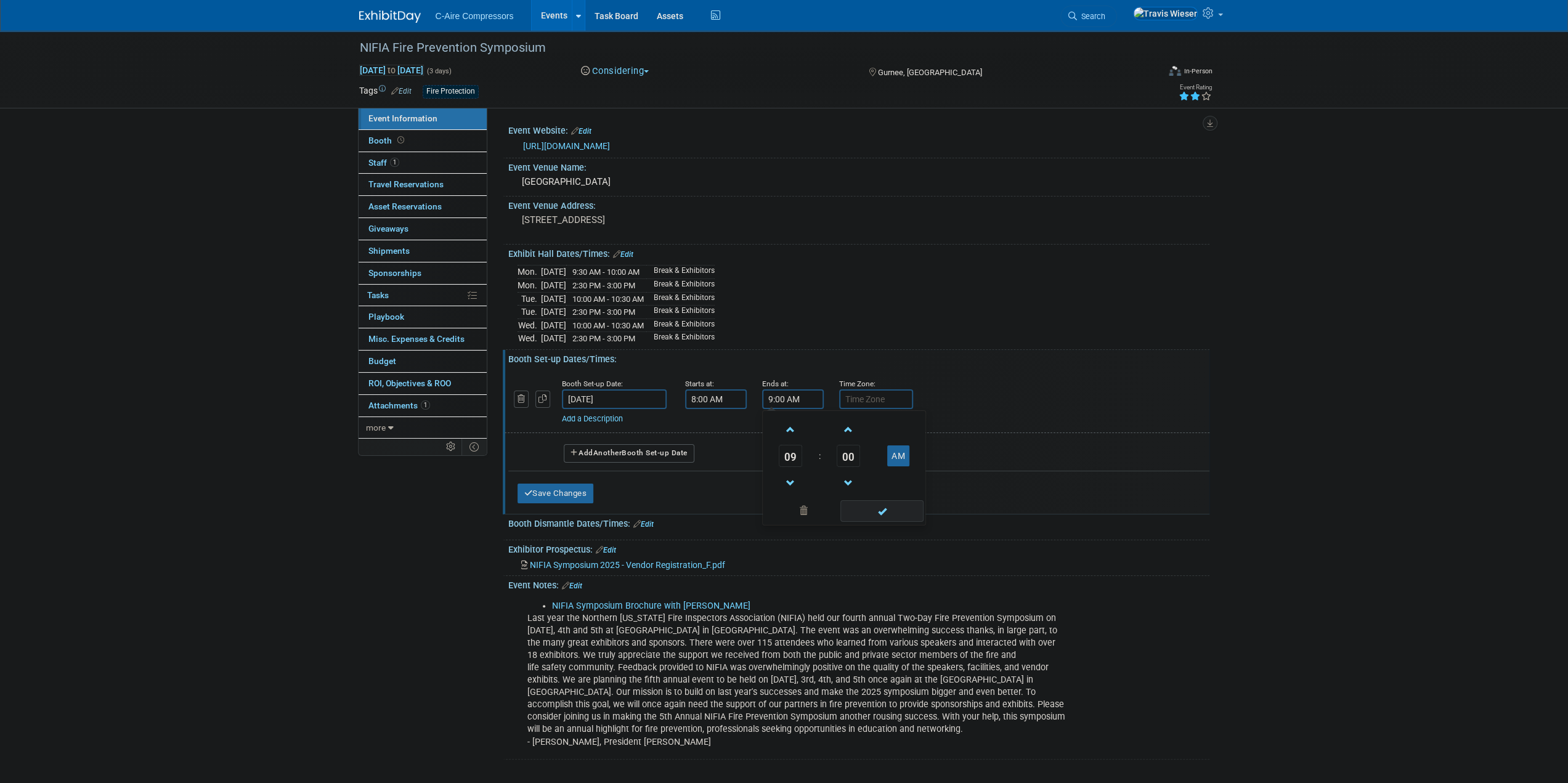
click at [855, 506] on span at bounding box center [882, 511] width 83 height 22
click at [584, 486] on button "Save Changes" at bounding box center [556, 493] width 76 height 20
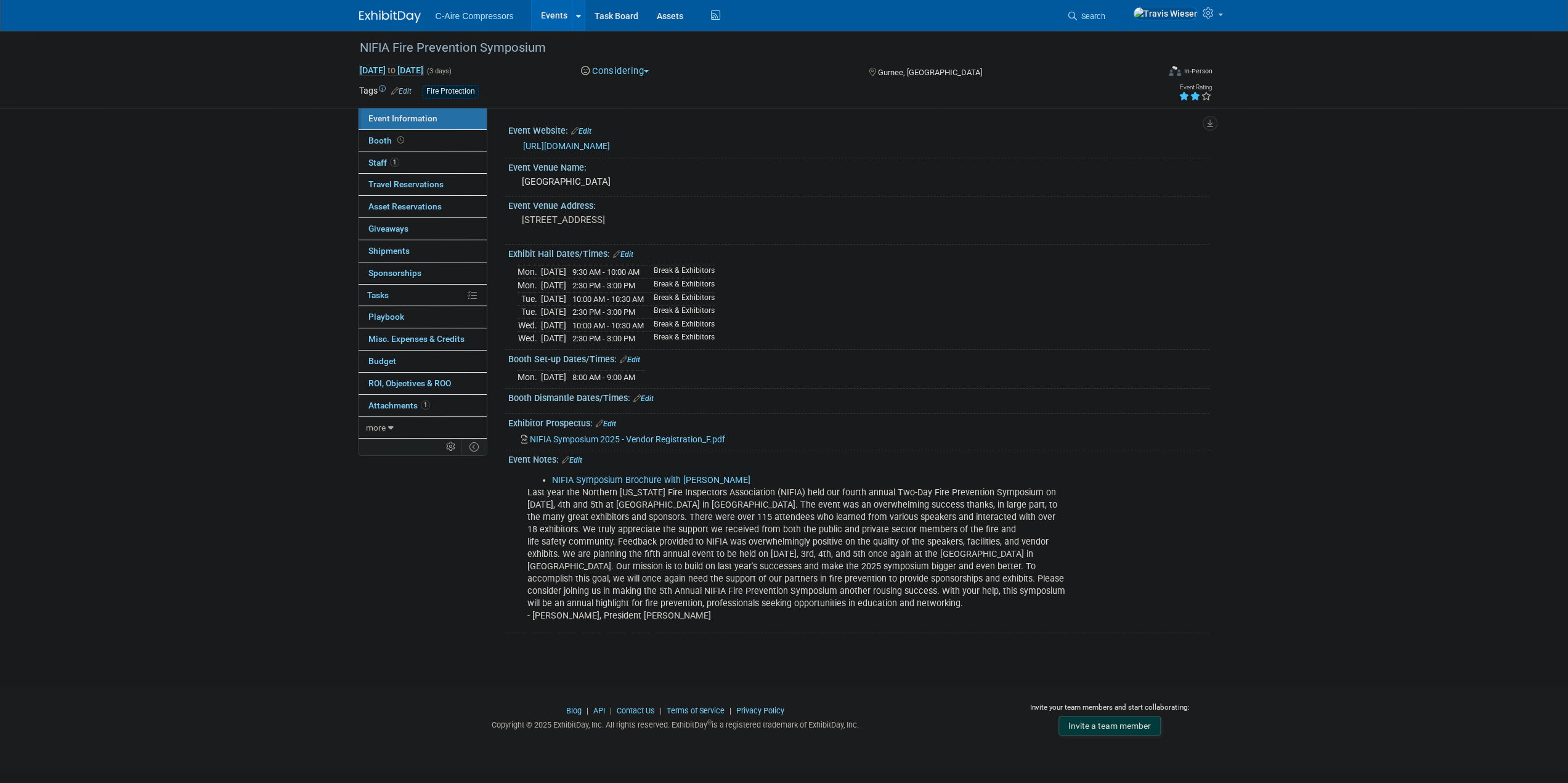
click at [405, 502] on div "Event Information Event Info Booth Booth 1 Staff 1 Staff 0 Travel Reservations …" at bounding box center [785, 332] width 869 height 602
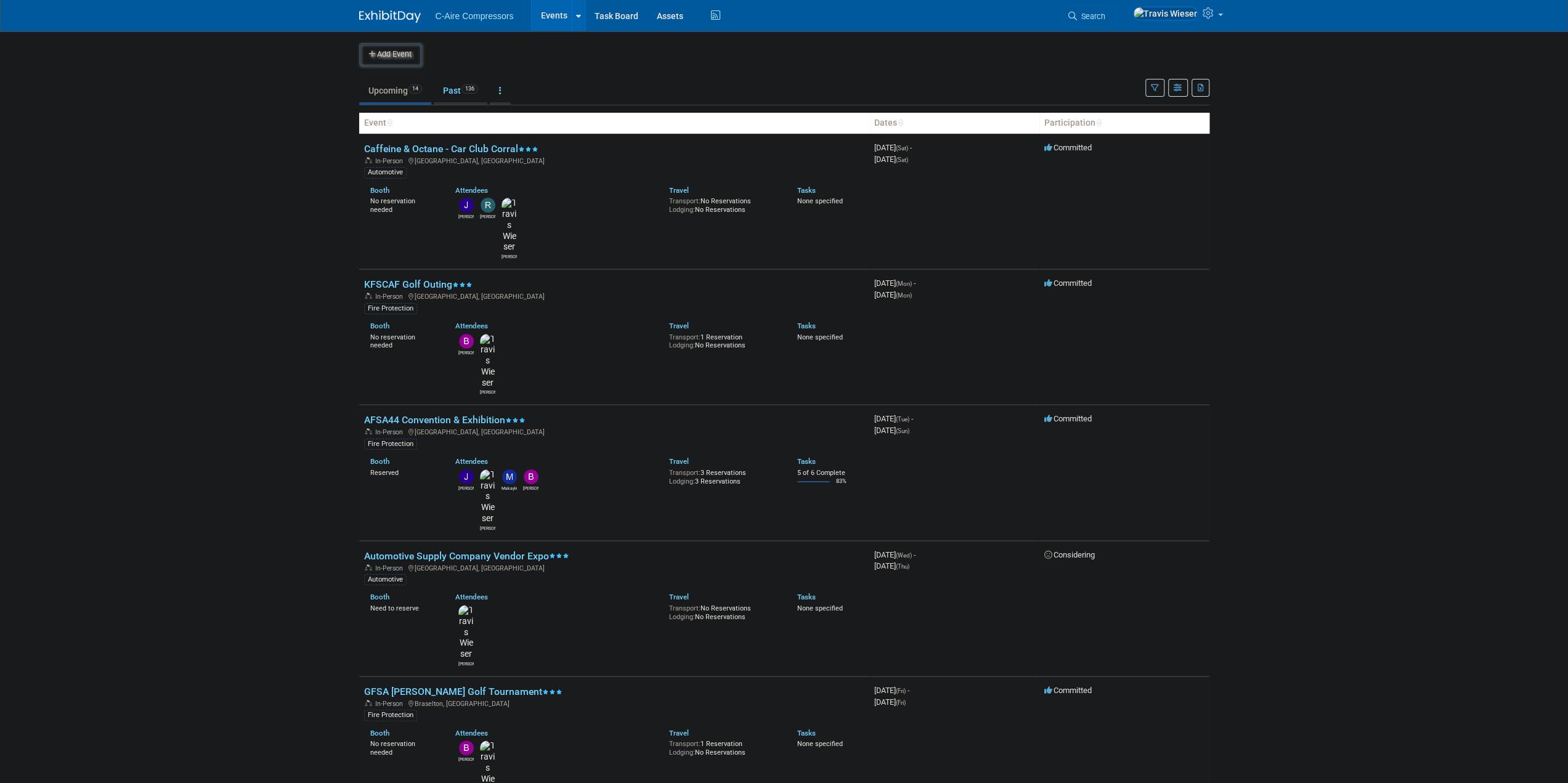
click at [316, 355] on body "C-Aire Compressors Events Add Event Bulk Upload Events Shareable Event Boards R…" at bounding box center [784, 391] width 1568 height 783
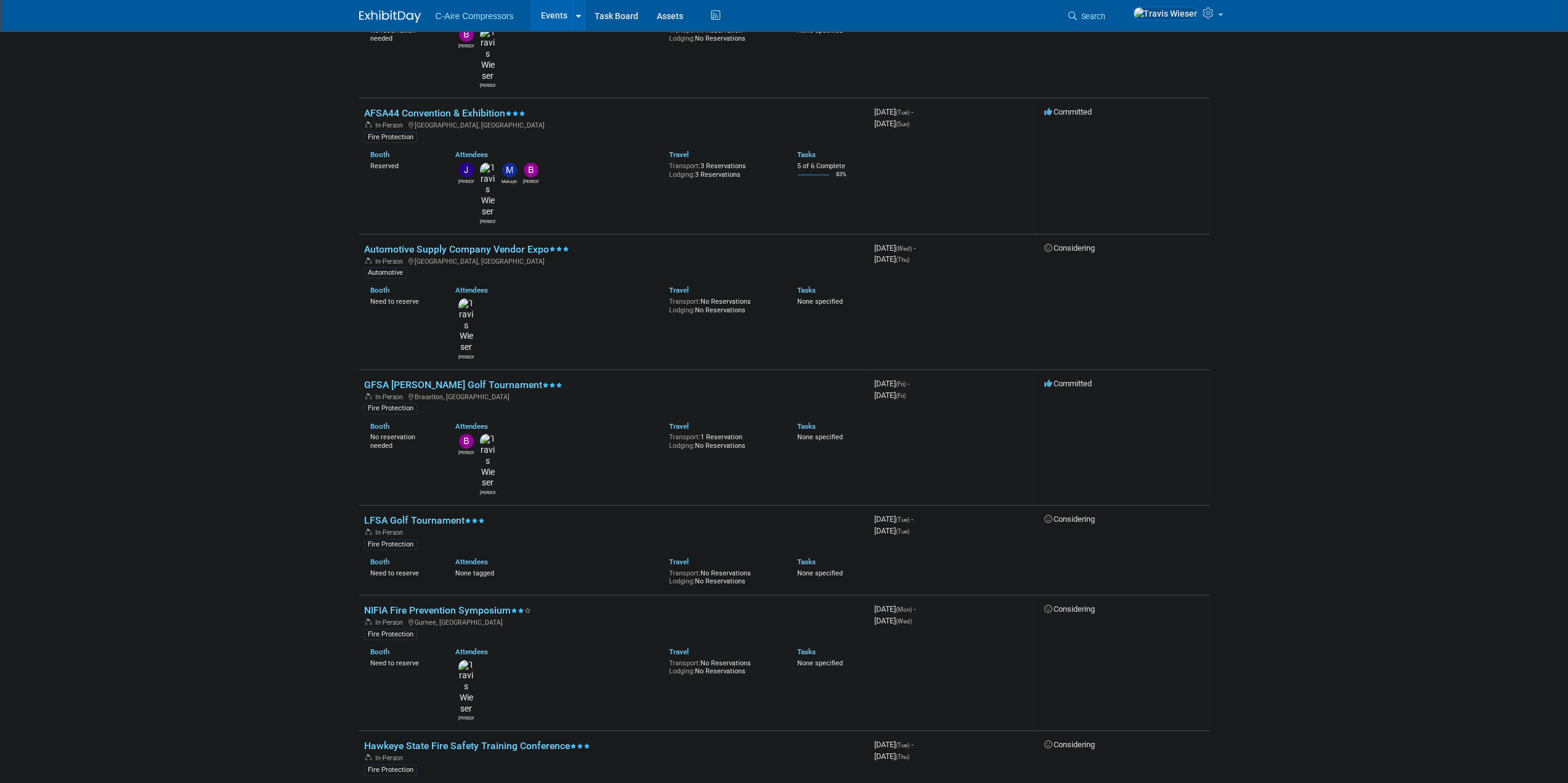
scroll to position [369, 0]
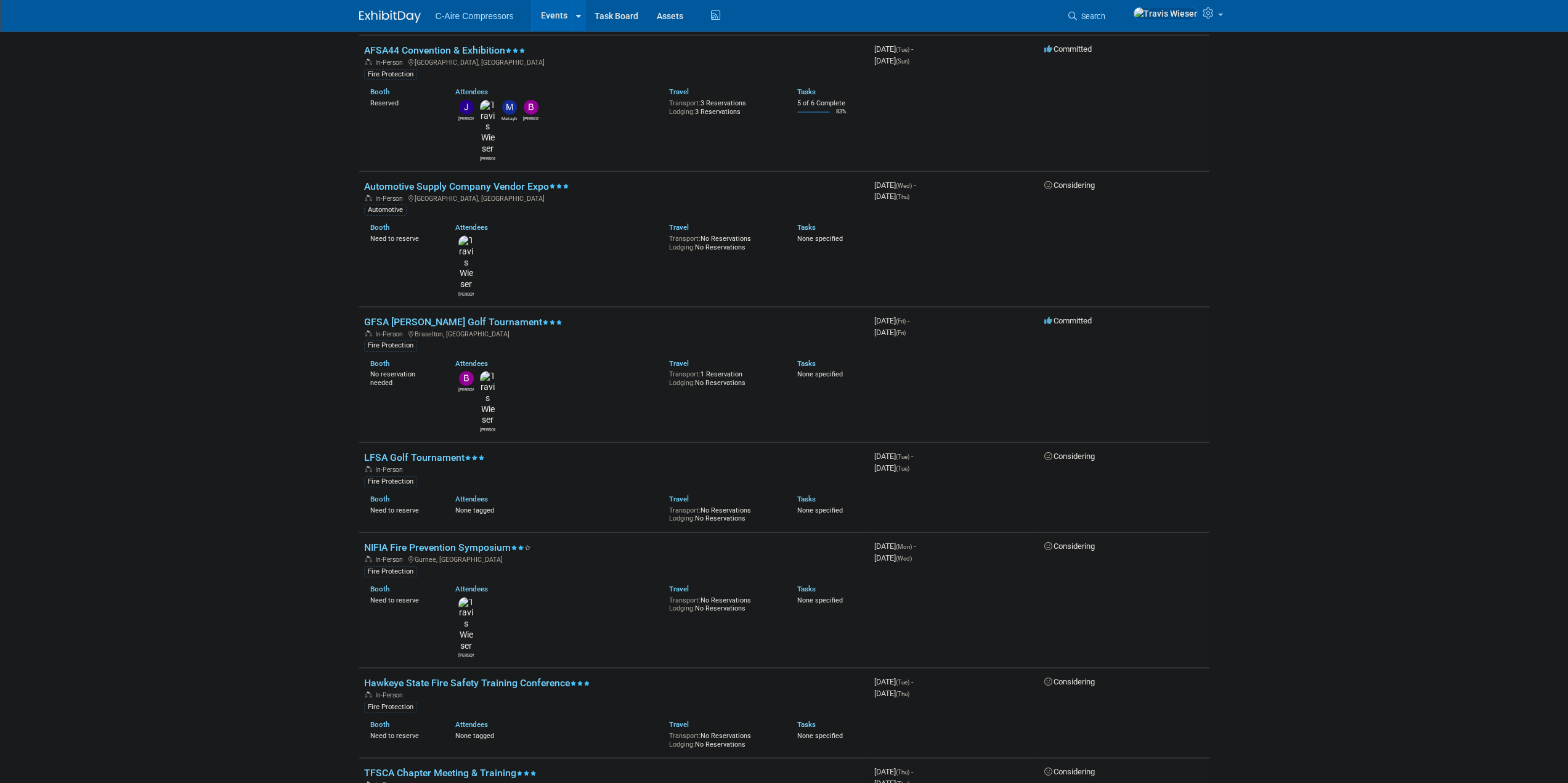
click at [164, 413] on html "C-Aire Compressors Events Add Event Bulk Upload Events Shareable Event Boards R…" at bounding box center [784, 22] width 1568 height 783
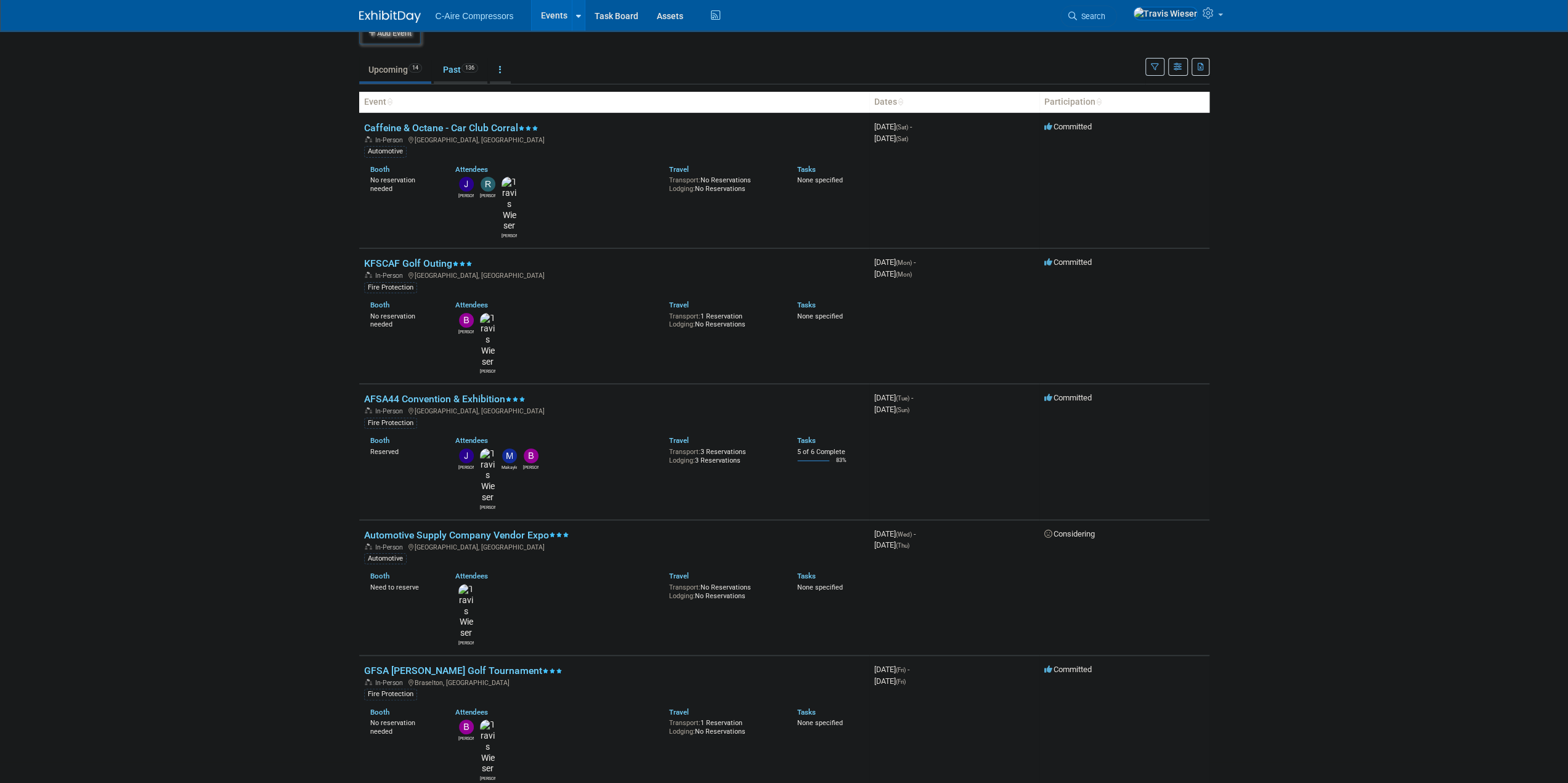
scroll to position [0, 0]
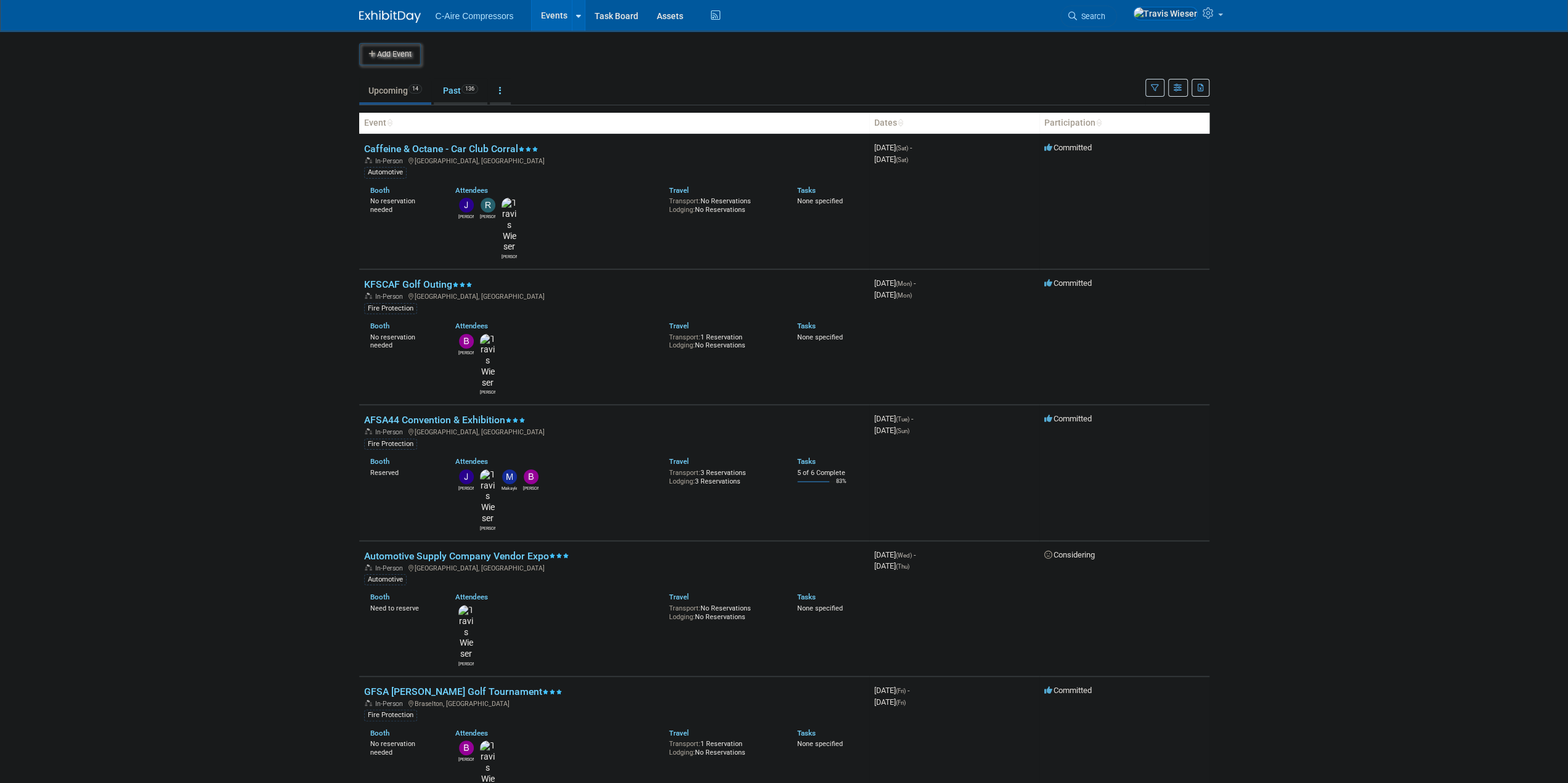
click at [248, 296] on body "C-Aire Compressors Events Add Event Bulk Upload Events Shareable Event Boards R…" at bounding box center [784, 391] width 1568 height 783
drag, startPoint x: 146, startPoint y: 272, endPoint x: 160, endPoint y: 148, distance: 124.8
click at [144, 272] on body "C-Aire Compressors Events Add Event Bulk Upload Events Shareable Event Boards R…" at bounding box center [784, 391] width 1568 height 783
click at [264, 307] on body "C-Aire Compressors Events Add Event Bulk Upload Events Shareable Event Boards R…" at bounding box center [784, 391] width 1568 height 783
click at [460, 86] on link "Past 136" at bounding box center [461, 90] width 54 height 23
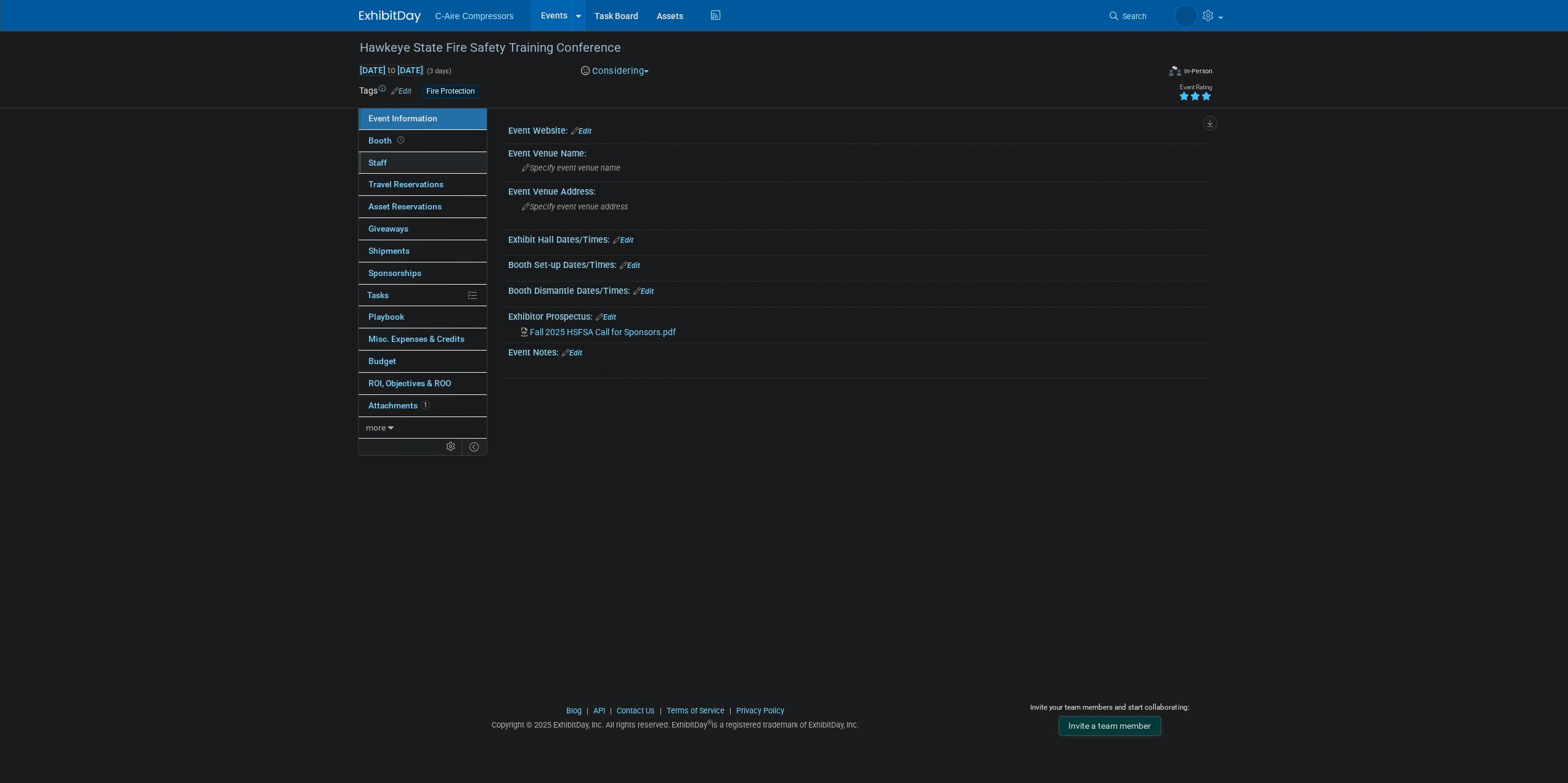
click at [413, 160] on link "0 Staff 0" at bounding box center [423, 163] width 128 height 22
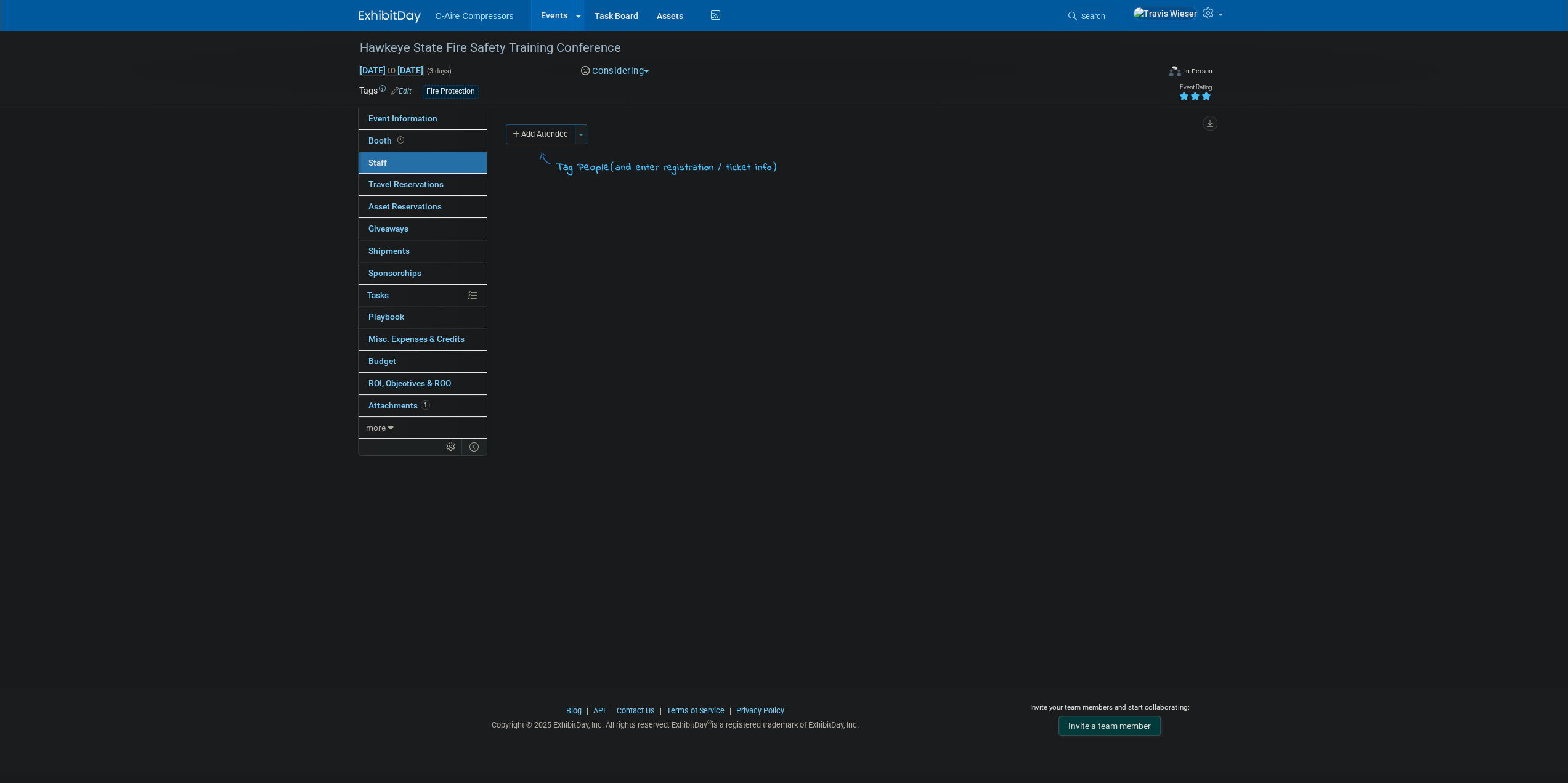
click at [581, 130] on button "Toggle Dropdown" at bounding box center [581, 134] width 12 height 20
click at [595, 282] on div "[PERSON_NAME] (me)" at bounding box center [701, 279] width 225 height 22
click at [595, 280] on input "[PERSON_NAME] (me)" at bounding box center [596, 278] width 8 height 8
checkbox input "true"
click at [785, 161] on button "Apply" at bounding box center [792, 163] width 38 height 18
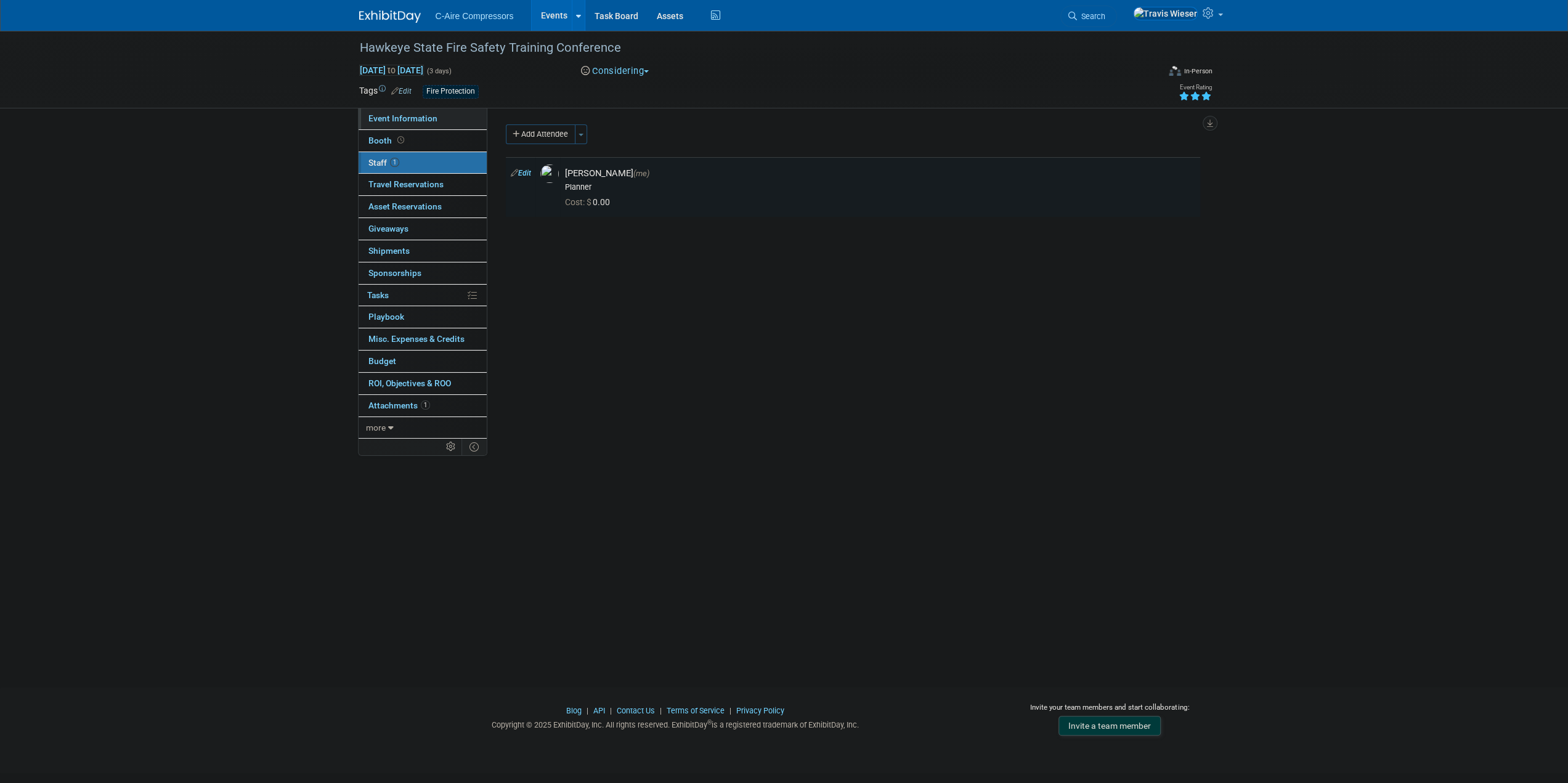
click at [425, 119] on span "Event Information" at bounding box center [403, 118] width 69 height 10
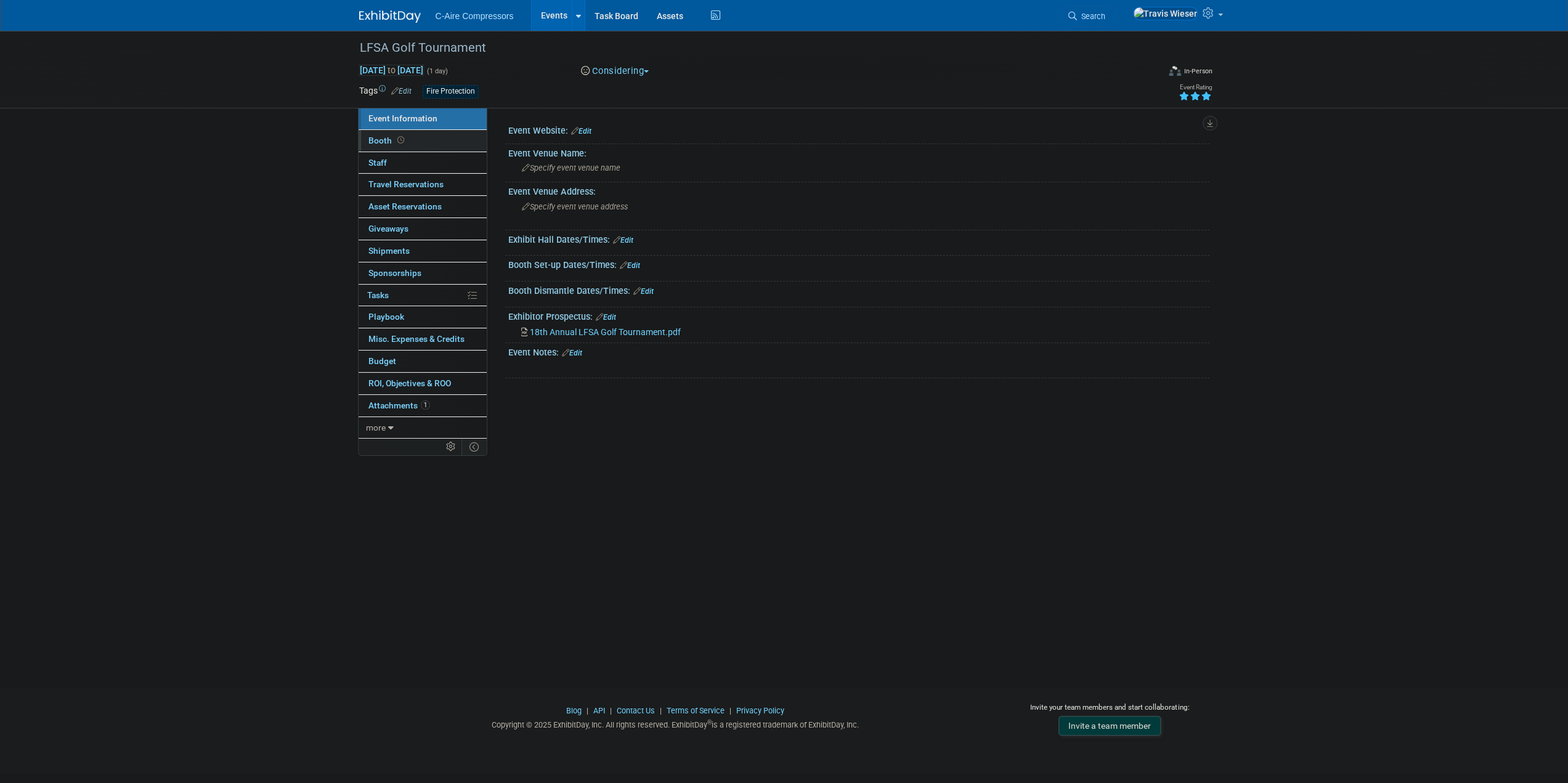
click at [447, 144] on link "Booth" at bounding box center [423, 141] width 128 height 22
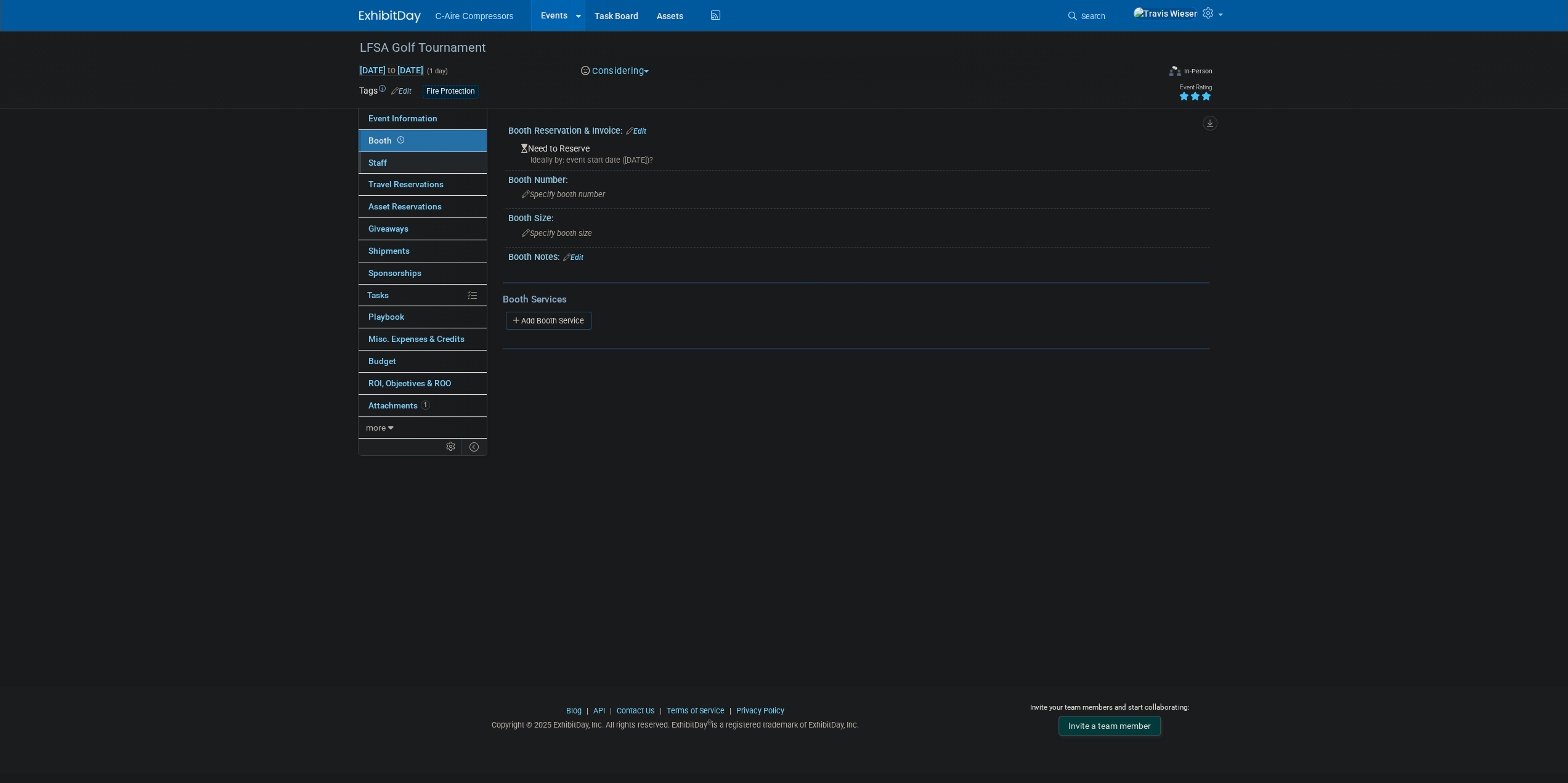
click at [452, 160] on link "0 Staff 0" at bounding box center [423, 163] width 128 height 22
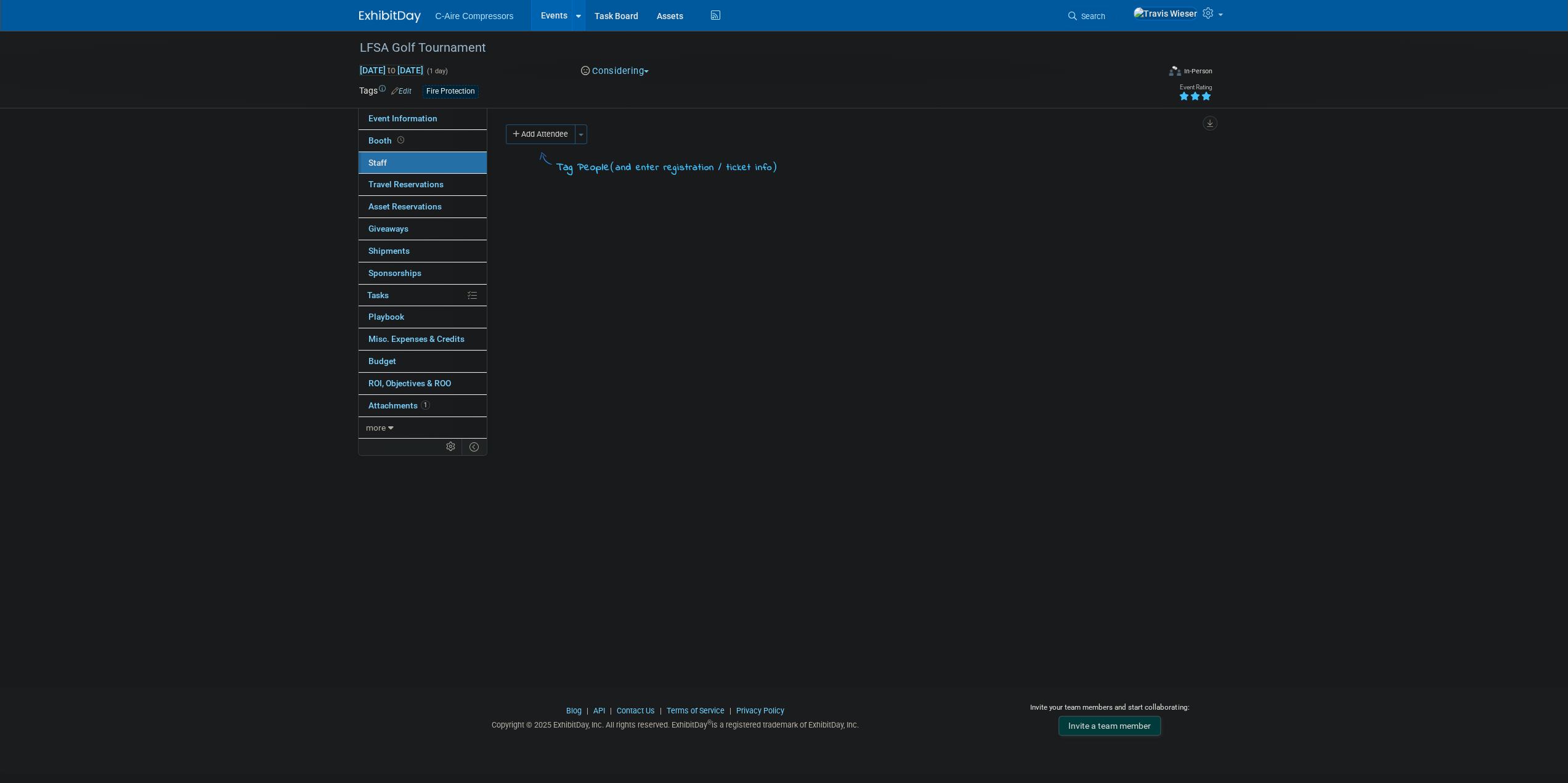
click at [588, 138] on div "Add Attendee Toggle Dropdown Quick -Tag Attendees Apply" at bounding box center [853, 134] width 694 height 20
click at [586, 137] on button "Toggle Dropdown" at bounding box center [581, 134] width 12 height 20
click at [594, 280] on input "Travis Wieser (me)" at bounding box center [596, 278] width 8 height 8
checkbox input "true"
click at [800, 164] on button "Apply" at bounding box center [792, 163] width 38 height 18
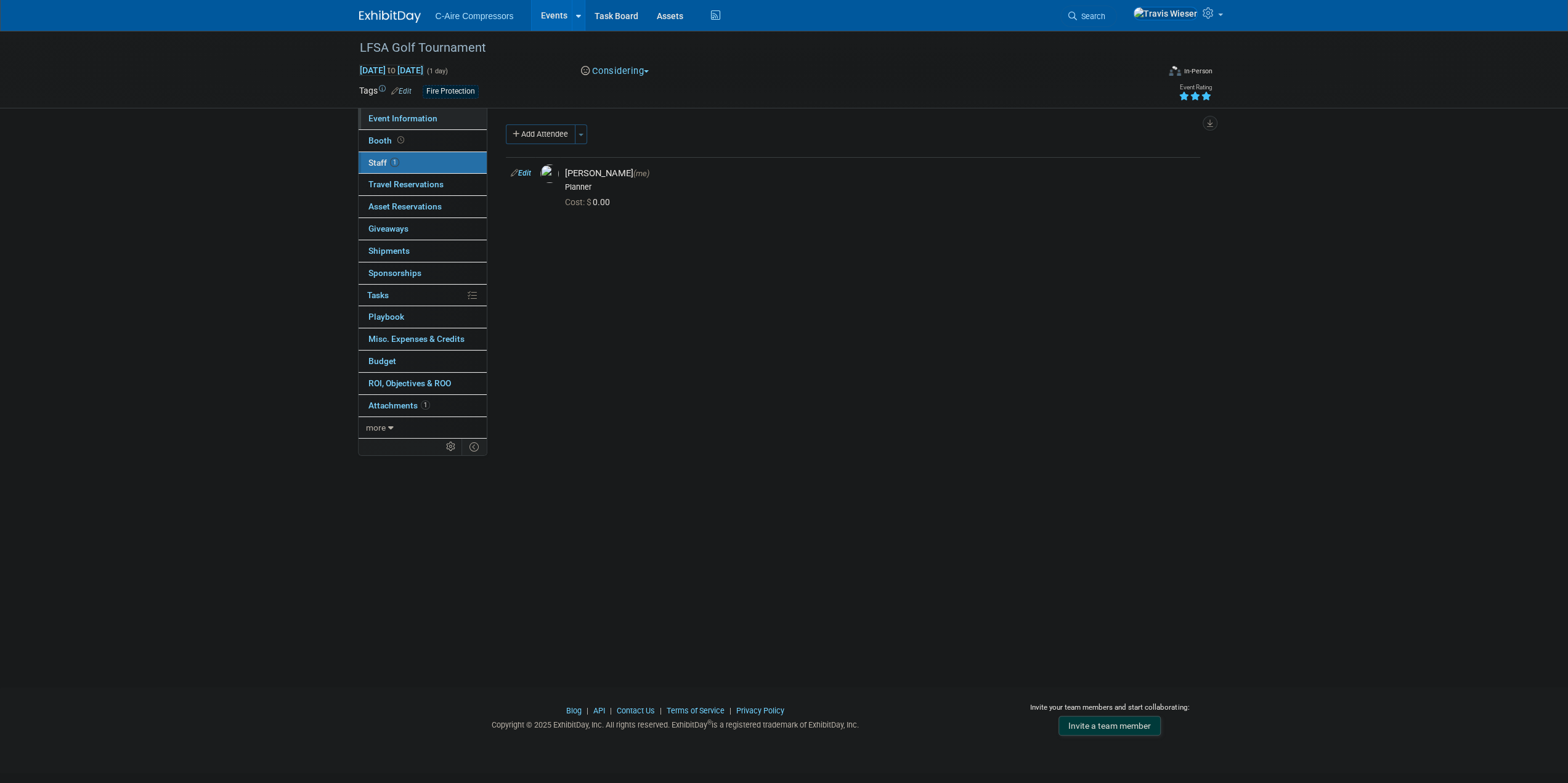
click at [455, 117] on link "Event Information" at bounding box center [423, 119] width 128 height 22
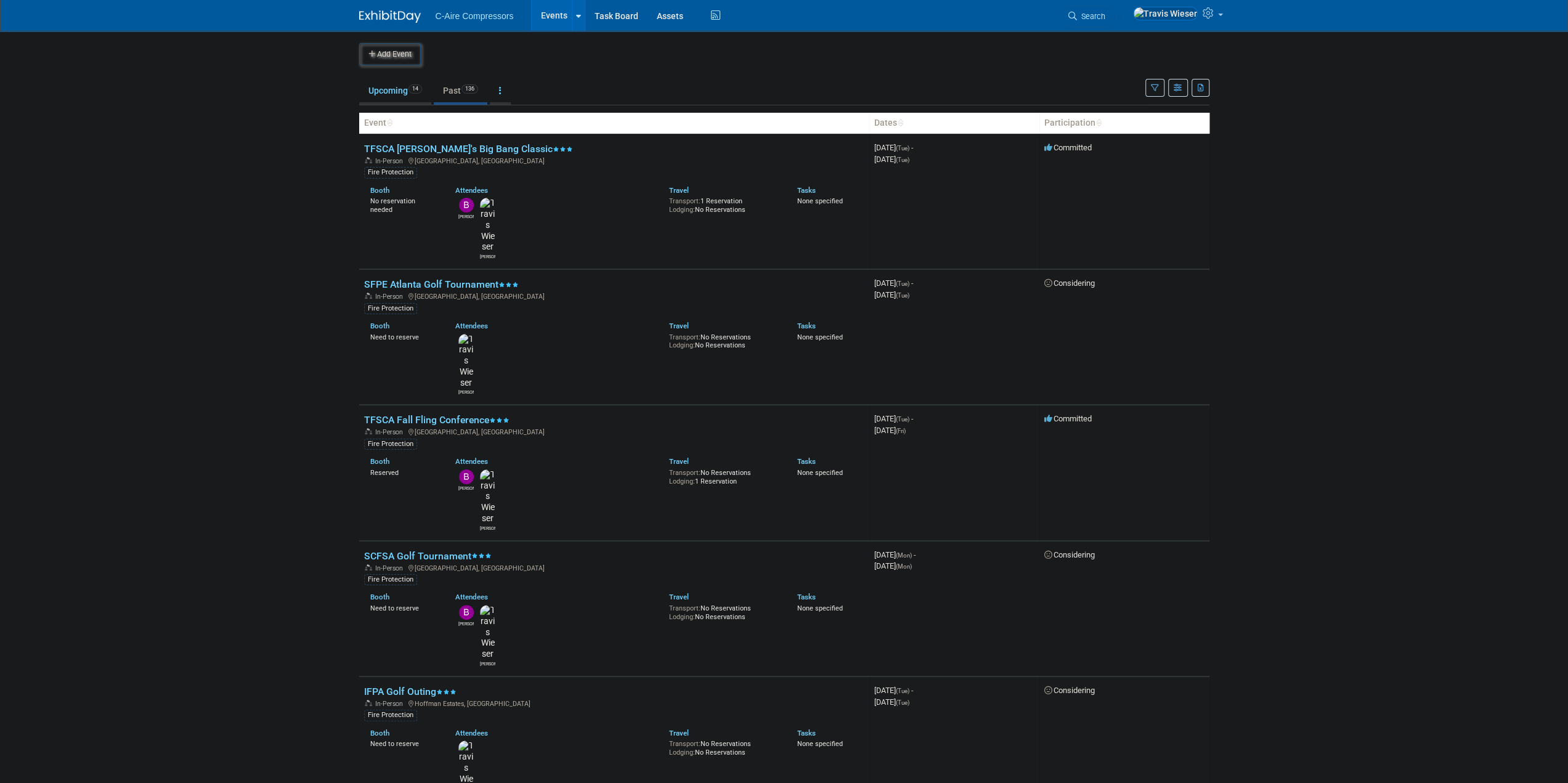
click at [298, 323] on body "C-Aire Compressors Events Add Event Bulk Upload Events Shareable Event Boards R…" at bounding box center [784, 391] width 1568 height 783
drag, startPoint x: 408, startPoint y: 56, endPoint x: 409, endPoint y: 66, distance: 10.0
click at [408, 56] on button "Add Event" at bounding box center [390, 54] width 62 height 22
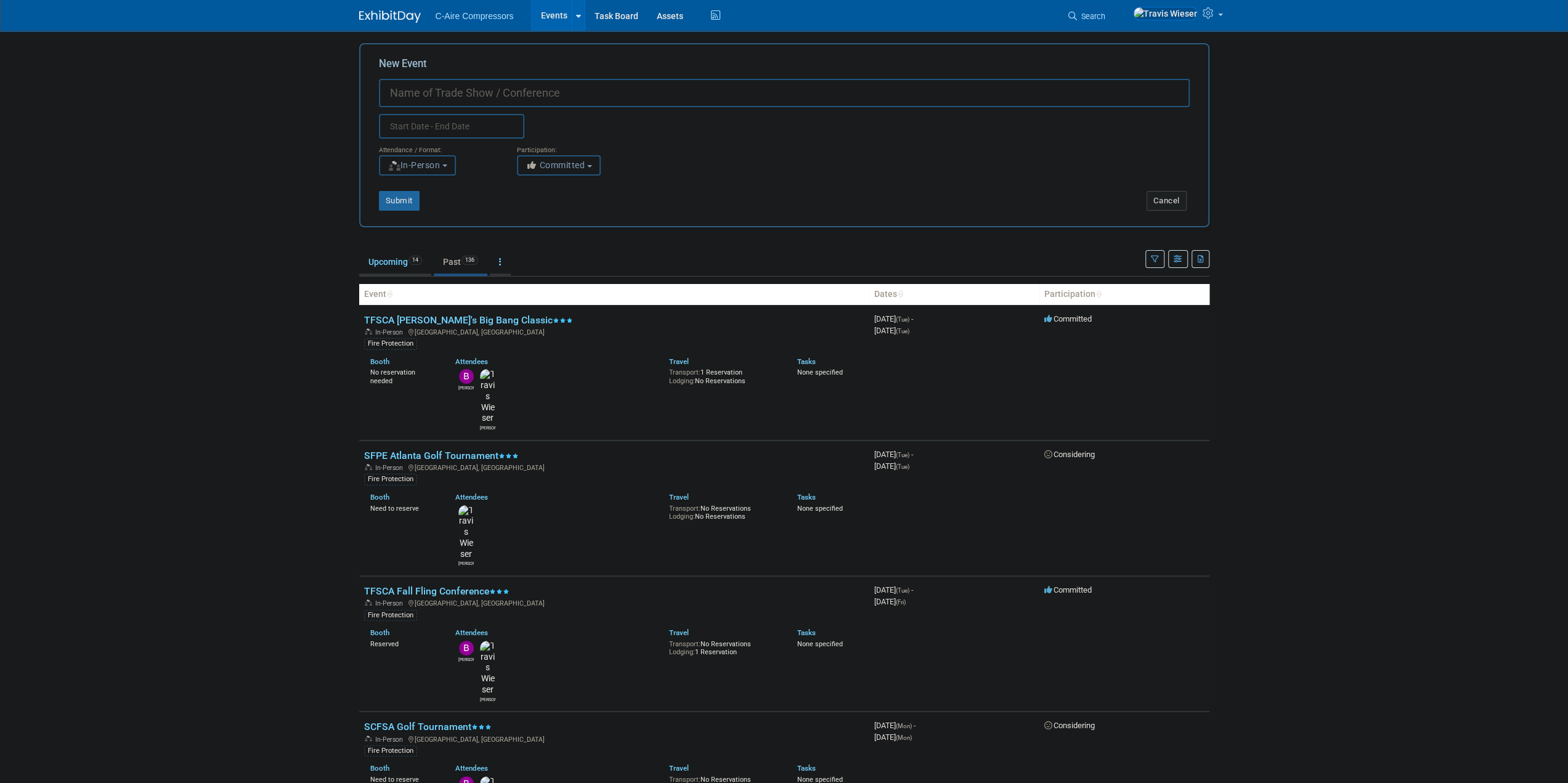
click at [438, 88] on input "New Event" at bounding box center [785, 93] width 811 height 28
click at [880, 101] on input "New Event" at bounding box center [785, 93] width 811 height 28
click at [684, 94] on input "Fox Sprinkler" at bounding box center [785, 93] width 811 height 28
type input "Fox Sprinkler Milwaukee Open House"
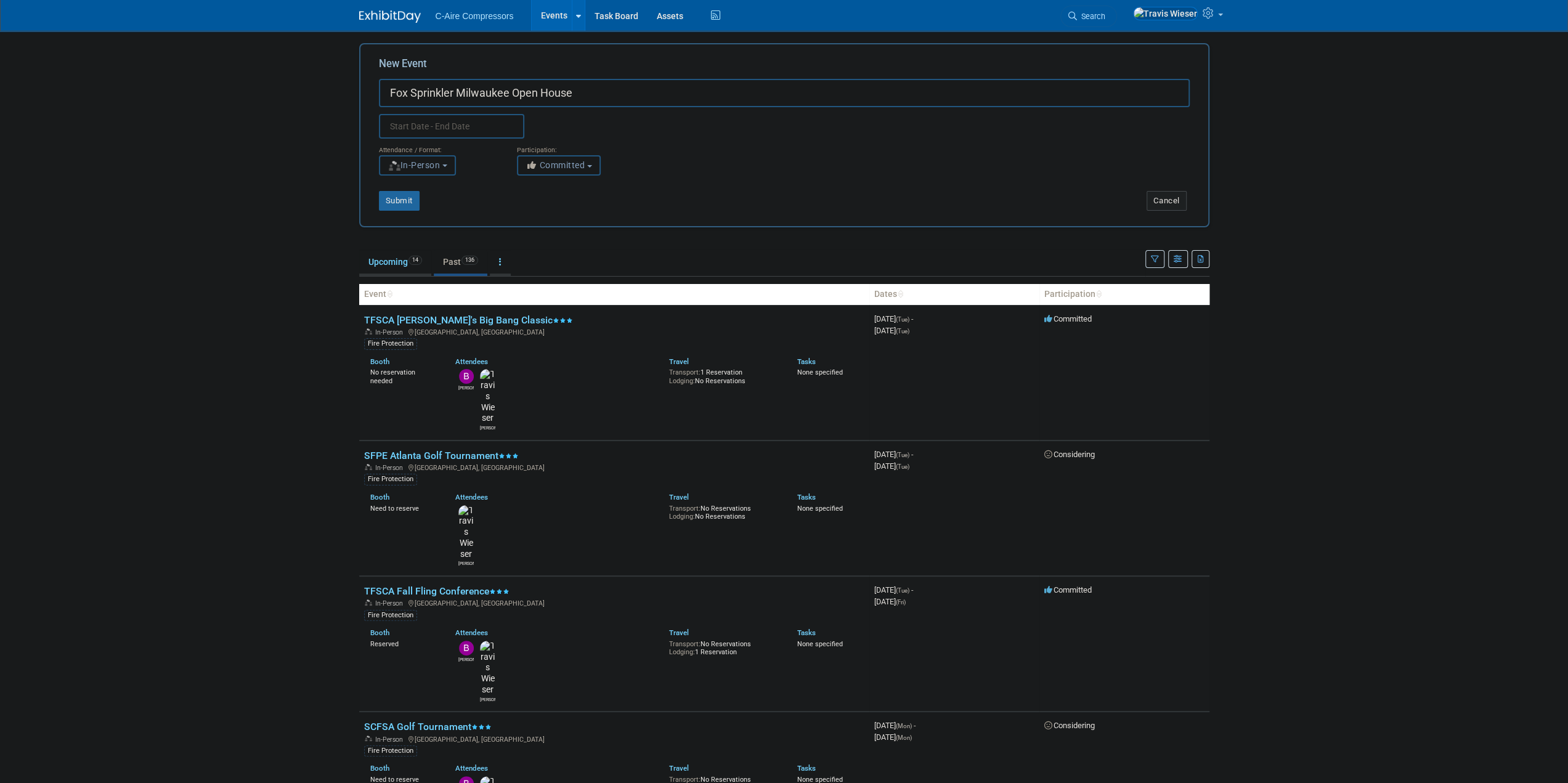
click at [507, 126] on input "text" at bounding box center [452, 126] width 146 height 24
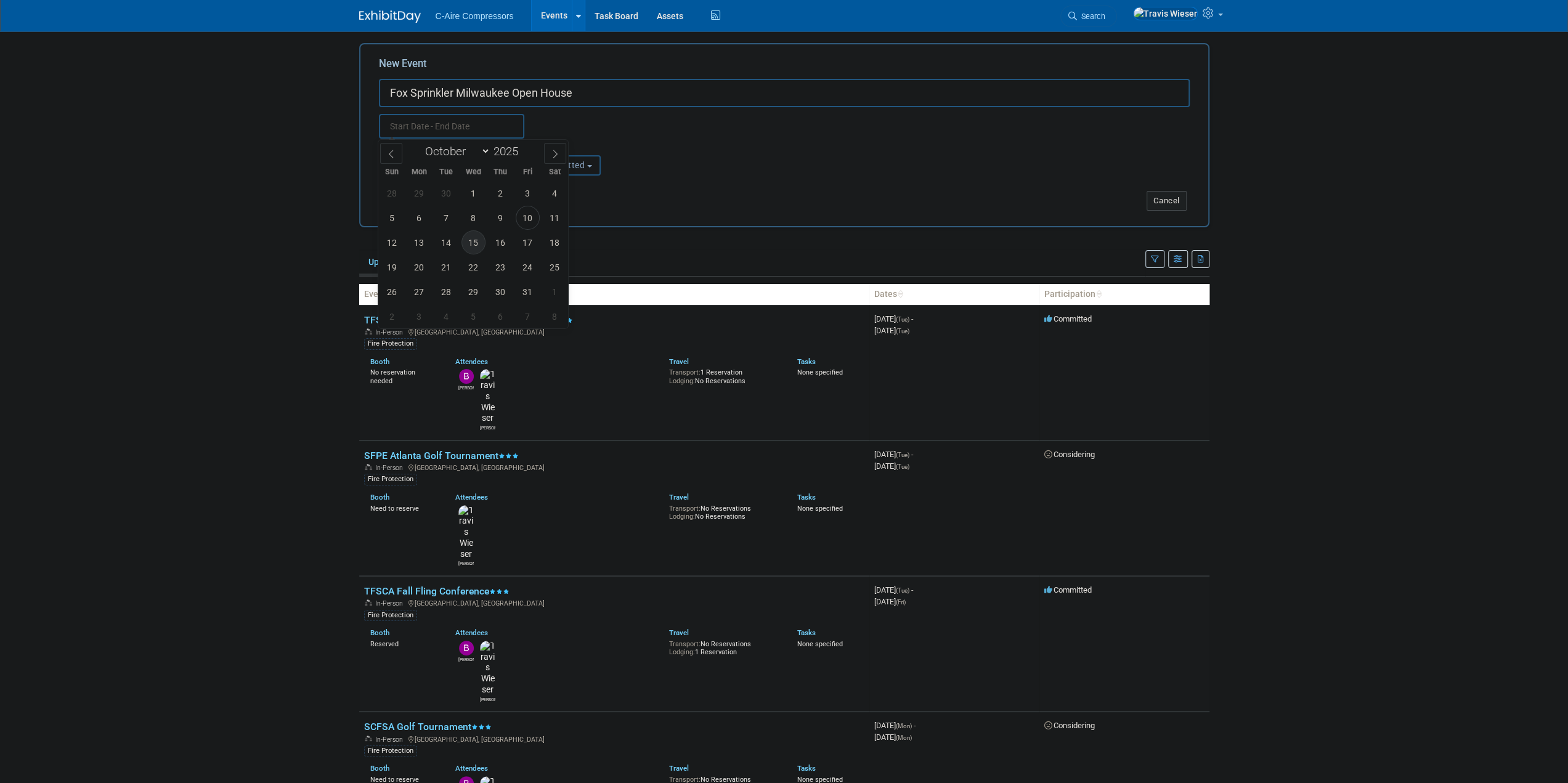
click at [476, 243] on span "15" at bounding box center [473, 242] width 24 height 24
click at [477, 236] on span "15" at bounding box center [473, 242] width 24 height 24
type input "[DATE] to [DATE]"
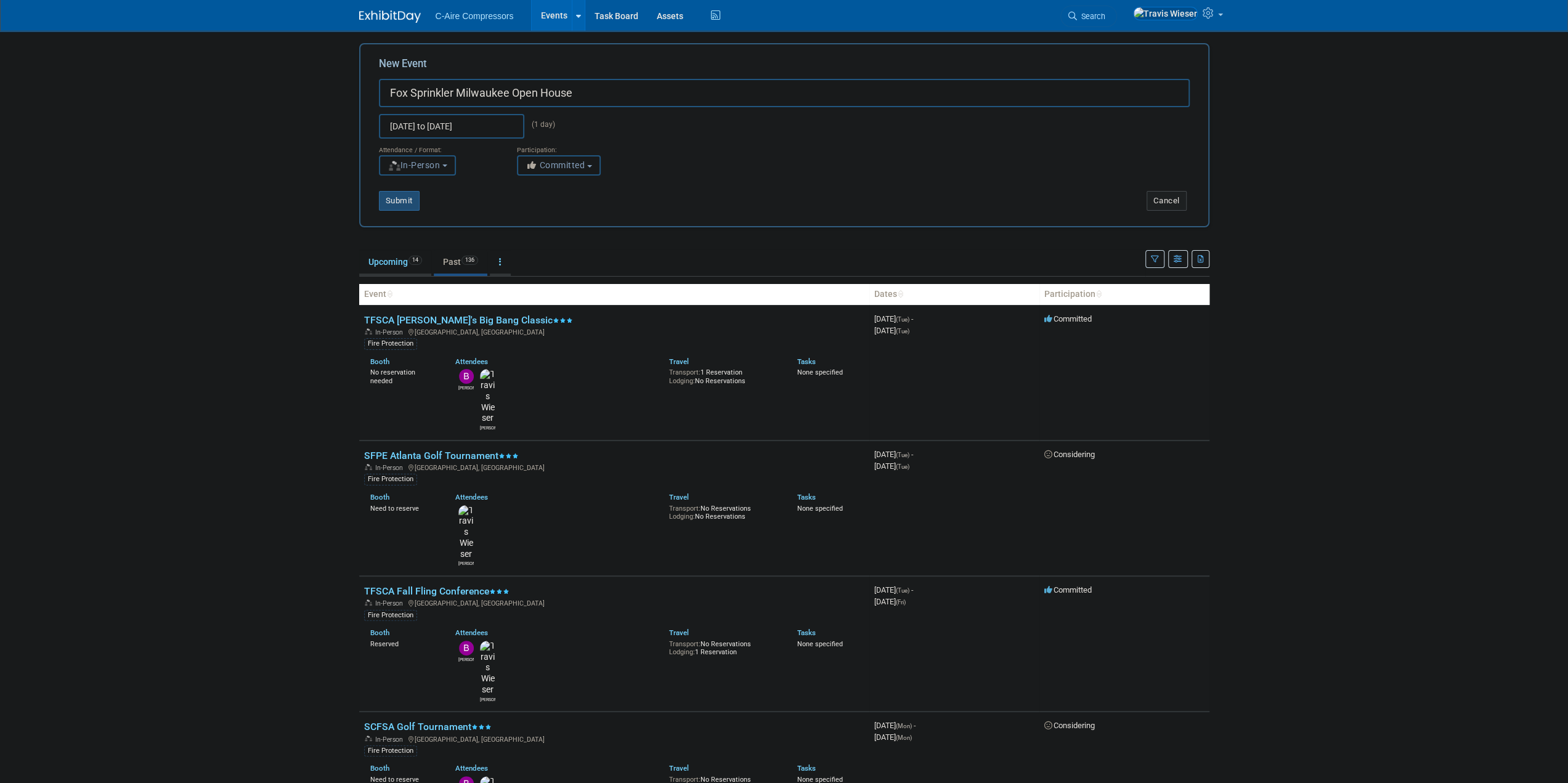
click at [413, 195] on button "Submit" at bounding box center [399, 201] width 40 height 20
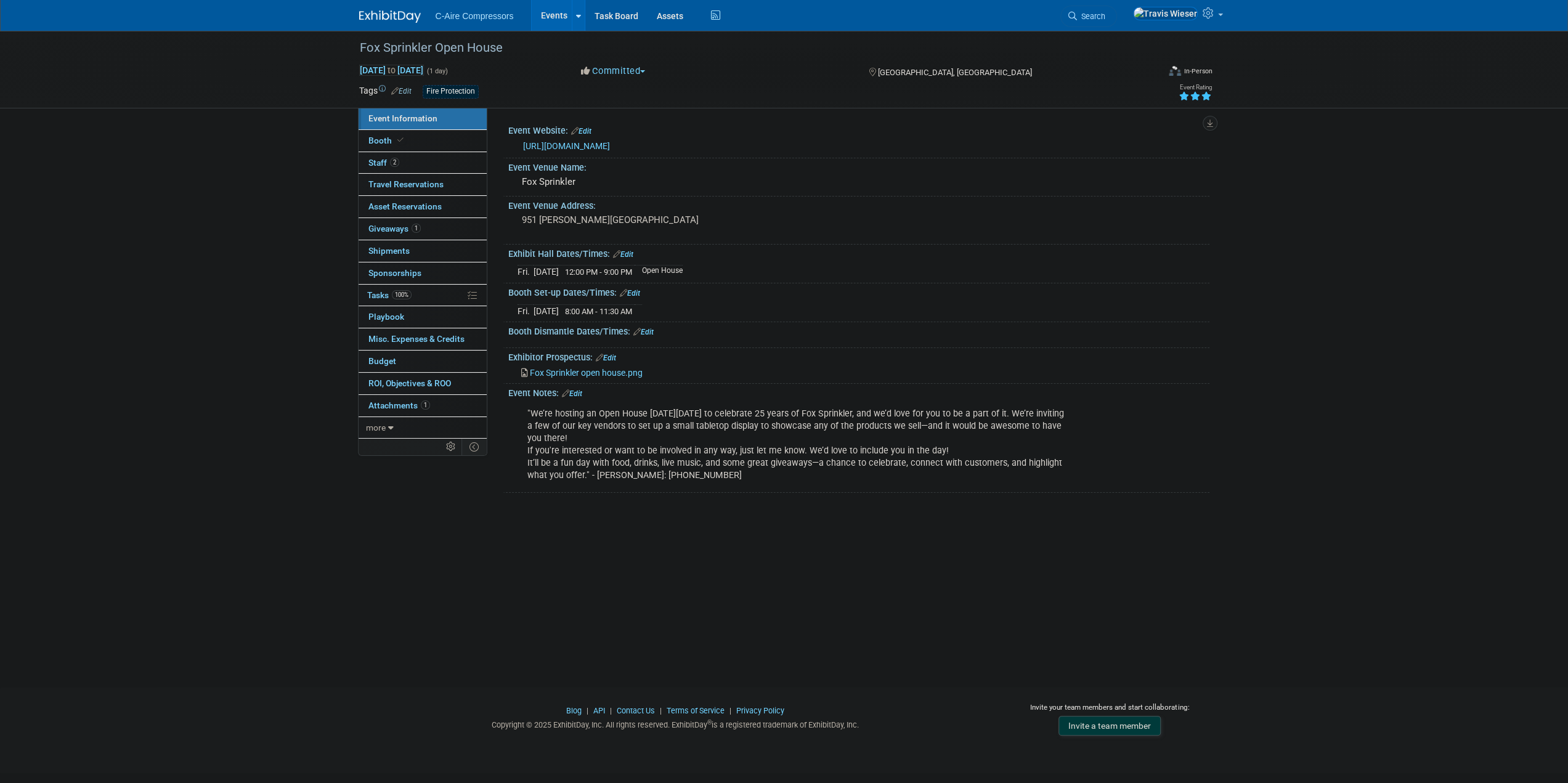
click at [602, 371] on span "Fox Sprinkler open house.png" at bounding box center [586, 372] width 113 height 10
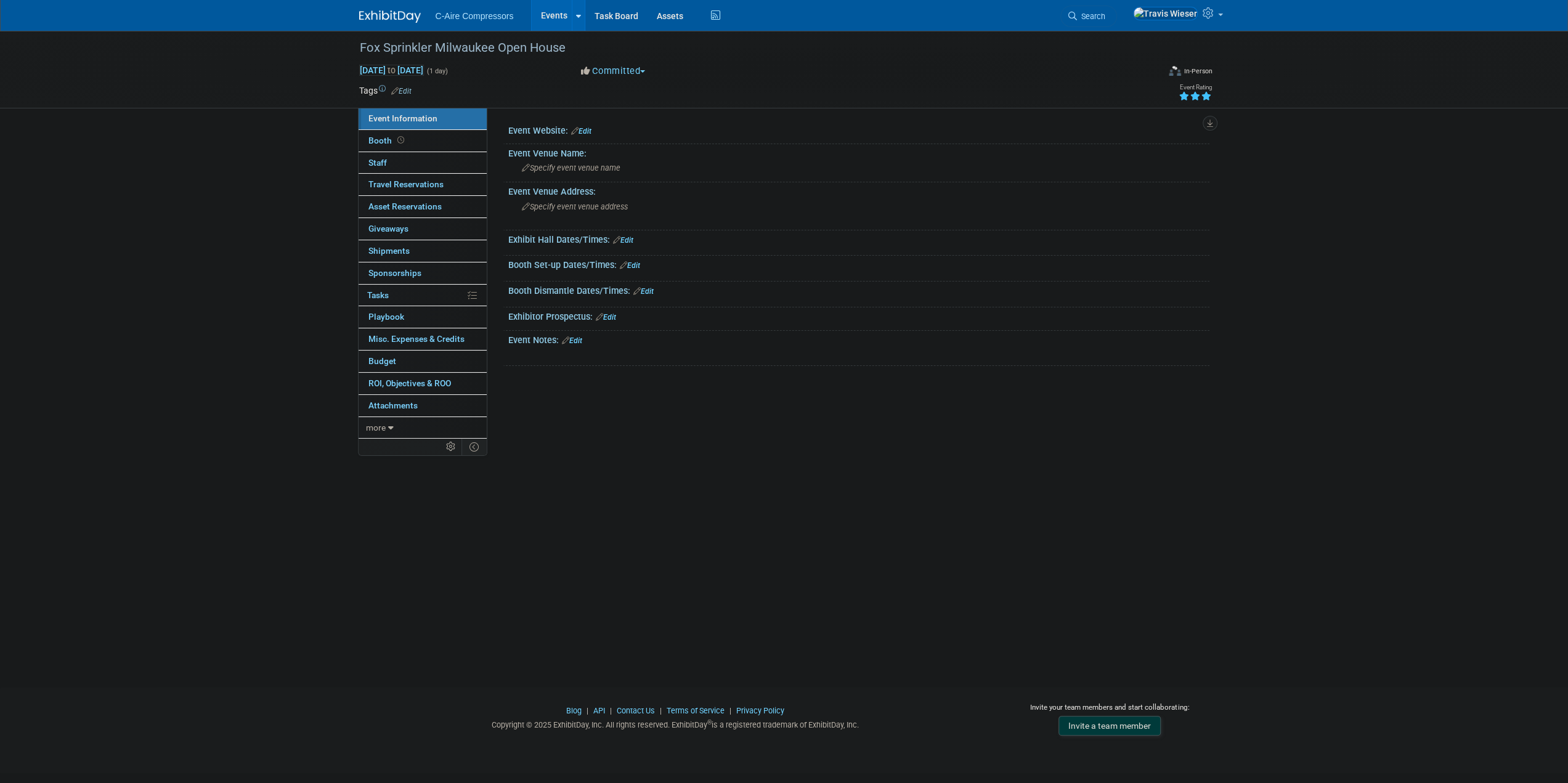
click at [1209, 94] on icon at bounding box center [1206, 96] width 11 height 8
click at [442, 142] on link "Booth" at bounding box center [423, 141] width 128 height 22
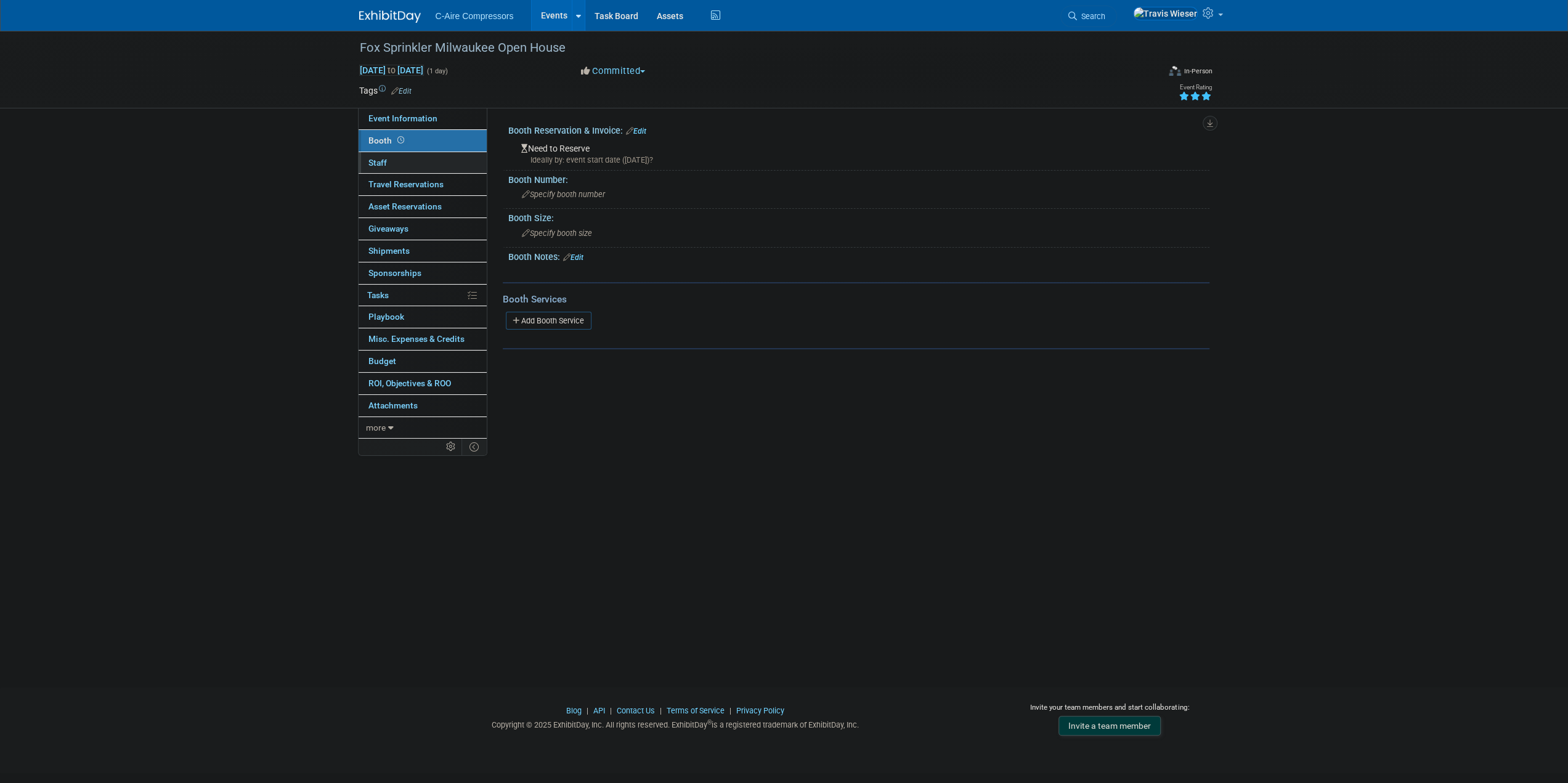
click at [432, 160] on link "0 Staff 0" at bounding box center [423, 163] width 128 height 22
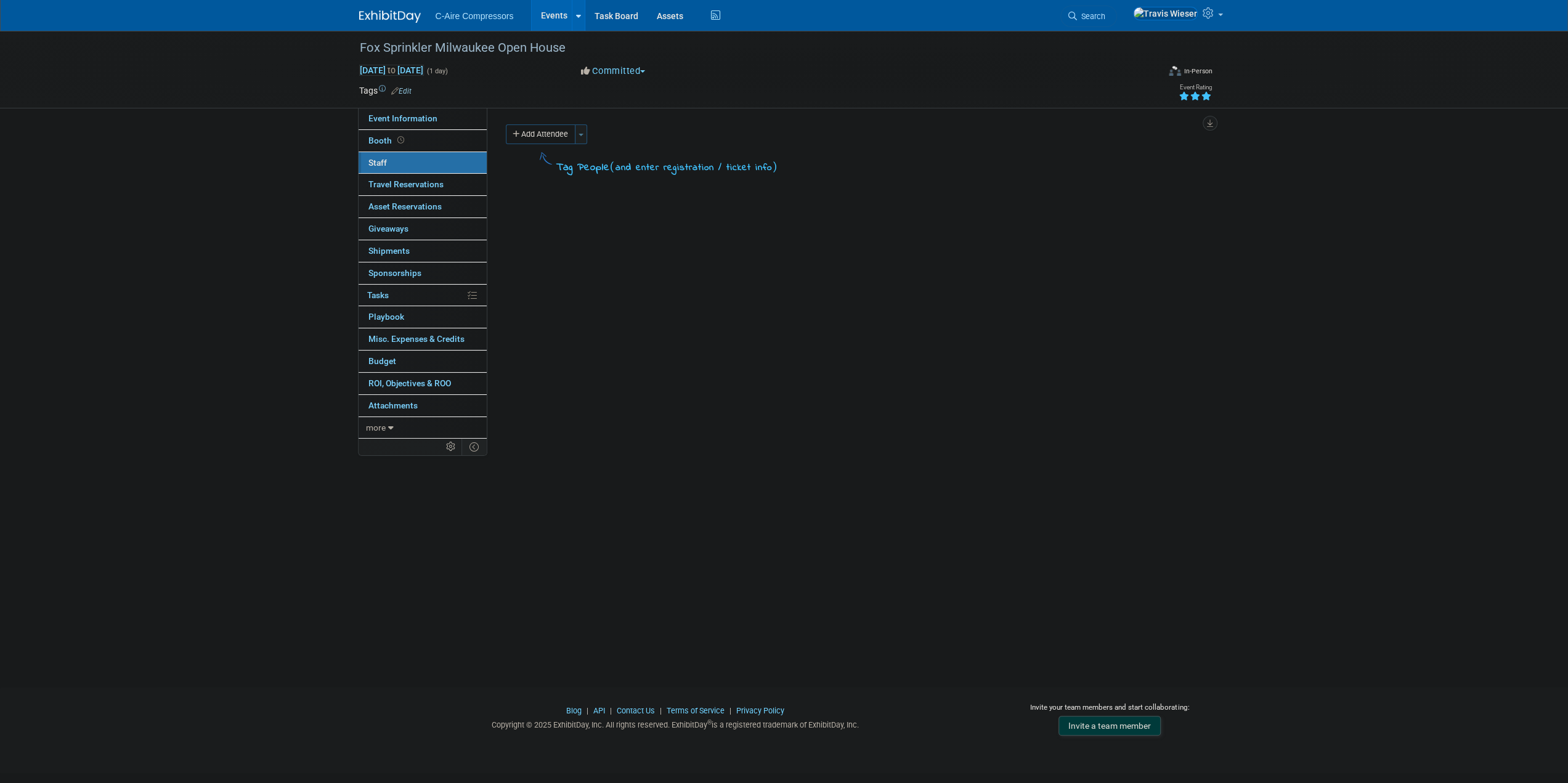
click at [583, 128] on button "Toggle Dropdown" at bounding box center [581, 134] width 12 height 20
click at [595, 208] on input "[PERSON_NAME]" at bounding box center [596, 212] width 8 height 8
checkbox input "true"
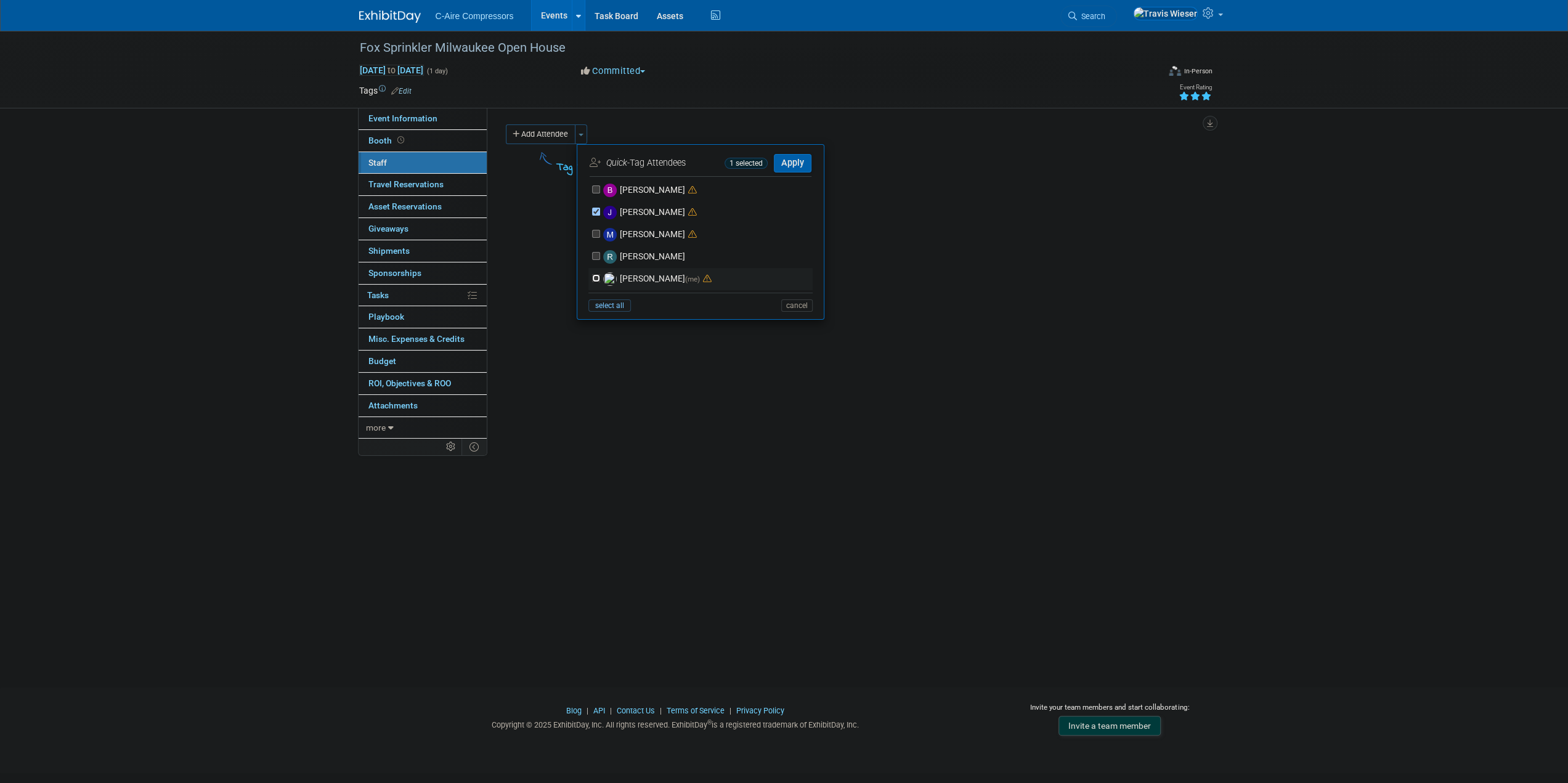
click at [597, 280] on input "[PERSON_NAME] (me)" at bounding box center [596, 278] width 8 height 8
checkbox input "true"
click at [801, 160] on button "Apply" at bounding box center [792, 163] width 38 height 18
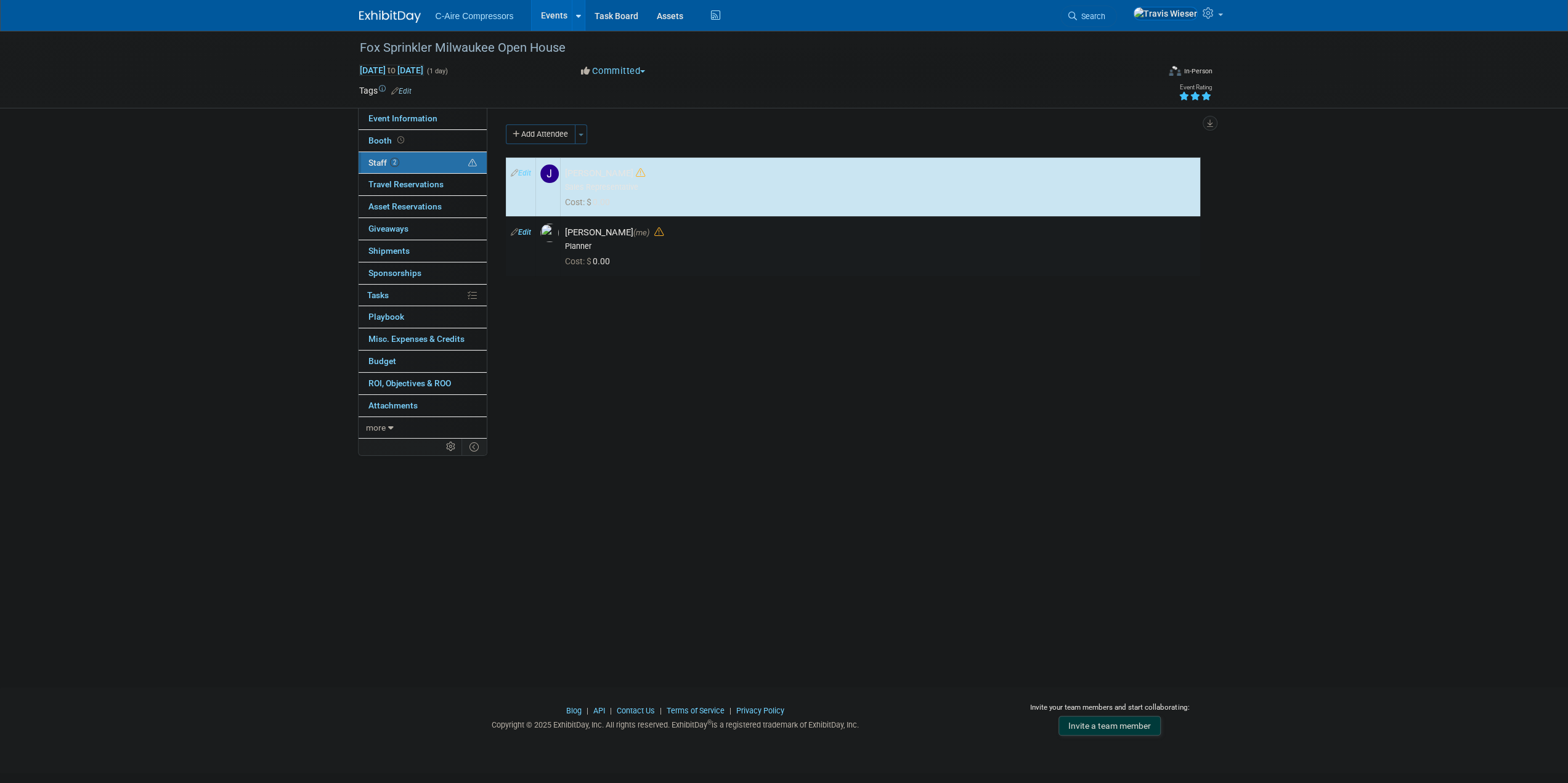
click at [598, 342] on div "Event Website: Edit Event Venue Name: Specify event venue name Event Venue Addr…" at bounding box center [849, 272] width 722 height 328
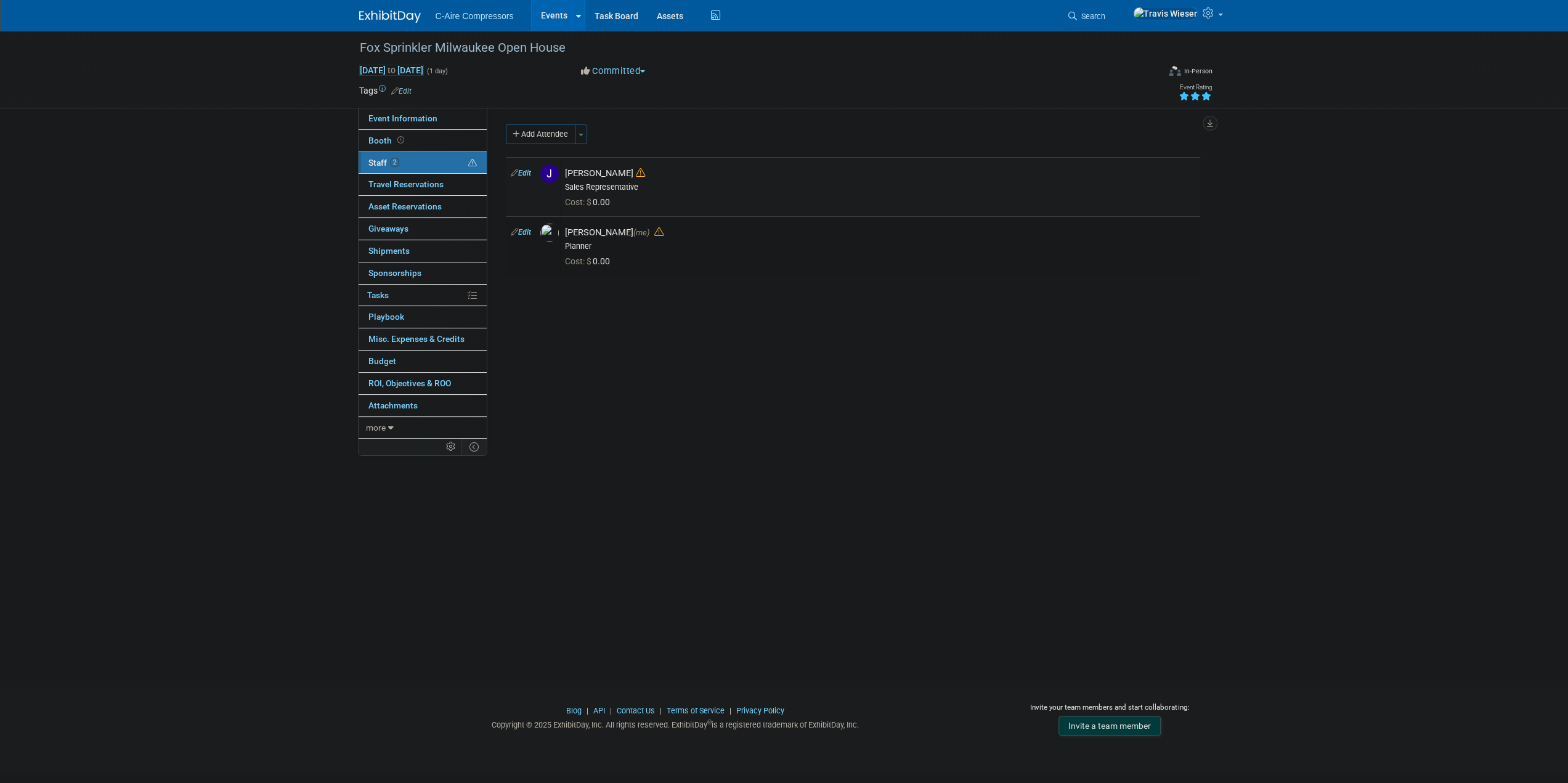
click at [525, 173] on link "Edit" at bounding box center [521, 173] width 21 height 8
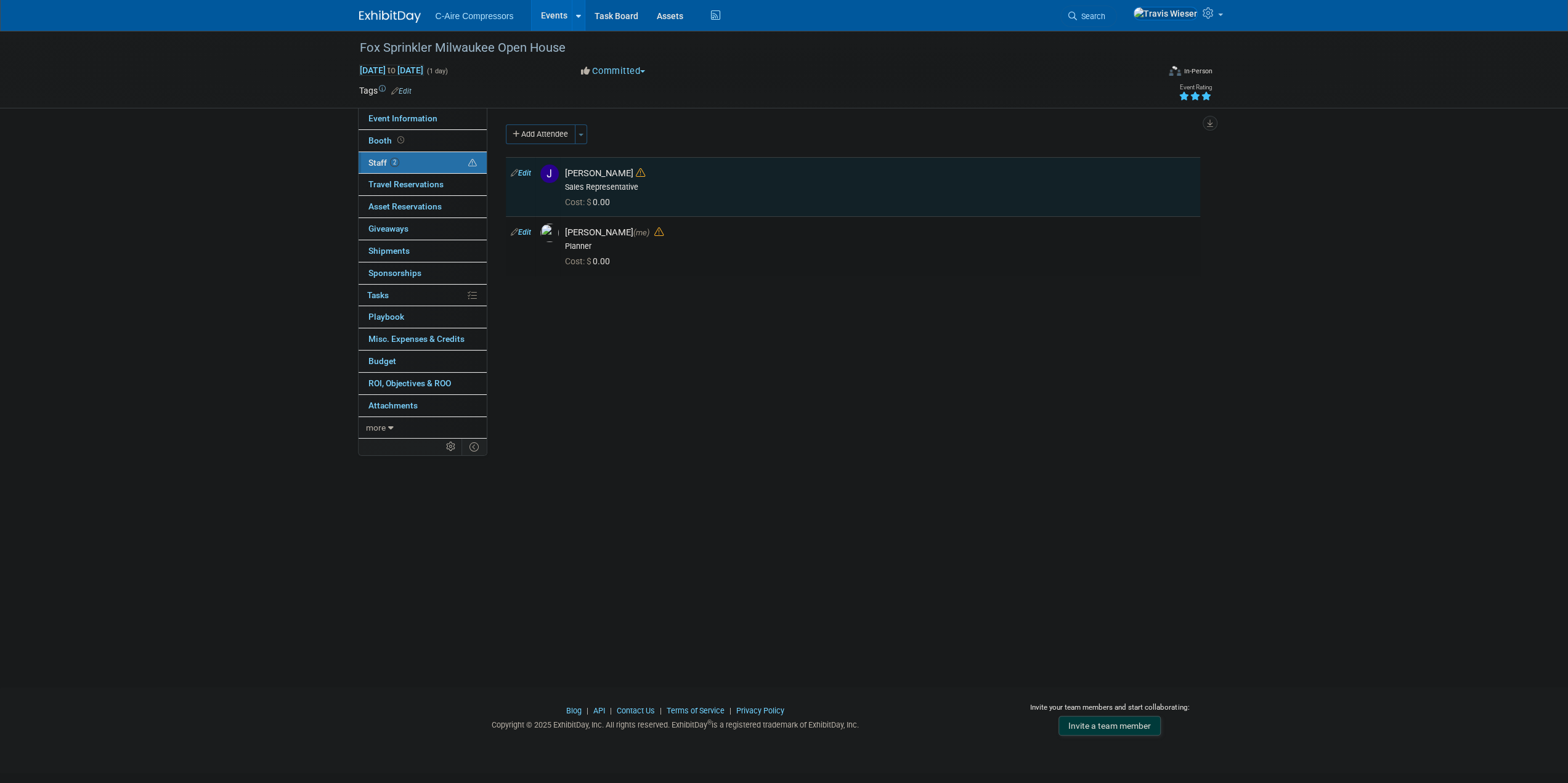
select select "b8140857-0f1b-466b-800c-ad77cff3194b"
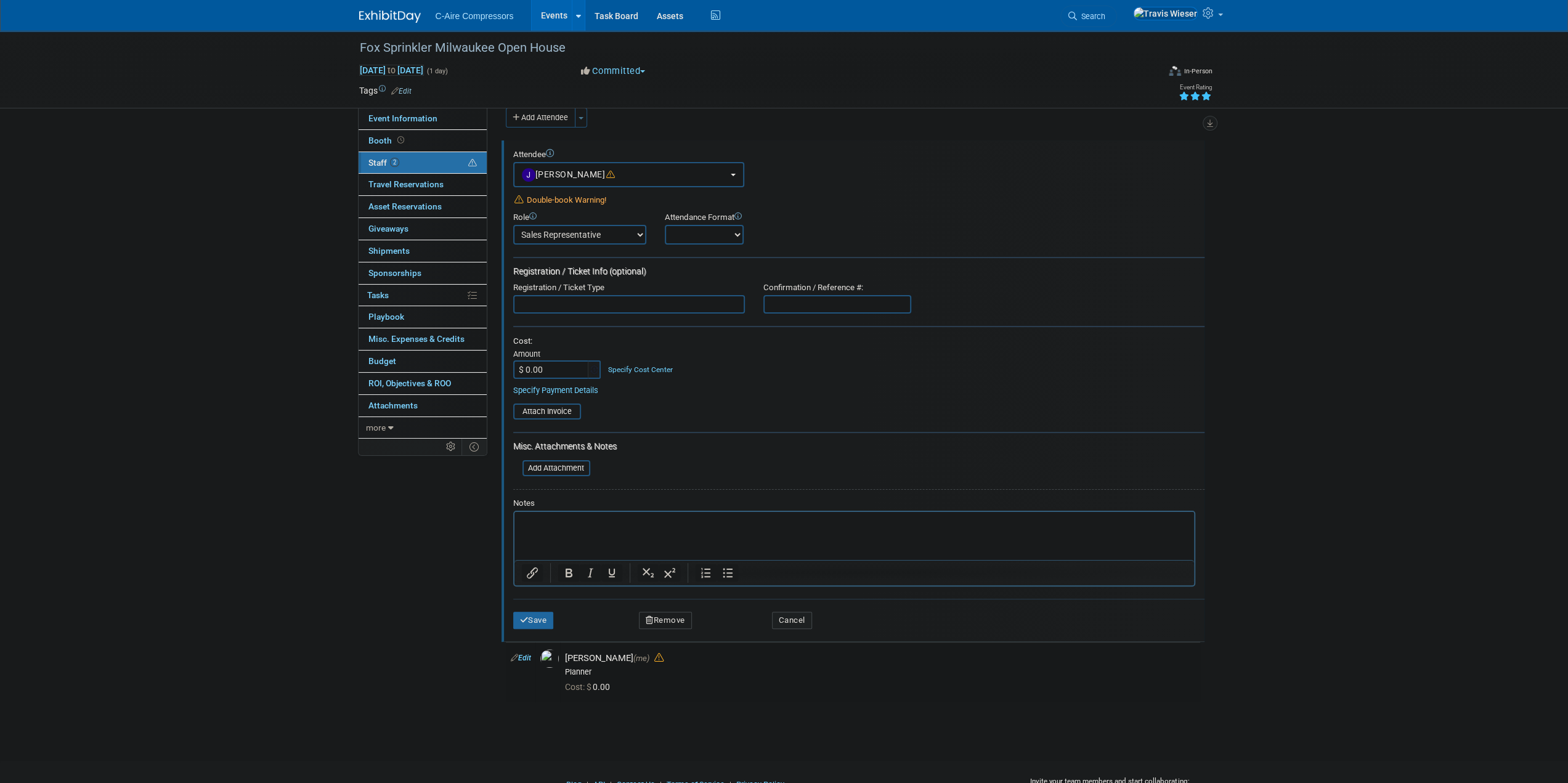
drag, startPoint x: 702, startPoint y: 230, endPoint x: 702, endPoint y: 240, distance: 10.0
click at [702, 230] on select "Onsite Remote" at bounding box center [704, 235] width 79 height 20
select select "1"
click at [665, 225] on select "Onsite Remote" at bounding box center [704, 235] width 79 height 20
click at [536, 616] on button "Save" at bounding box center [533, 620] width 40 height 17
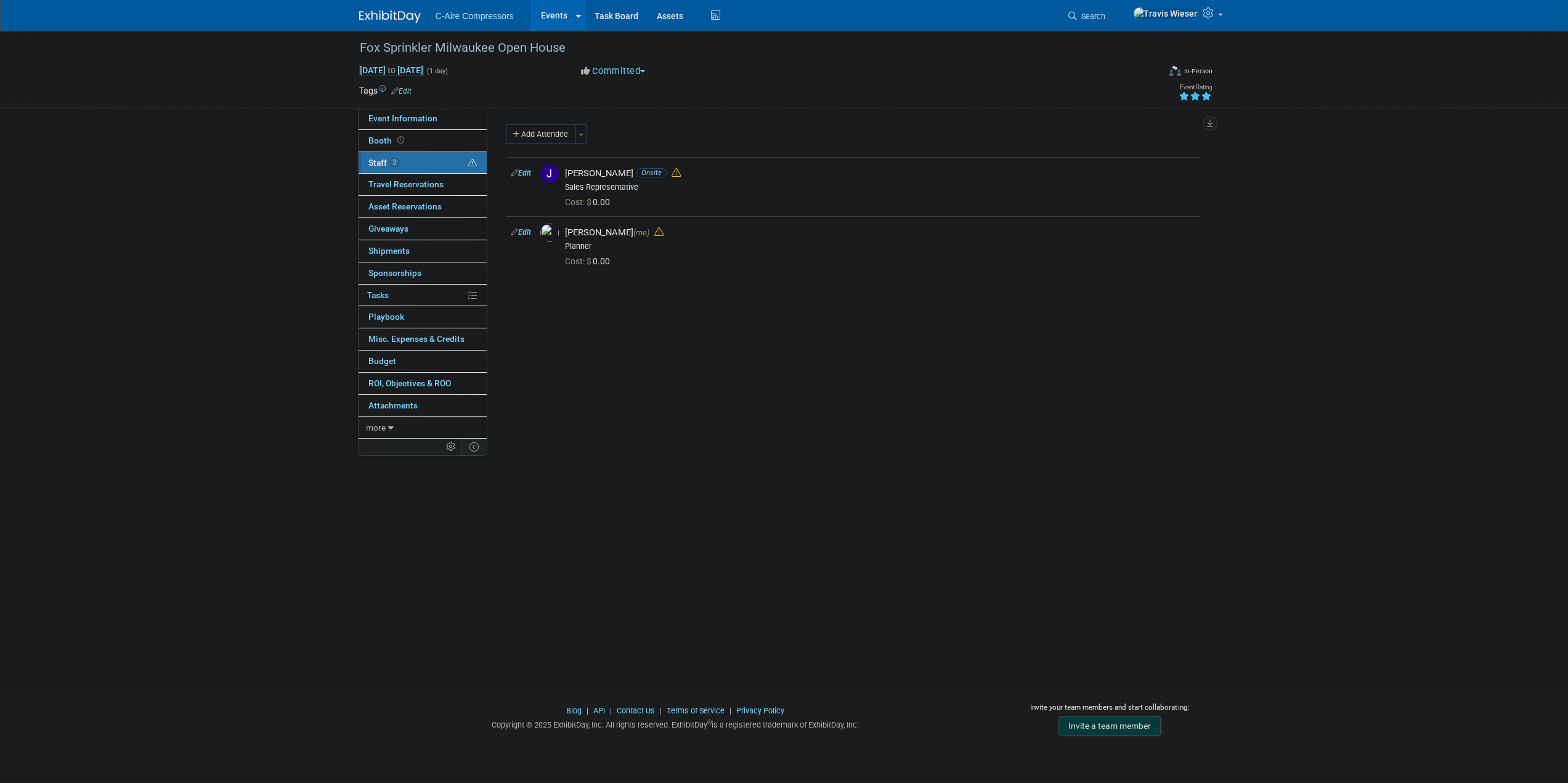
click at [656, 387] on div "Event Website: Edit Event Venue Name: Specify event venue name Event Venue Addr…" at bounding box center [849, 272] width 722 height 328
click at [425, 137] on link "Booth" at bounding box center [423, 141] width 128 height 22
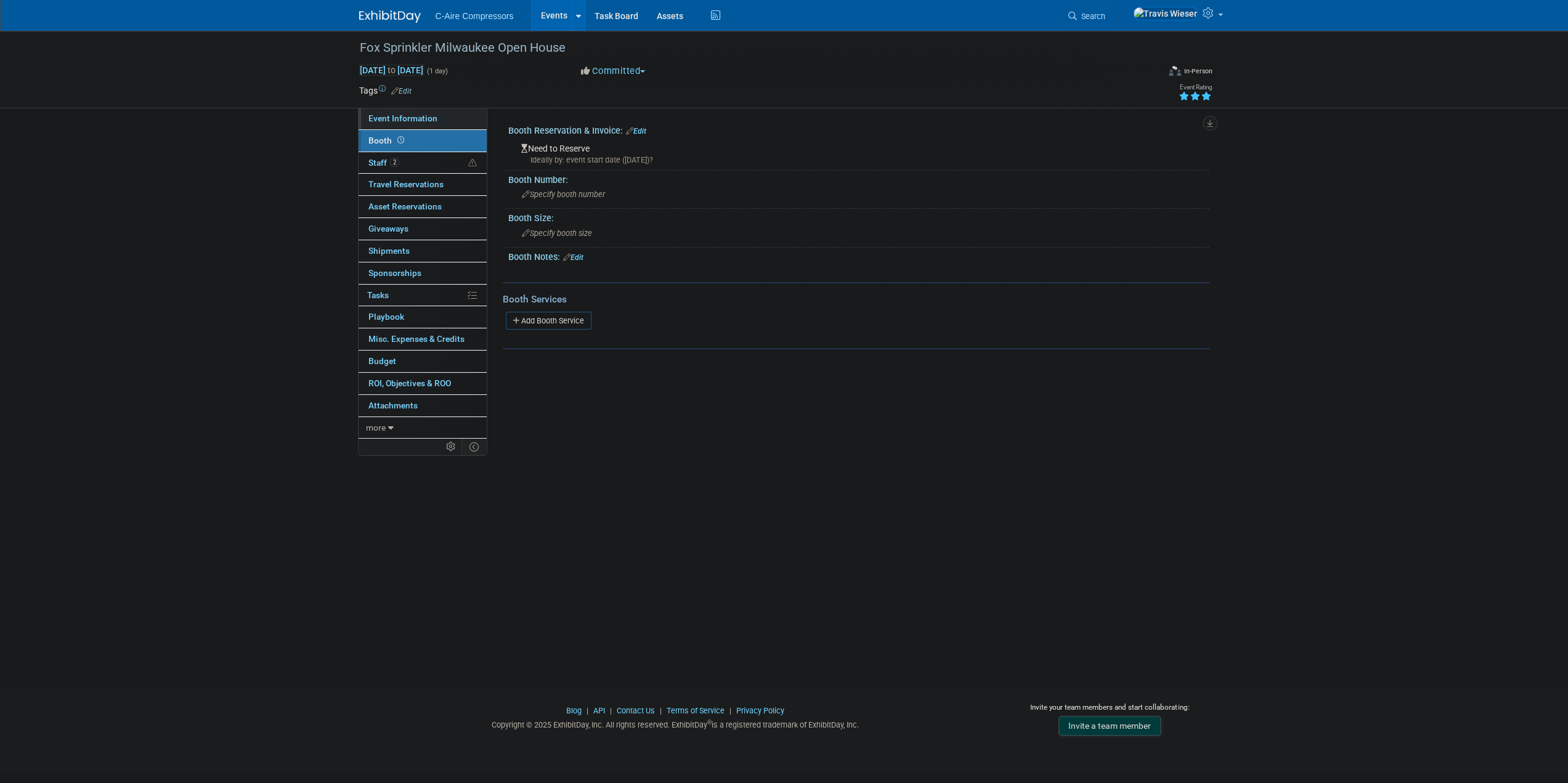
click at [450, 116] on link "Event Information" at bounding box center [423, 119] width 128 height 22
